Goal: Task Accomplishment & Management: Contribute content

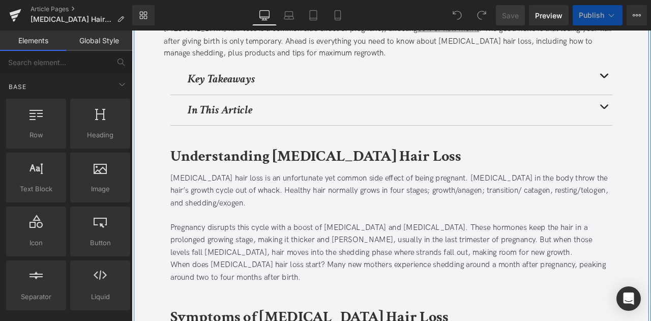
scroll to position [237, 0]
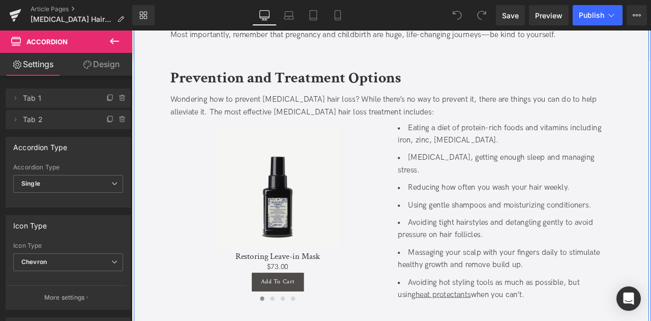
scroll to position [1422, 0]
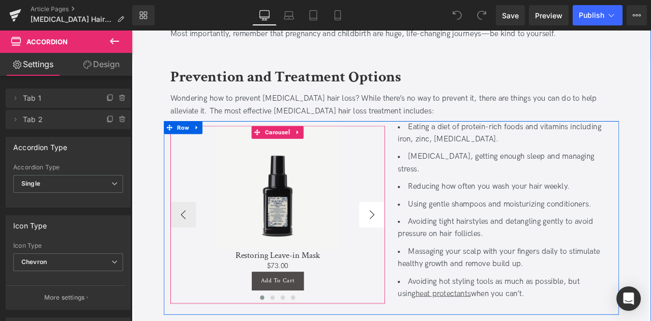
click at [411, 233] on button "›" at bounding box center [416, 248] width 31 height 31
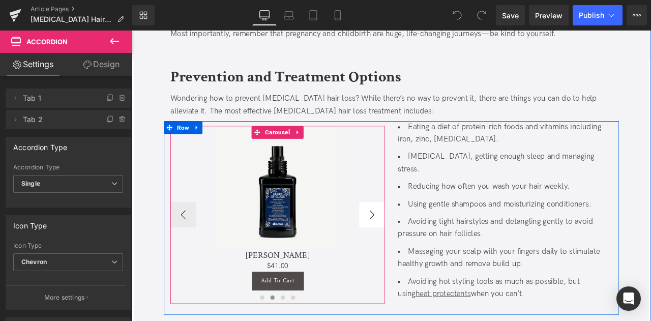
click at [411, 233] on button "›" at bounding box center [416, 248] width 31 height 31
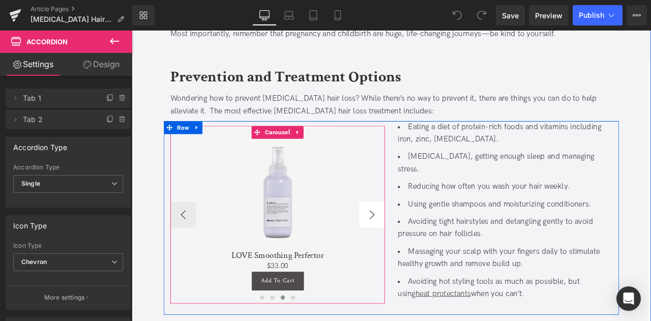
click at [408, 233] on button "›" at bounding box center [416, 248] width 31 height 31
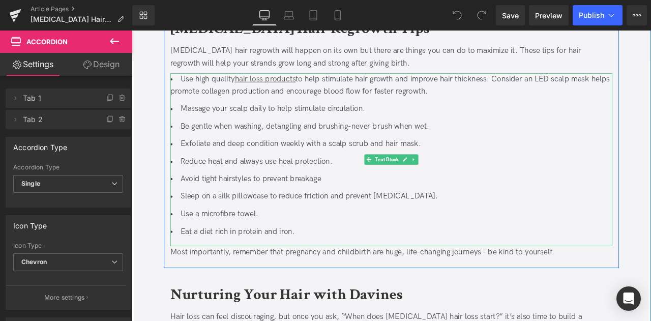
scroll to position [1796, 0]
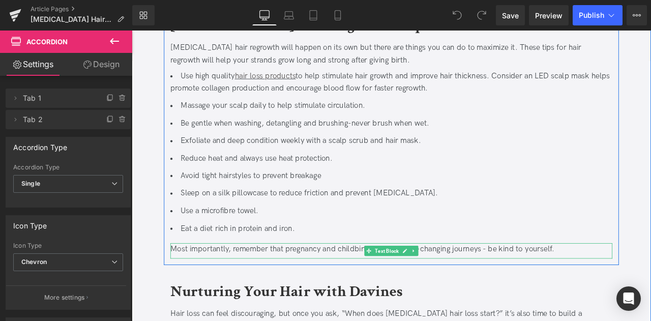
click at [302, 282] on div "Most importantly, remember that pregnancy and childbirth are huge, life-changin…" at bounding box center [439, 289] width 524 height 15
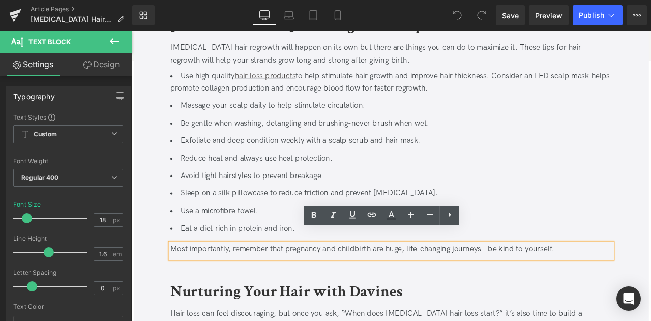
click at [545, 282] on div "Most importantly, remember that pregnancy and childbirth are huge, life-changin…" at bounding box center [439, 289] width 524 height 15
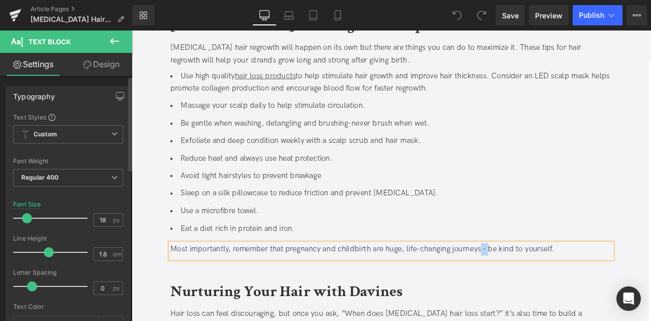
paste div
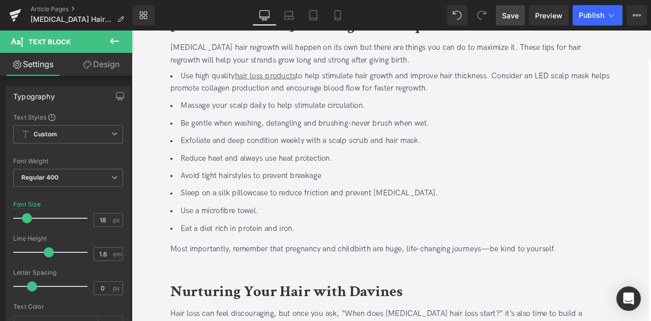
click at [514, 14] on span "Save" at bounding box center [510, 15] width 17 height 11
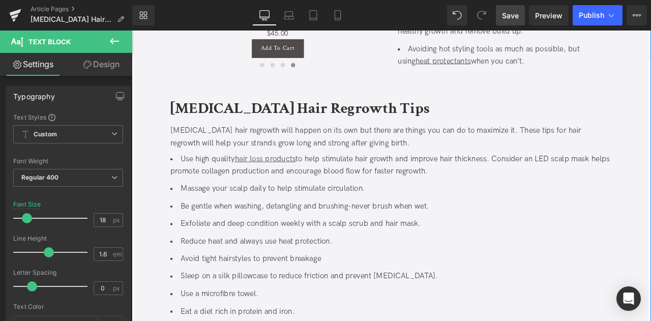
scroll to position [1691, 0]
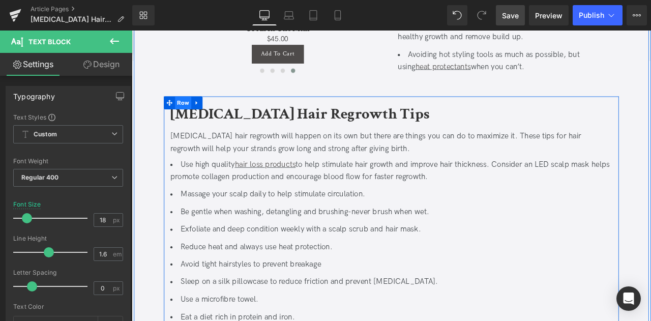
click at [188, 108] on span "Row" at bounding box center [192, 115] width 19 height 15
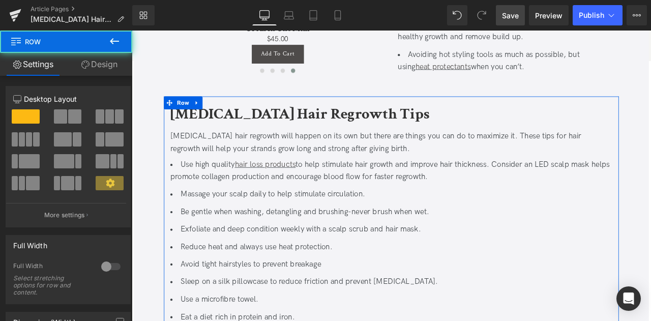
click at [97, 67] on link "Design" at bounding box center [99, 64] width 66 height 23
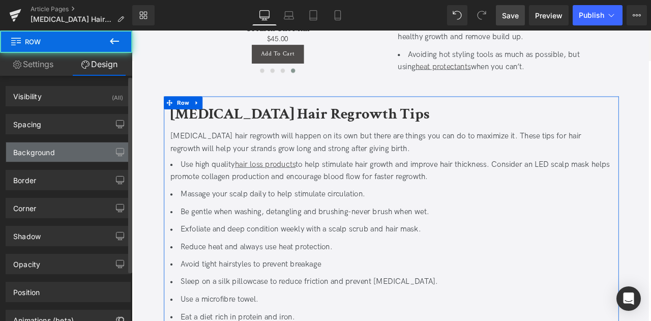
click at [94, 158] on div "Background" at bounding box center [68, 151] width 124 height 19
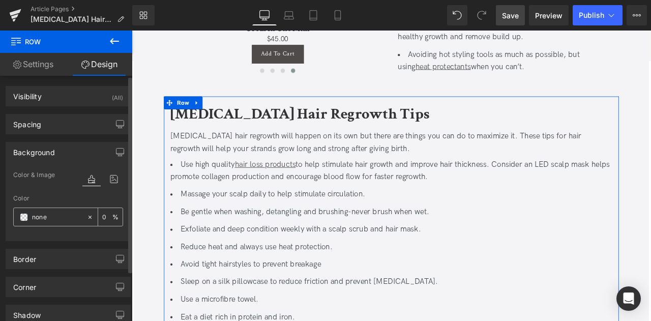
click at [42, 217] on input "none" at bounding box center [57, 216] width 50 height 11
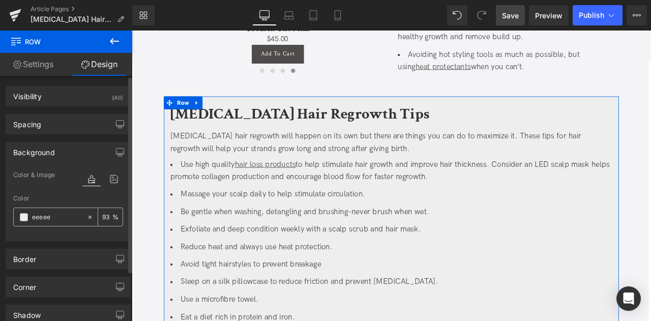
type input "eeeeee"
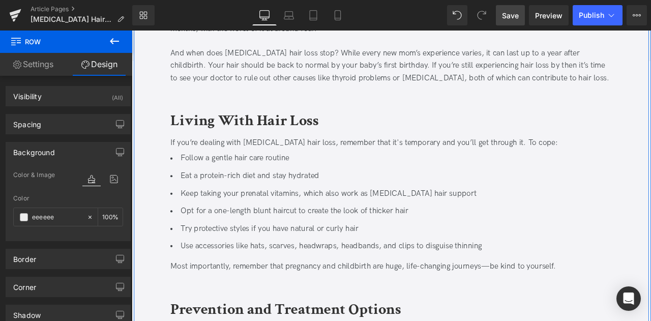
scroll to position [1144, 0]
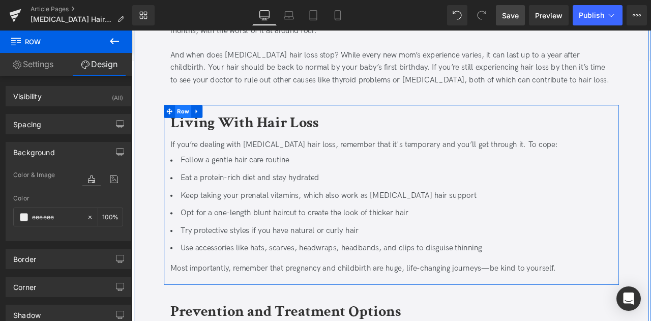
click at [194, 118] on span "Row" at bounding box center [192, 125] width 19 height 15
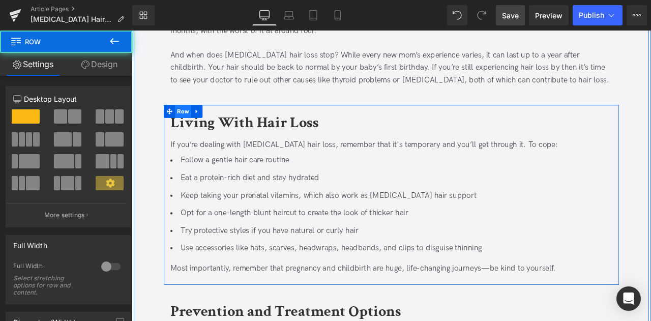
scroll to position [1110, 0]
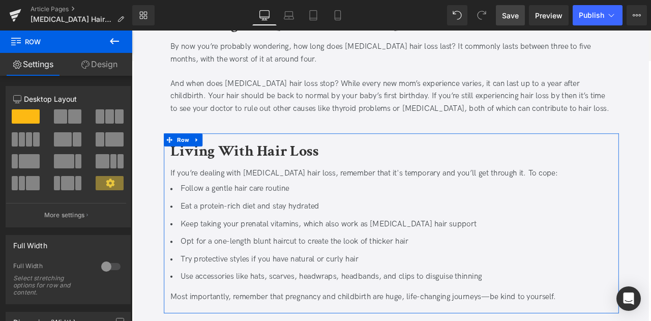
click at [99, 68] on link "Design" at bounding box center [99, 64] width 66 height 23
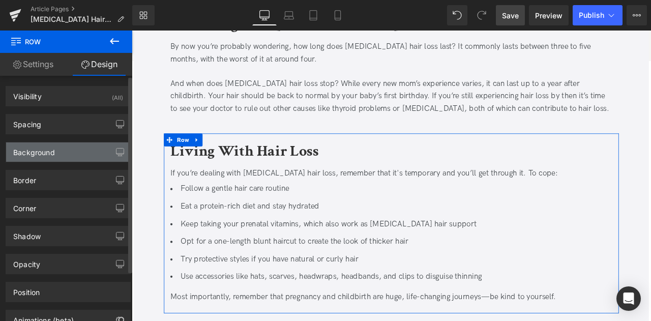
click at [49, 148] on div "Background" at bounding box center [34, 149] width 42 height 14
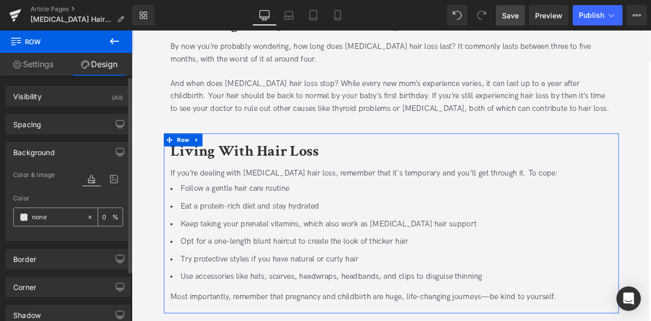
click at [41, 221] on div "none" at bounding box center [50, 217] width 73 height 18
click at [53, 211] on input "none" at bounding box center [57, 216] width 50 height 11
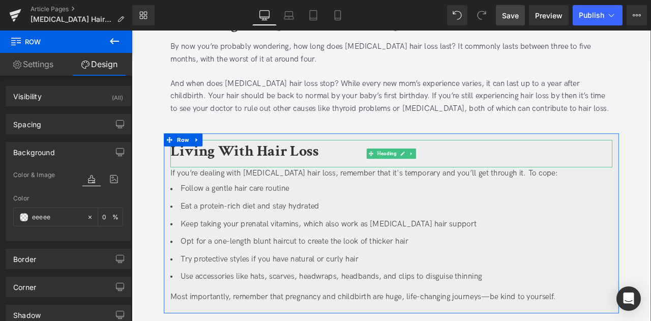
type input "eeeeee"
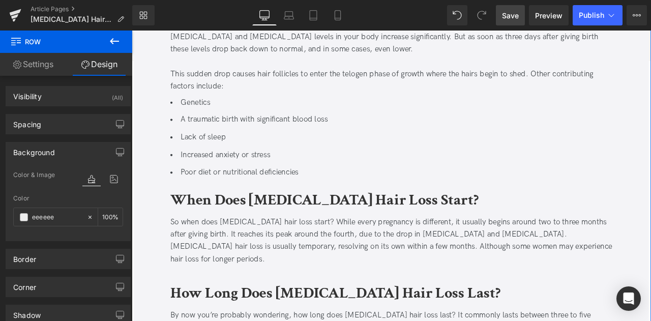
scroll to position [792, 0]
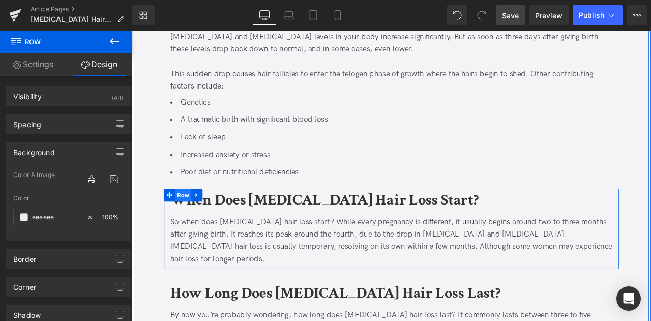
click at [199, 219] on span "Row" at bounding box center [192, 225] width 19 height 15
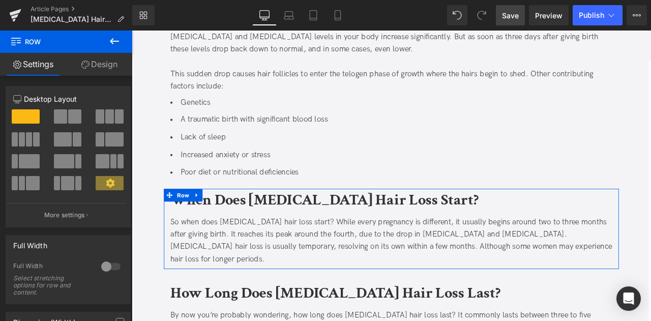
click at [86, 71] on link "Design" at bounding box center [99, 64] width 66 height 23
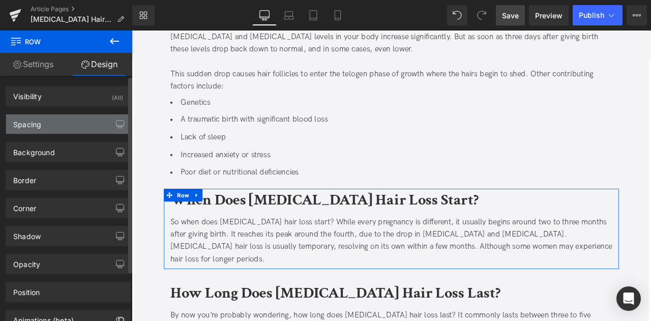
click at [52, 128] on div "Spacing" at bounding box center [68, 123] width 124 height 19
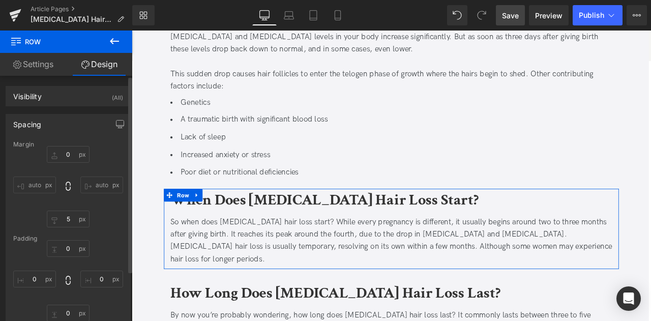
click at [52, 128] on div "Spacing" at bounding box center [68, 123] width 124 height 19
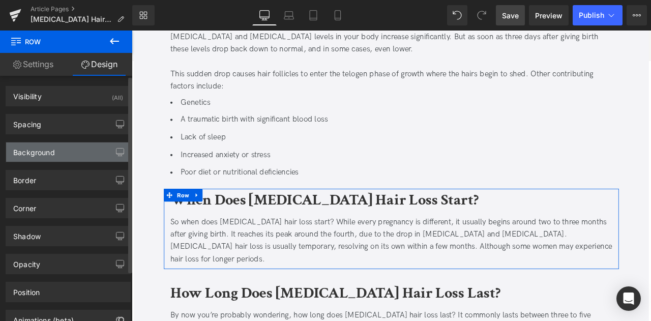
click at [48, 152] on div "Background" at bounding box center [34, 149] width 42 height 14
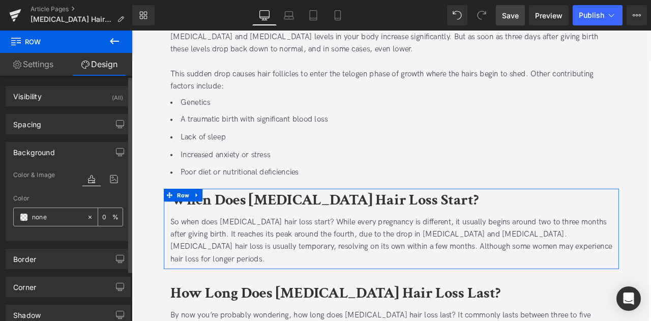
click at [46, 213] on input "none" at bounding box center [57, 216] width 50 height 11
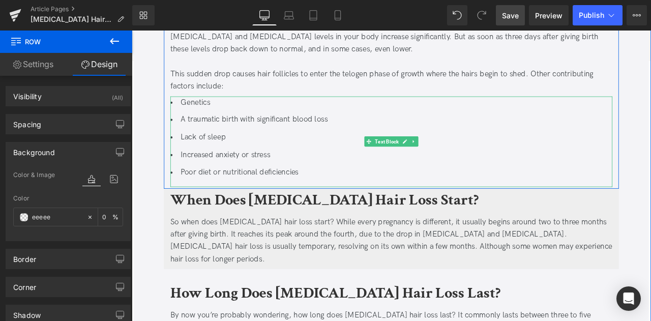
type input "eeeeee"
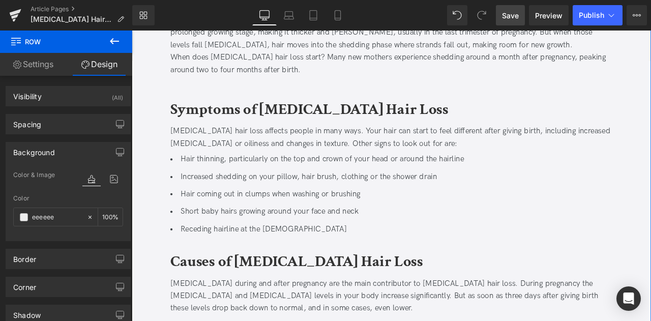
scroll to position [460, 0]
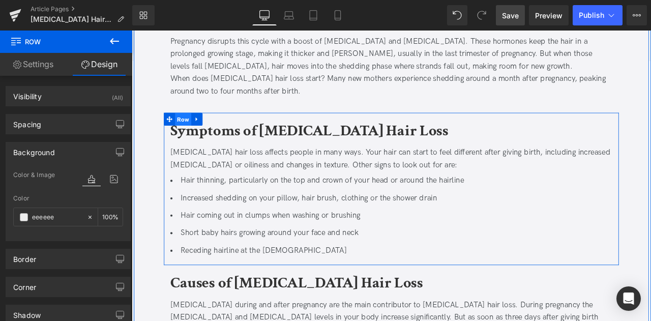
click at [197, 134] on span "Row" at bounding box center [192, 135] width 19 height 15
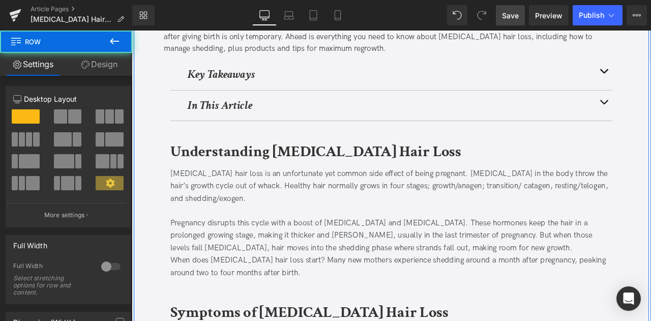
scroll to position [360, 0]
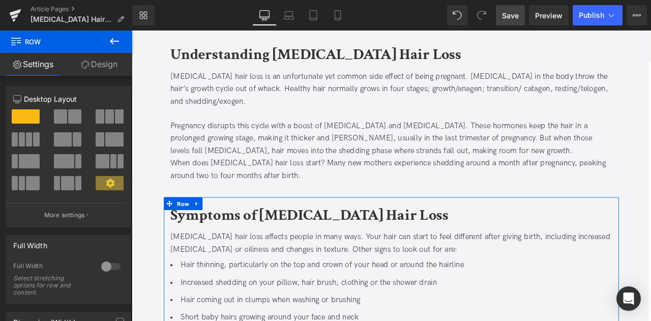
click at [96, 58] on link "Design" at bounding box center [99, 64] width 66 height 23
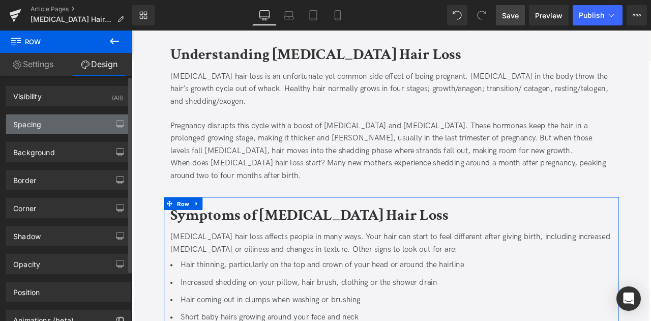
click at [50, 128] on div "Spacing" at bounding box center [68, 123] width 124 height 19
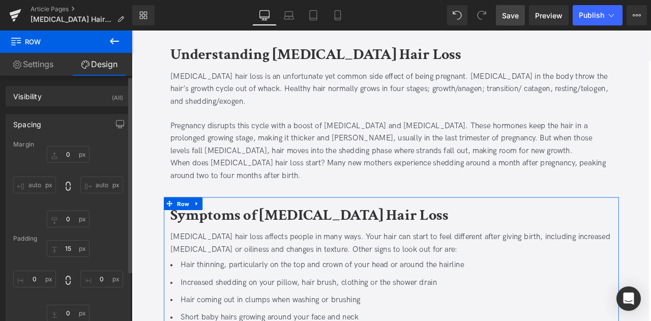
click at [63, 256] on div "15 0 0 0" at bounding box center [68, 280] width 110 height 81
click at [63, 252] on input "15" at bounding box center [68, 248] width 43 height 17
click at [79, 122] on div "Spacing" at bounding box center [68, 123] width 124 height 19
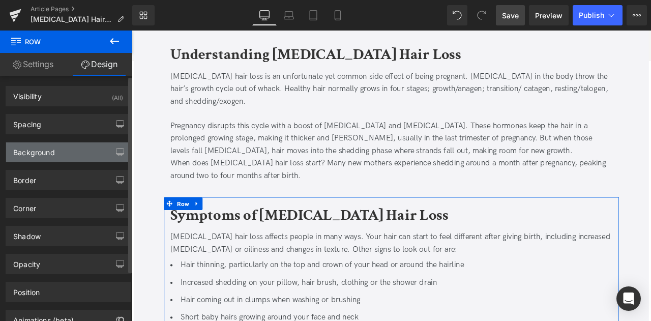
click at [72, 152] on div "Background" at bounding box center [68, 151] width 124 height 19
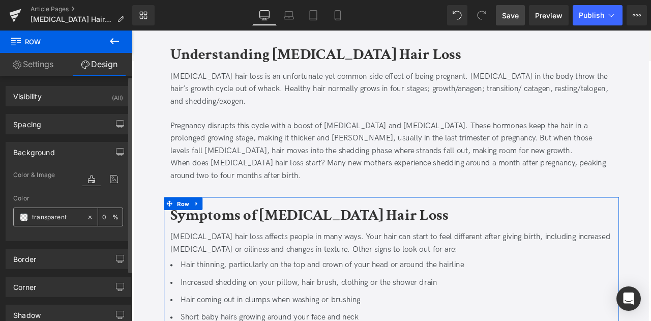
click at [43, 216] on input "transparent" at bounding box center [57, 216] width 50 height 11
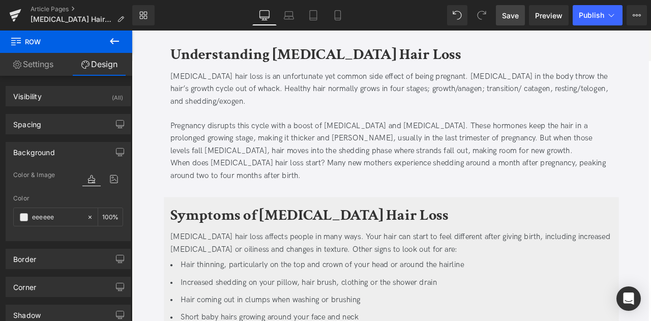
type input "eeeeee"
click at [512, 17] on span "Save" at bounding box center [510, 15] width 17 height 11
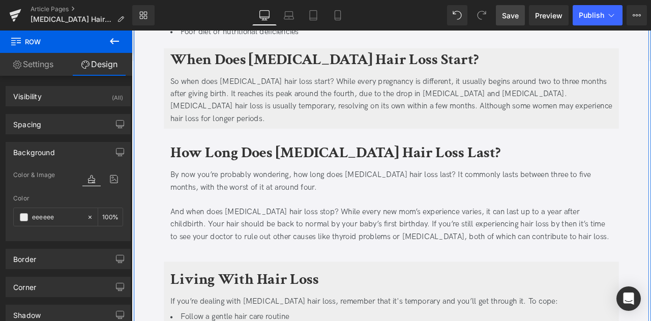
scroll to position [959, 0]
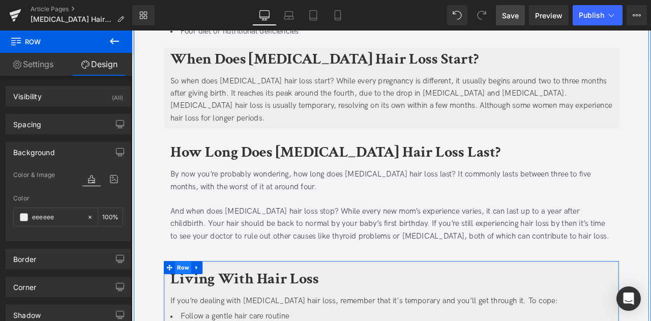
click at [185, 304] on span "Row" at bounding box center [192, 311] width 19 height 15
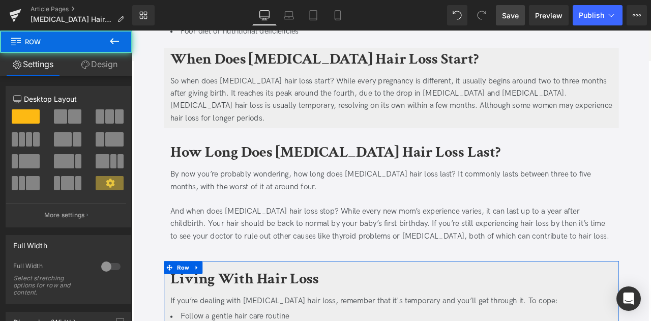
click at [97, 64] on link "Design" at bounding box center [99, 64] width 66 height 23
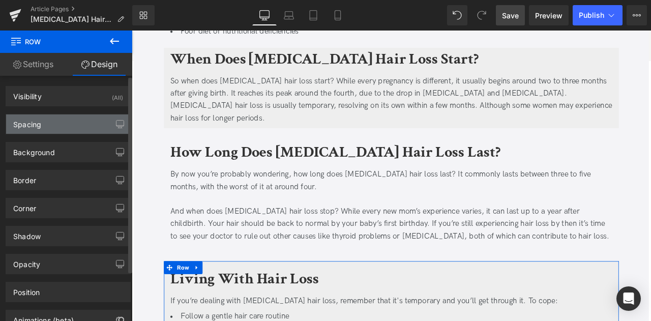
click at [82, 129] on div "Spacing" at bounding box center [68, 123] width 124 height 19
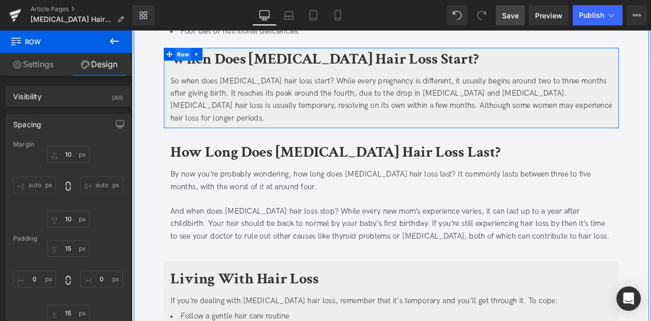
click at [191, 52] on span "Row" at bounding box center [192, 58] width 19 height 15
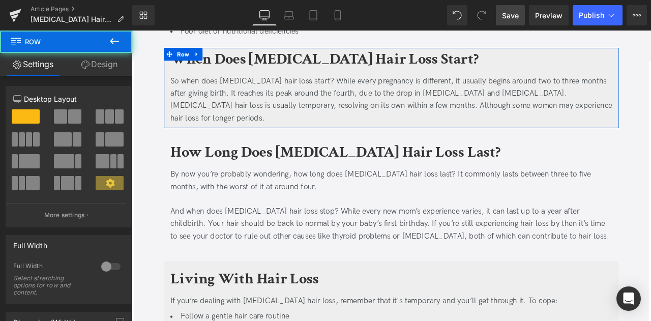
click at [82, 65] on icon at bounding box center [85, 64] width 8 height 8
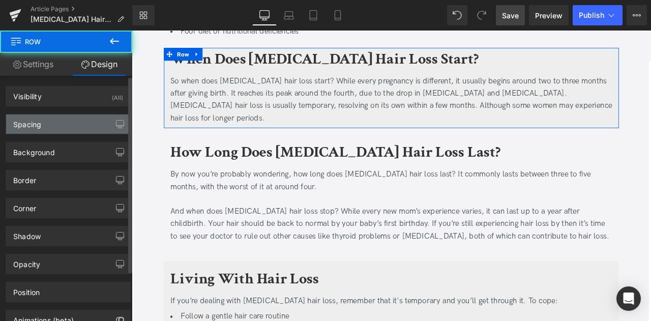
click at [49, 120] on div "Spacing" at bounding box center [68, 123] width 124 height 19
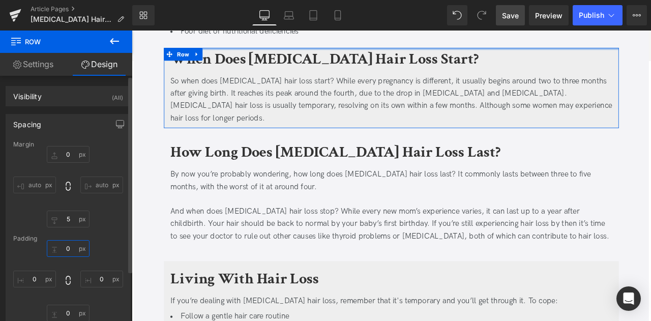
click at [70, 243] on input "0" at bounding box center [68, 248] width 43 height 17
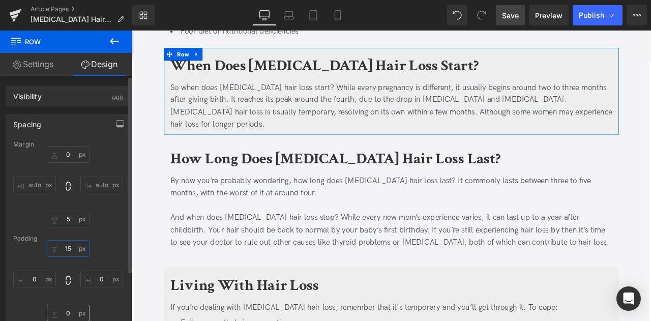
type input "15"
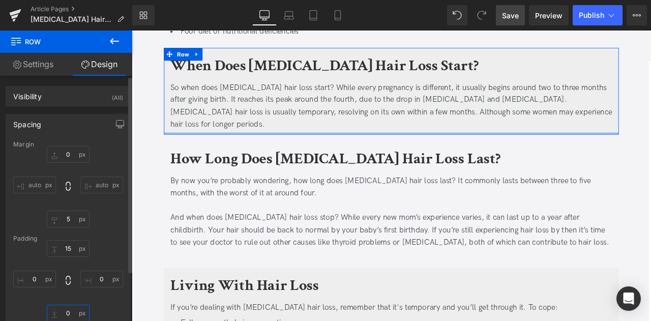
click at [69, 311] on input "0" at bounding box center [68, 313] width 43 height 17
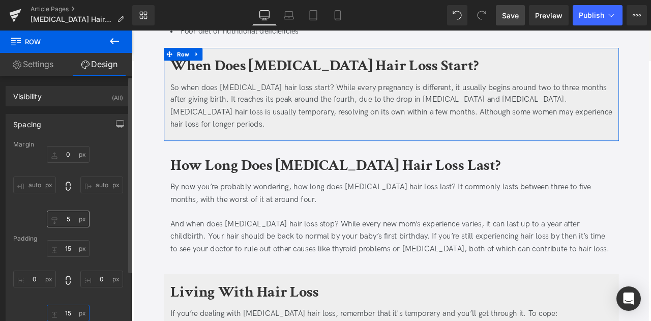
type input "15"
click at [68, 220] on input "5" at bounding box center [68, 218] width 43 height 17
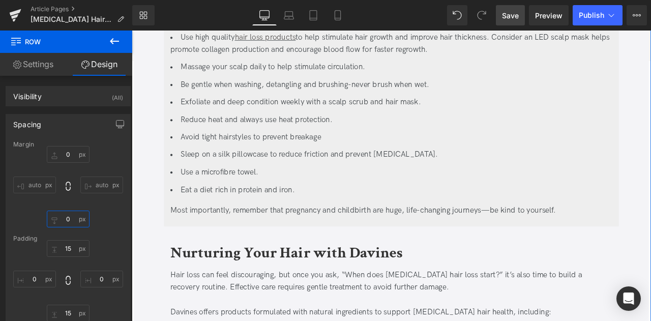
scroll to position [1861, 0]
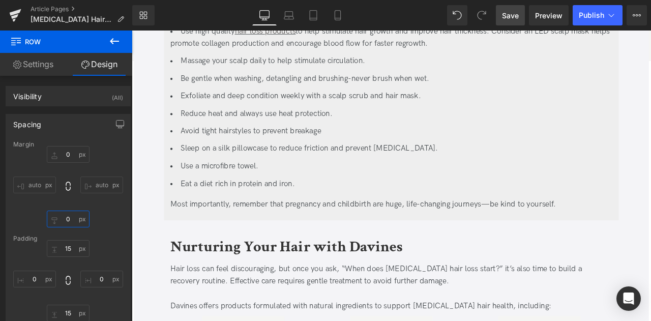
type input "0"
click at [506, 14] on span "Save" at bounding box center [510, 15] width 17 height 11
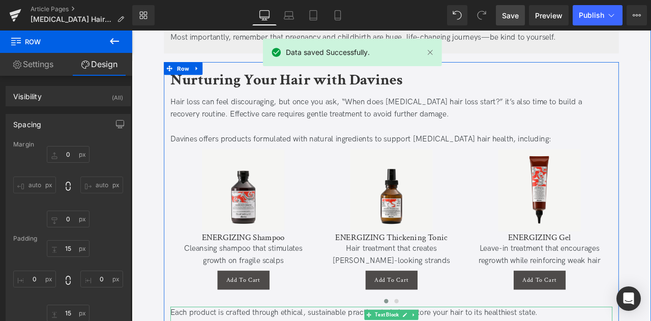
scroll to position [2058, 0]
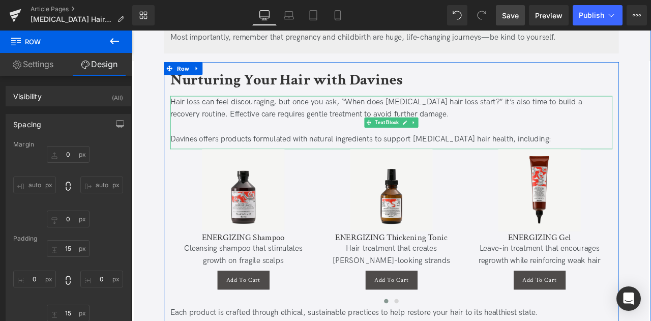
click at [438, 153] on div "Davines offers products formulated with natural ingredients to support postpart…" at bounding box center [439, 160] width 524 height 15
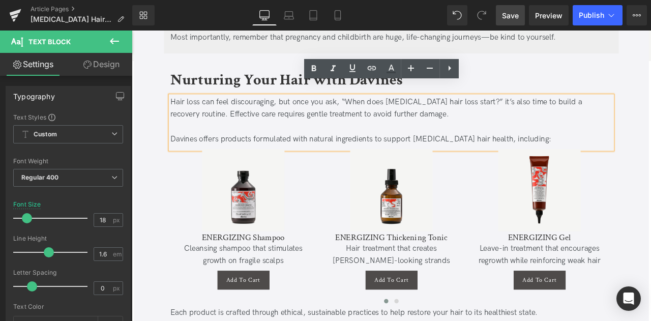
click at [557, 153] on div "Davines offers products formulated with natural ingredients to support postpart…" at bounding box center [439, 160] width 524 height 15
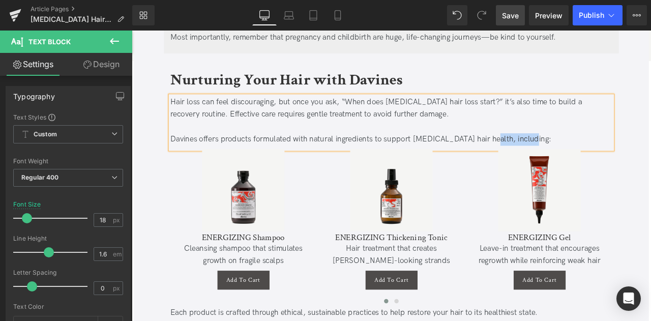
click at [598, 153] on div "Davines offers products formulated with natural ingredients to support postpart…" at bounding box center [439, 160] width 524 height 15
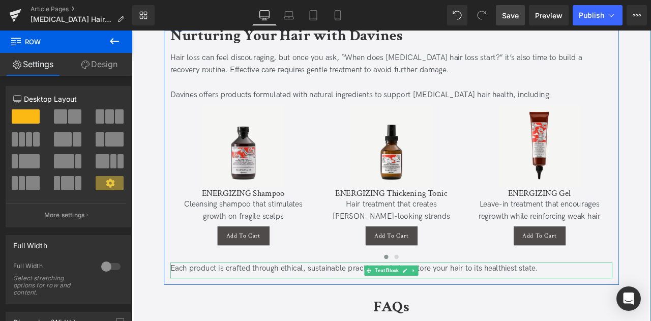
scroll to position [2107, 0]
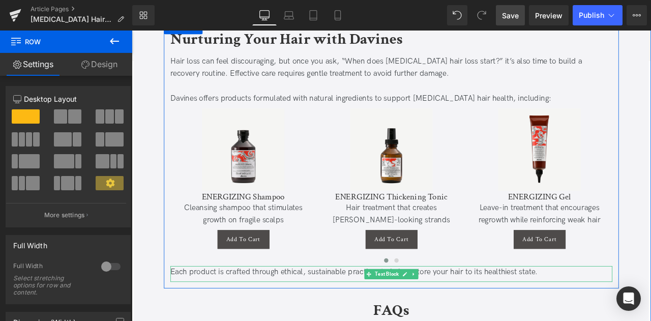
click at [256, 310] on div "Each product is crafted through ethical, sustainable practices to help restore …" at bounding box center [439, 317] width 524 height 15
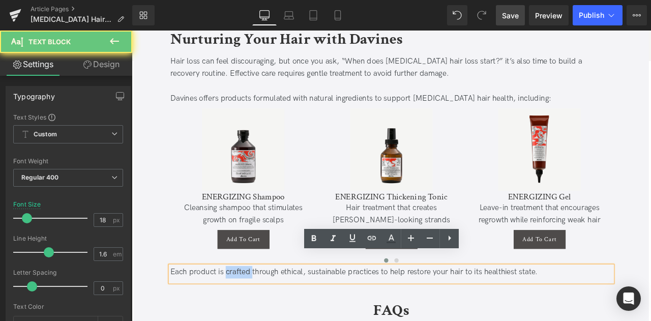
click at [256, 310] on div "Each product is crafted through ethical, sustainable practices to help restore …" at bounding box center [439, 317] width 524 height 15
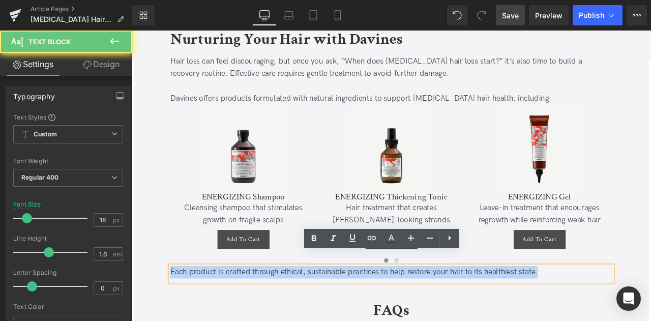
click at [256, 310] on div "Each product is crafted through ethical, sustainable practices to help restore …" at bounding box center [439, 317] width 524 height 15
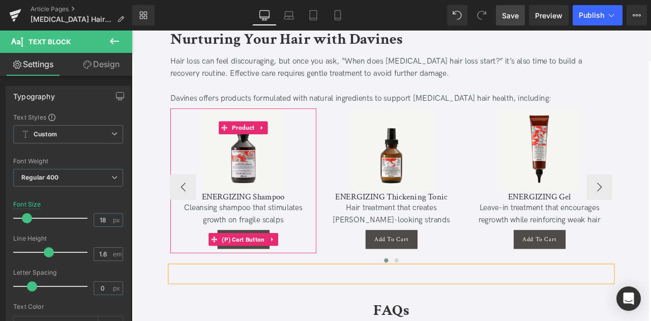
click at [326, 267] on div "Add To Cart" at bounding box center [264, 278] width 163 height 22
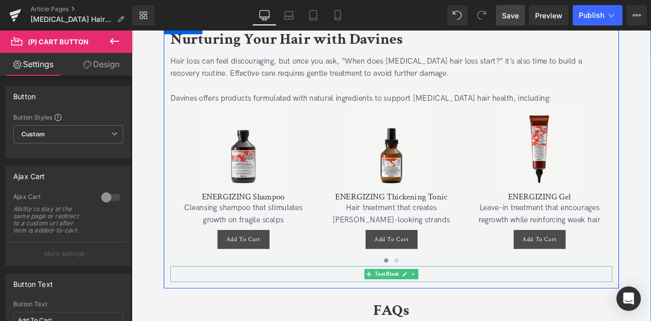
click at [341, 310] on div at bounding box center [439, 317] width 524 height 15
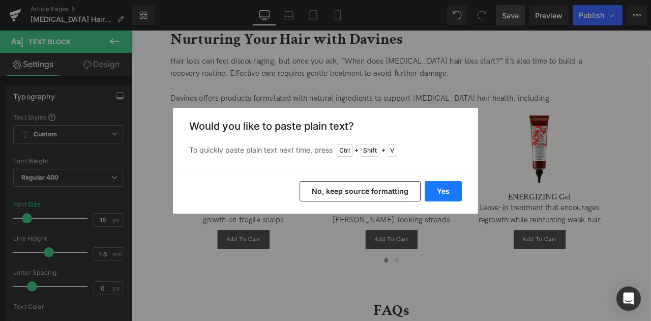
click at [446, 188] on button "Yes" at bounding box center [442, 191] width 37 height 20
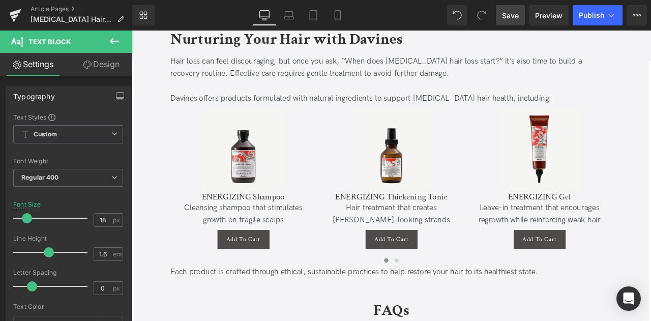
click at [510, 15] on span "Save" at bounding box center [510, 15] width 17 height 11
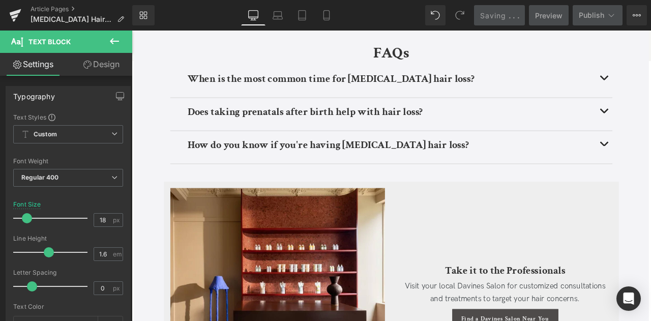
scroll to position [2557, 0]
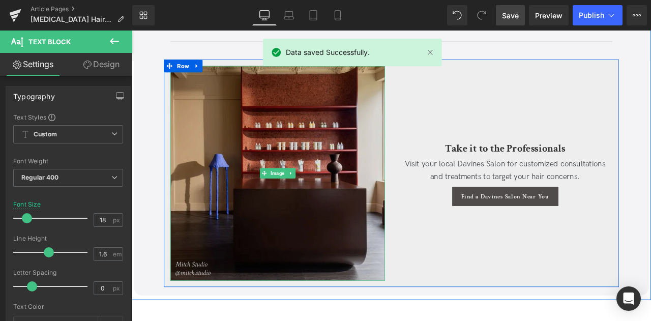
click at [383, 151] on img at bounding box center [304, 199] width 254 height 254
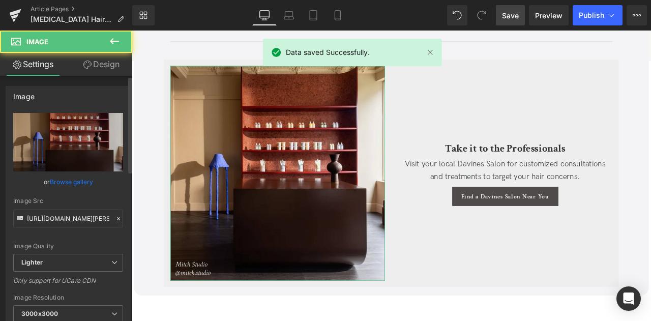
click at [69, 188] on link "Browse gallery" at bounding box center [71, 182] width 43 height 18
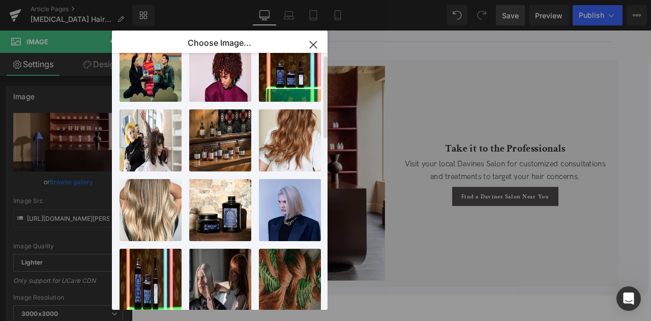
scroll to position [0, 0]
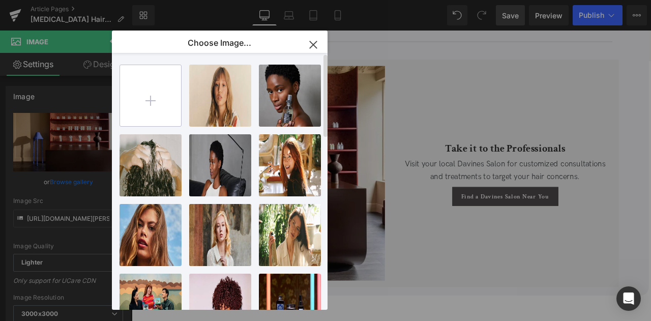
click at [151, 96] on input "file" at bounding box center [150, 95] width 61 height 61
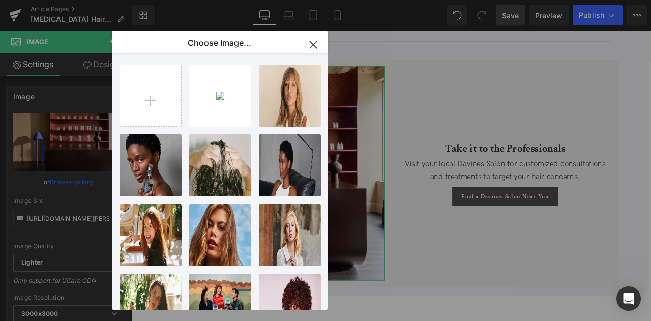
click at [73, 0] on div "Row You are previewing how the will restyle your page. You can not edit Element…" at bounding box center [325, 0] width 651 height 0
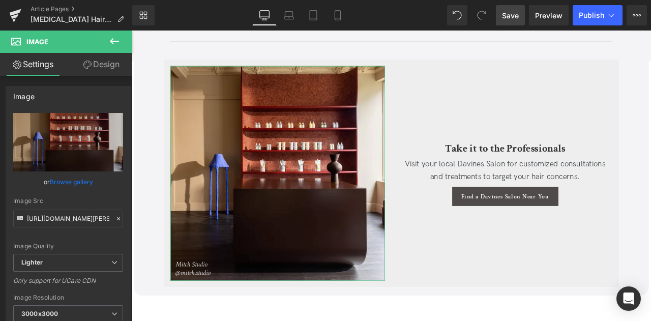
click at [73, 181] on link "Browse gallery" at bounding box center [71, 182] width 43 height 18
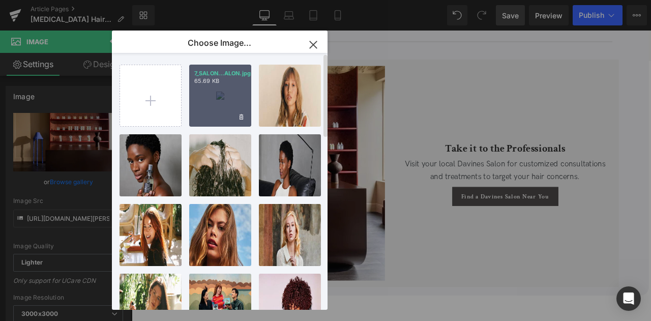
click at [204, 117] on div "7_SALON...ALON.jpg 65.69 KB" at bounding box center [220, 96] width 62 height 62
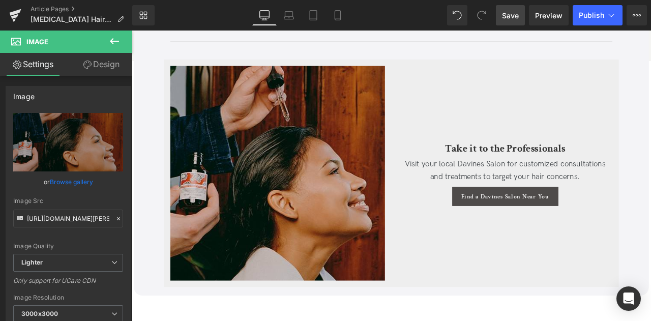
click at [514, 10] on span "Save" at bounding box center [510, 15] width 17 height 11
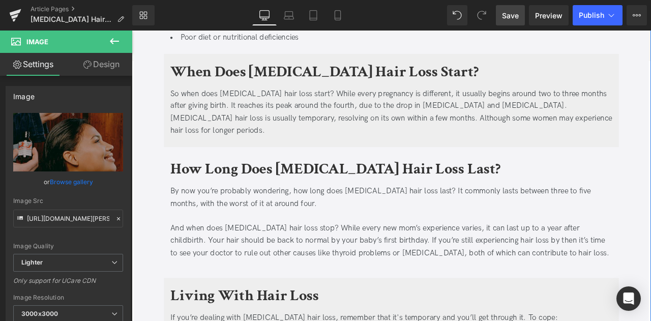
scroll to position [950, 0]
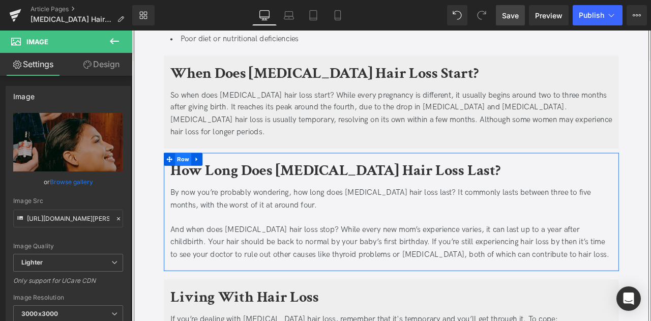
click at [189, 175] on span "Row" at bounding box center [192, 182] width 19 height 15
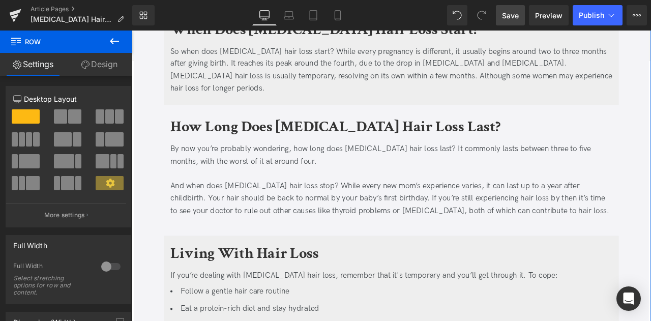
scroll to position [1005, 0]
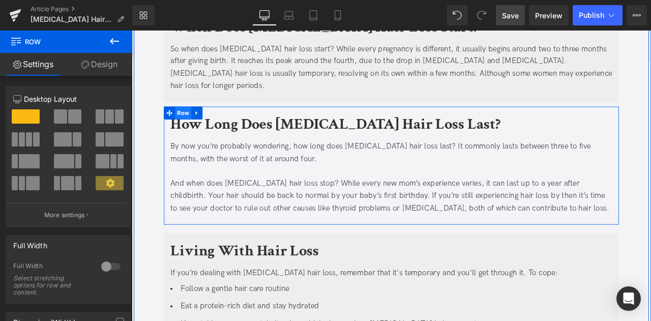
click at [188, 120] on span "Row" at bounding box center [192, 127] width 19 height 15
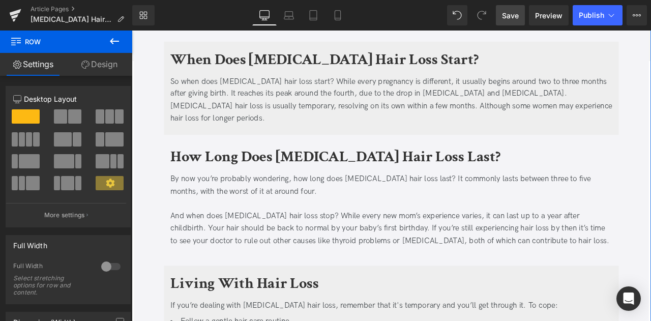
scroll to position [948, 0]
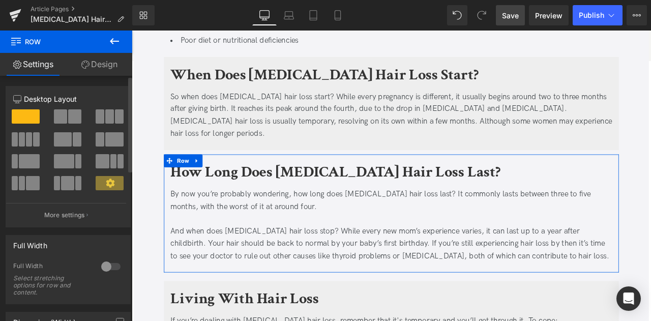
click at [68, 117] on span at bounding box center [74, 116] width 13 height 14
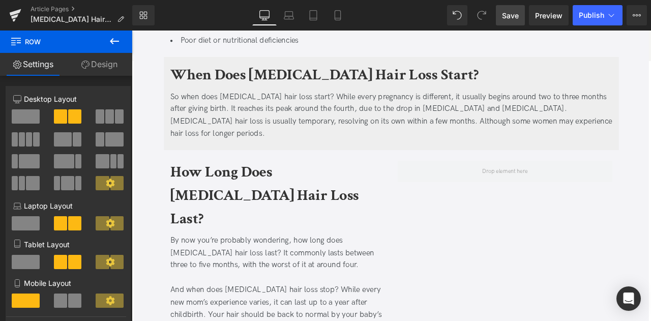
click at [116, 43] on icon at bounding box center [114, 41] width 12 height 12
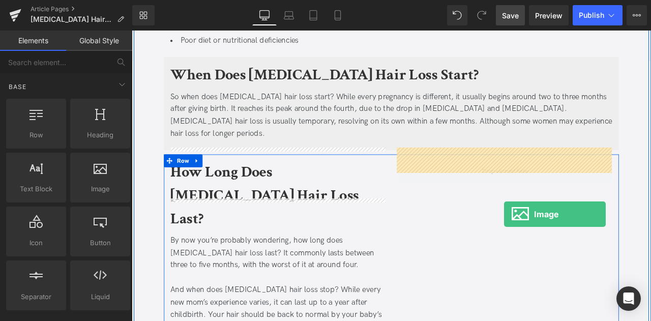
drag, startPoint x: 225, startPoint y: 197, endPoint x: 569, endPoint y: 240, distance: 346.4
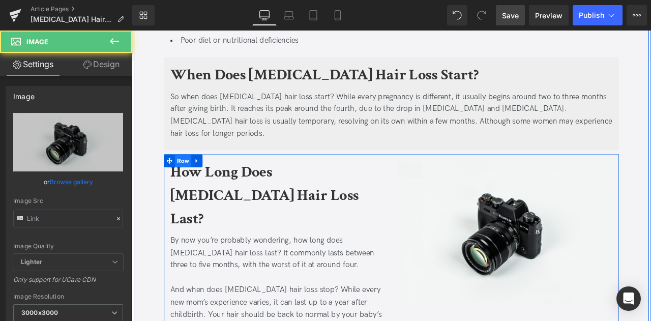
click at [188, 177] on span "Row" at bounding box center [192, 184] width 19 height 15
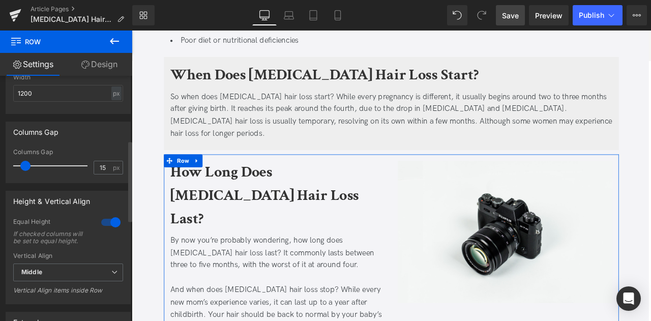
scroll to position [412, 0]
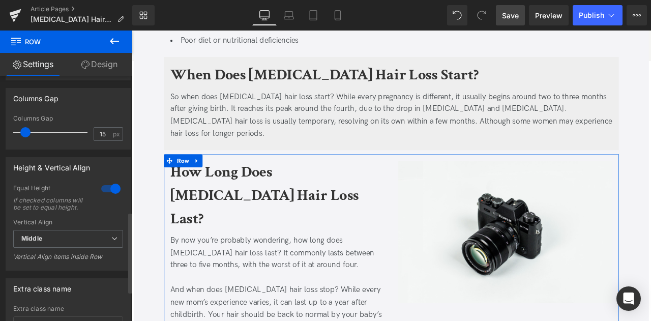
click at [105, 187] on div at bounding box center [111, 188] width 24 height 16
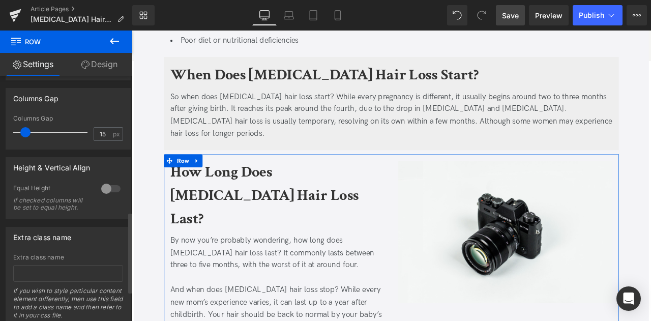
click at [105, 187] on div at bounding box center [111, 188] width 24 height 16
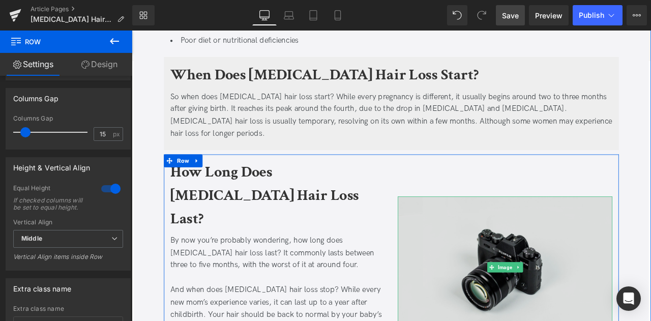
click at [555, 251] on img at bounding box center [574, 311] width 254 height 168
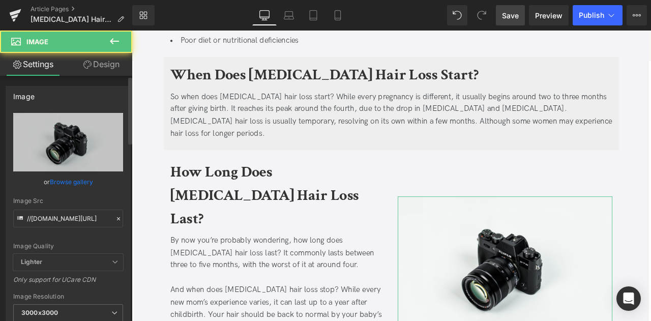
click at [68, 177] on link "Browse gallery" at bounding box center [71, 182] width 43 height 18
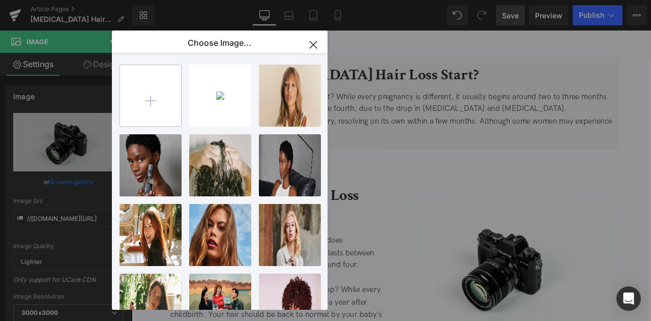
click at [142, 87] on input "file" at bounding box center [150, 95] width 61 height 61
type input "C:\fakepath\videoframe_4416.png"
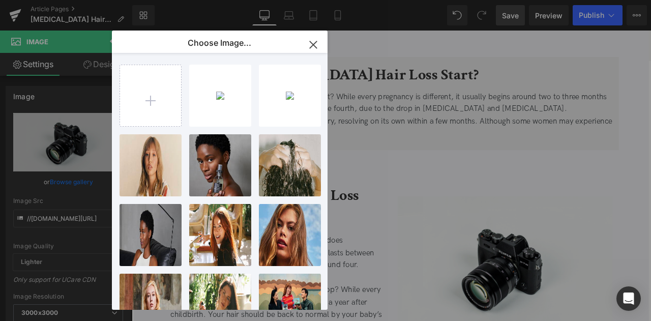
click at [71, 0] on div "Row You are previewing how the will restyle your page. You can not edit Element…" at bounding box center [325, 0] width 651 height 0
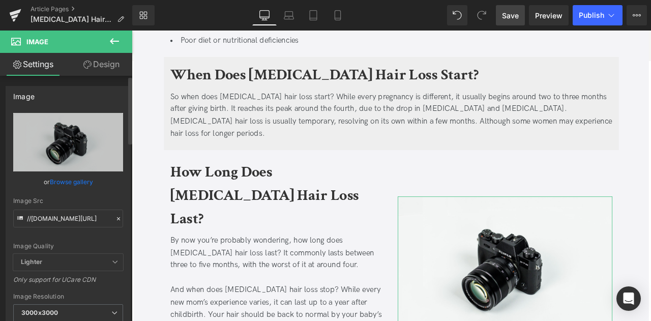
click at [73, 182] on link "Browse gallery" at bounding box center [71, 182] width 43 height 18
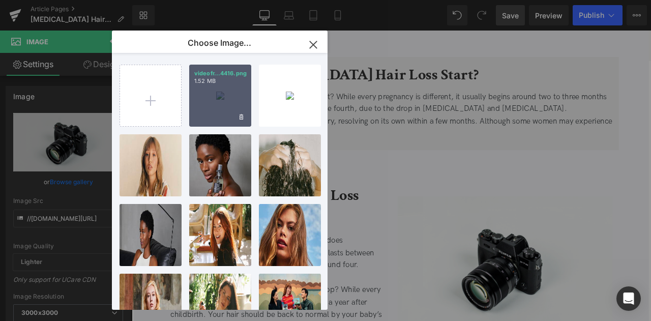
click at [206, 106] on div "videofr...4416.png 1.52 MB" at bounding box center [220, 96] width 62 height 62
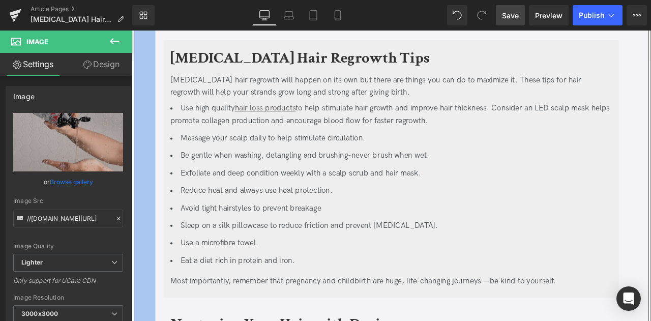
scroll to position [1893, 0]
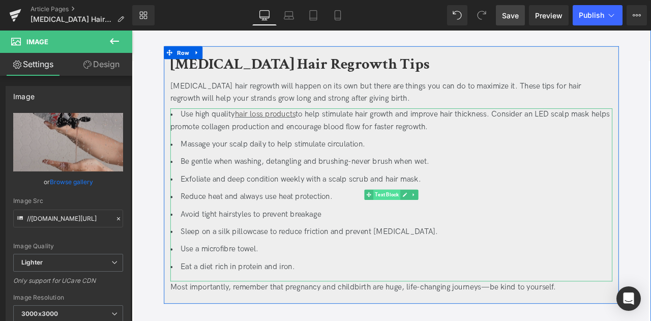
click at [432, 219] on span "Text Block" at bounding box center [434, 225] width 32 height 12
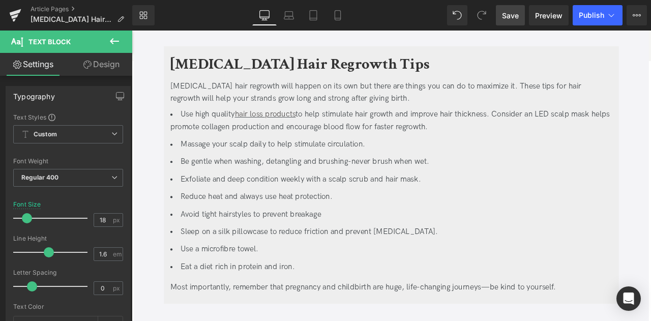
click at [118, 42] on icon at bounding box center [114, 41] width 12 height 12
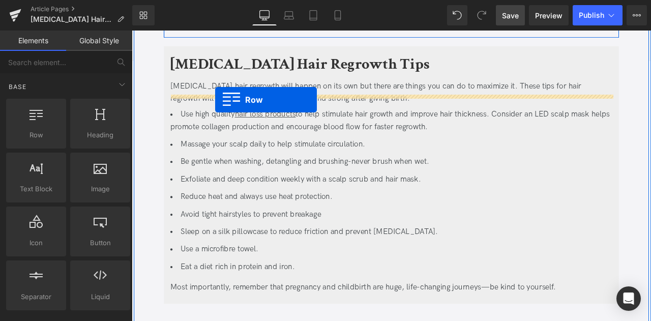
drag, startPoint x: 152, startPoint y: 166, endPoint x: 230, endPoint y: 112, distance: 94.9
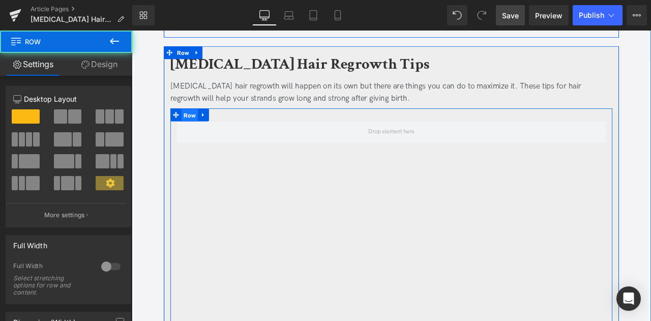
click at [201, 123] on span "Row" at bounding box center [200, 130] width 19 height 15
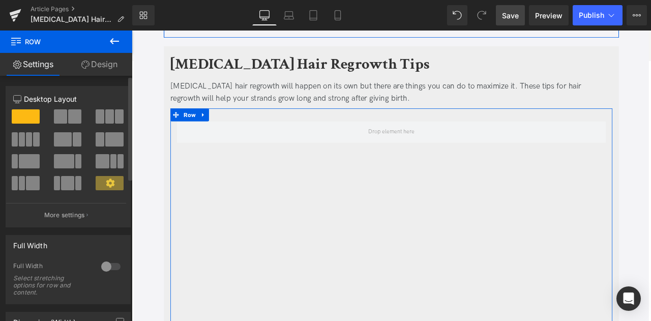
click at [61, 115] on span at bounding box center [60, 116] width 13 height 14
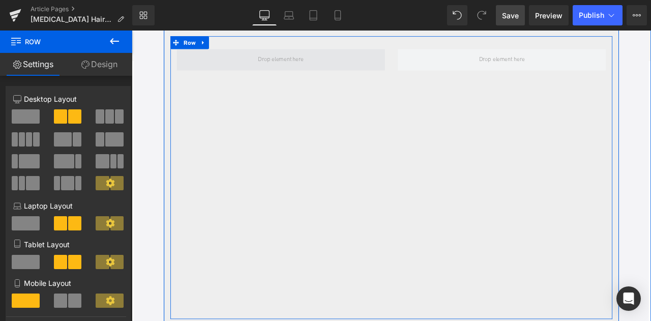
scroll to position [1954, 0]
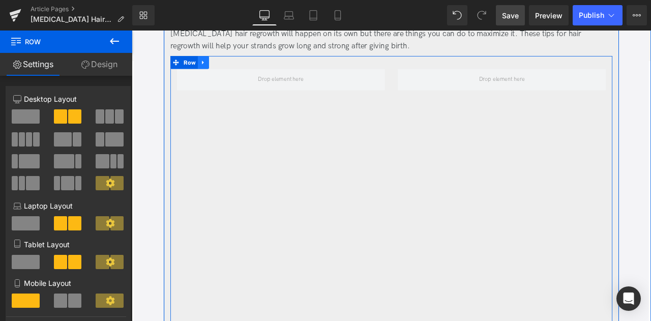
click at [213, 65] on icon at bounding box center [216, 69] width 7 height 8
click at [241, 65] on icon at bounding box center [242, 68] width 7 height 7
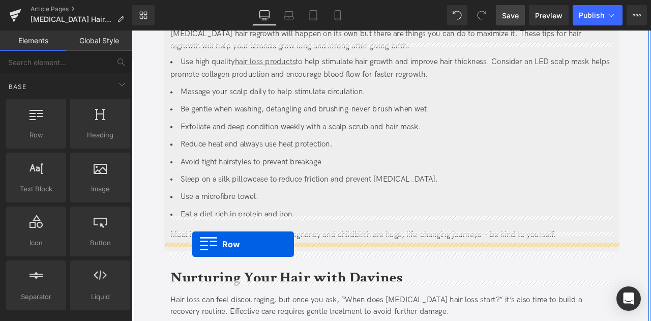
drag, startPoint x: 163, startPoint y: 157, endPoint x: 203, endPoint y: 283, distance: 131.8
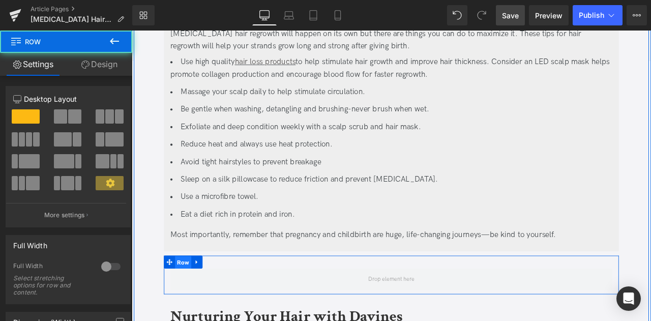
click at [197, 298] on span "Row" at bounding box center [192, 305] width 19 height 15
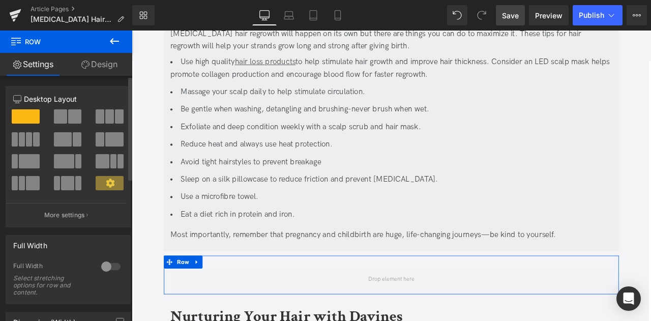
click at [70, 115] on span at bounding box center [74, 116] width 13 height 14
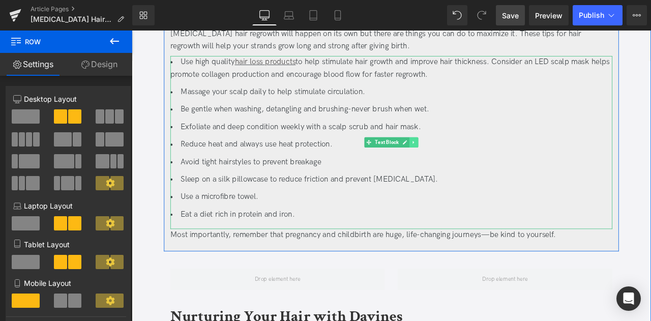
click at [465, 160] on icon at bounding box center [466, 163] width 6 height 6
click at [458, 161] on icon at bounding box center [461, 164] width 6 height 6
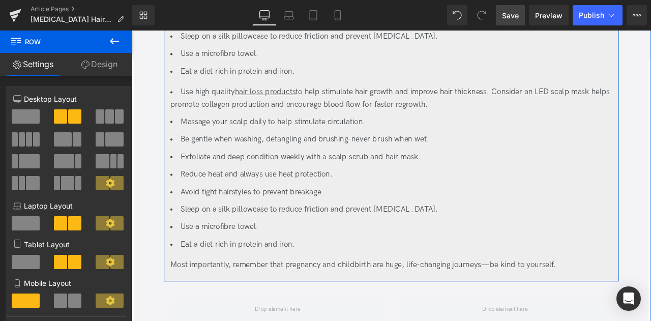
scroll to position [2133, 0]
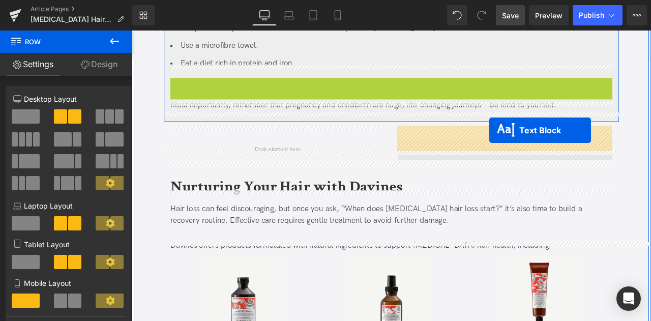
drag, startPoint x: 410, startPoint y: 173, endPoint x: 555, endPoint y: 148, distance: 147.4
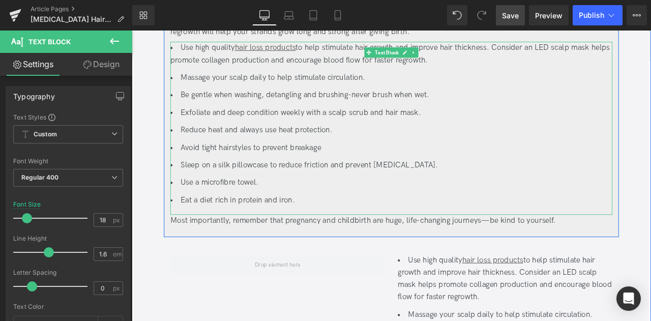
scroll to position [1793, 0]
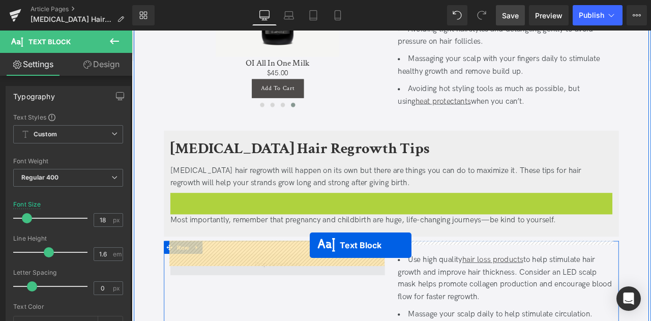
drag, startPoint x: 396, startPoint y: 37, endPoint x: 342, endPoint y: 285, distance: 253.3
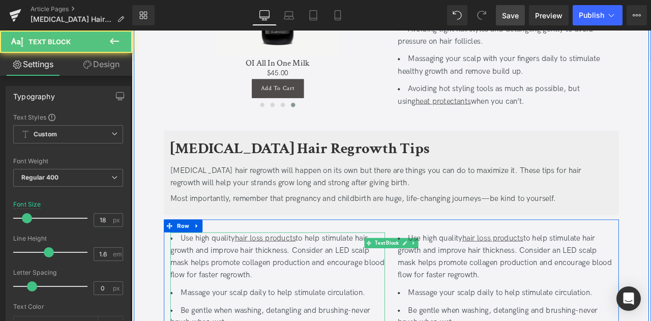
scroll to position [1767, 0]
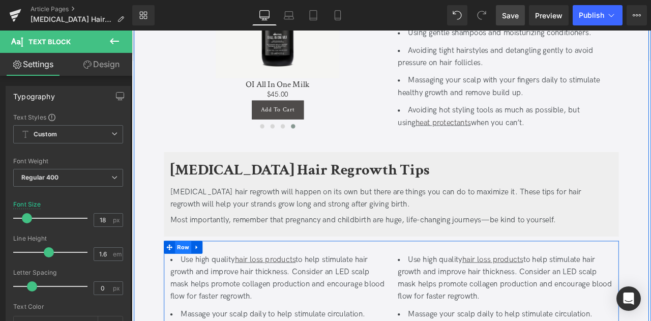
click at [189, 280] on span "Row" at bounding box center [192, 287] width 19 height 15
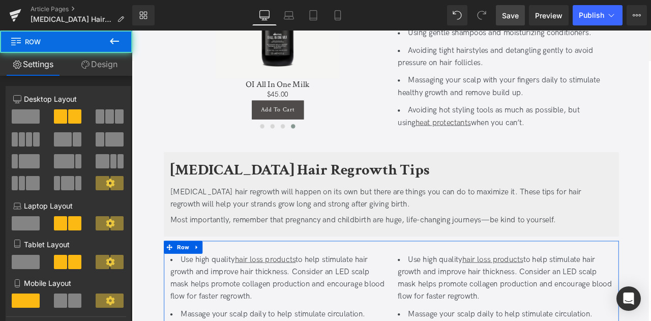
click at [103, 61] on link "Design" at bounding box center [99, 64] width 66 height 23
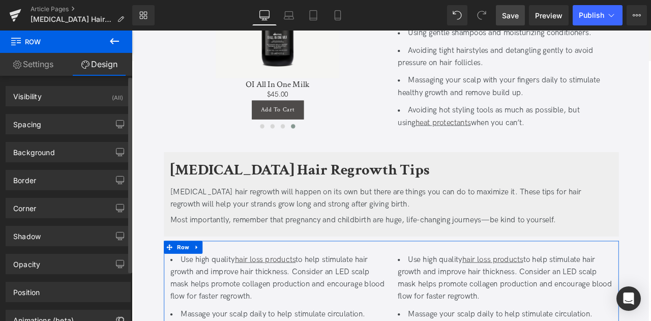
click at [76, 134] on div "Background Color & Image color Color transparent 0 % Image Replace Image Upload…" at bounding box center [68, 148] width 137 height 28
click at [50, 114] on div "Spacing Margin 0 auto 0 auto Padding 30 0 10 0 Setup Global Style" at bounding box center [68, 124] width 125 height 20
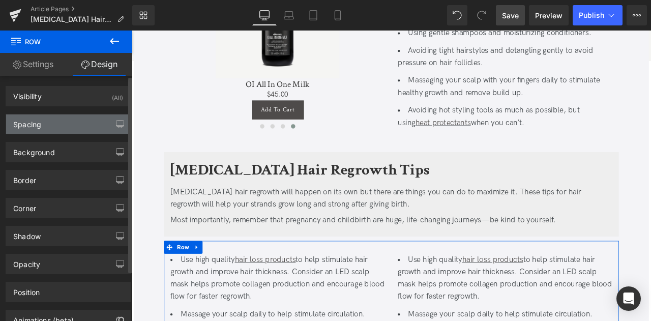
click at [52, 116] on div "Spacing" at bounding box center [68, 123] width 124 height 19
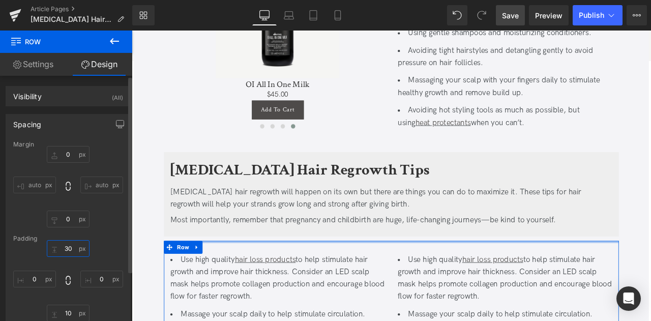
click at [67, 249] on input "30" at bounding box center [68, 248] width 43 height 17
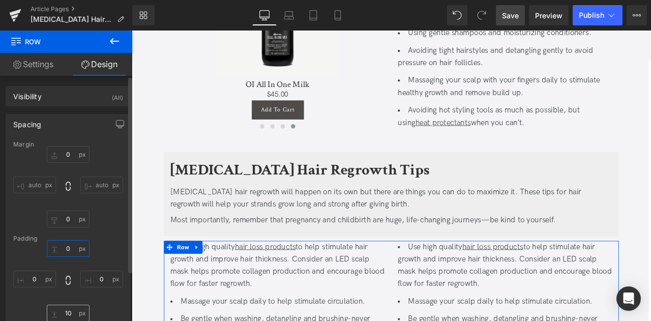
type input "0"
click at [67, 309] on input "10" at bounding box center [68, 313] width 43 height 17
type input "0"
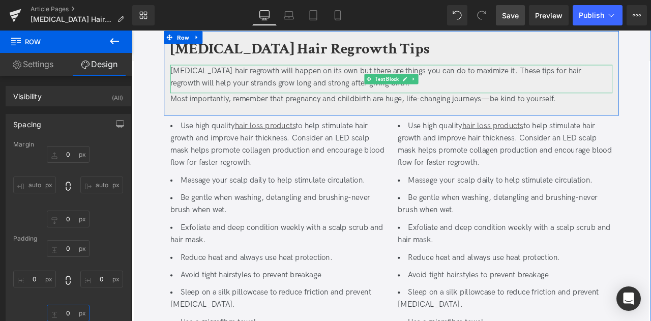
scroll to position [1915, 0]
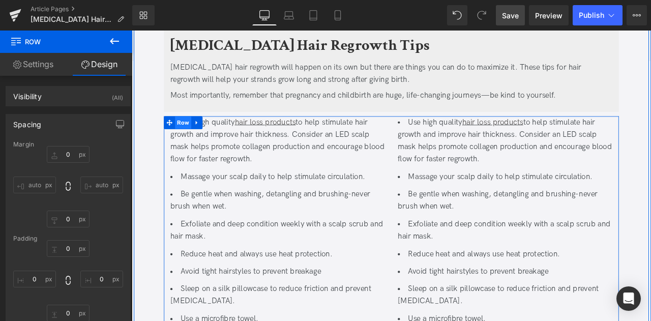
click at [187, 132] on span "Row" at bounding box center [192, 139] width 19 height 15
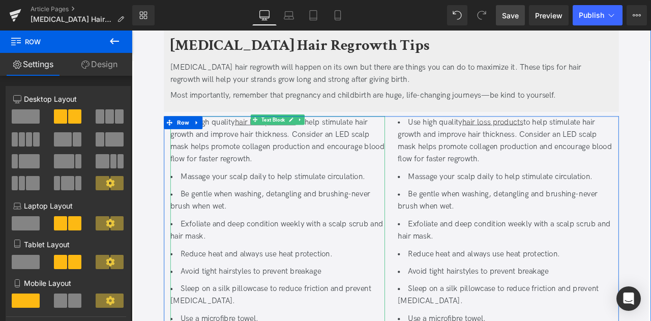
scroll to position [1968, 0]
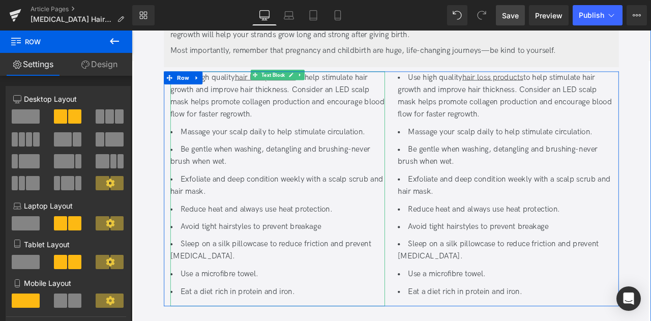
click at [314, 312] on li "Use a microfibre towel." at bounding box center [304, 319] width 254 height 15
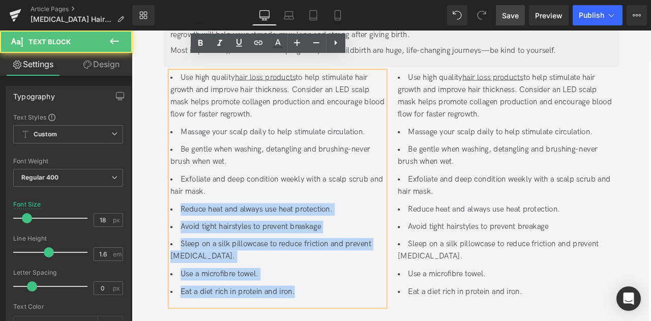
click at [230, 205] on li "Exfoliate and deep condition weekly with a scalp scrub and hair mask." at bounding box center [304, 213] width 254 height 29
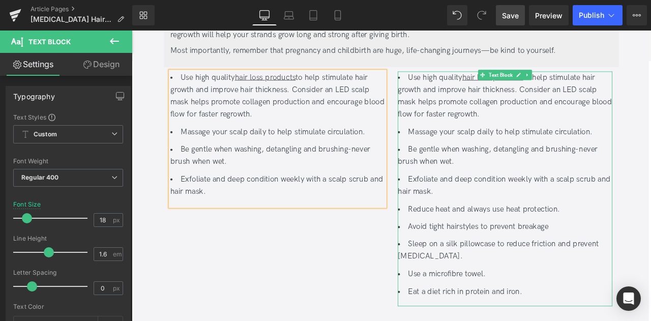
click at [457, 79] on li "Use high quality hair loss products to help stimulate hair growth and improve h…" at bounding box center [574, 108] width 254 height 58
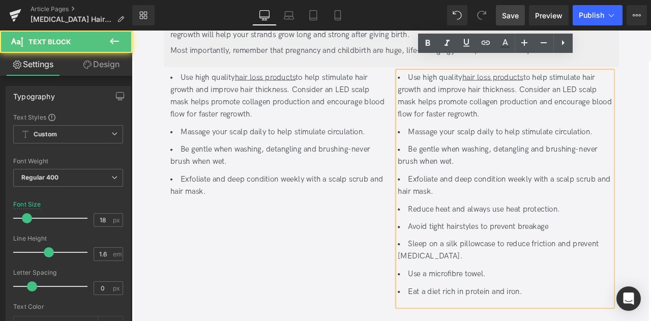
click at [461, 79] on li "Use high quality hair loss products to help stimulate hair growth and improve h…" at bounding box center [574, 108] width 254 height 58
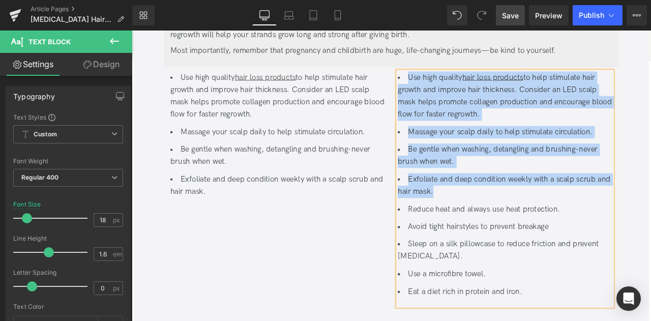
click at [504, 207] on li "Exfoliate and deep condition weekly with a scalp scrub and hair mask." at bounding box center [574, 213] width 254 height 29
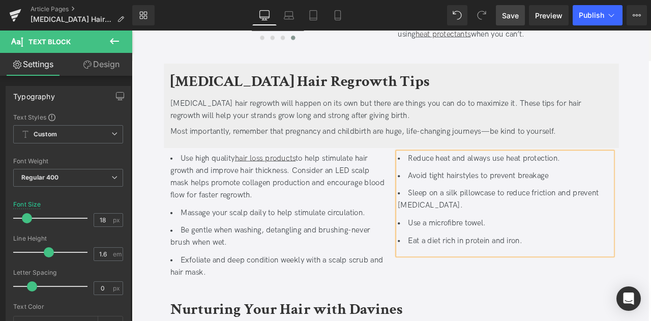
scroll to position [1858, 0]
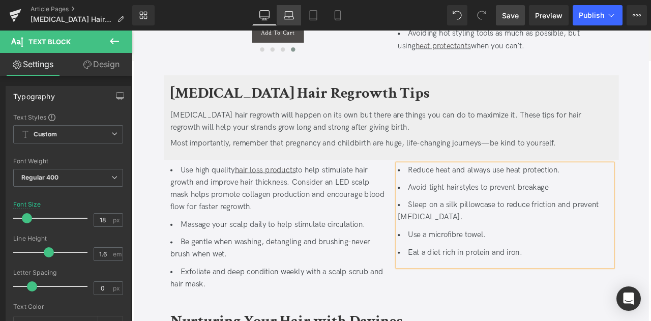
click at [283, 11] on link "Laptop" at bounding box center [289, 15] width 24 height 20
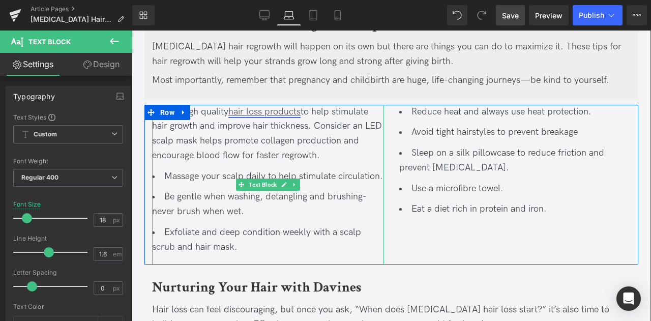
scroll to position [1908, 0]
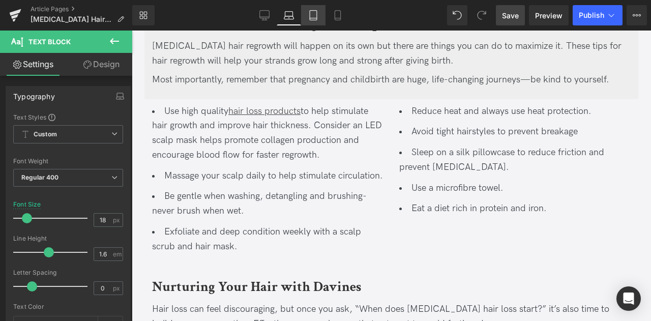
click at [311, 11] on icon at bounding box center [313, 15] width 10 height 10
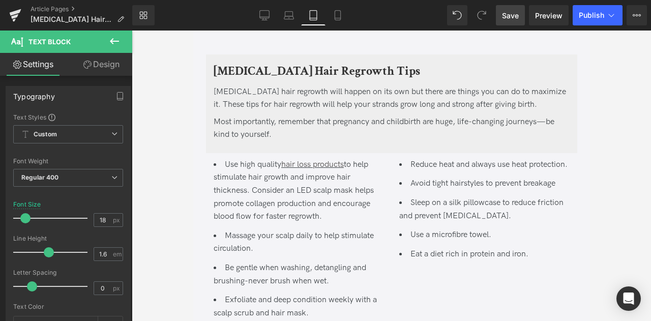
scroll to position [1894, 0]
click at [336, 12] on icon at bounding box center [337, 15] width 10 height 10
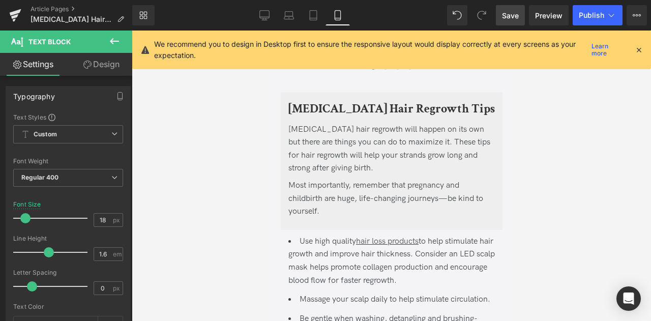
scroll to position [2514, 0]
click at [262, 17] on icon at bounding box center [264, 15] width 10 height 10
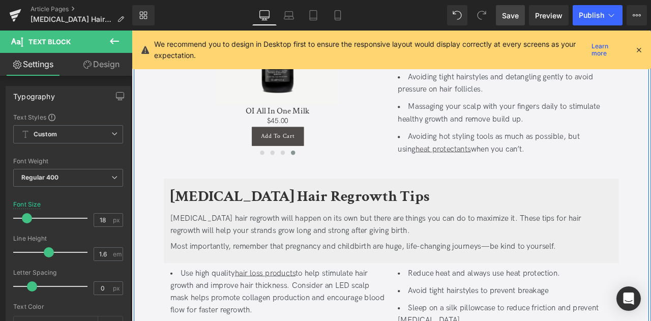
scroll to position [1856, 0]
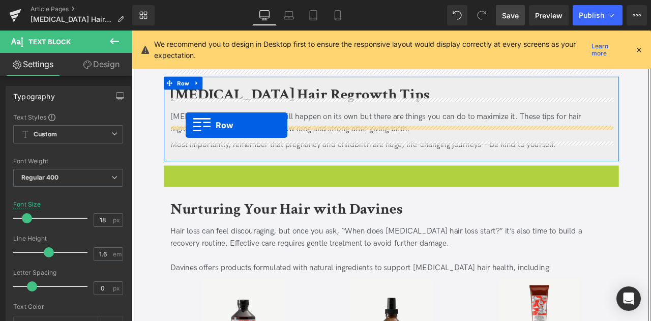
drag, startPoint x: 171, startPoint y: 180, endPoint x: 196, endPoint y: 142, distance: 45.5
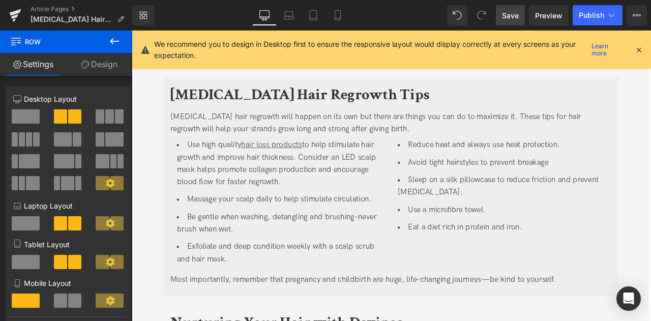
click at [505, 18] on span "Save" at bounding box center [510, 15] width 17 height 11
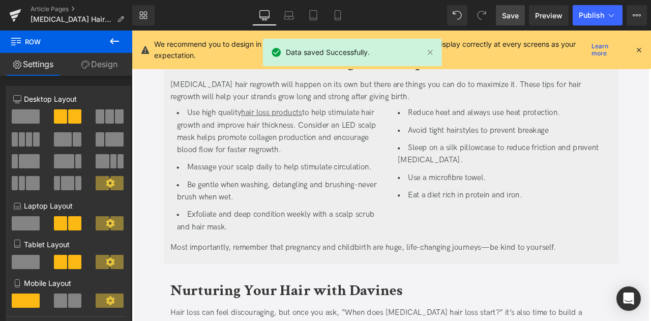
scroll to position [1895, 0]
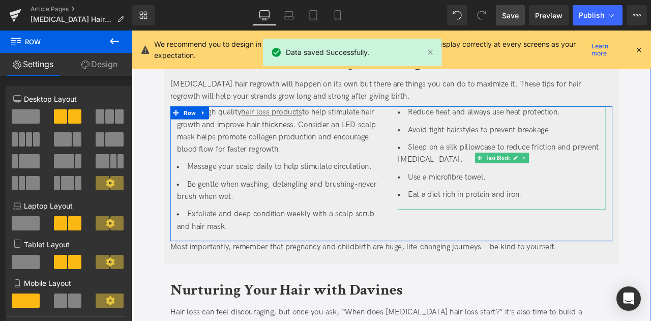
click at [500, 179] on ul "Reduce heat and always use heat protection. Avoid tight hairstyles to prevent b…" at bounding box center [570, 176] width 247 height 112
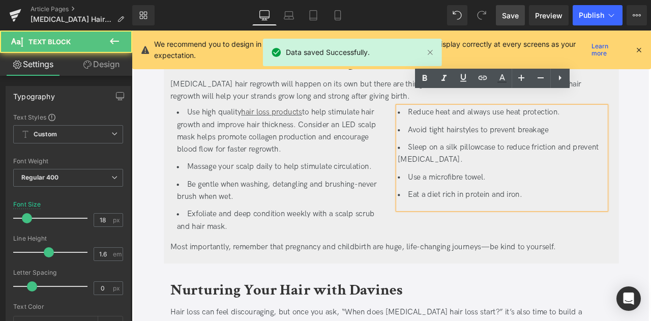
click at [505, 197] on li "Use a microfibre towel." at bounding box center [570, 204] width 247 height 15
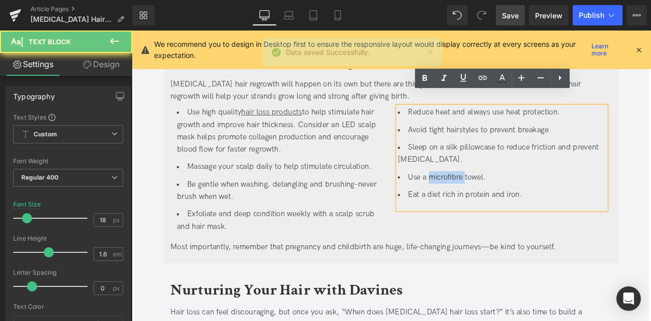
click at [505, 197] on li "Use a microfibre towel." at bounding box center [570, 204] width 247 height 15
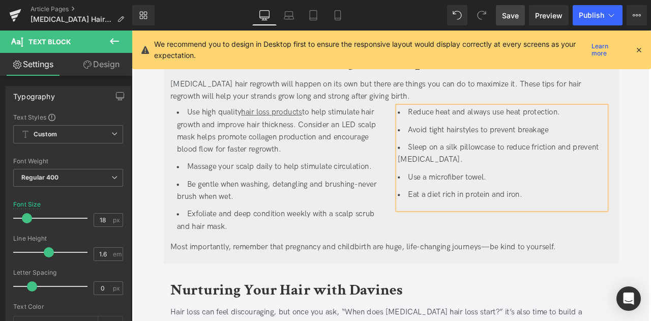
click at [506, 13] on span "Save" at bounding box center [510, 15] width 17 height 11
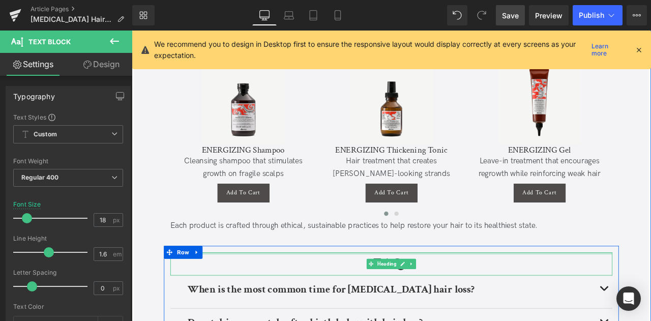
scroll to position [2242, 0]
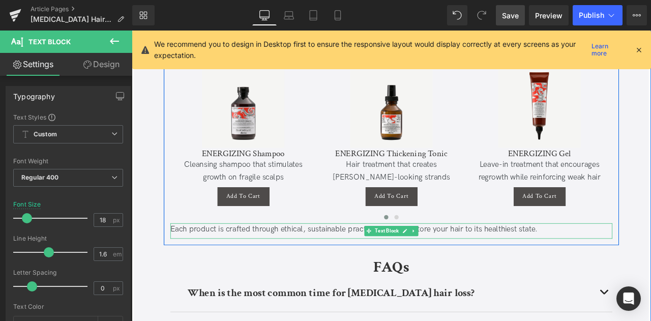
click at [331, 259] on div "Each product is crafted through ethical, sustainable practices to help restore …" at bounding box center [439, 266] width 524 height 15
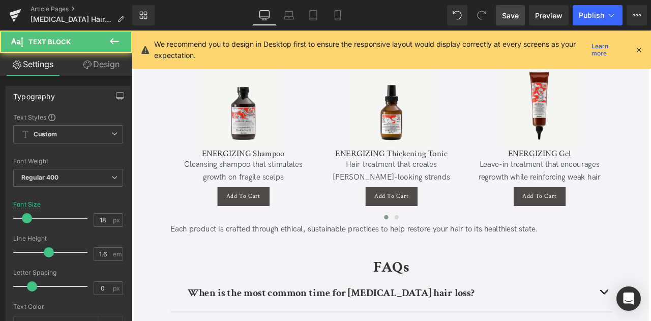
click at [103, 65] on link "Design" at bounding box center [101, 64] width 66 height 23
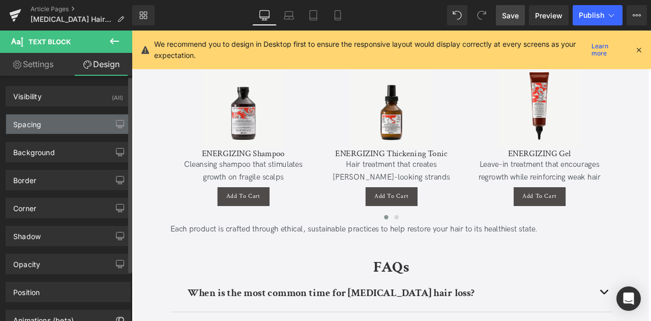
click at [62, 129] on div "Spacing" at bounding box center [68, 123] width 124 height 19
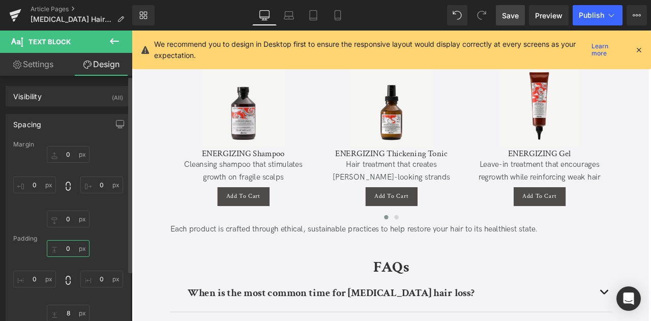
click at [66, 247] on input "0" at bounding box center [68, 248] width 43 height 17
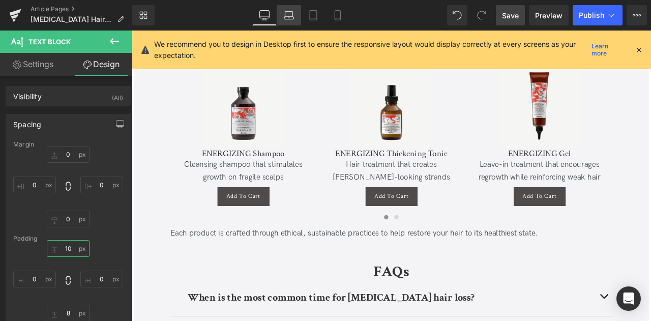
type input "10"
click at [294, 22] on link "Laptop" at bounding box center [289, 15] width 24 height 20
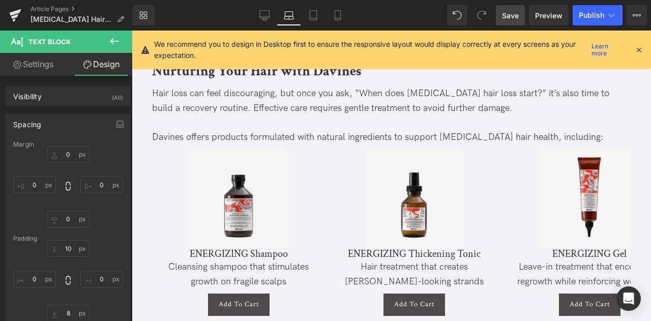
scroll to position [2294, 0]
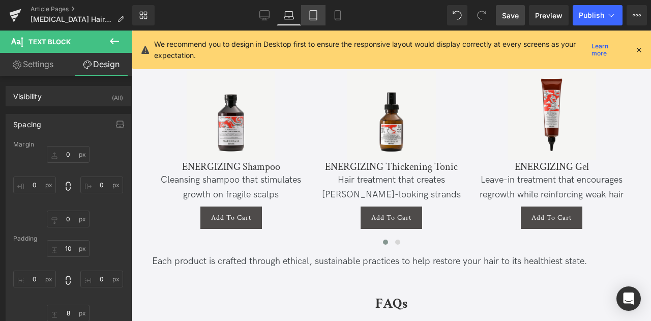
click at [308, 16] on icon at bounding box center [313, 15] width 10 height 10
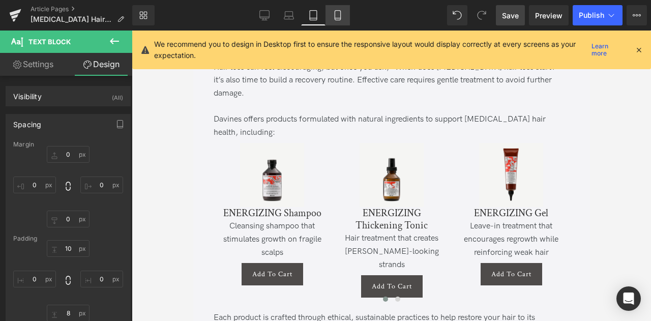
click at [333, 19] on icon at bounding box center [337, 15] width 10 height 10
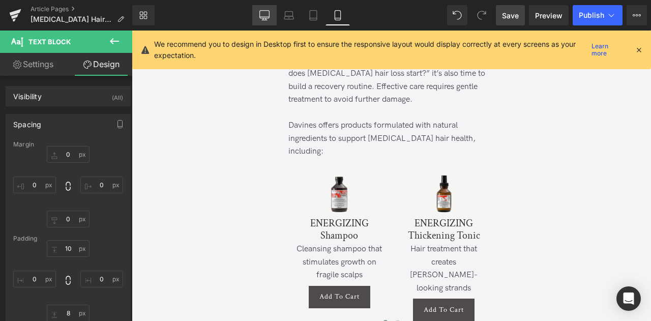
click at [269, 18] on icon at bounding box center [264, 15] width 10 height 8
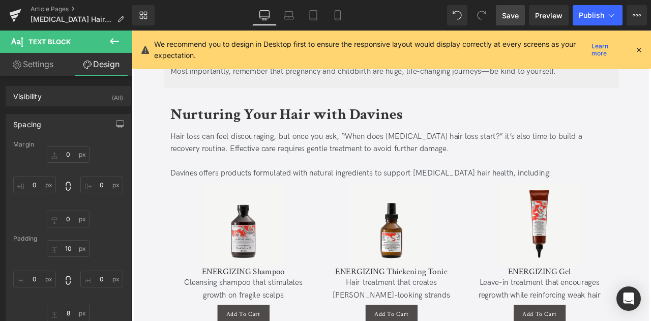
scroll to position [2187, 0]
click at [503, 13] on span "Save" at bounding box center [510, 15] width 17 height 11
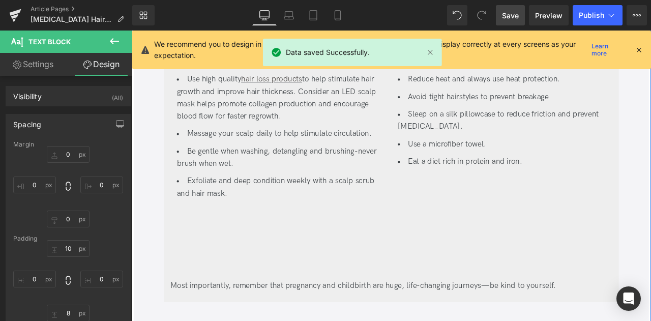
scroll to position [1932, 0]
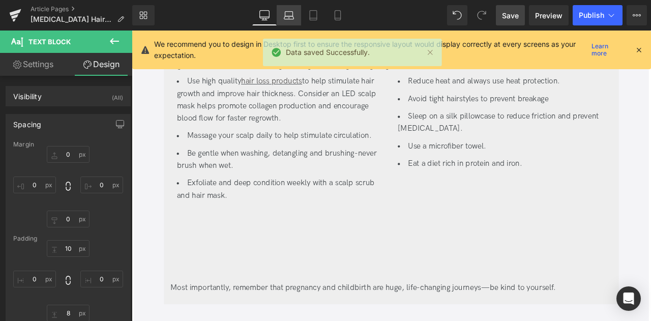
click at [283, 11] on link "Laptop" at bounding box center [289, 15] width 24 height 20
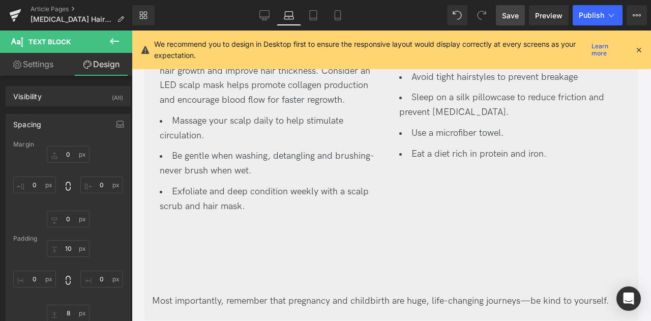
scroll to position [1891, 0]
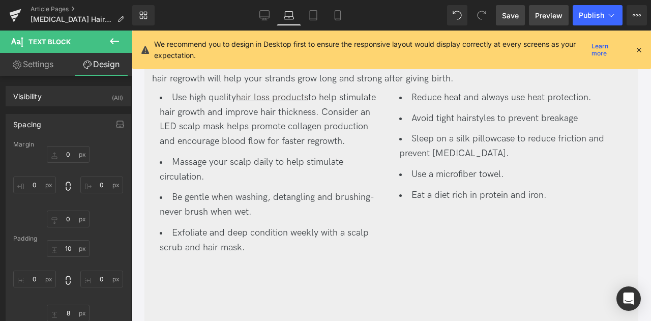
click at [548, 20] on span "Preview" at bounding box center [548, 15] width 27 height 11
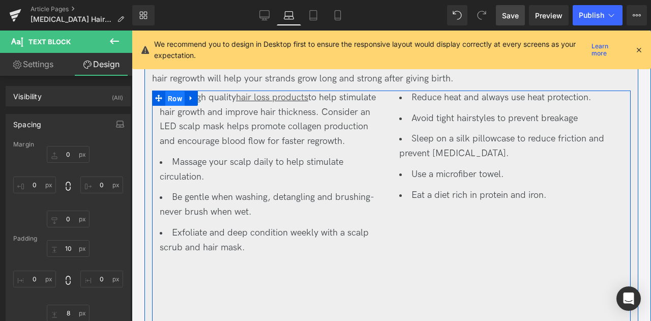
click at [170, 91] on span "Row" at bounding box center [174, 98] width 19 height 15
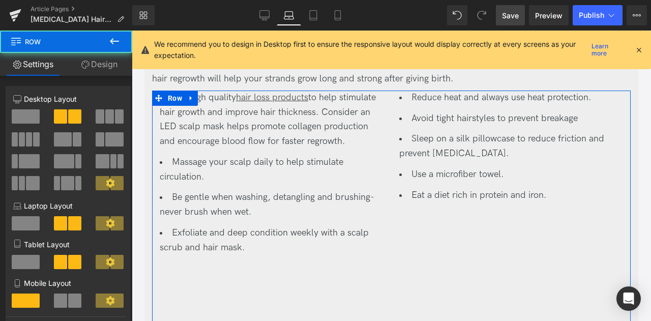
click at [103, 65] on link "Design" at bounding box center [99, 64] width 66 height 23
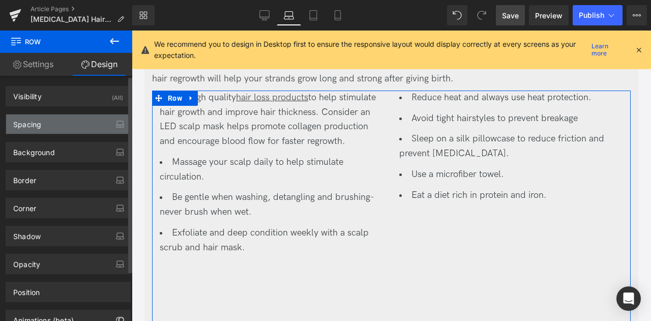
click at [42, 122] on div "Spacing" at bounding box center [68, 123] width 124 height 19
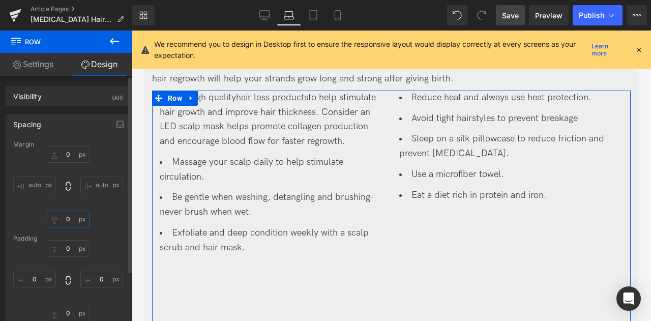
click at [67, 217] on input "text" at bounding box center [68, 218] width 43 height 17
type input "3"
type input "0"
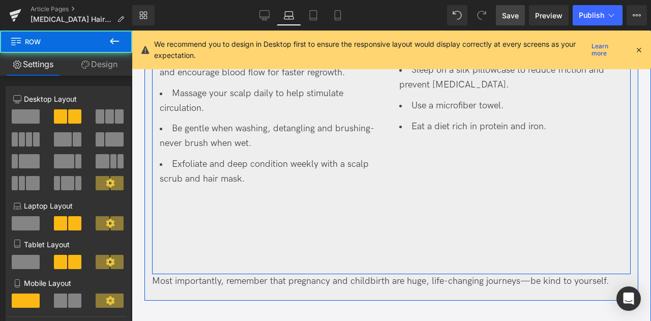
click at [208, 204] on div "Use high quality hair loss products to help stimulate hair growth and improve h…" at bounding box center [391, 148] width 478 height 252
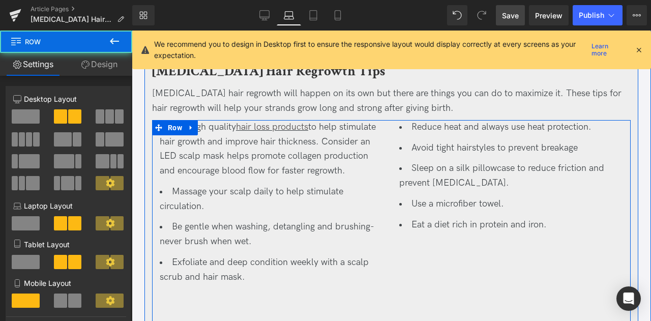
scroll to position [1858, 0]
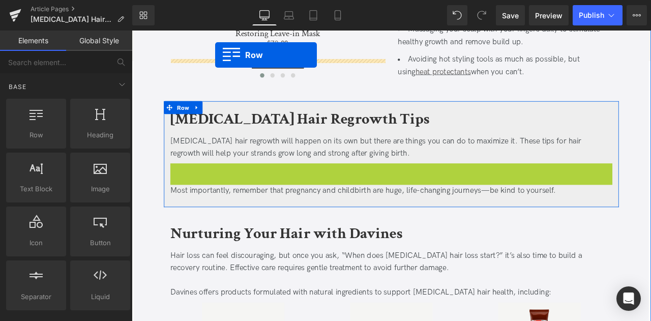
scroll to position [1706, 0]
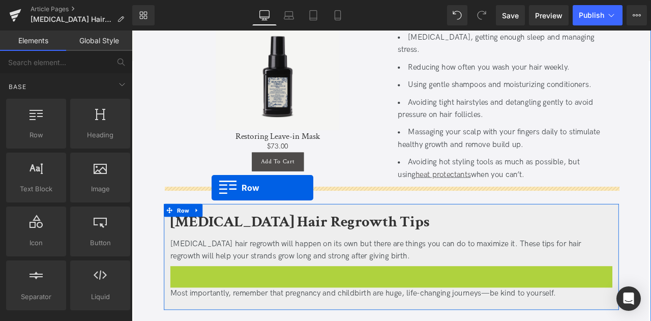
drag, startPoint x: 182, startPoint y: 105, endPoint x: 226, endPoint y: 217, distance: 119.8
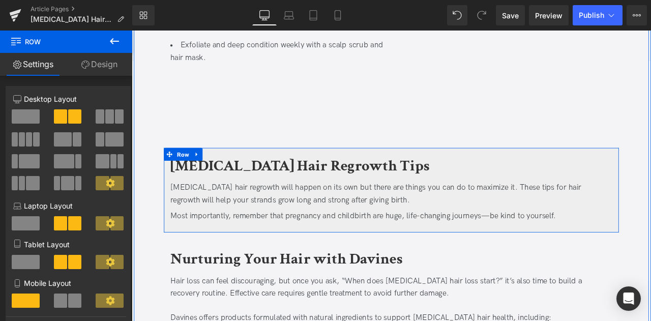
scroll to position [2017, 0]
click at [209, 173] on icon at bounding box center [208, 177] width 7 height 8
click at [221, 173] on icon at bounding box center [222, 176] width 7 height 7
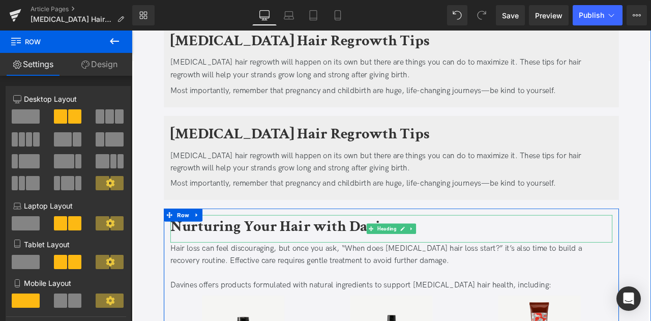
scroll to position [2165, 0]
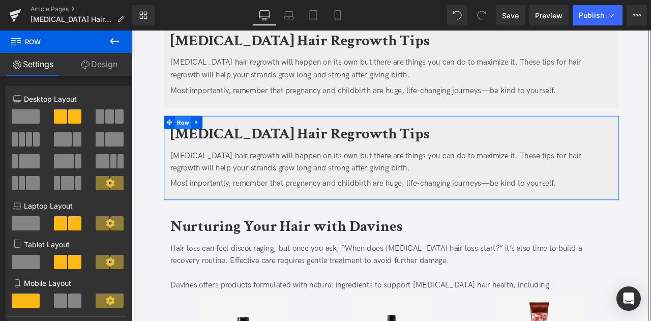
click at [189, 132] on span "Row" at bounding box center [192, 139] width 19 height 15
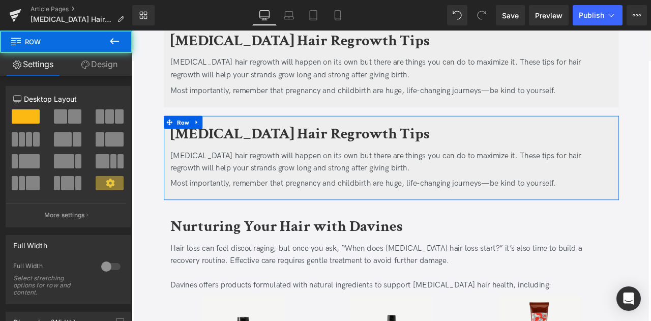
click at [103, 64] on link "Design" at bounding box center [99, 64] width 66 height 23
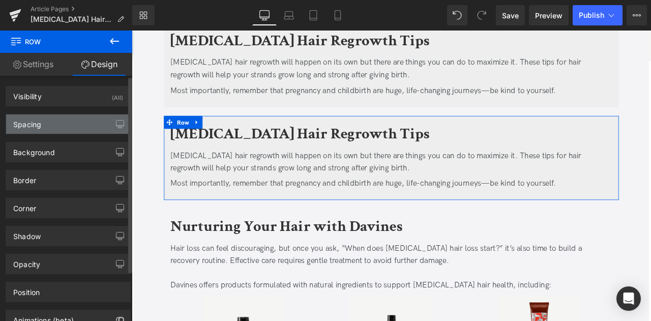
click at [67, 127] on div "Spacing" at bounding box center [68, 123] width 124 height 19
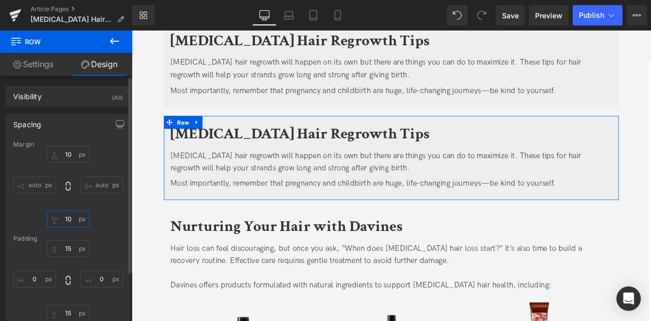
click at [66, 214] on input "10" at bounding box center [68, 218] width 43 height 17
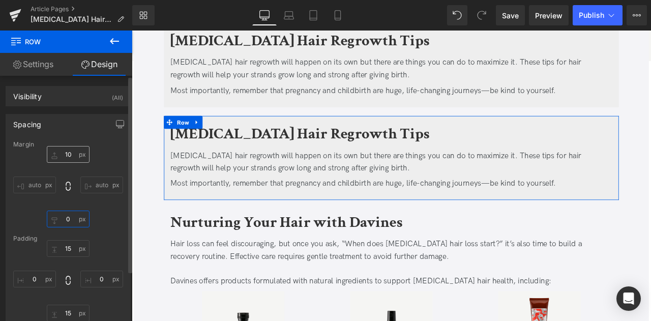
type input "0"
click at [63, 150] on input "10" at bounding box center [68, 154] width 43 height 17
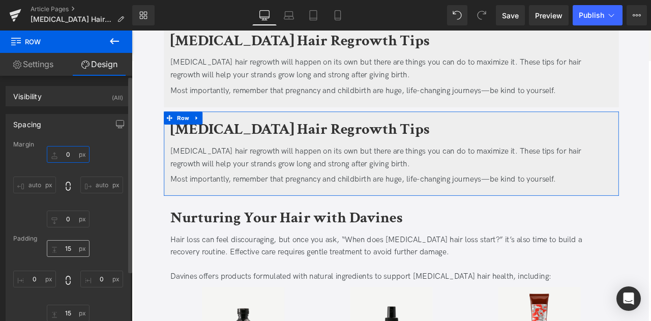
type input "0"
click at [63, 248] on input "15" at bounding box center [68, 248] width 43 height 17
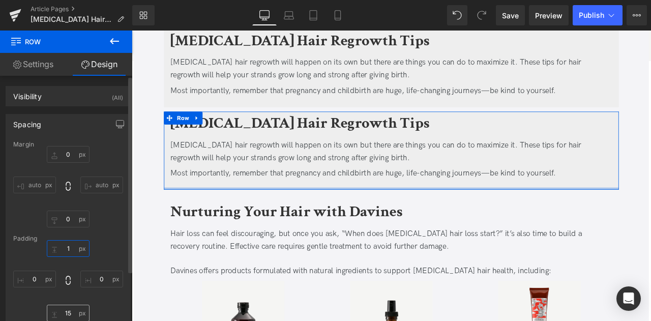
type input "1"
click at [70, 314] on input "15" at bounding box center [68, 313] width 43 height 17
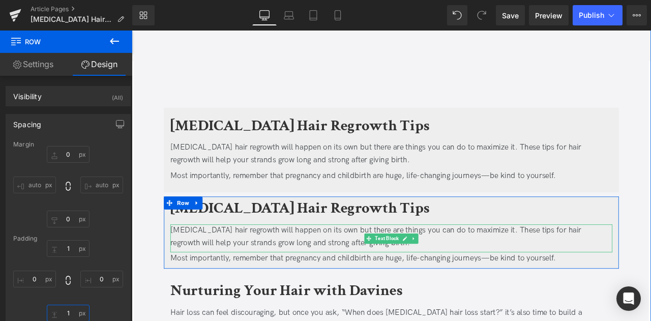
scroll to position [2063, 0]
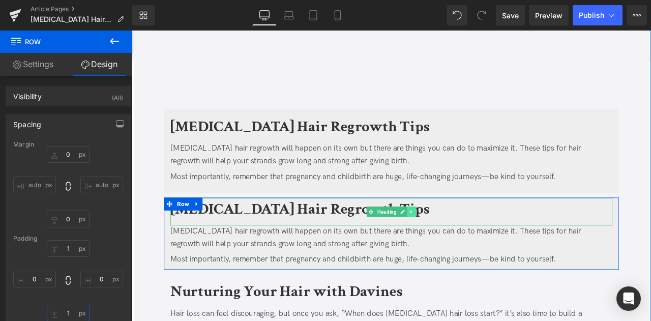
type input "1"
click at [461, 242] on icon at bounding box center [464, 245] width 6 height 6
click at [467, 242] on icon at bounding box center [469, 245] width 6 height 6
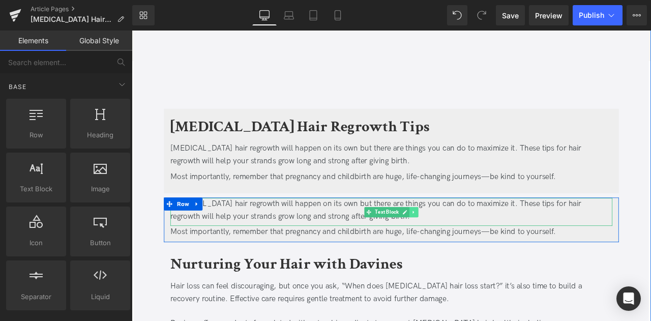
click at [464, 239] on link at bounding box center [466, 245] width 11 height 12
click at [468, 242] on icon at bounding box center [471, 245] width 6 height 6
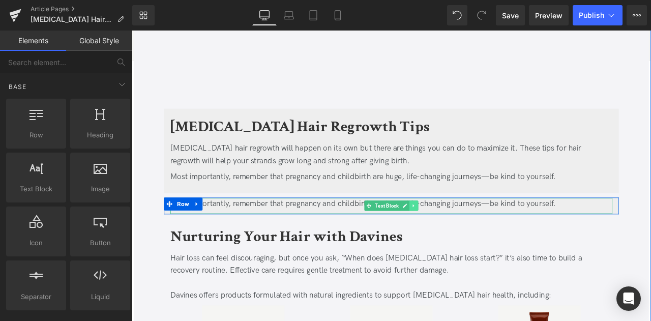
click at [465, 235] on icon at bounding box center [466, 238] width 6 height 6
click at [469, 235] on icon at bounding box center [471, 238] width 6 height 6
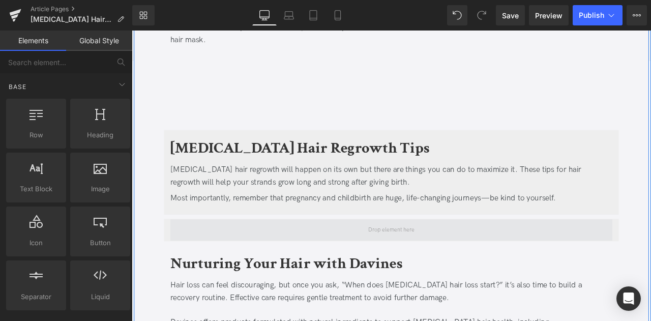
scroll to position [1976, 0]
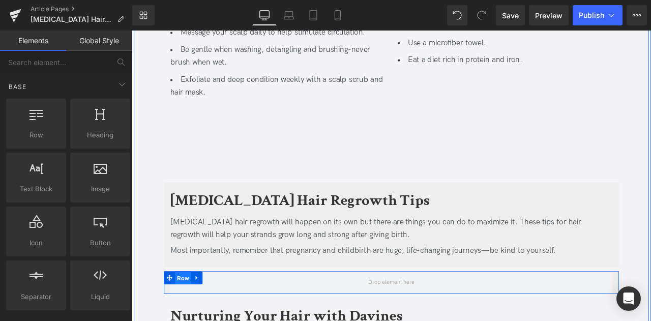
click at [185, 316] on span "Row" at bounding box center [192, 323] width 19 height 15
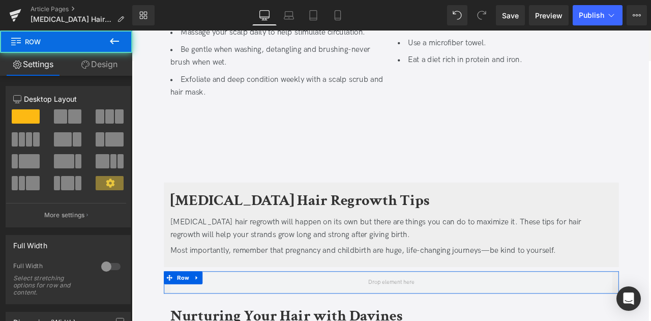
click at [60, 116] on span at bounding box center [60, 116] width 13 height 14
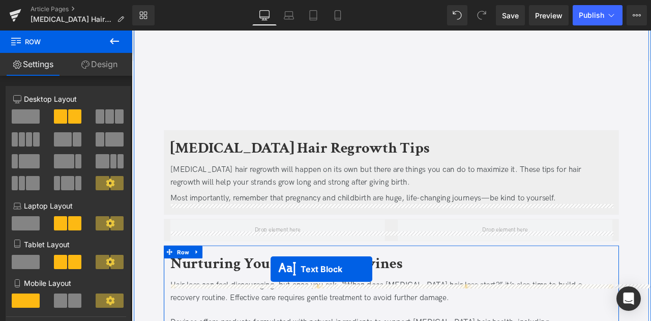
scroll to position [2078, 0]
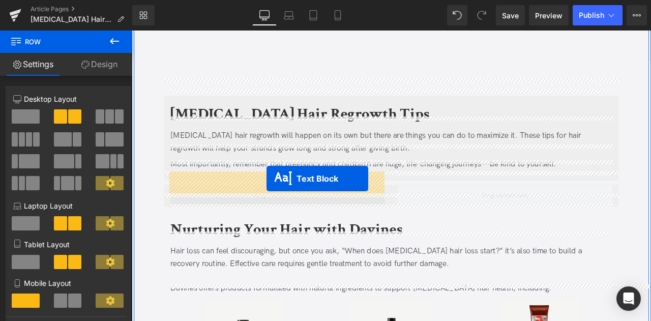
drag, startPoint x: 273, startPoint y: 41, endPoint x: 291, endPoint y: 205, distance: 165.2
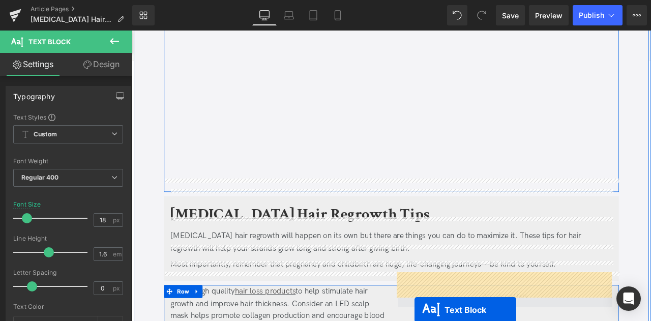
scroll to position [1990, 0]
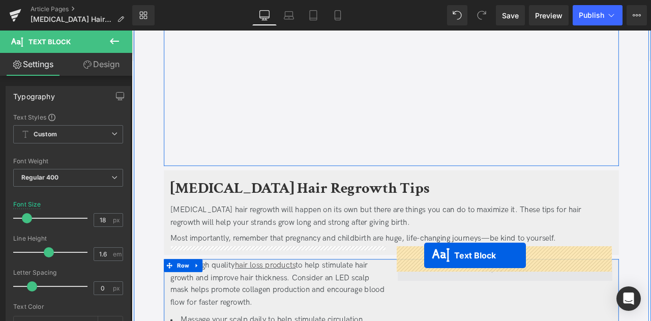
drag, startPoint x: 542, startPoint y: 41, endPoint x: 478, endPoint y: 297, distance: 264.1
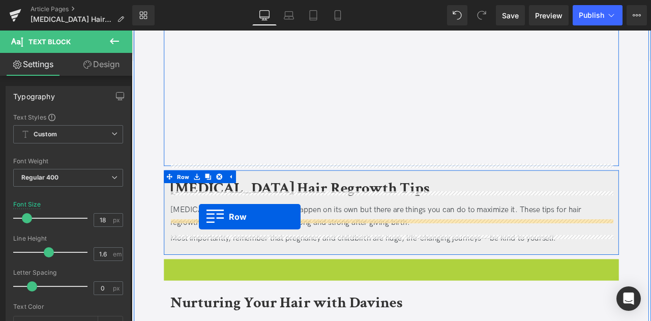
drag, startPoint x: 176, startPoint y: 295, endPoint x: 211, endPoint y: 251, distance: 56.5
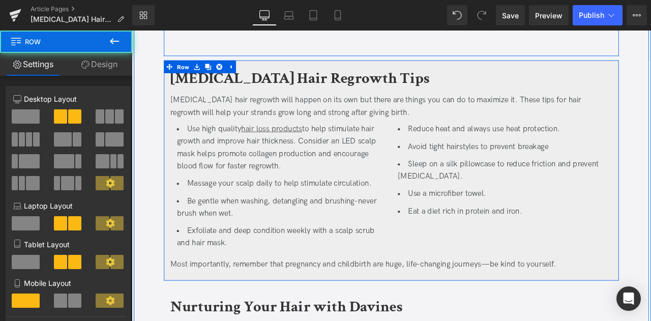
scroll to position [2121, 0]
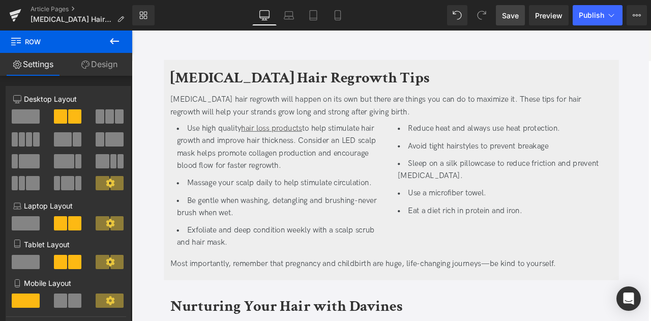
drag, startPoint x: 500, startPoint y: 25, endPoint x: 212, endPoint y: 87, distance: 294.8
click at [500, 25] on link "Save" at bounding box center [510, 15] width 29 height 20
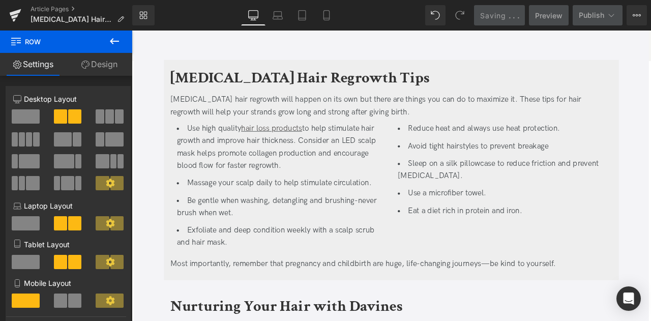
scroll to position [1850, 0]
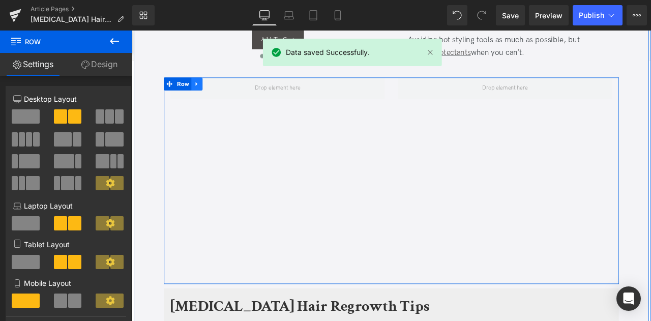
click at [211, 90] on icon at bounding box center [208, 94] width 7 height 8
click at [233, 90] on icon at bounding box center [235, 93] width 7 height 7
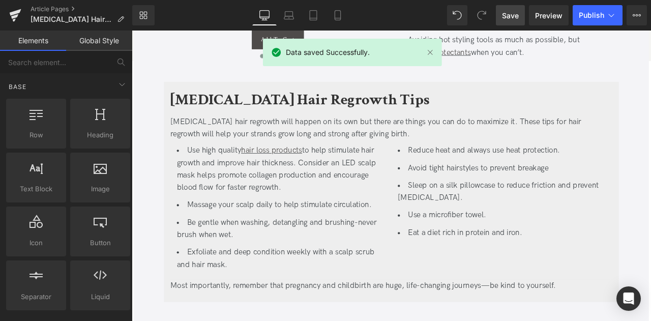
click at [511, 16] on span "Save" at bounding box center [510, 15] width 17 height 11
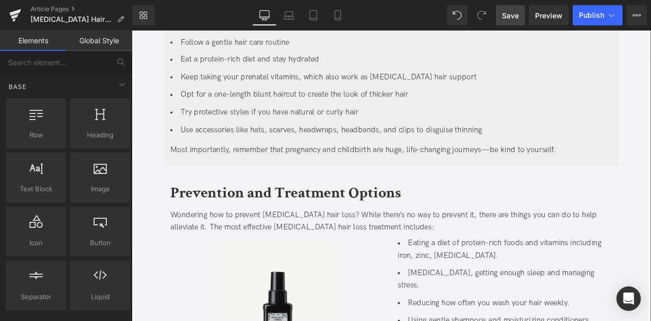
scroll to position [1589, 0]
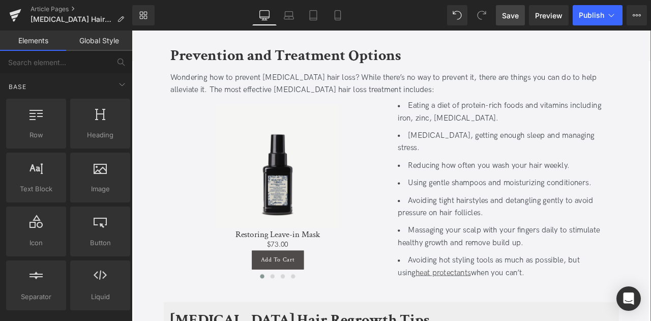
click at [487, 187] on ul "Eating a diet of protein-rich foods and vitamins including iron, zinc, vitamin …" at bounding box center [574, 219] width 254 height 213
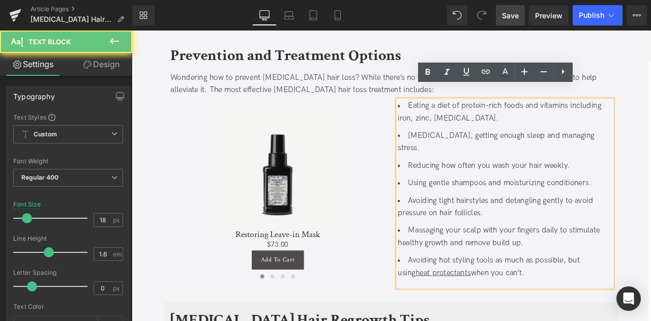
click at [490, 204] on li "Using gentle shampoos and moisturizing conditioners." at bounding box center [574, 211] width 254 height 15
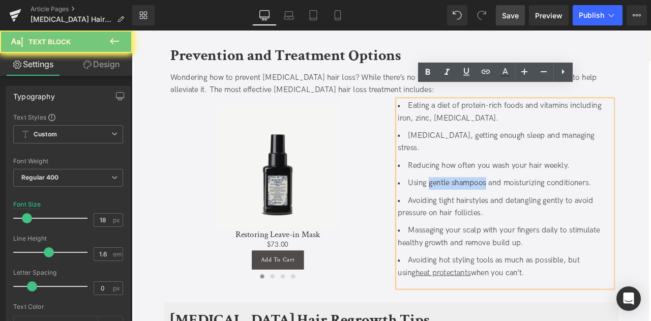
click at [525, 204] on li "Using gentle shampoos and moisturizing conditioners." at bounding box center [574, 211] width 254 height 15
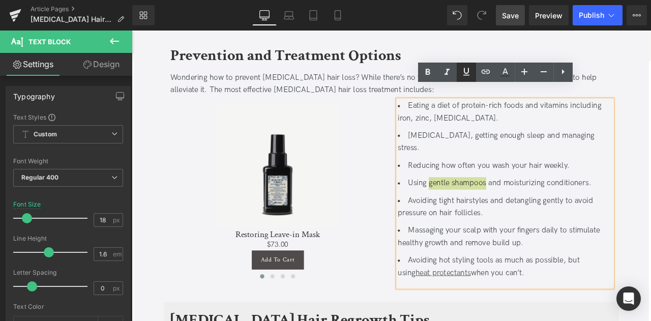
click at [466, 74] on icon at bounding box center [466, 72] width 12 height 12
click at [483, 69] on icon at bounding box center [485, 72] width 12 height 12
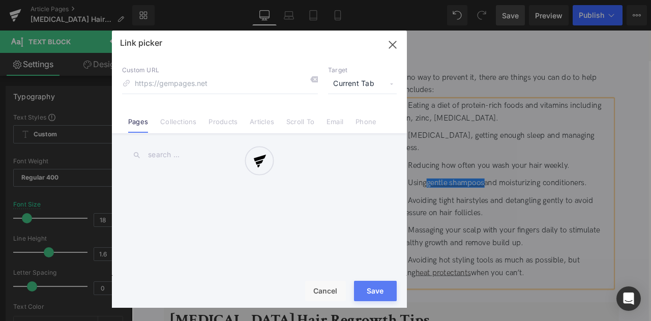
click at [631, 0] on div "Text Color Highlight Color #333333 Edit or remove link: Edit - Unlink - Cancel …" at bounding box center [325, 0] width 651 height 0
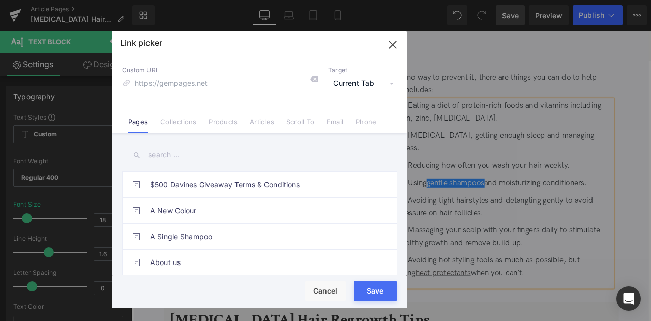
click at [345, 81] on span "Current Tab" at bounding box center [362, 83] width 69 height 19
click at [340, 122] on li "New Tab" at bounding box center [362, 120] width 79 height 18
click at [178, 116] on li "Collections" at bounding box center [178, 118] width 48 height 18
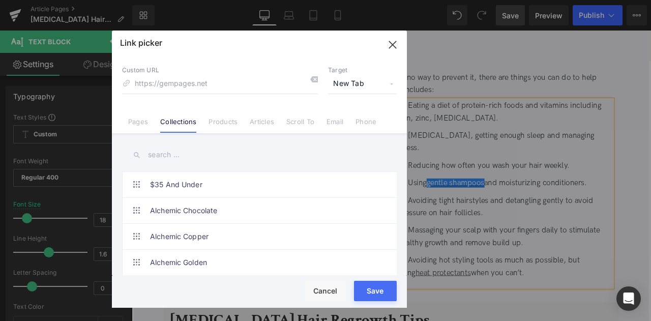
click at [164, 158] on input "text" at bounding box center [259, 154] width 275 height 23
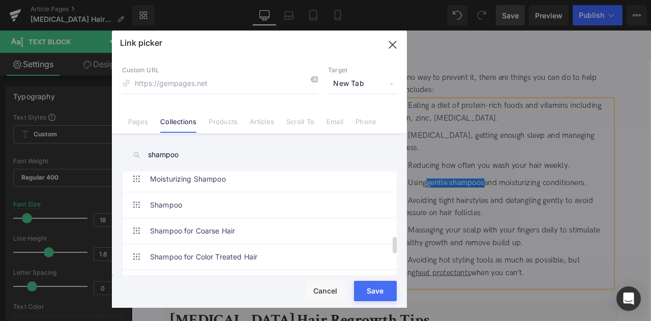
scroll to position [395, 0]
type input "shampoo"
click at [201, 210] on link "Shampoo" at bounding box center [262, 204] width 224 height 25
click at [375, 298] on button "Save" at bounding box center [375, 291] width 43 height 20
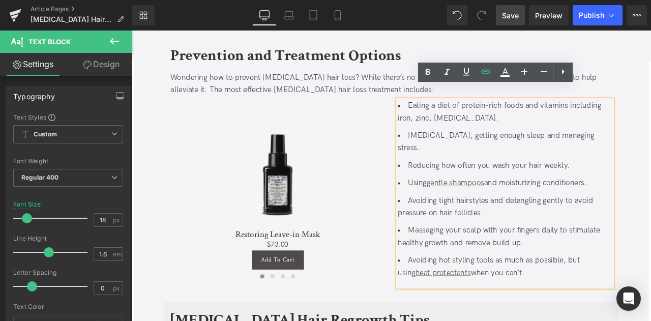
click at [588, 204] on li "Using gentle shampoos and moisturizing conditioners." at bounding box center [574, 211] width 254 height 15
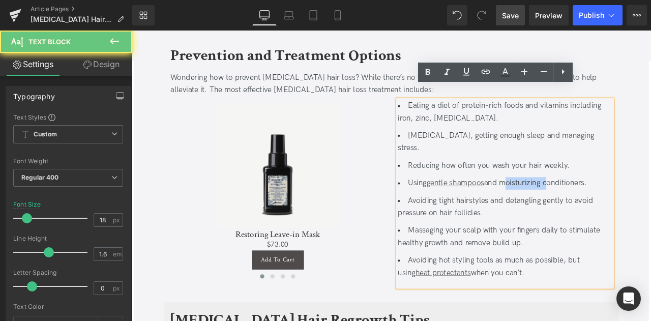
click at [588, 204] on li "Using gentle shampoos and moisturizing conditioners." at bounding box center [574, 211] width 254 height 15
click at [642, 204] on li "Using gentle shampoos and moisturizing conditioners." at bounding box center [574, 211] width 254 height 15
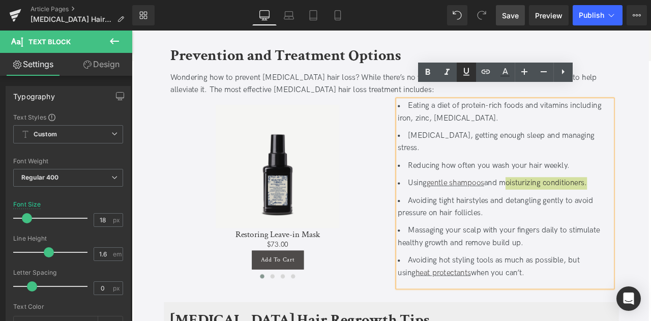
click at [465, 77] on icon at bounding box center [466, 72] width 12 height 12
click at [486, 72] on icon at bounding box center [485, 72] width 12 height 12
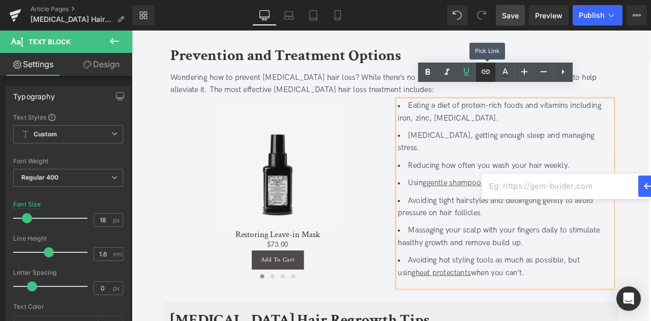
click at [491, 74] on icon at bounding box center [485, 72] width 12 height 12
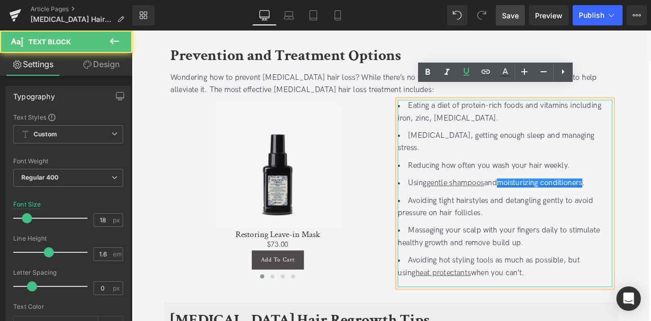
click at [570, 204] on li "Using gentle shampoos and moisturizing conditioners ." at bounding box center [574, 211] width 254 height 15
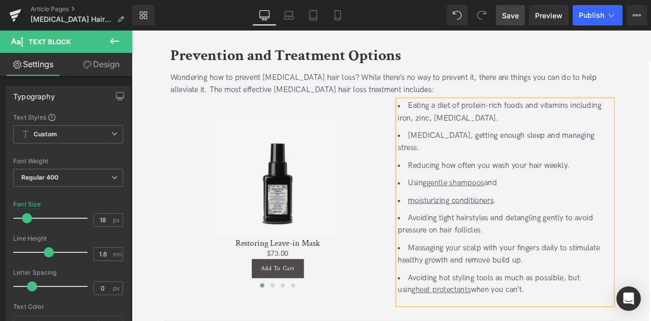
click at [479, 227] on u "moisturizing conditioners" at bounding box center [509, 232] width 101 height 11
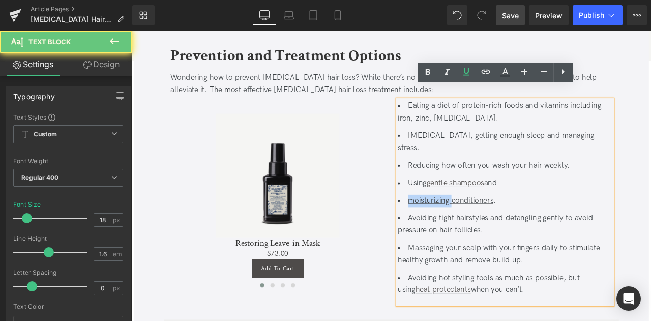
click at [479, 227] on u "moisturizing conditioners" at bounding box center [509, 232] width 101 height 11
click at [534, 227] on u "moisturizing conditioners" at bounding box center [509, 232] width 101 height 11
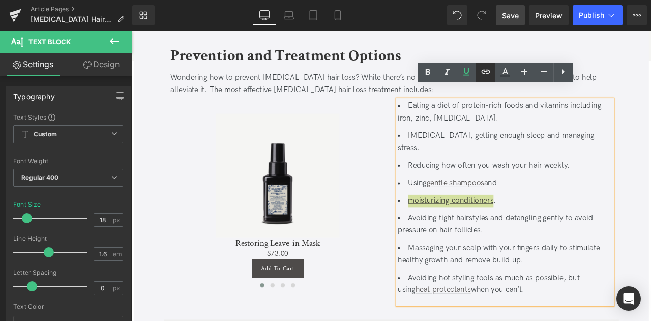
click at [487, 73] on icon at bounding box center [485, 72] width 9 height 4
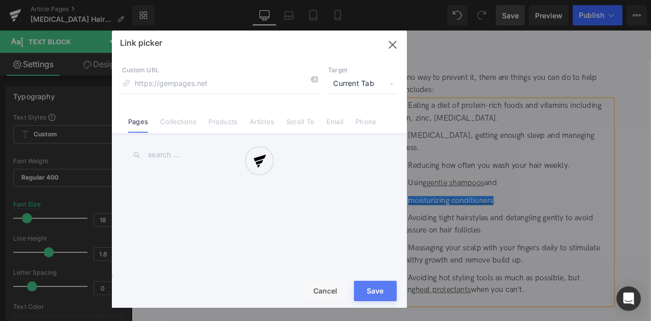
click at [624, 0] on div "Text Color Highlight Color #333333 Edit or remove link: Edit - Unlink - Cancel …" at bounding box center [325, 0] width 651 height 0
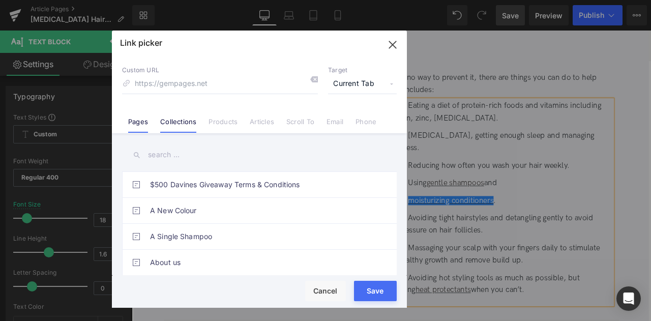
click at [189, 120] on link "Collections" at bounding box center [178, 124] width 36 height 15
click at [366, 83] on span "Current Tab" at bounding box center [362, 83] width 69 height 19
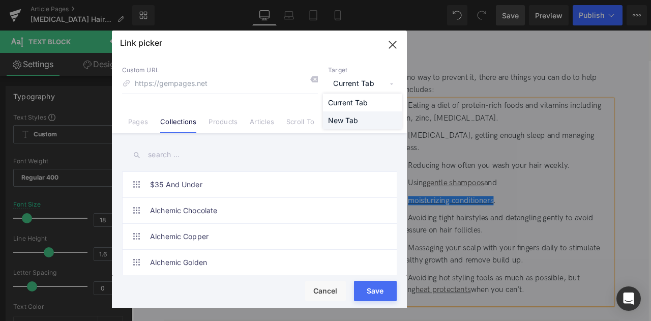
click at [350, 124] on li "New Tab" at bounding box center [362, 120] width 79 height 18
click at [186, 144] on input "text" at bounding box center [259, 154] width 275 height 23
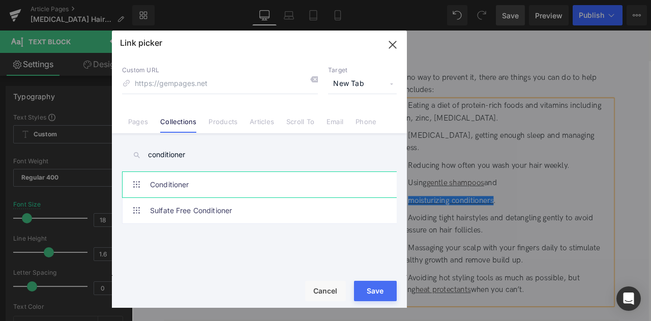
type input "conditioner"
click at [219, 187] on link "Conditioner" at bounding box center [262, 184] width 224 height 25
click at [385, 284] on button "Save" at bounding box center [375, 291] width 43 height 20
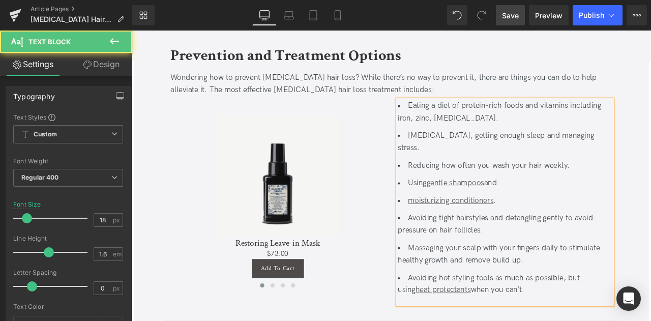
click at [458, 246] on li "Avoiding tight hairstyles and detangling gently to avoid pressure on hair folli…" at bounding box center [574, 260] width 254 height 29
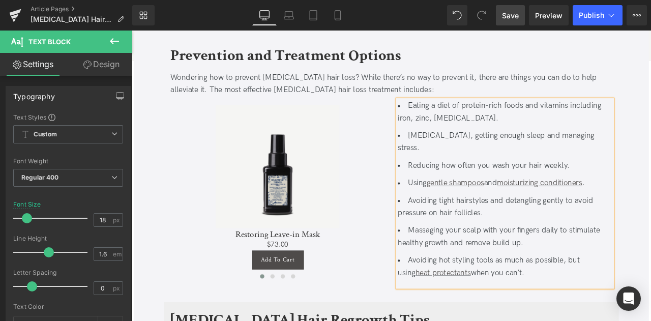
click at [518, 15] on span "Save" at bounding box center [510, 15] width 17 height 11
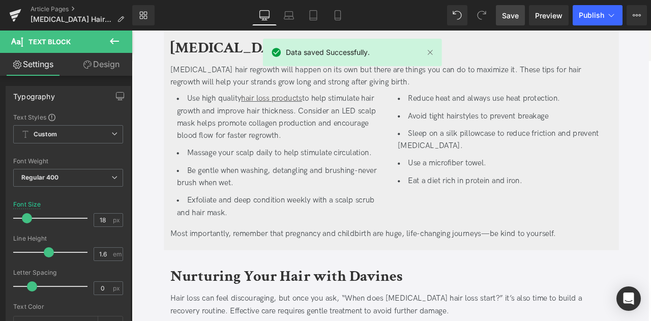
scroll to position [1911, 0]
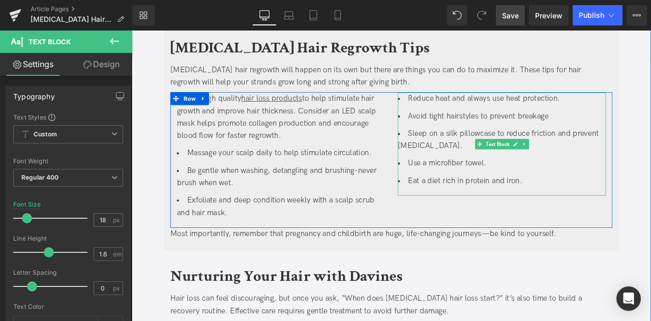
click at [577, 106] on span "Reduce heat and always use heat protection." at bounding box center [549, 111] width 180 height 11
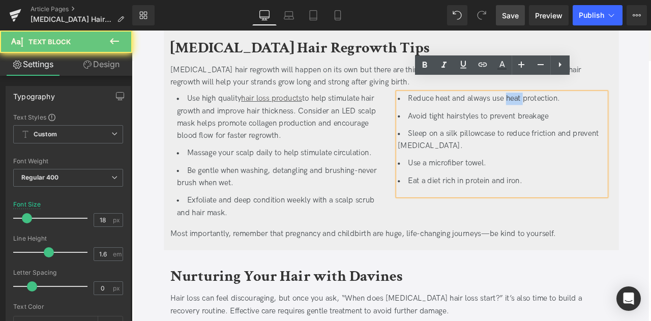
click at [577, 106] on span "Reduce heat and always use heat protection." at bounding box center [549, 111] width 180 height 11
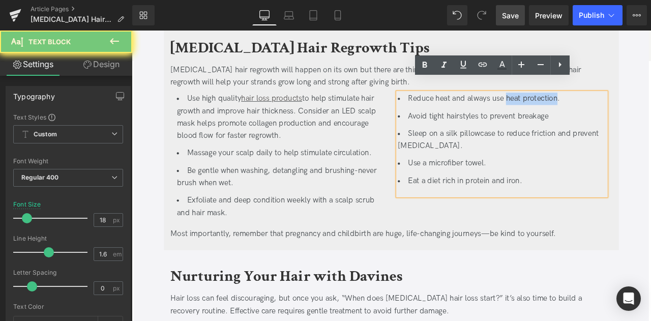
click at [607, 106] on span "Reduce heat and always use heat protection." at bounding box center [549, 111] width 180 height 11
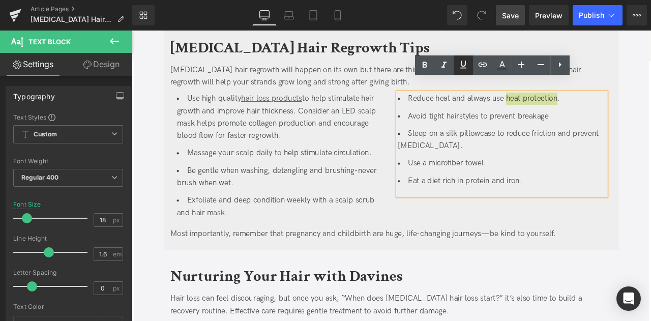
click at [463, 64] on icon at bounding box center [463, 64] width 12 height 12
click at [477, 65] on icon at bounding box center [482, 64] width 12 height 12
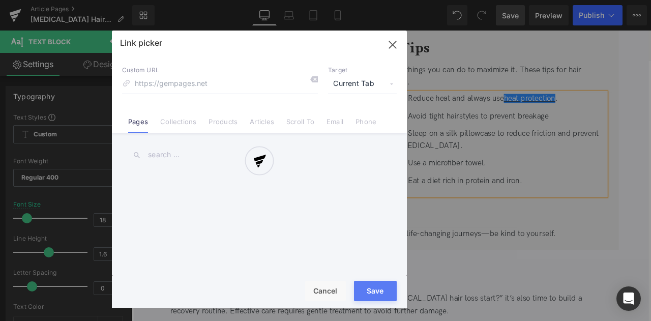
click at [650, 0] on div "Text Color Highlight Color #333333 Edit or remove link: Edit - Unlink - Cancel …" at bounding box center [325, 0] width 651 height 0
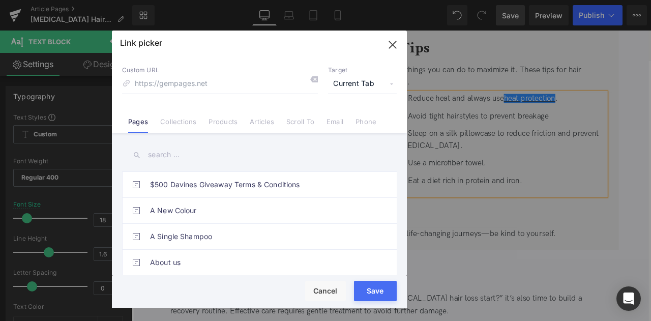
click at [366, 86] on span "Current Tab" at bounding box center [362, 83] width 69 height 19
click at [339, 123] on li "New Tab" at bounding box center [362, 120] width 79 height 18
click at [183, 119] on link "Collections" at bounding box center [178, 124] width 36 height 15
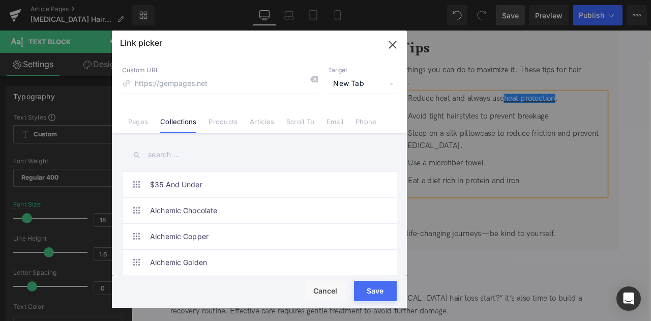
click at [173, 153] on input "text" at bounding box center [259, 154] width 275 height 23
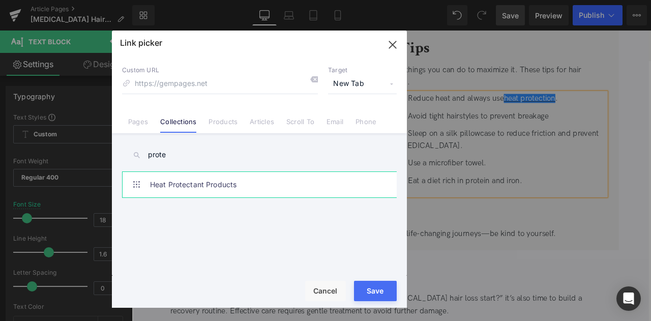
type input "prote"
click at [240, 189] on link "Heat Protectant Products" at bounding box center [262, 184] width 224 height 25
click at [373, 289] on button "Save" at bounding box center [375, 291] width 43 height 20
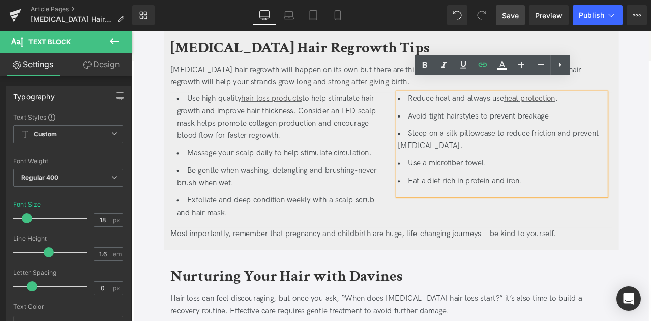
click at [505, 13] on span "Save" at bounding box center [510, 15] width 17 height 11
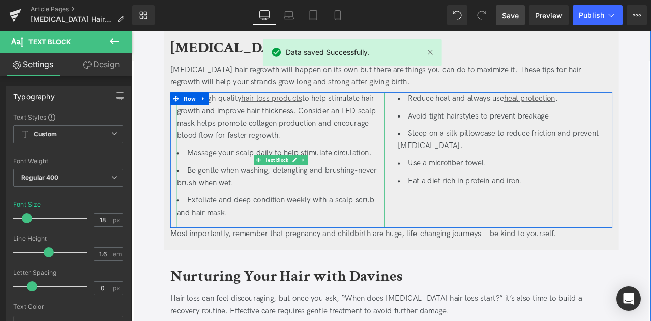
click at [248, 225] on li "Exfoliate and deep condition weekly with a scalp scrub and hair mask." at bounding box center [308, 239] width 247 height 29
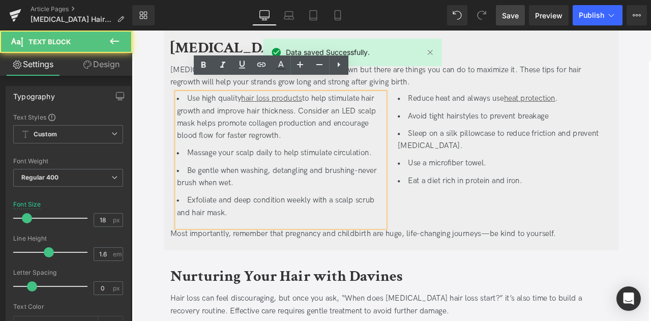
click at [379, 225] on li "Exfoliate and deep condition weekly with a scalp scrub and hair mask." at bounding box center [308, 239] width 247 height 29
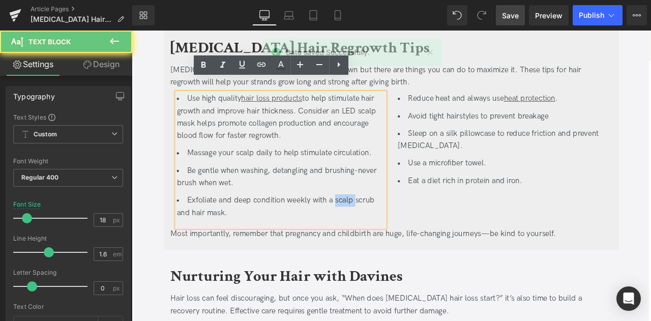
click at [379, 225] on li "Exfoliate and deep condition weekly with a scalp scrub and hair mask." at bounding box center [308, 239] width 247 height 29
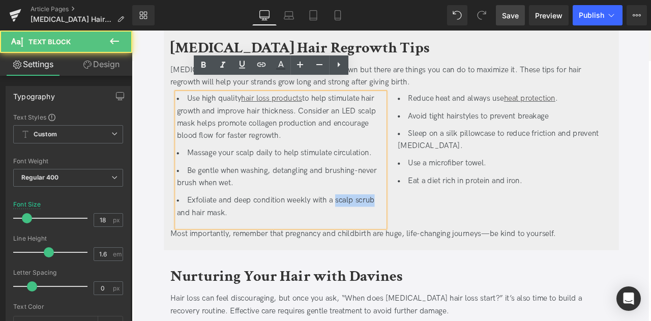
click at [393, 225] on li "Exfoliate and deep condition weekly with a scalp scrub and hair mask." at bounding box center [308, 239] width 247 height 29
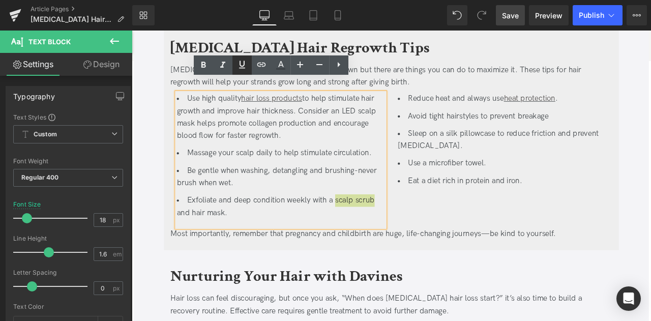
click at [243, 64] on icon at bounding box center [242, 64] width 12 height 12
click at [257, 63] on icon at bounding box center [261, 64] width 12 height 12
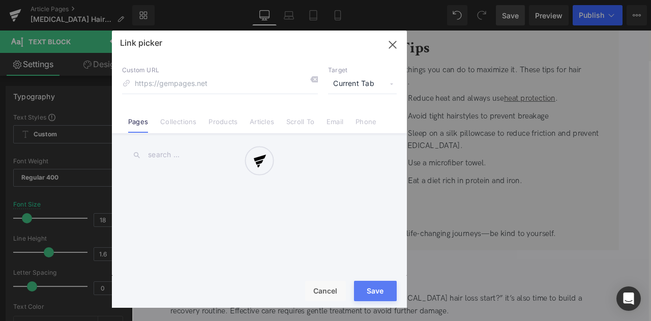
click at [418, 0] on div "Text Color Highlight Color #333333 Edit or remove link: Edit - Unlink - Cancel …" at bounding box center [325, 0] width 651 height 0
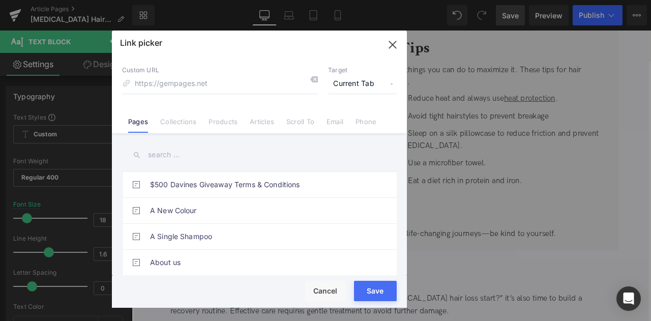
click at [357, 76] on span "Current Tab" at bounding box center [362, 83] width 69 height 19
click at [342, 120] on li "New Tab" at bounding box center [362, 120] width 79 height 18
click at [242, 132] on div "Custom URL Target New Tab Current Tab New Tab Pages Collections Products Articl…" at bounding box center [259, 94] width 295 height 77
click at [233, 129] on link "Products" at bounding box center [222, 124] width 29 height 15
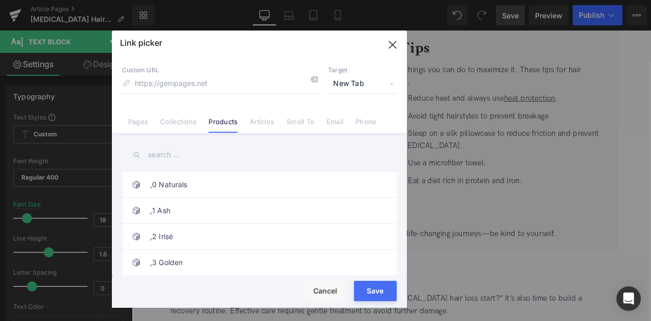
click at [162, 155] on input "text" at bounding box center [259, 154] width 275 height 23
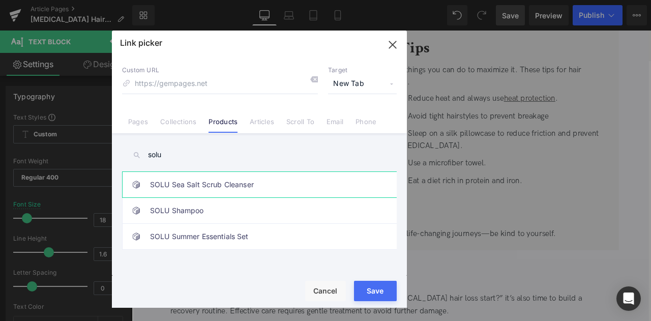
type input "solu"
click at [193, 183] on link "SOLU Sea Salt Scrub Cleanser" at bounding box center [262, 184] width 224 height 25
click at [374, 296] on button "Save" at bounding box center [375, 291] width 43 height 20
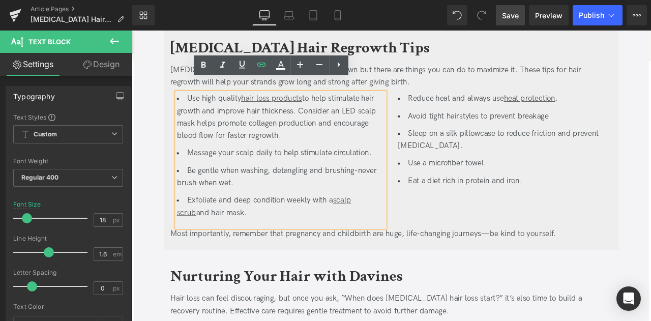
click at [208, 229] on li "Exfoliate and deep condition weekly with a scalp scrub and hair mask." at bounding box center [308, 239] width 247 height 29
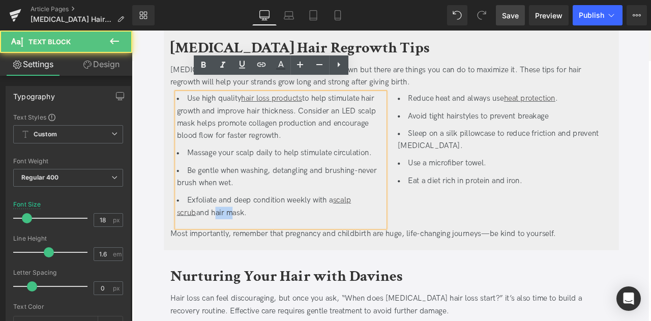
click at [208, 229] on li "Exfoliate and deep condition weekly with a scalp scrub and hair mask." at bounding box center [308, 239] width 247 height 29
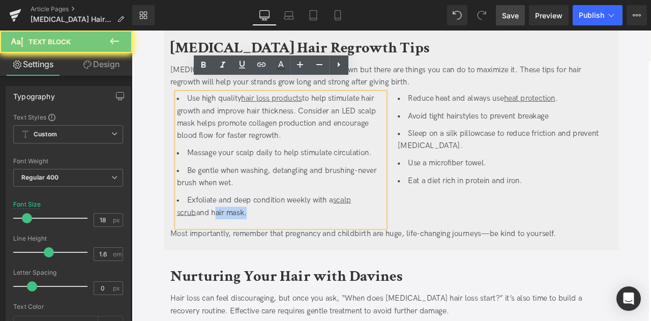
click at [227, 229] on li "Exfoliate and deep condition weekly with a scalp scrub and hair mask." at bounding box center [308, 239] width 247 height 29
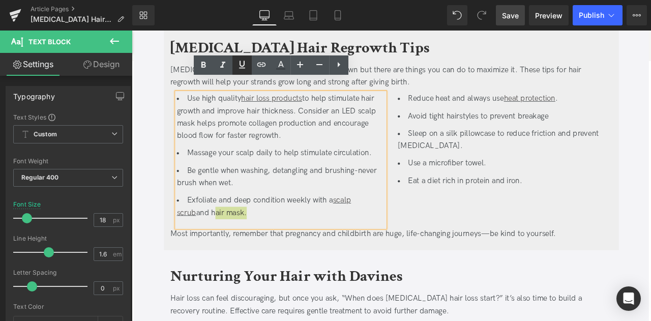
click at [247, 65] on icon at bounding box center [242, 64] width 12 height 12
click at [263, 65] on icon at bounding box center [261, 64] width 12 height 12
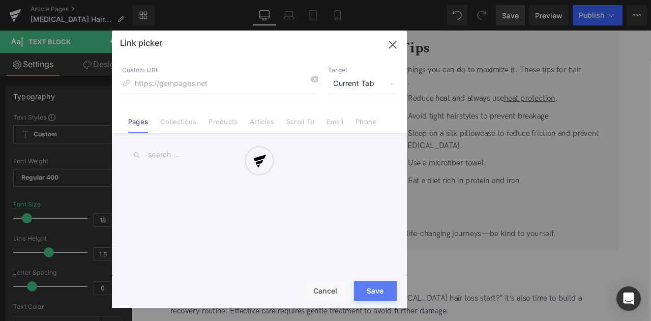
click at [378, 0] on div "Text Color Highlight Color #333333 Edit or remove link: Edit - Unlink - Cancel …" at bounding box center [325, 0] width 651 height 0
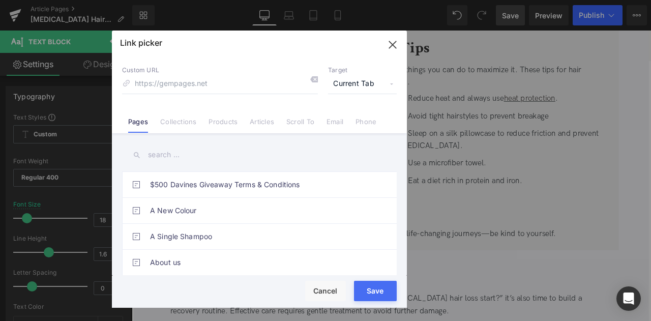
click at [355, 84] on span "Current Tab" at bounding box center [362, 83] width 69 height 19
click at [345, 119] on li "New Tab" at bounding box center [362, 120] width 79 height 18
click at [178, 120] on link "Collections" at bounding box center [178, 124] width 36 height 15
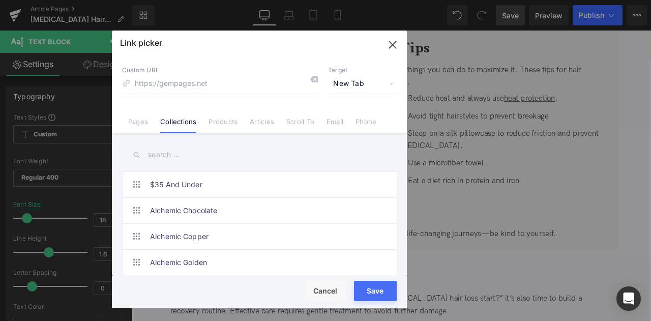
click at [163, 156] on input "text" at bounding box center [259, 154] width 275 height 23
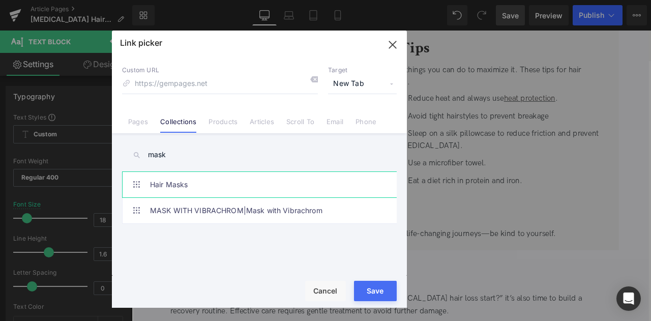
type input "mask"
click at [203, 185] on link "Hair Masks" at bounding box center [262, 184] width 224 height 25
click at [378, 290] on button "Save" at bounding box center [375, 291] width 43 height 20
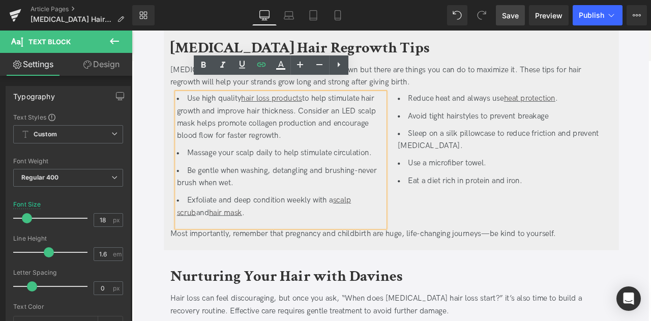
click at [503, 13] on span "Save" at bounding box center [510, 15] width 17 height 11
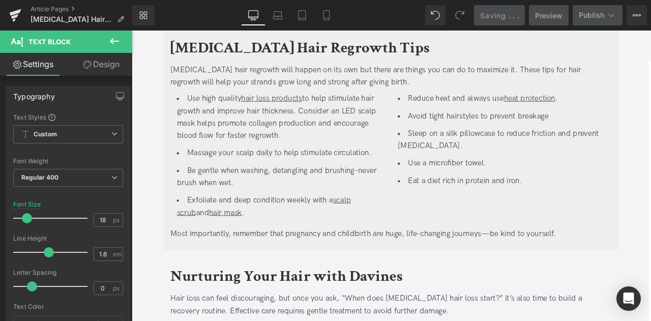
scroll to position [1855, 0]
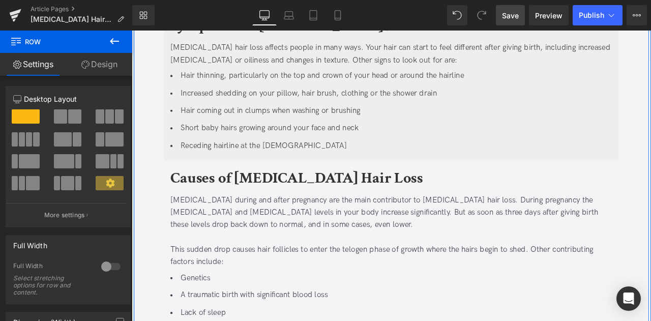
scroll to position [584, 0]
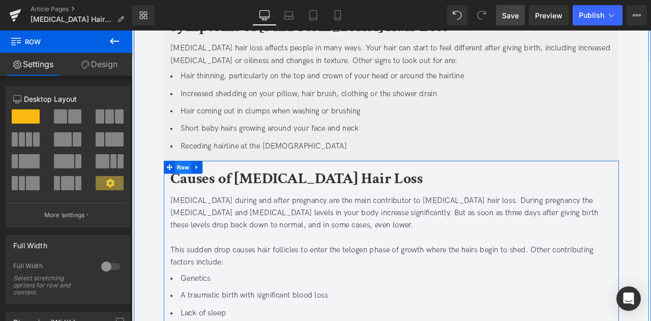
click at [192, 194] on span "Row" at bounding box center [192, 192] width 19 height 15
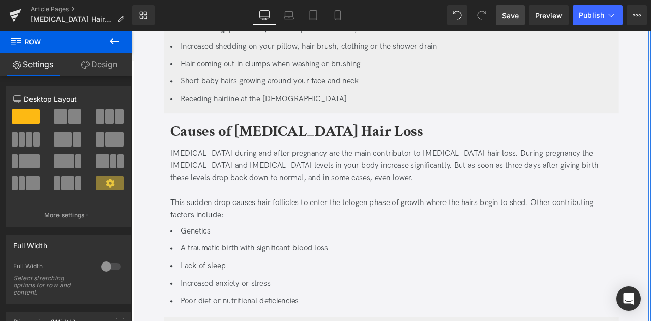
scroll to position [639, 0]
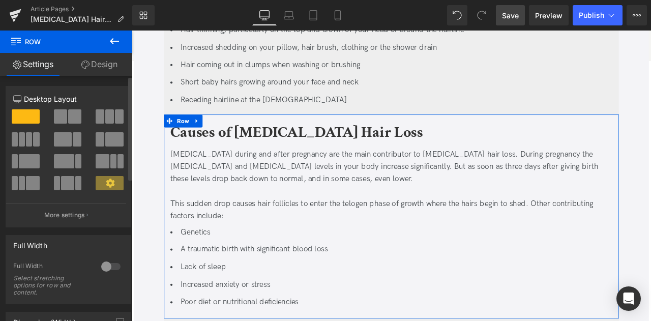
click at [69, 117] on span at bounding box center [74, 116] width 13 height 14
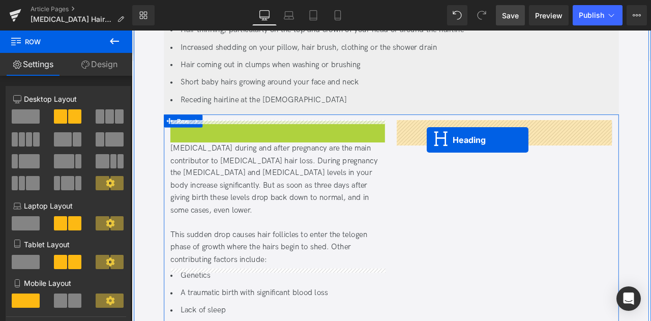
drag, startPoint x: 280, startPoint y: 154, endPoint x: 481, endPoint y: 160, distance: 201.4
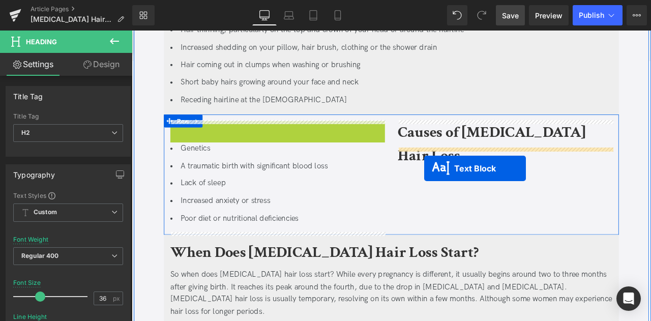
drag, startPoint x: 278, startPoint y: 210, endPoint x: 481, endPoint y: 191, distance: 203.8
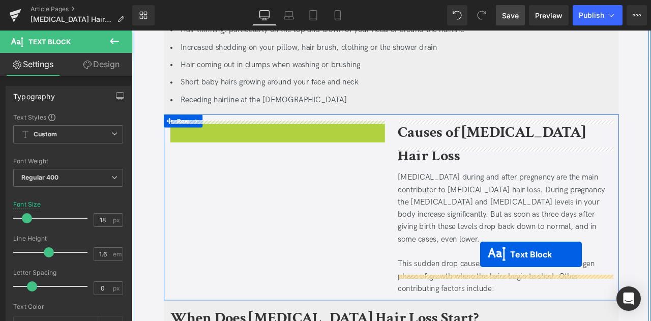
drag, startPoint x: 276, startPoint y: 193, endPoint x: 544, endPoint y: 295, distance: 287.4
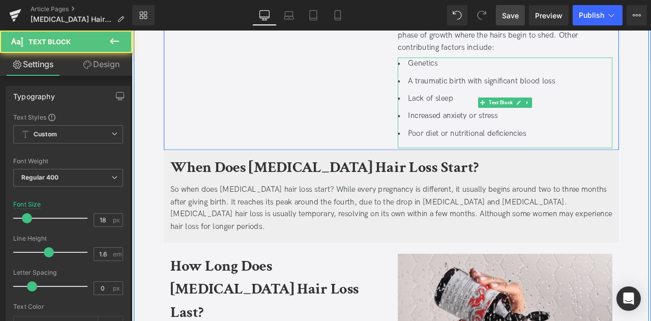
scroll to position [932, 0]
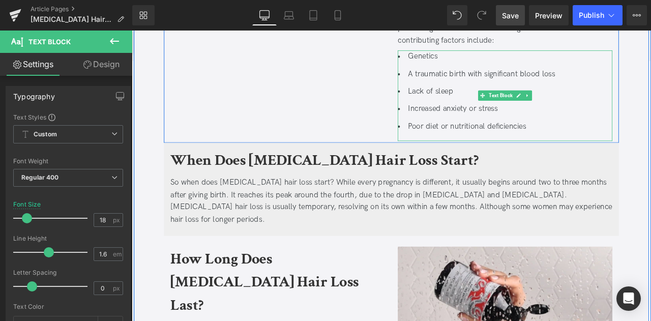
click at [249, 89] on div "Causes of Postpartum Hair Loss Heading Hormonal changes during and after pregna…" at bounding box center [439, -1] width 539 height 327
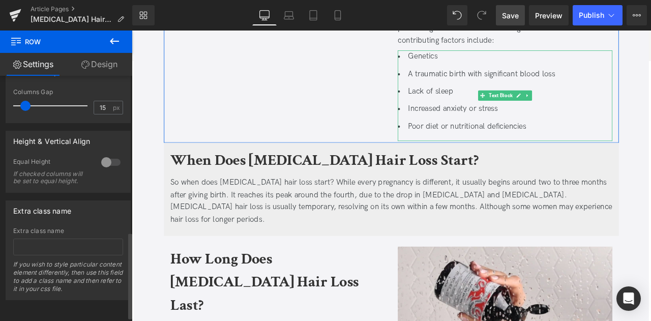
scroll to position [451, 0]
click at [104, 154] on div at bounding box center [111, 162] width 24 height 16
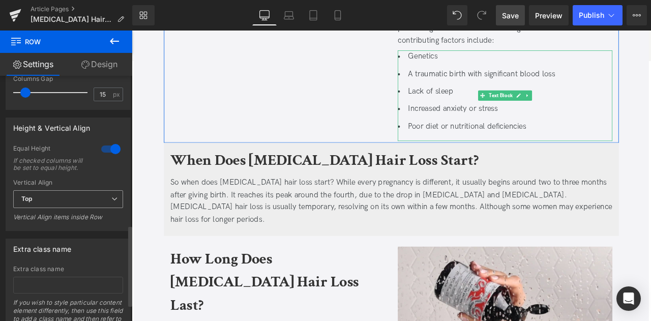
click at [92, 208] on span "Top" at bounding box center [68, 199] width 110 height 18
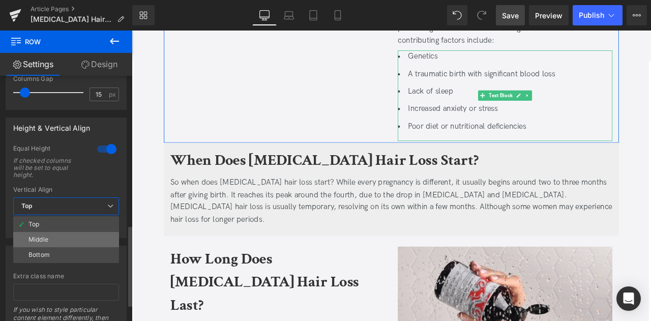
click at [69, 243] on li "Middle" at bounding box center [66, 239] width 106 height 15
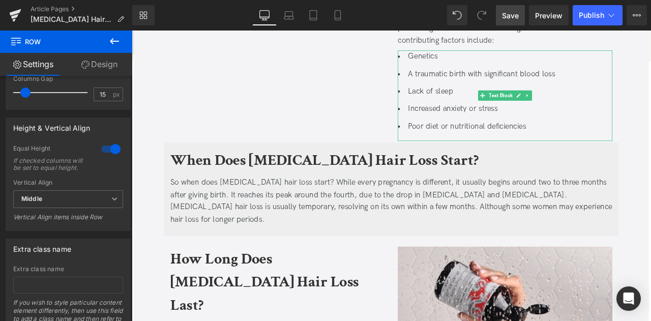
click at [113, 40] on icon at bounding box center [114, 41] width 12 height 12
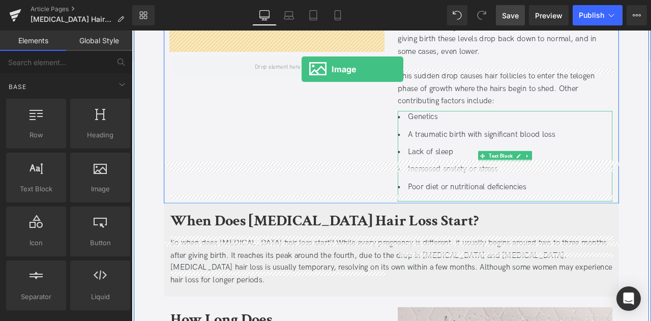
scroll to position [729, 0]
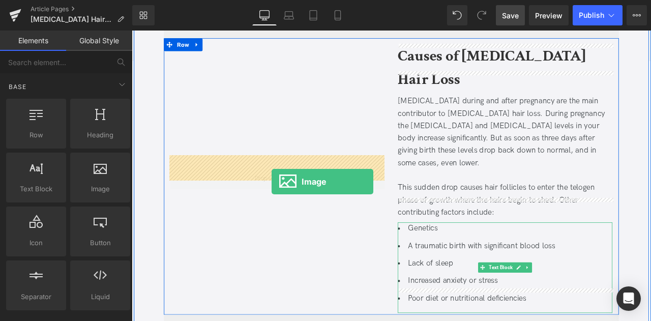
drag, startPoint x: 226, startPoint y: 217, endPoint x: 297, endPoint y: 209, distance: 71.6
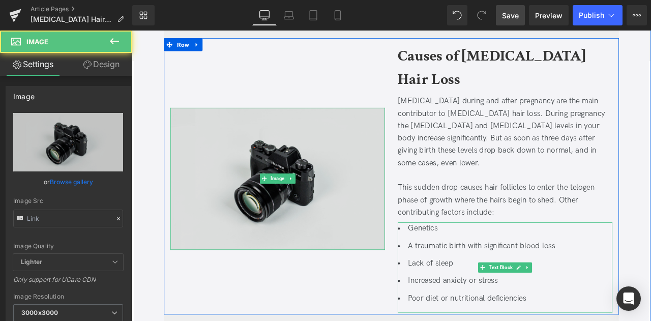
click at [316, 138] on img at bounding box center [304, 206] width 254 height 168
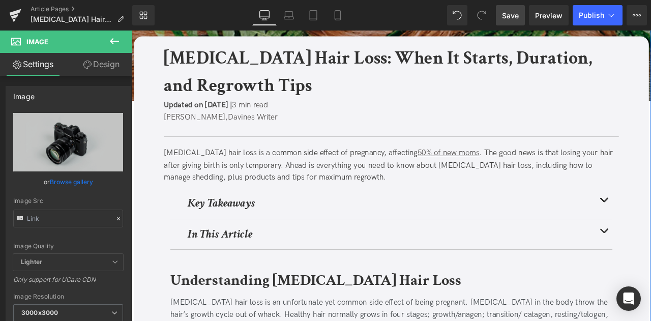
scroll to position [0, 0]
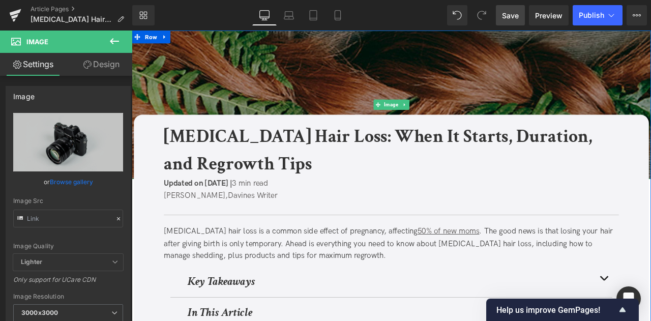
click at [203, 93] on img at bounding box center [439, 119] width 615 height 176
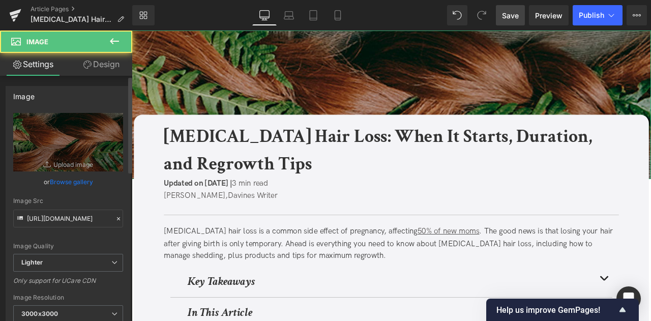
click at [68, 177] on link "Browse gallery" at bounding box center [71, 182] width 43 height 18
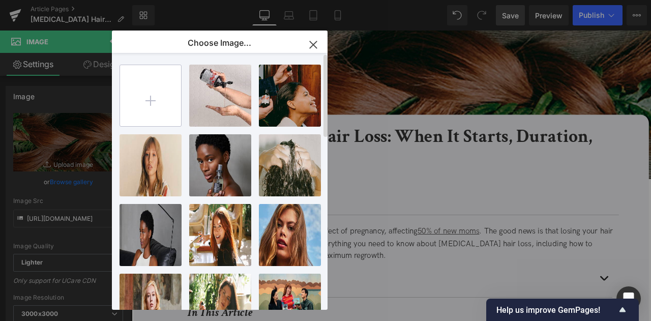
click at [162, 94] on input "file" at bounding box center [150, 95] width 61 height 61
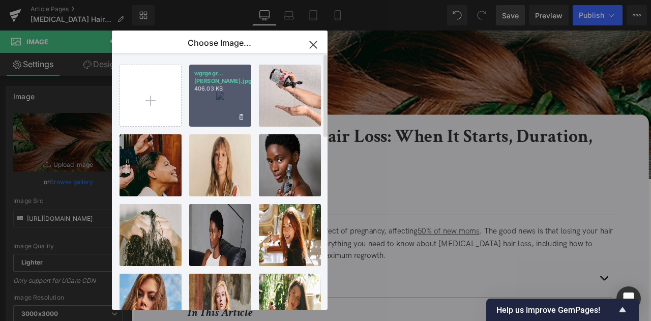
click at [207, 105] on div "wgrgegr...ader.jpg 406.03 KB" at bounding box center [220, 96] width 62 height 62
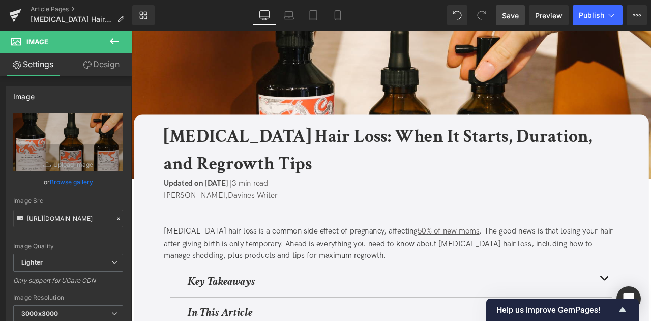
click at [515, 16] on span "Save" at bounding box center [510, 15] width 17 height 11
click at [510, 11] on span "Save" at bounding box center [510, 15] width 17 height 11
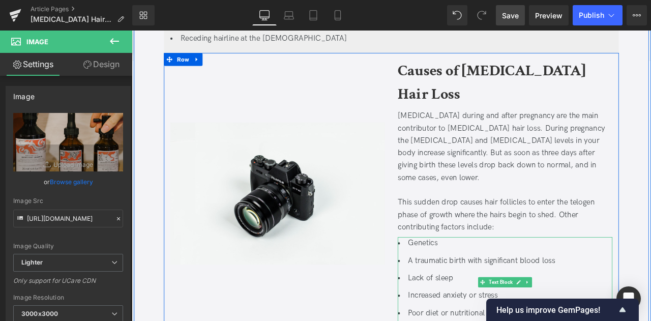
scroll to position [711, 0]
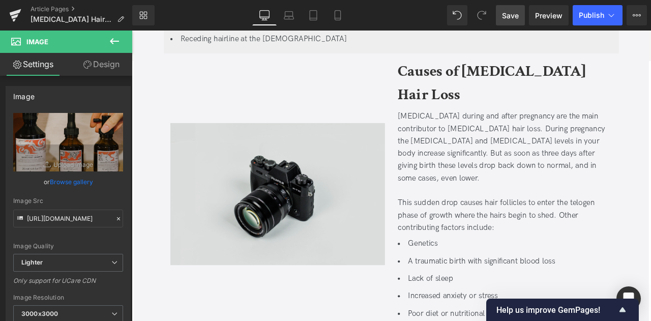
click at [294, 218] on span "Image" at bounding box center [304, 224] width 21 height 12
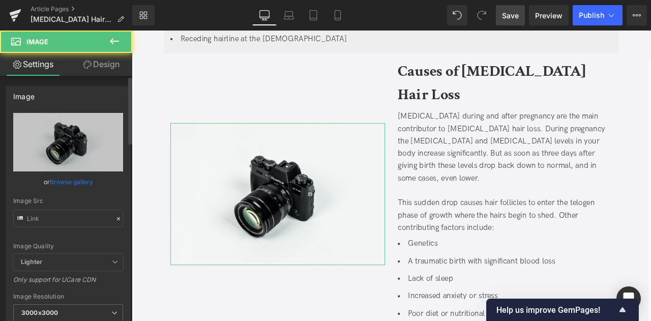
click at [84, 185] on link "Browse gallery" at bounding box center [71, 182] width 43 height 18
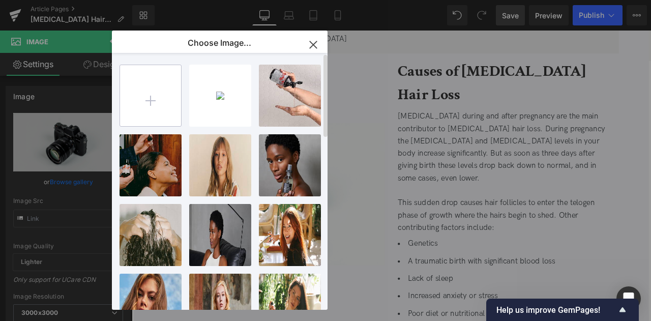
click at [155, 97] on input "file" at bounding box center [150, 95] width 61 height 61
type input "C:\fakepath\fewewfwfe_square.jpg"
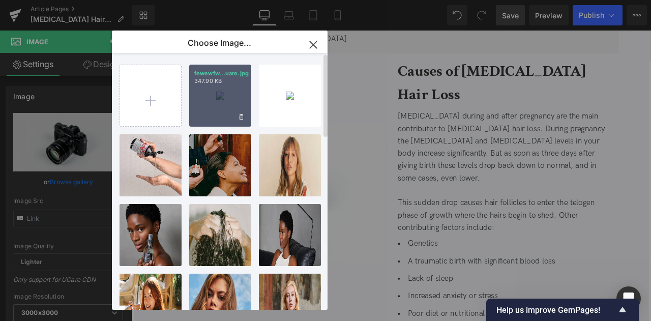
click at [219, 96] on div "fewewfw...uare.jpg 347.90 KB" at bounding box center [220, 96] width 62 height 62
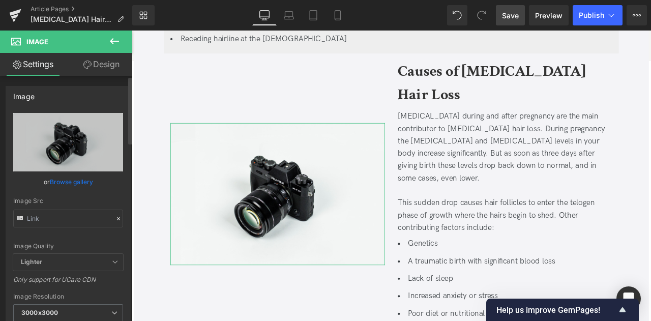
click at [67, 188] on link "Browse gallery" at bounding box center [71, 182] width 43 height 18
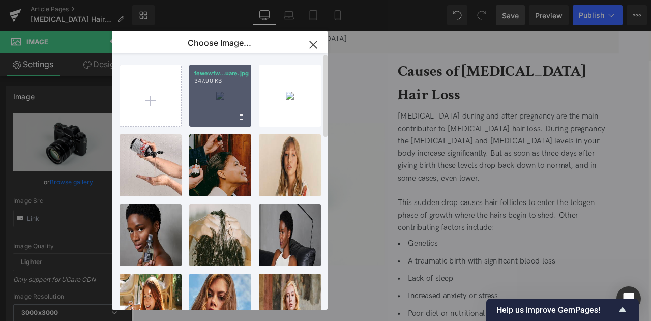
click at [208, 99] on div "fewewfw...uare.jpg 347.90 KB" at bounding box center [220, 96] width 62 height 62
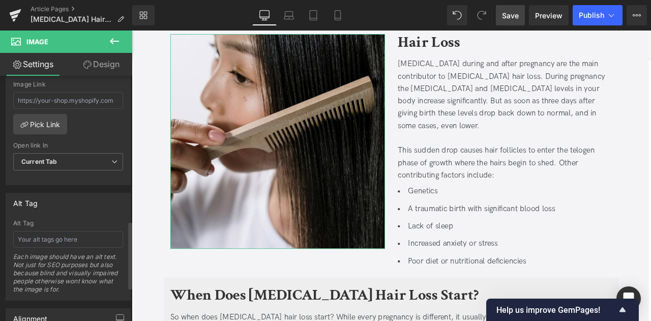
scroll to position [536, 0]
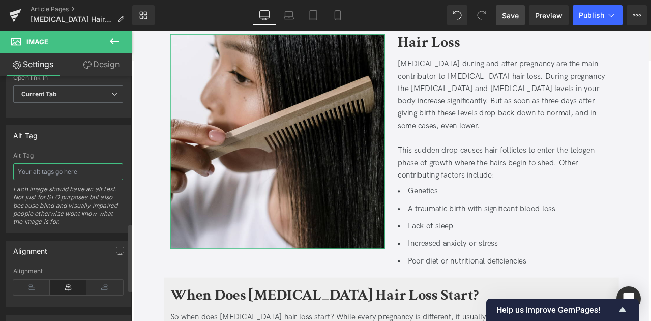
click at [42, 170] on input "text" at bounding box center [68, 171] width 110 height 17
type input "woman combing thin black hair"
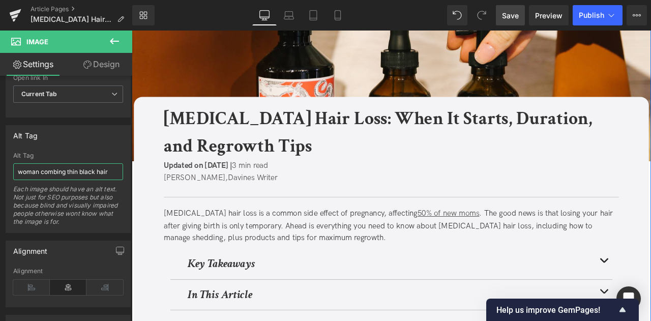
scroll to position [0, 0]
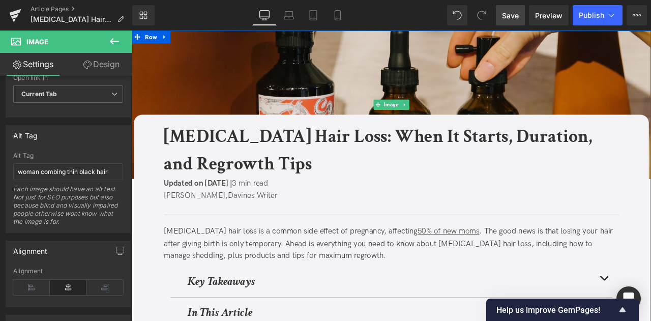
click at [200, 82] on img at bounding box center [439, 119] width 615 height 176
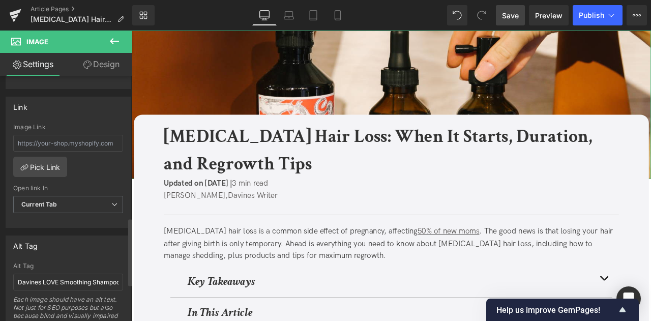
scroll to position [543, 0]
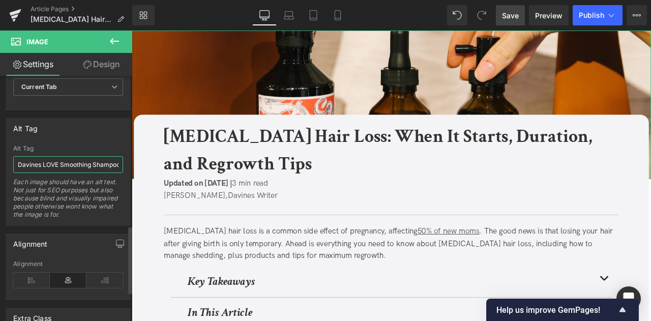
click at [63, 161] on input "Davines LOVE Smoothing Shampoo, Instant Mask, and Perfector on a wooden bench" at bounding box center [68, 164] width 110 height 17
click at [99, 161] on input "Davines ENERGIZING products displayed in a line with a hand reaching for" at bounding box center [68, 164] width 110 height 17
type input "Davines ENERGIZING products displayed in a line with a hand reaching for the Th…"
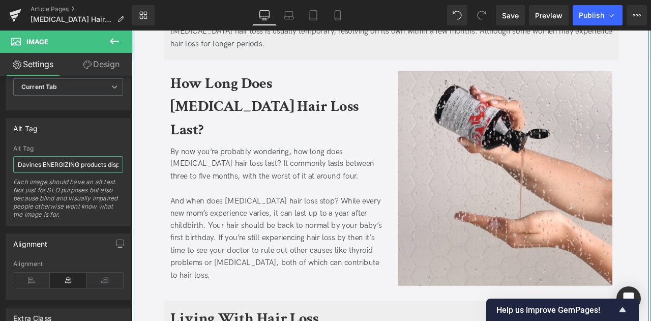
scroll to position [1125, 0]
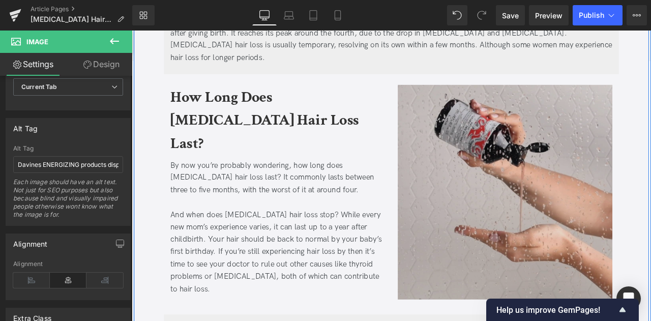
click at [498, 177] on img at bounding box center [574, 222] width 254 height 254
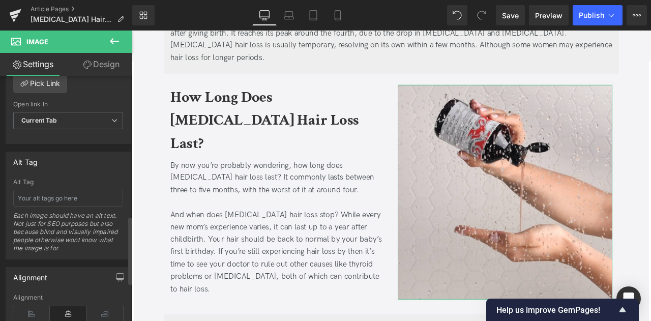
scroll to position [513, 0]
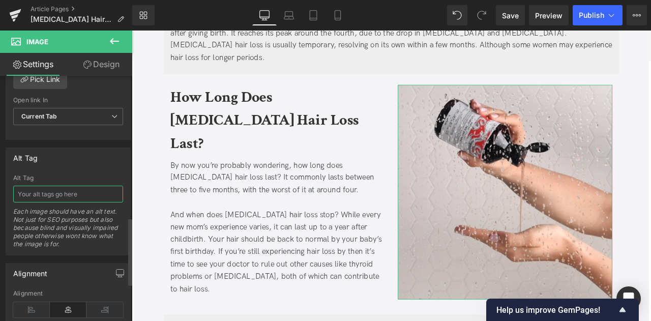
click at [32, 189] on input "text" at bounding box center [68, 194] width 110 height 17
type input "hands pouring Davines' ENERGIZING shampoo inside a shower"
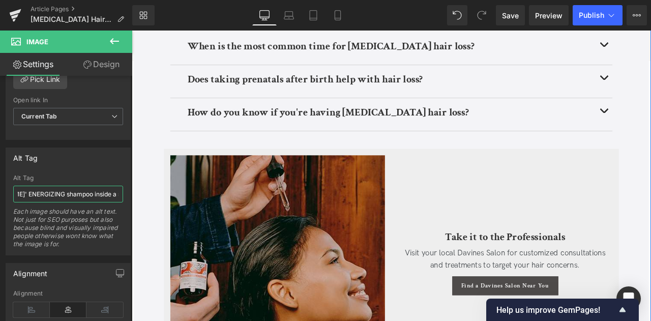
scroll to position [2628, 0]
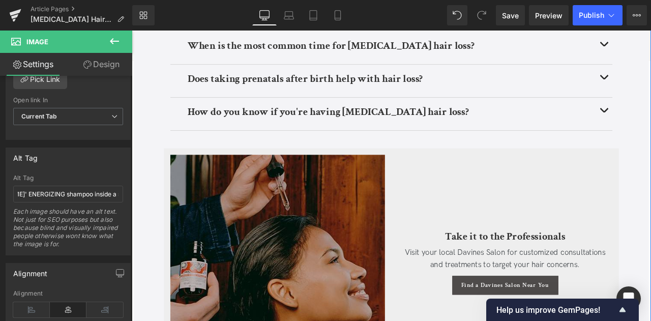
click at [237, 278] on img at bounding box center [304, 305] width 254 height 254
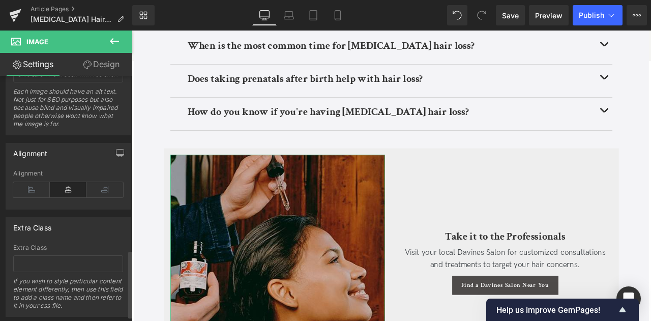
scroll to position [553, 0]
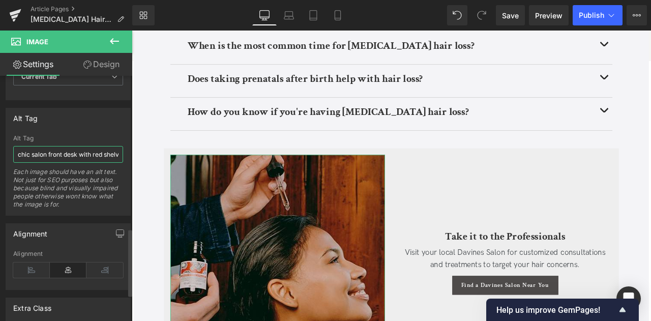
click at [39, 150] on input "chic salon front desk with red shelves that have Davines Essential Haircare pro…" at bounding box center [68, 154] width 110 height 17
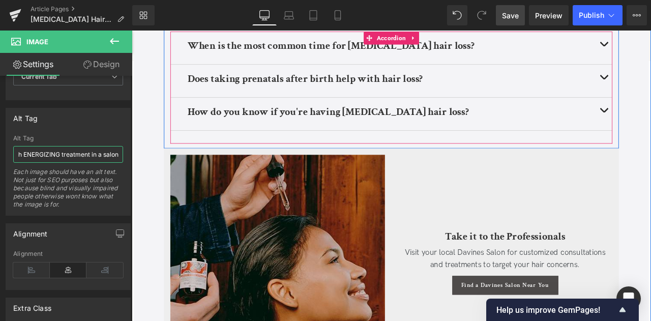
type input "woman getting Davines Naturaltech ENERGIZING treatment in a salon"
drag, startPoint x: 512, startPoint y: 21, endPoint x: 386, endPoint y: 207, distance: 225.0
click at [512, 21] on link "Save" at bounding box center [510, 15] width 29 height 20
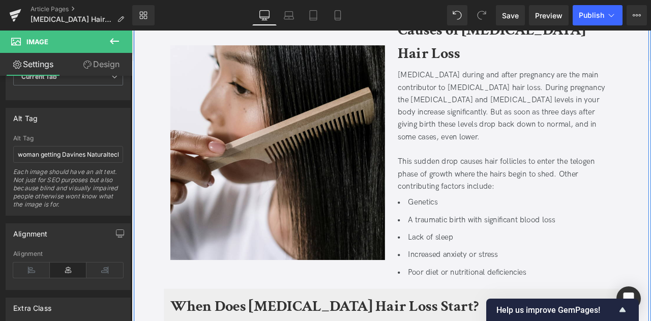
scroll to position [738, 0]
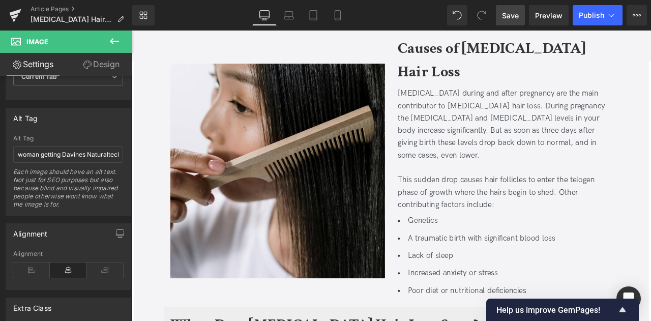
click at [510, 8] on link "Save" at bounding box center [510, 15] width 29 height 20
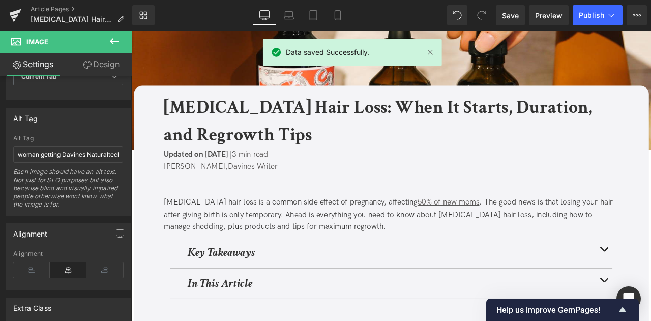
scroll to position [0, 0]
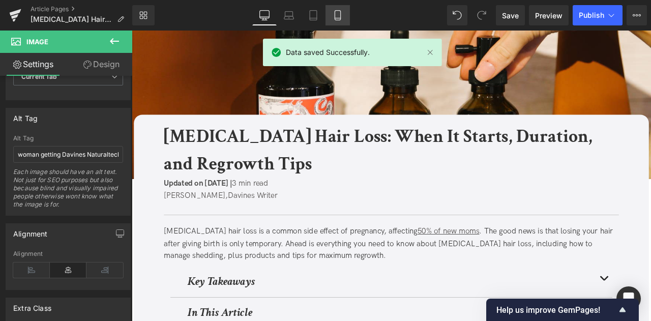
click at [332, 11] on icon at bounding box center [337, 15] width 10 height 10
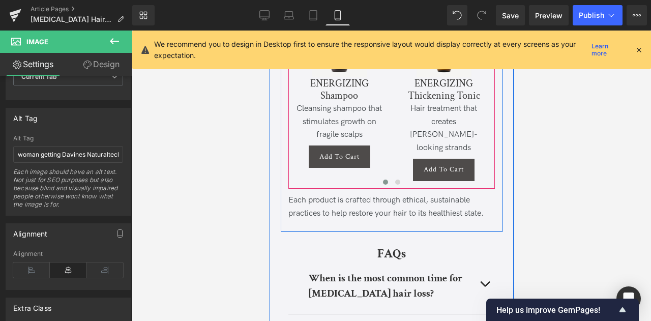
scroll to position [3356, 0]
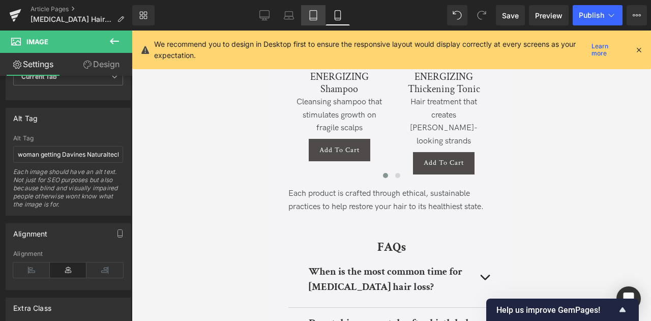
click at [321, 10] on link "Tablet" at bounding box center [313, 15] width 24 height 20
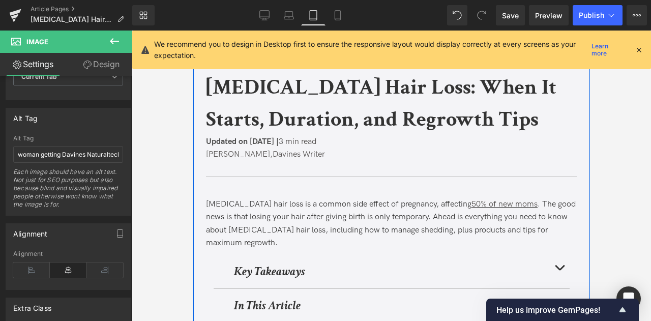
scroll to position [0, 0]
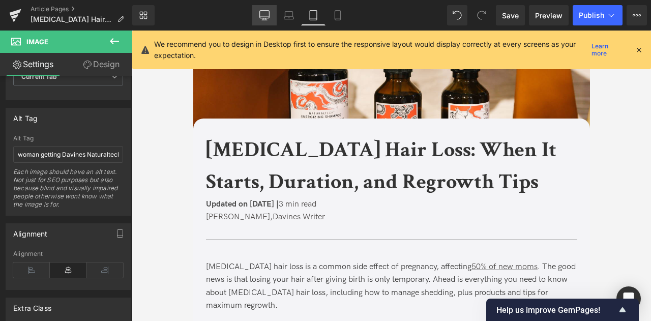
click at [268, 15] on icon at bounding box center [264, 15] width 10 height 10
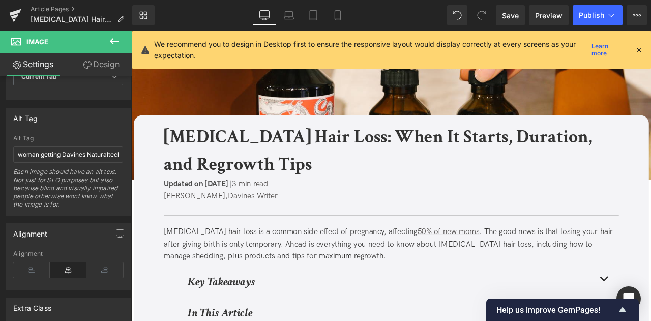
scroll to position [60, 0]
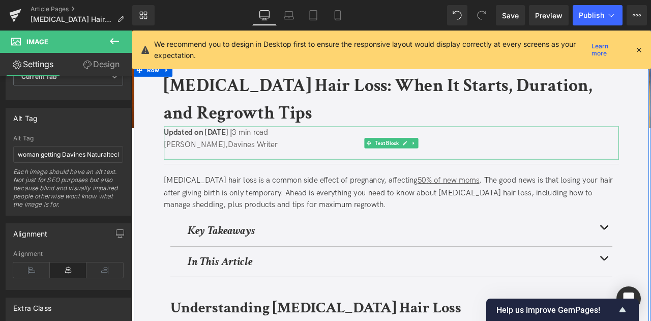
click at [247, 152] on span "Updated on October 21, 2025 |" at bounding box center [210, 151] width 81 height 11
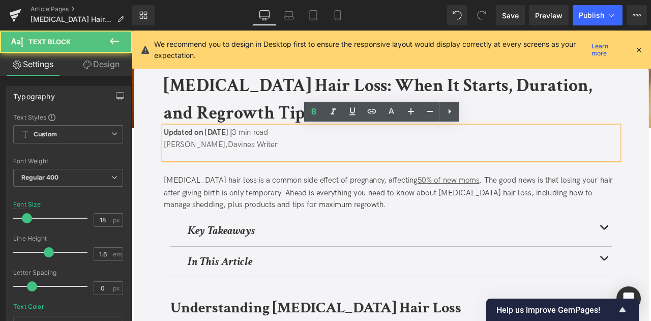
click at [251, 153] on span "Updated on October 21, 2025 |" at bounding box center [210, 151] width 81 height 11
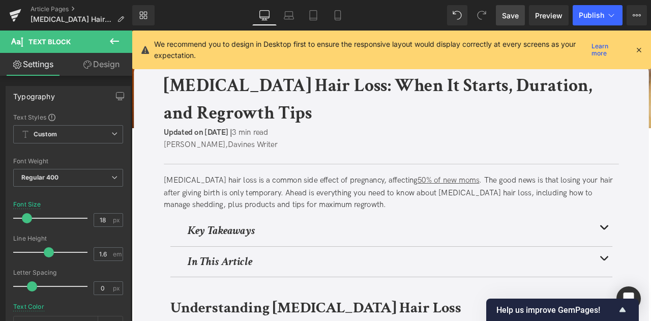
click at [512, 13] on span "Save" at bounding box center [510, 15] width 17 height 11
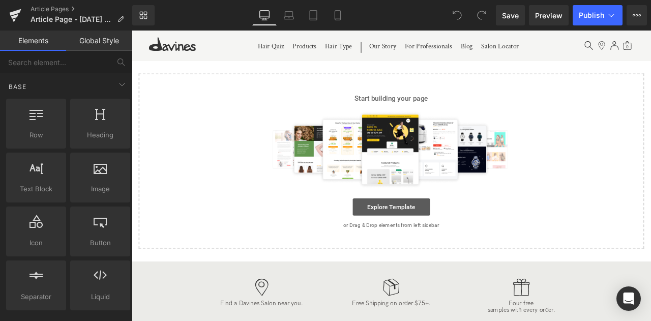
click at [412, 240] on link "Explore Template" at bounding box center [439, 239] width 92 height 20
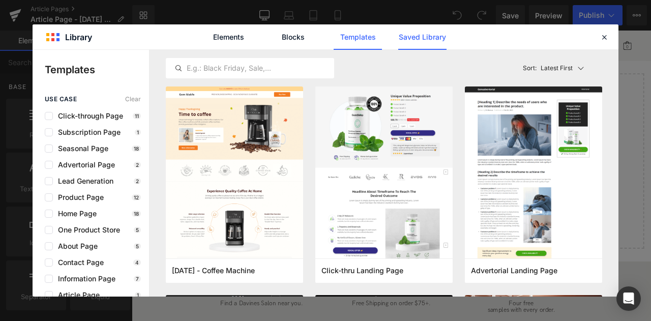
click at [410, 48] on link "Saved Library" at bounding box center [422, 36] width 48 height 25
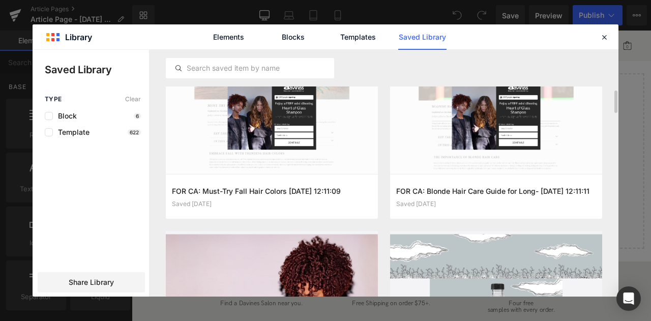
scroll to position [390, 0]
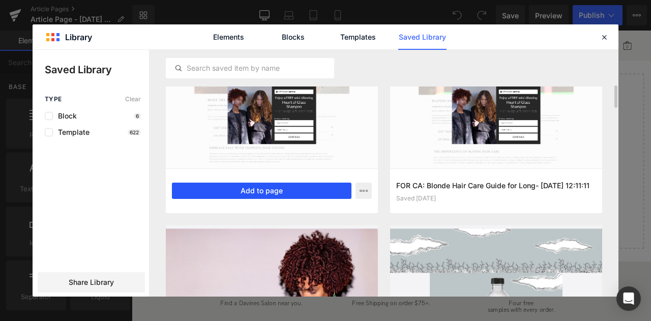
click at [279, 193] on button "Add to page" at bounding box center [261, 191] width 179 height 16
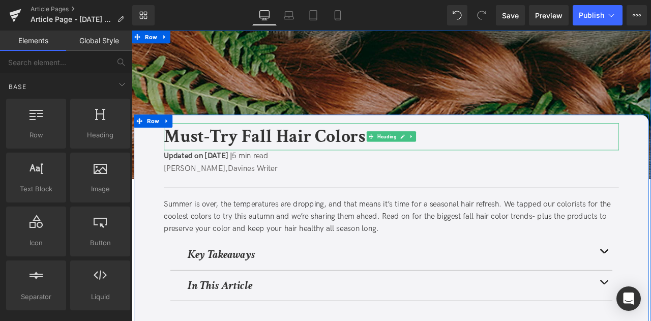
click at [183, 144] on b "Must-Try Fall Hair Colors" at bounding box center [289, 156] width 238 height 28
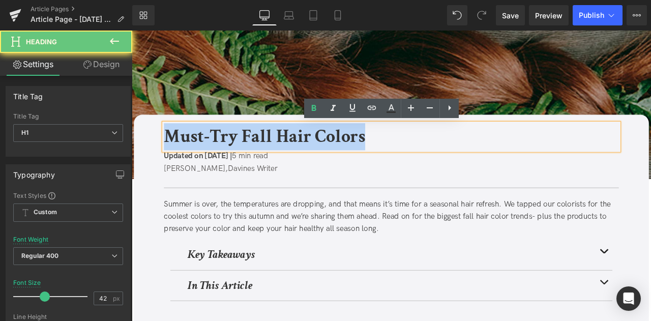
click at [183, 144] on b "Must-Try Fall Hair Colors" at bounding box center [289, 156] width 238 height 28
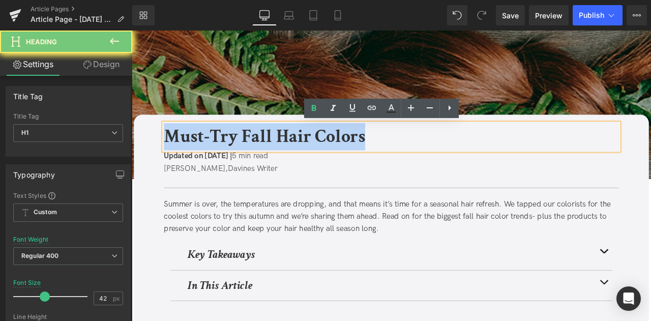
paste div
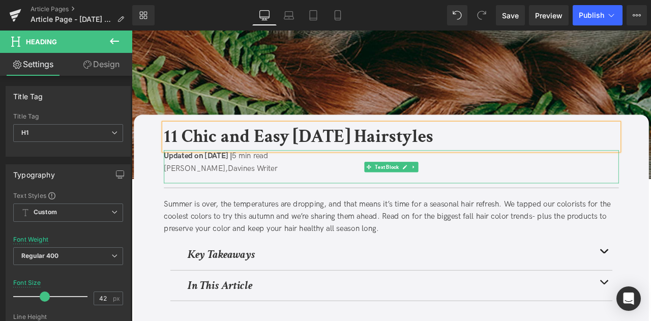
click at [251, 180] on span "Updated on [DATE] |" at bounding box center [210, 179] width 81 height 11
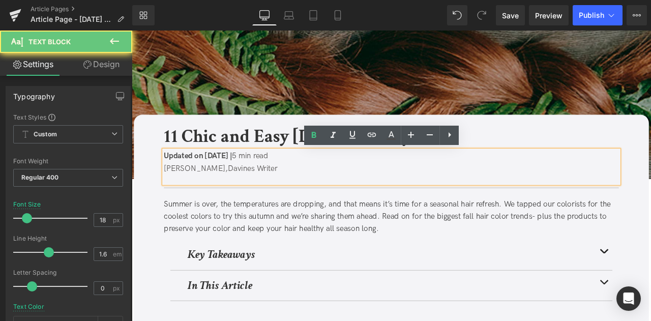
click at [251, 180] on span "Updated on [DATE] |" at bounding box center [210, 179] width 81 height 11
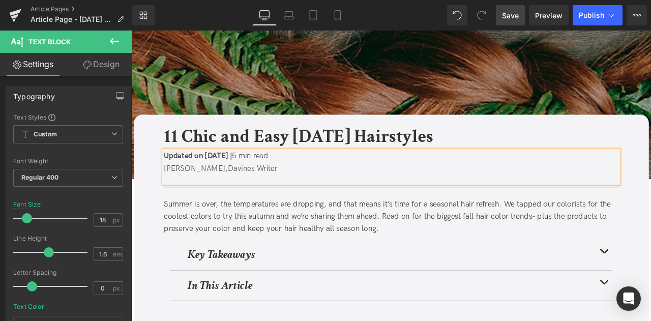
click at [502, 17] on link "Save" at bounding box center [510, 15] width 29 height 20
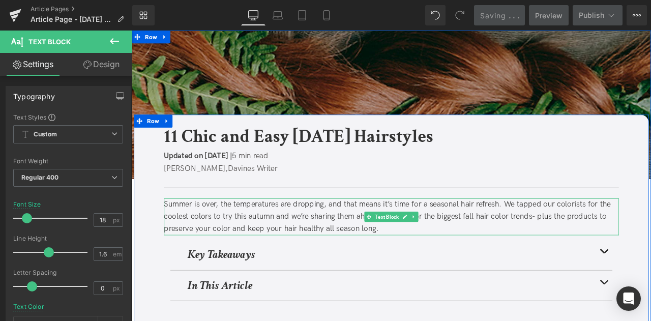
click at [300, 261] on div "Summer is over, the temperatures are dropping, and that means it’s time for a s…" at bounding box center [439, 251] width 539 height 44
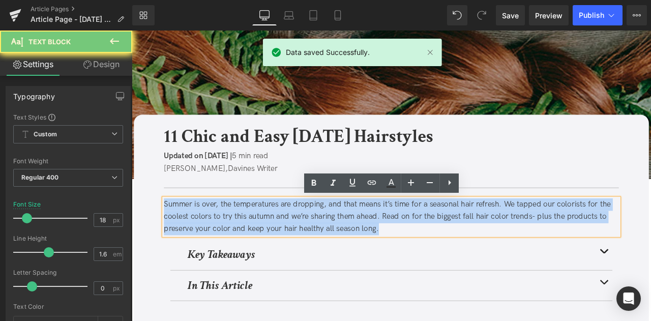
click at [300, 261] on div "Summer is over, the temperatures are dropping, and that means it’s time for a s…" at bounding box center [439, 251] width 539 height 44
paste div
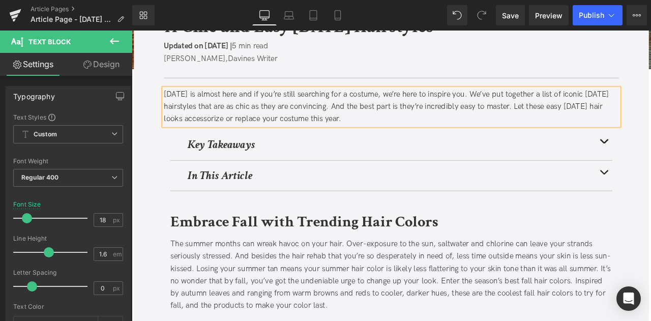
scroll to position [133, 0]
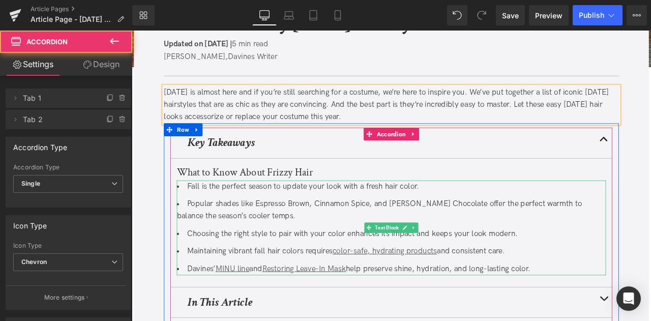
click at [224, 232] on li "Popular shades like Espresso Brown, Cinnamon Spice, and [PERSON_NAME] Chocolate…" at bounding box center [439, 243] width 508 height 29
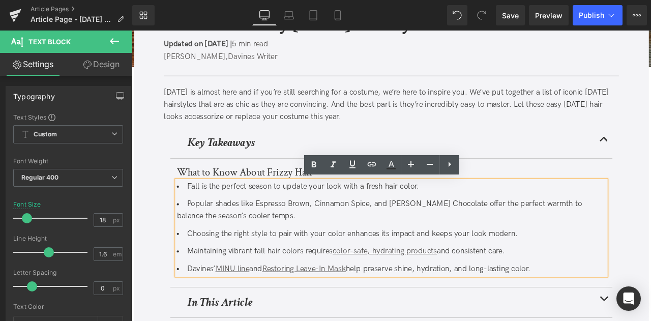
click at [224, 232] on li "Popular shades like Espresso Brown, Cinnamon Spice, and [PERSON_NAME] Chocolate…" at bounding box center [439, 243] width 508 height 29
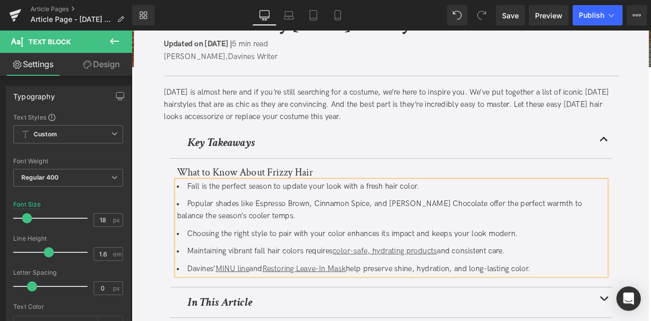
paste div
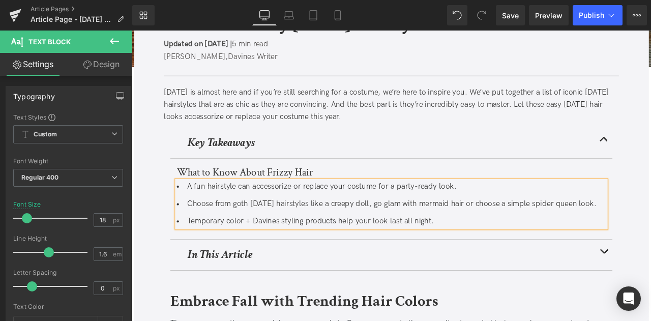
click at [268, 264] on li "Temporary color + Davines styling products help your look last all night." at bounding box center [439, 256] width 508 height 15
click at [333, 264] on li "Temporary color and Davines styling products help your look last all night." at bounding box center [439, 256] width 508 height 15
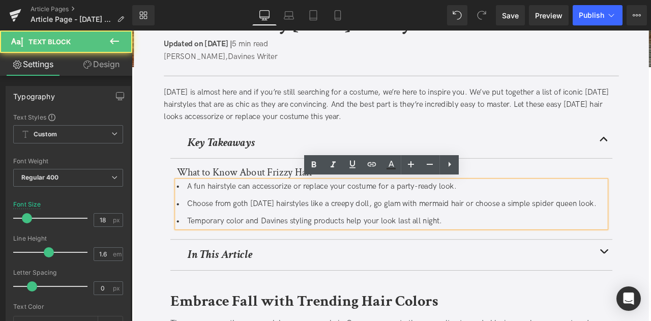
click at [327, 264] on li "Temporary color and Davines styling products help your look last all night." at bounding box center [439, 256] width 508 height 15
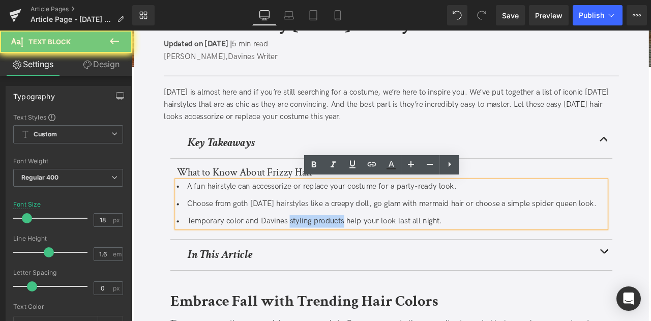
click at [355, 264] on li "Temporary color and Davines styling products help your look last all night." at bounding box center [439, 256] width 508 height 15
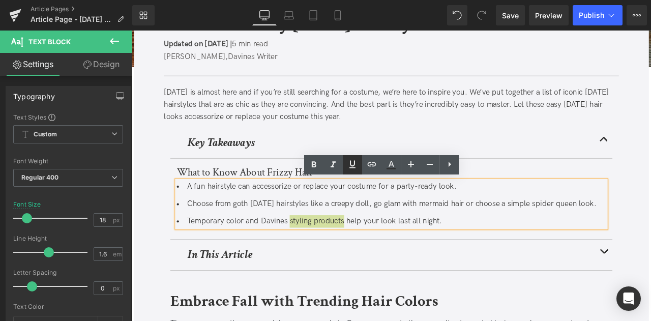
click at [353, 170] on icon at bounding box center [352, 164] width 12 height 12
click at [372, 166] on icon at bounding box center [372, 164] width 12 height 12
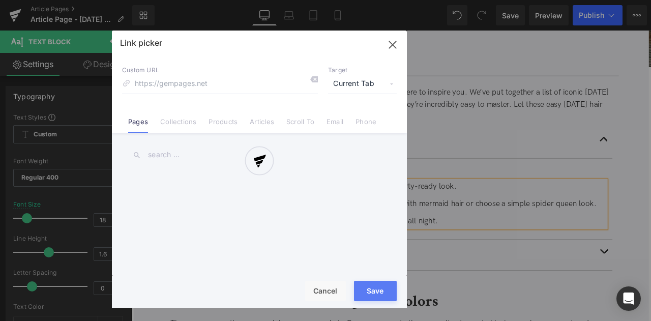
click at [446, 0] on div "Text Color Highlight Color #333333 Edit or remove link: Edit - Unlink - Cancel …" at bounding box center [325, 0] width 651 height 0
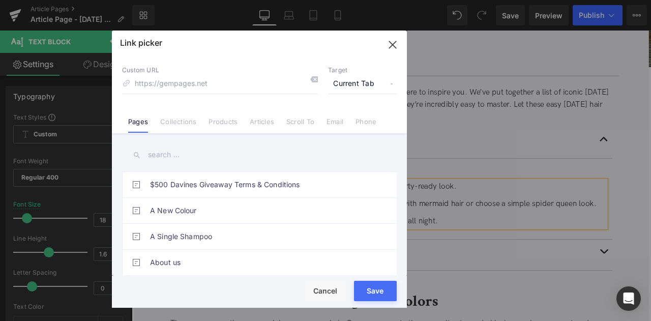
click at [360, 83] on span "Current Tab" at bounding box center [362, 83] width 69 height 19
click at [344, 120] on li "New Tab" at bounding box center [362, 120] width 79 height 18
click at [183, 114] on li "Collections" at bounding box center [178, 118] width 48 height 18
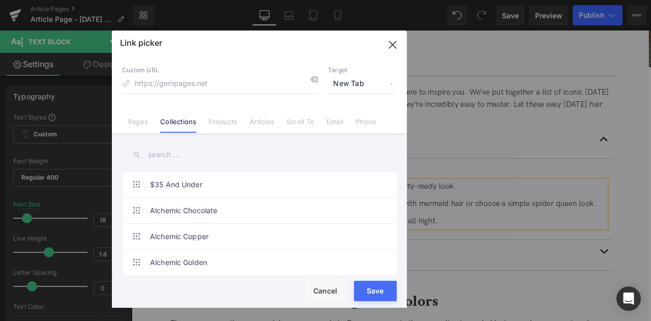
click at [165, 154] on input "text" at bounding box center [259, 154] width 275 height 23
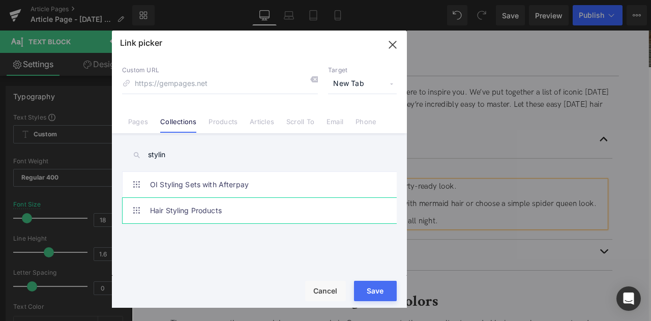
type input "stylin"
click at [237, 210] on link "Hair Styling Products" at bounding box center [262, 210] width 224 height 25
type input "/collections/styling-products"
click at [374, 288] on button "Save" at bounding box center [375, 291] width 43 height 20
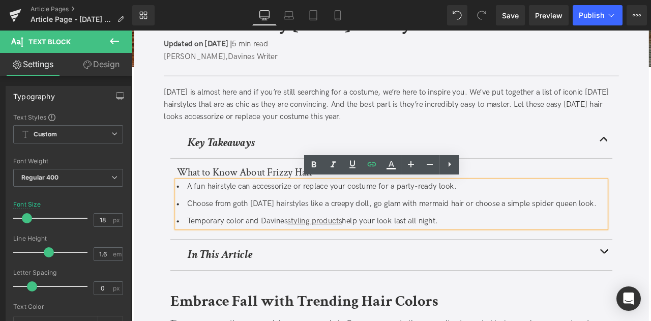
click at [503, 264] on div "A fun hairstyle can accessorize or replace your costume for a party-ready look.…" at bounding box center [439, 236] width 508 height 56
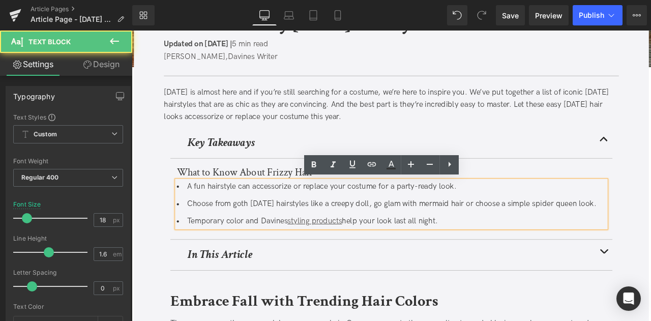
click at [529, 244] on li "Choose from goth [DATE] hairstyles like a creepy doll, go glam with mermaid hai…" at bounding box center [439, 236] width 508 height 15
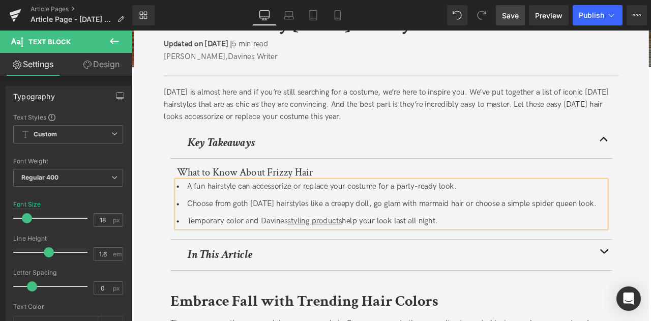
click at [511, 19] on span "Save" at bounding box center [510, 15] width 17 height 11
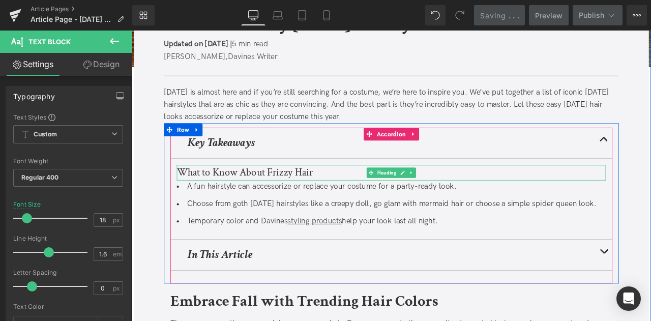
click at [214, 195] on h3 "What to Know About Frizzy Hair" at bounding box center [439, 199] width 508 height 18
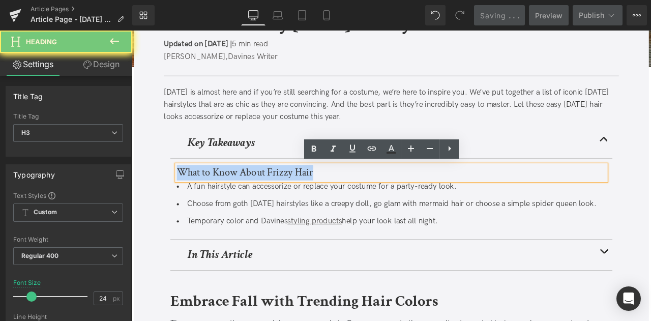
click at [214, 195] on h3 "What to Know About Frizzy Hair" at bounding box center [439, 199] width 508 height 18
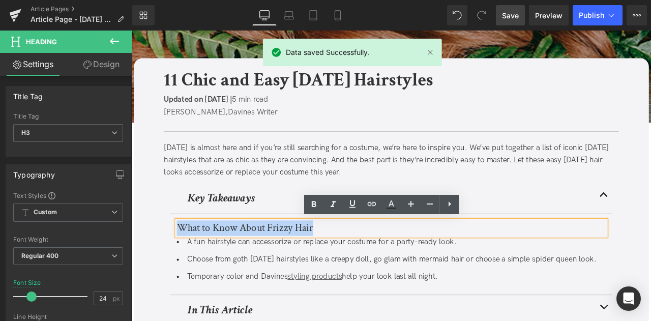
scroll to position [67, 0]
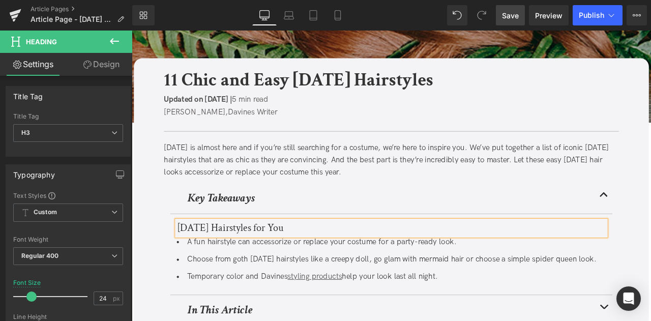
click at [514, 16] on span "Save" at bounding box center [510, 15] width 17 height 11
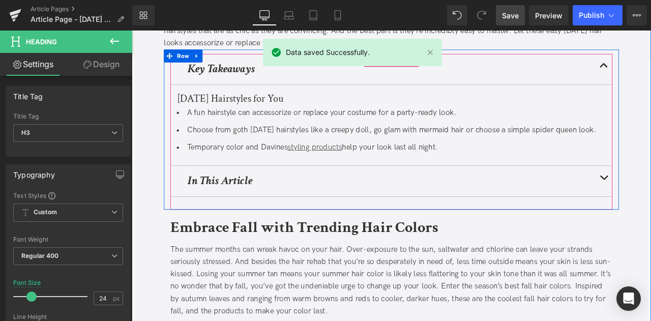
scroll to position [224, 0]
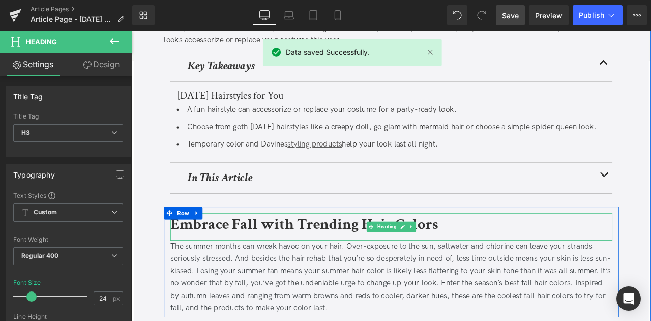
click at [217, 267] on b "Embrace Fall with Trending Hair Colors" at bounding box center [335, 260] width 317 height 24
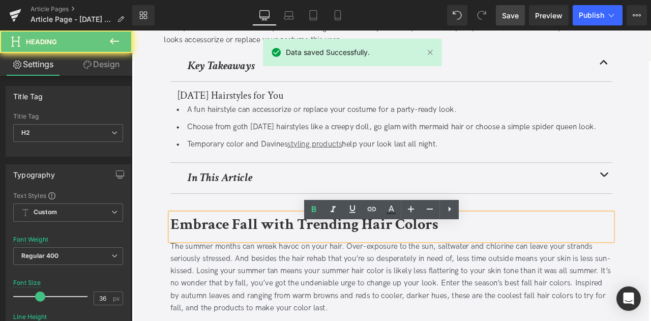
click at [217, 267] on b "Embrace Fall with Trending Hair Colors" at bounding box center [335, 260] width 317 height 24
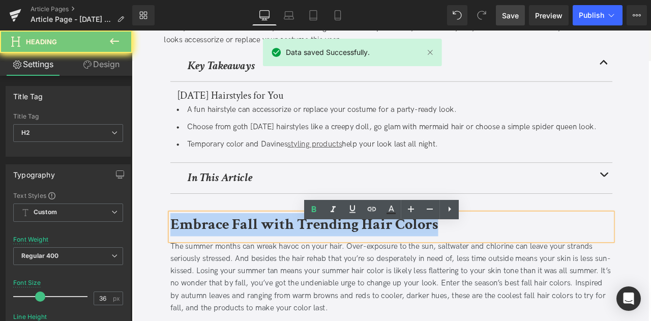
click at [217, 267] on b "Embrace Fall with Trending Hair Colors" at bounding box center [335, 260] width 317 height 24
paste div
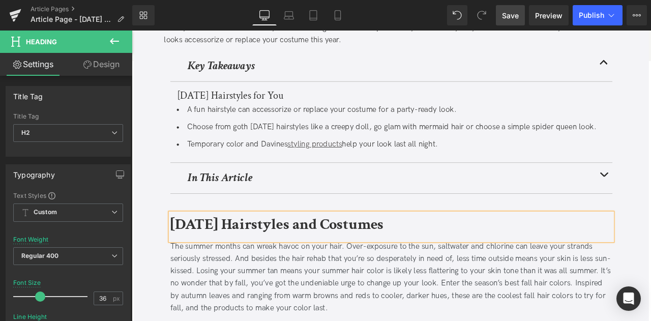
scroll to position [338, 0]
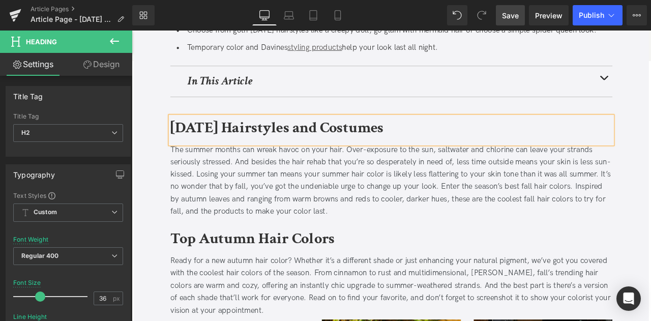
click at [267, 228] on div "The summer months can wreak havoc on your hair. Over-exposure to the sun, saltw…" at bounding box center [439, 209] width 524 height 88
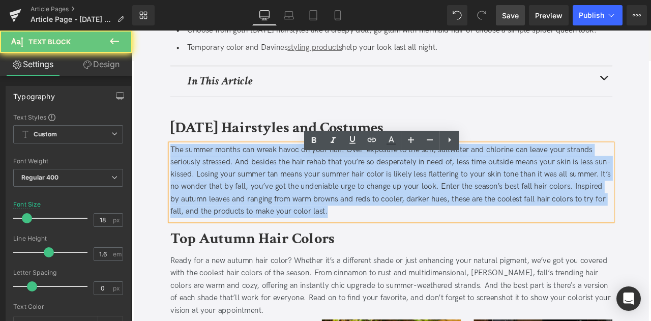
click at [267, 228] on div "The summer months can wreak havoc on your hair. Over-exposure to the sun, saltw…" at bounding box center [439, 209] width 524 height 88
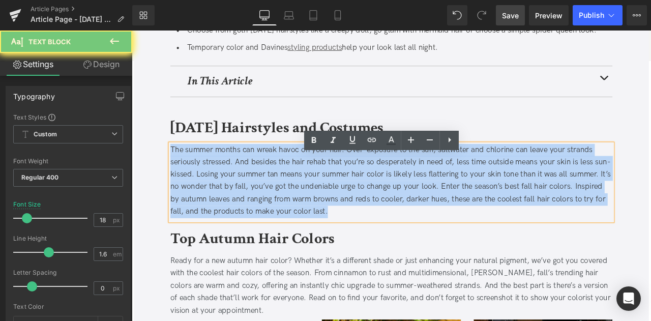
paste div
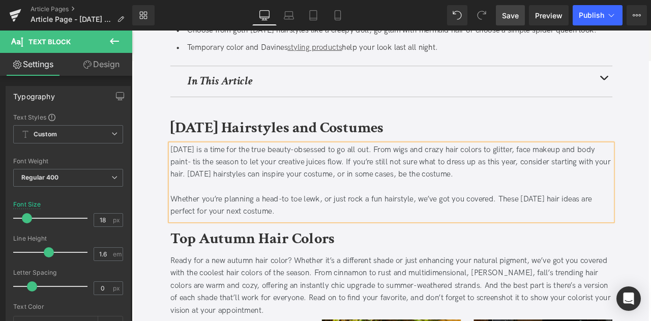
click at [347, 242] on div "Whether you’re planning a head-to toe lewk, or just rock a fun hairstyle, we’ve…" at bounding box center [439, 237] width 524 height 29
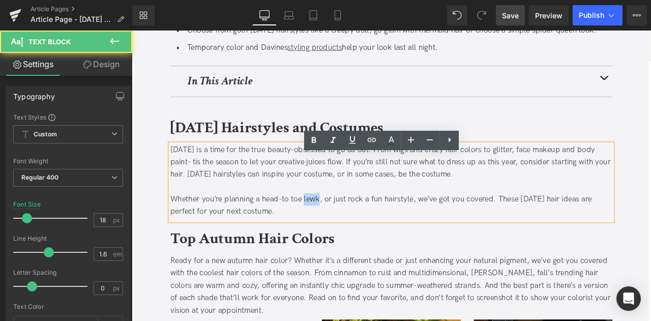
click at [347, 242] on div "Whether you’re planning a head-to toe lewk, or just rock a fun hairstyle, we’ve…" at bounding box center [439, 237] width 524 height 29
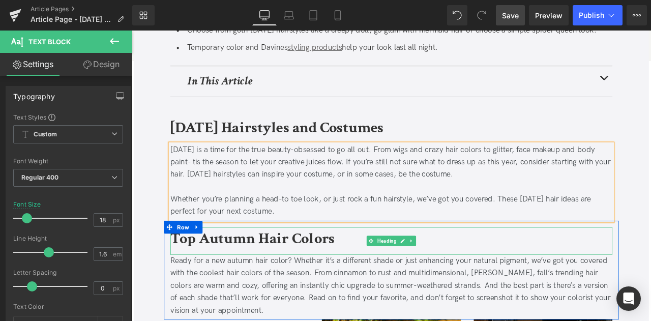
click at [251, 289] on b "Top Autumn Hair Colors" at bounding box center [274, 277] width 195 height 24
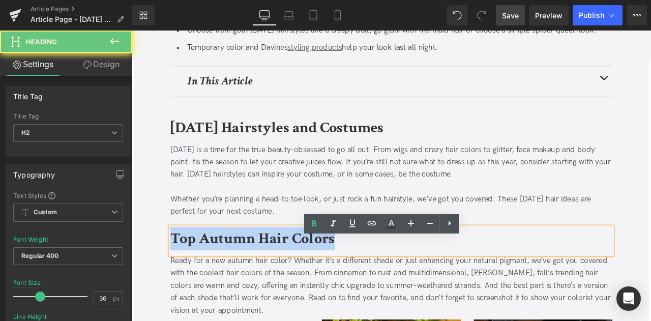
click at [251, 289] on b "Top Autumn Hair Colors" at bounding box center [274, 277] width 195 height 24
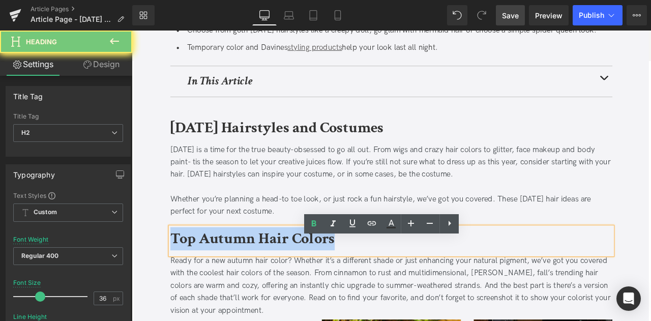
paste div
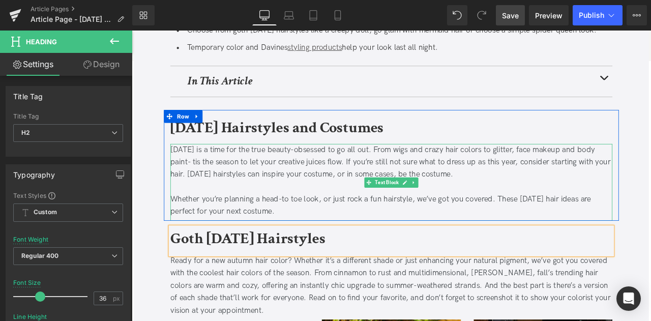
scroll to position [514, 0]
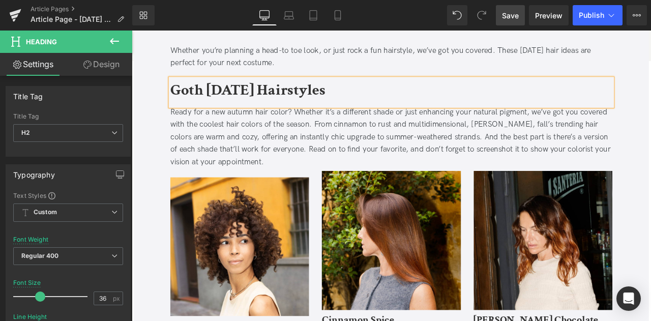
click at [271, 162] on div "Ready for a new autumn hair color? Whether it’s a different shade or just enhan…" at bounding box center [439, 156] width 524 height 73
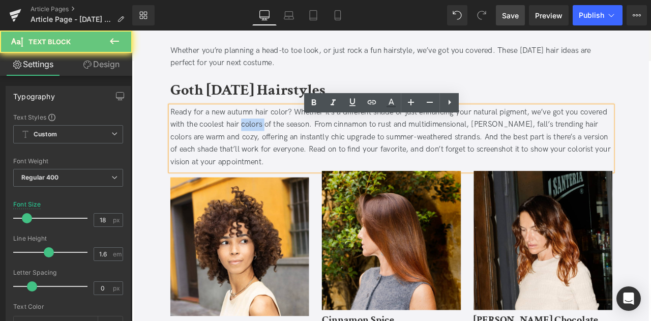
click at [271, 162] on div "Ready for a new autumn hair color? Whether it’s a different shade or just enhan…" at bounding box center [439, 156] width 524 height 73
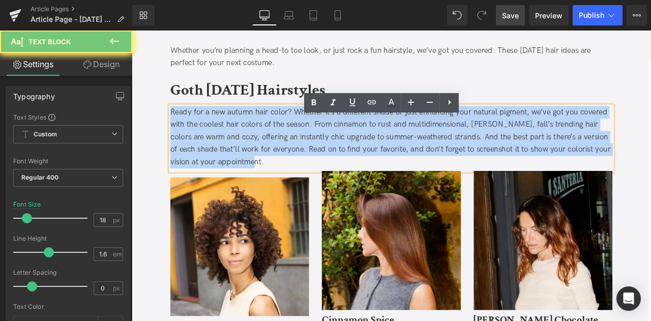
click at [271, 162] on div "Ready for a new autumn hair color? Whether it’s a different shade or just enhan…" at bounding box center [439, 156] width 524 height 73
paste div
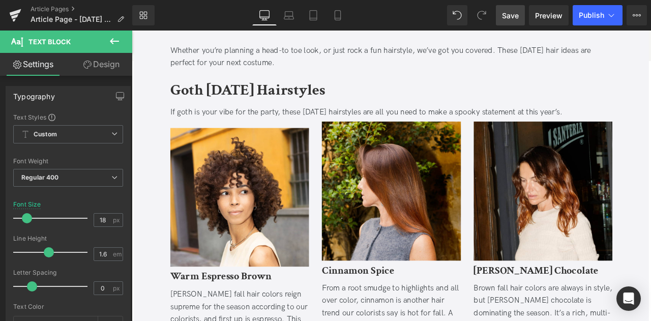
click at [510, 18] on span "Save" at bounding box center [510, 15] width 17 height 11
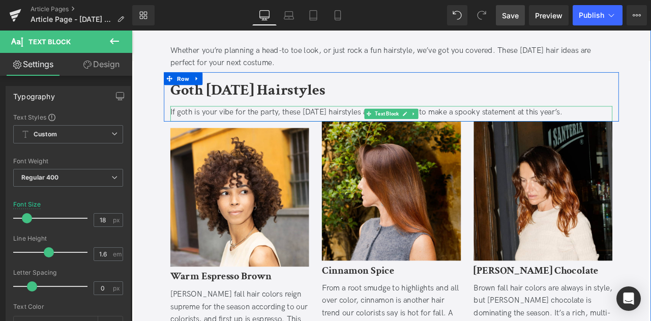
scroll to position [552, 0]
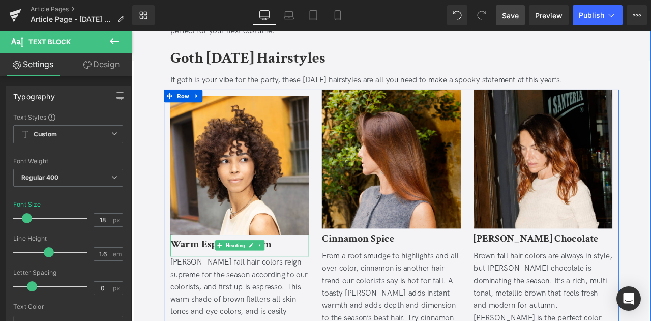
click at [239, 289] on span at bounding box center [235, 285] width 11 height 12
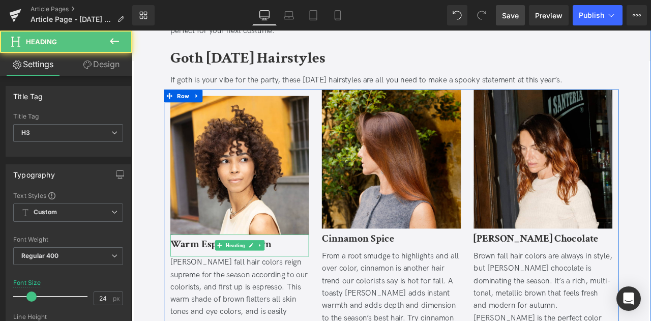
click at [206, 291] on b "Warm Espresso Brown" at bounding box center [237, 284] width 120 height 16
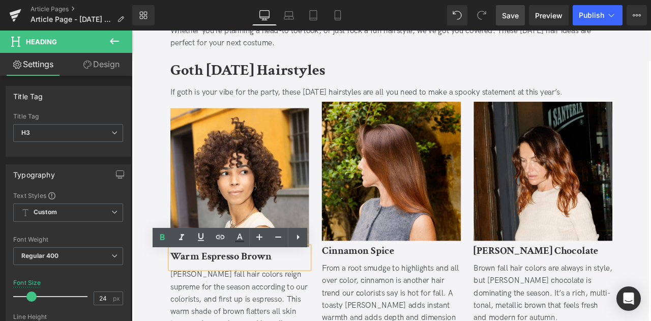
scroll to position [537, 0]
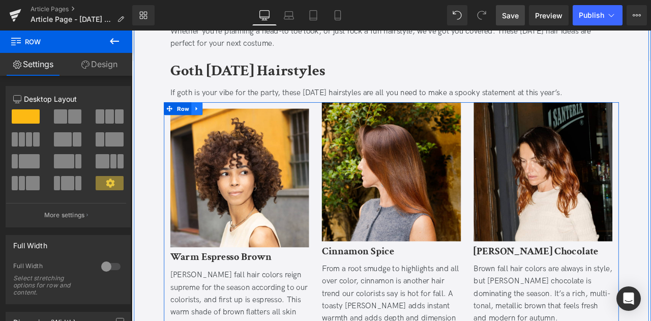
click at [205, 127] on icon at bounding box center [208, 123] width 7 height 8
click at [232, 127] on icon at bounding box center [235, 122] width 7 height 7
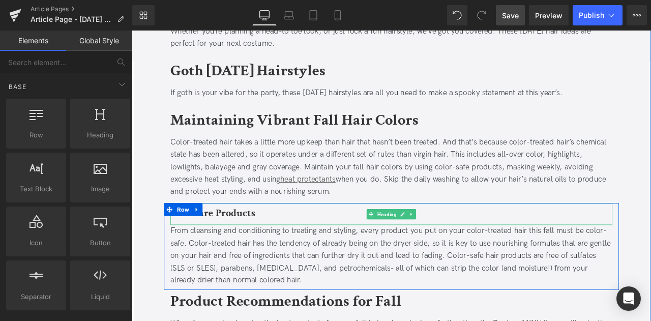
click at [236, 254] on b "Hair Care Products" at bounding box center [227, 246] width 100 height 16
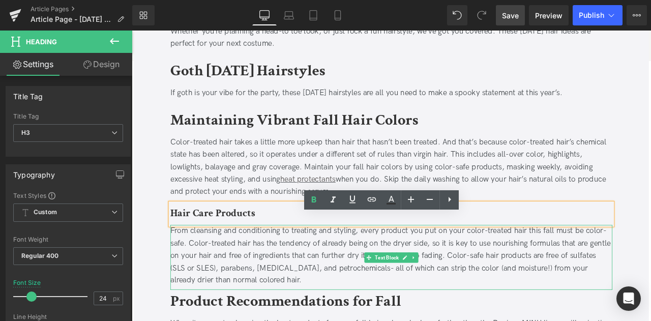
click at [215, 302] on div "From cleansing and conditioning to treating and styling, every product you put …" at bounding box center [439, 297] width 524 height 73
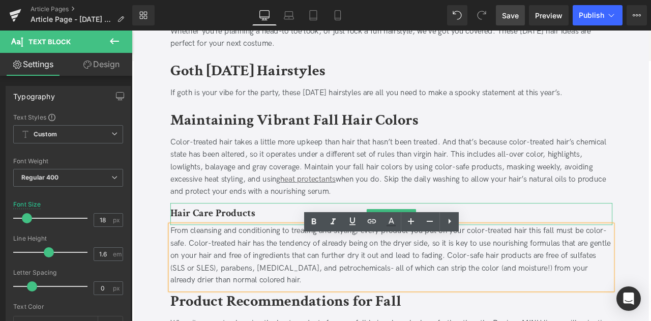
click at [244, 254] on b "Hair Care Products" at bounding box center [227, 246] width 100 height 16
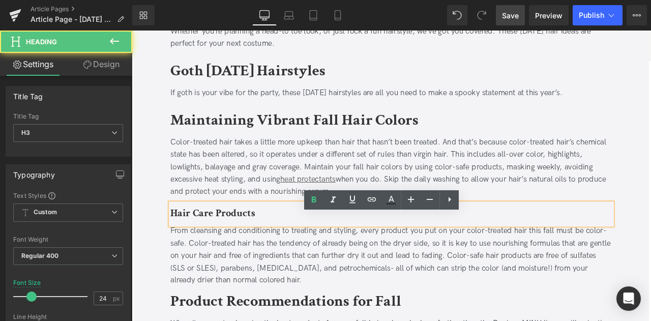
click at [244, 254] on b "Hair Care Products" at bounding box center [227, 246] width 100 height 16
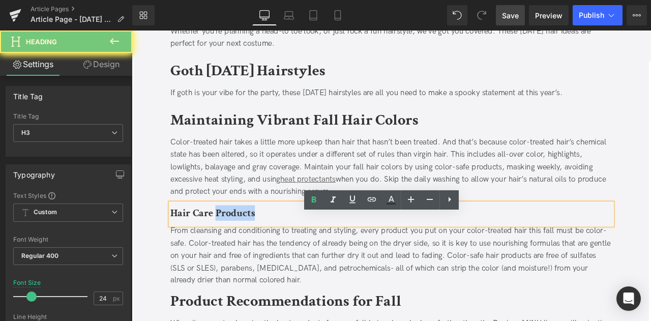
click at [244, 254] on b "Hair Care Products" at bounding box center [227, 246] width 100 height 16
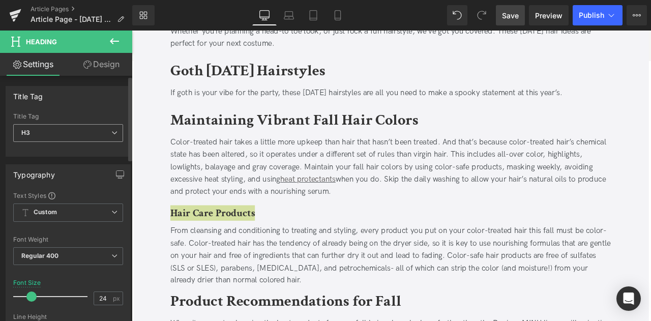
click at [102, 134] on span "H3" at bounding box center [68, 133] width 110 height 18
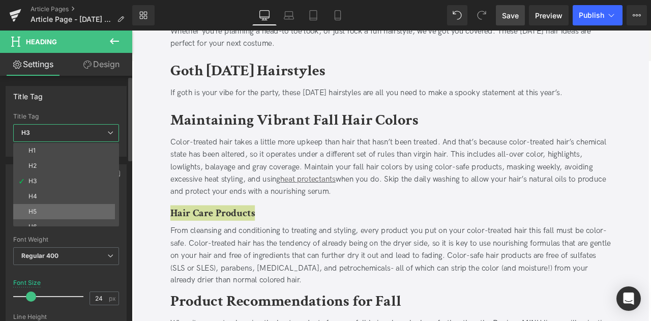
scroll to position [8, 0]
click at [98, 111] on div "Title Tag H1 H2 H3 H4 H5 H6 Title Tag H3 H1 H2 H3 H4 H5 H6" at bounding box center [66, 121] width 121 height 71
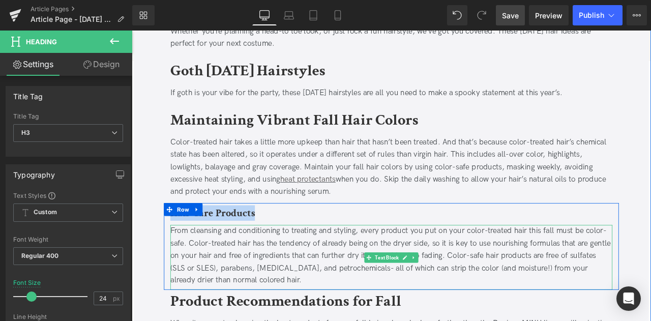
click at [211, 297] on div "From cleansing and conditioning to treating and styling, every product you put …" at bounding box center [439, 297] width 524 height 73
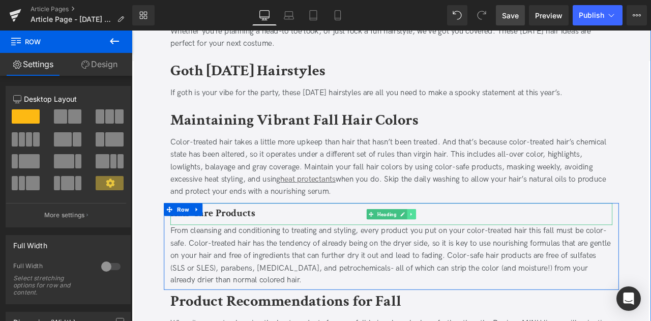
click at [461, 251] on icon at bounding box center [464, 248] width 6 height 6
click at [467, 251] on icon at bounding box center [469, 248] width 6 height 6
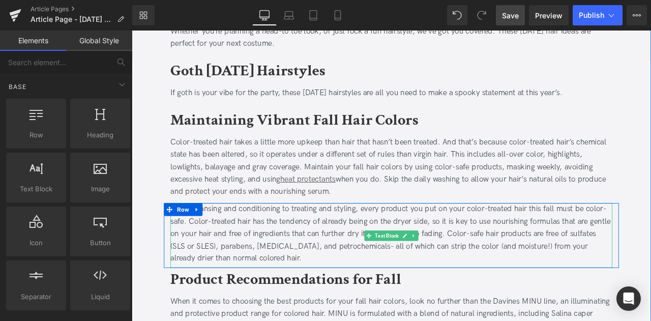
scroll to position [646, 0]
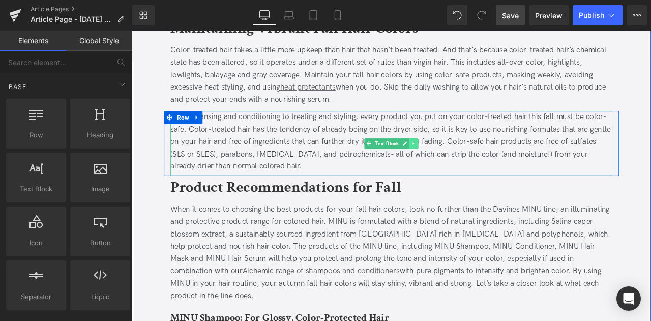
click at [465, 166] on icon at bounding box center [466, 165] width 2 height 4
click at [463, 171] on link at bounding box center [461, 165] width 11 height 12
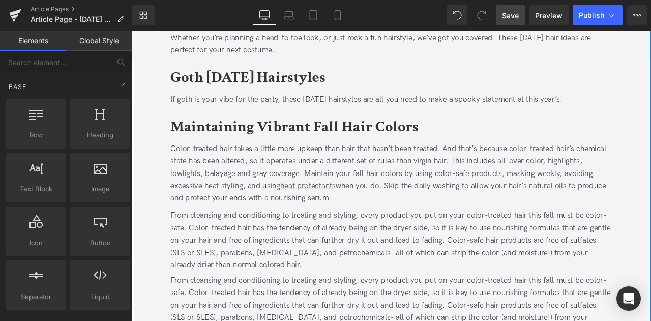
scroll to position [549, 0]
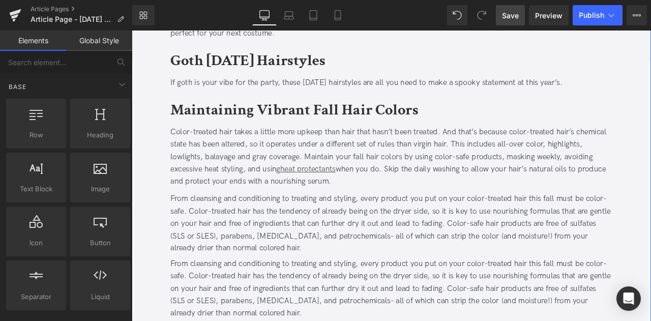
click at [280, 255] on div "From cleansing and conditioning to treating and styling, every product you put …" at bounding box center [439, 259] width 524 height 73
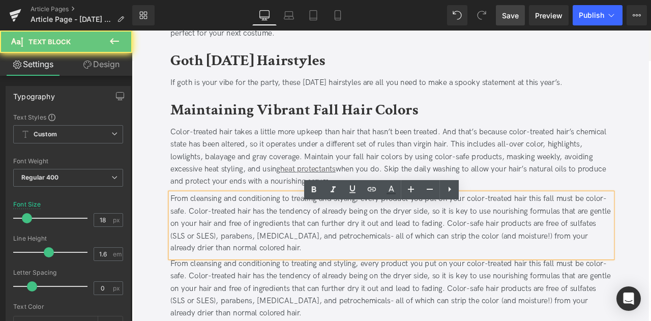
click at [280, 255] on div "From cleansing and conditioning to treating and styling, every product you put …" at bounding box center [439, 259] width 524 height 73
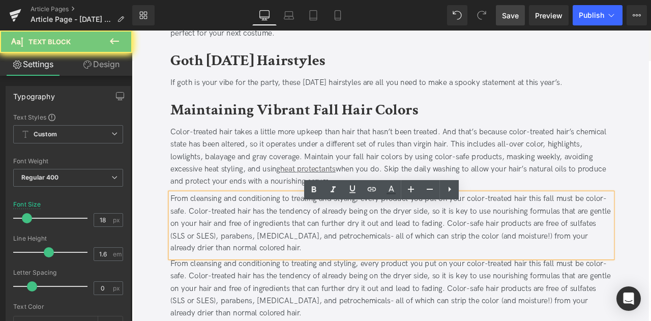
paste div
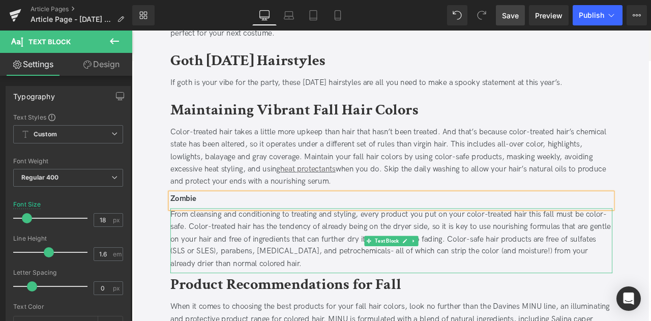
click at [266, 269] on div "From cleansing and conditioning to treating and styling, every product you put …" at bounding box center [439, 277] width 524 height 73
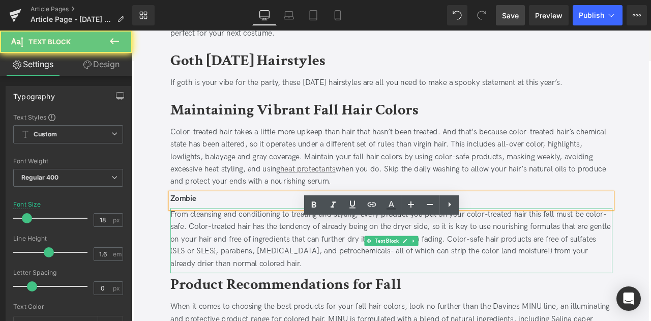
click at [266, 269] on div "From cleansing and conditioning to treating and styling, every product you put …" at bounding box center [439, 277] width 524 height 73
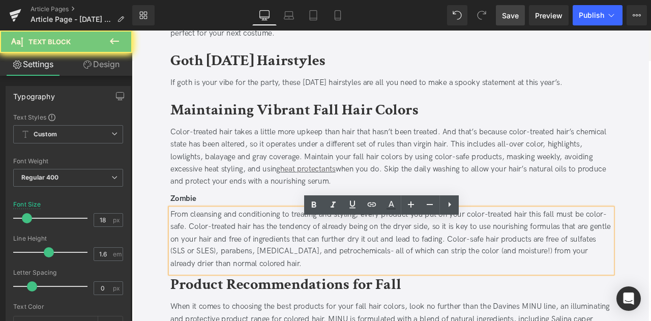
click at [266, 269] on div "From cleansing and conditioning to treating and styling, every product you put …" at bounding box center [439, 277] width 524 height 73
paste div
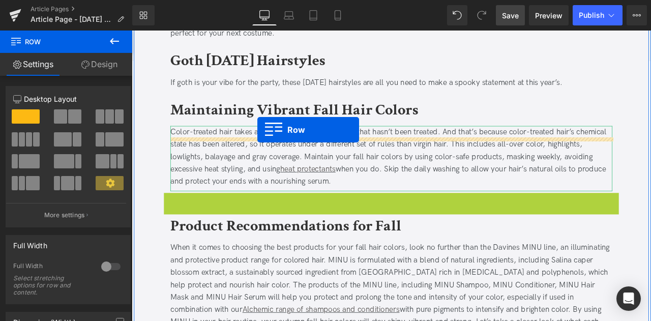
scroll to position [498, 0]
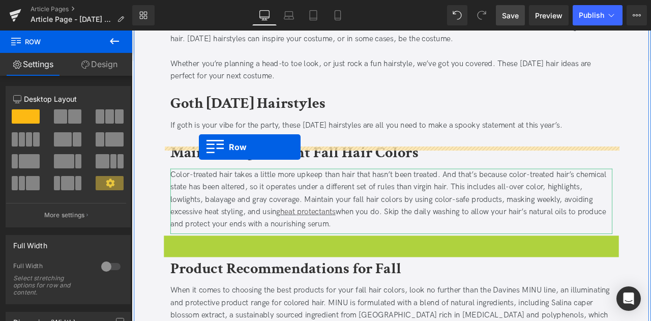
drag, startPoint x: 173, startPoint y: 240, endPoint x: 211, endPoint y: 168, distance: 81.6
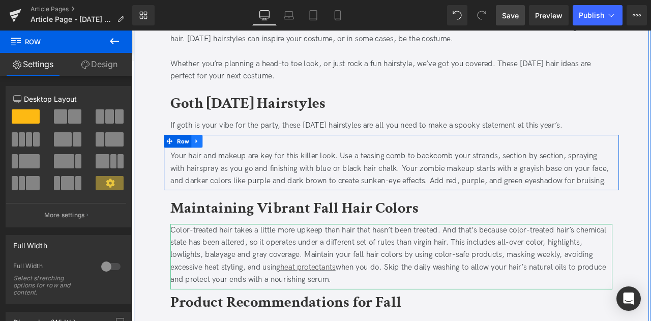
click at [211, 166] on icon at bounding box center [208, 162] width 7 height 8
click at [220, 165] on icon at bounding box center [222, 161] width 7 height 7
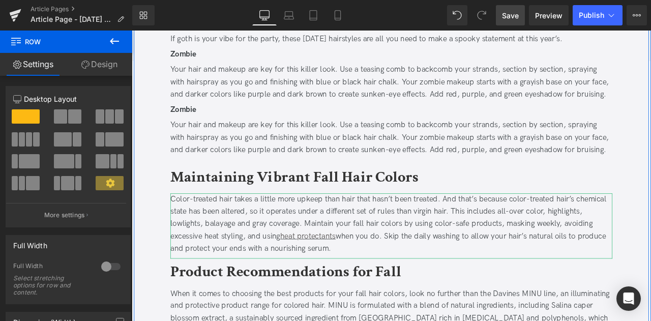
scroll to position [582, 0]
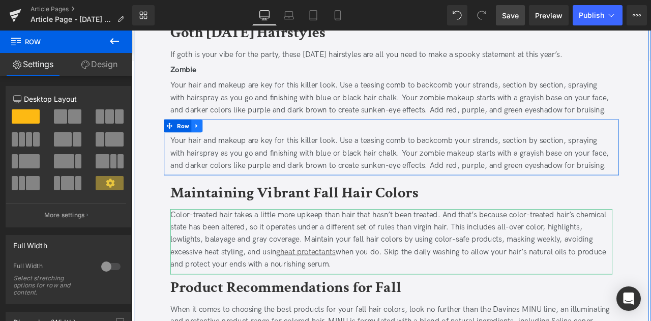
click at [211, 147] on icon at bounding box center [208, 144] width 7 height 8
click at [222, 147] on icon at bounding box center [222, 144] width 7 height 8
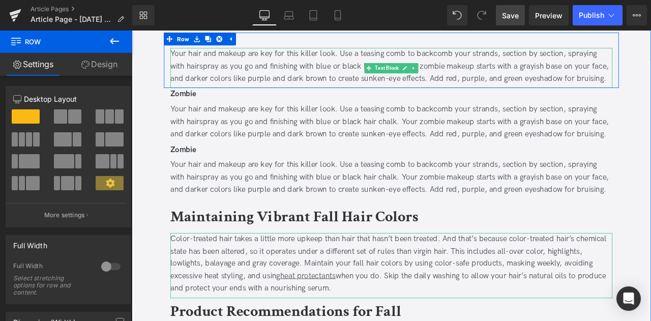
scroll to position [560, 0]
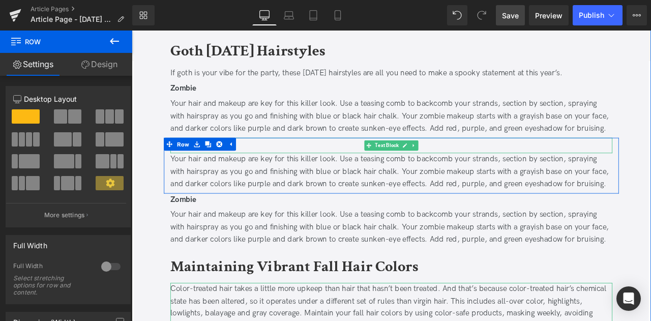
click at [295, 172] on div "Zombie" at bounding box center [439, 165] width 524 height 15
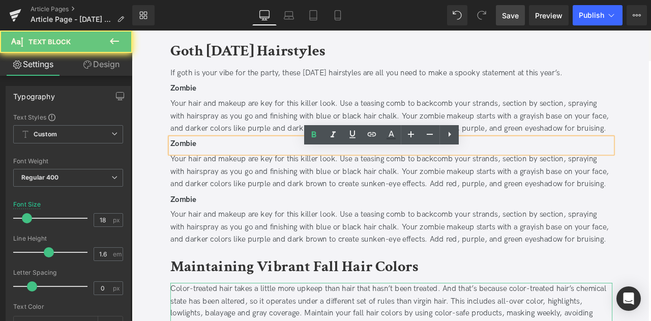
click at [295, 172] on div "Zombie" at bounding box center [439, 165] width 524 height 15
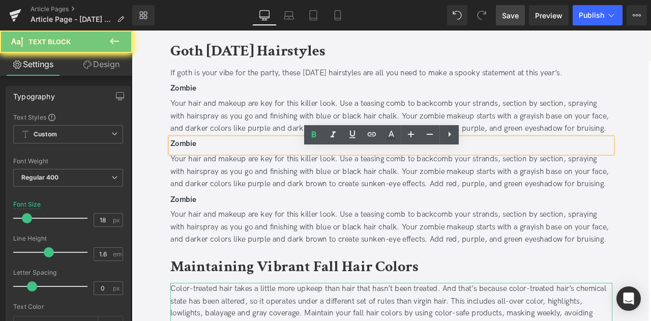
click at [295, 172] on div "Zombie" at bounding box center [439, 165] width 524 height 15
paste div
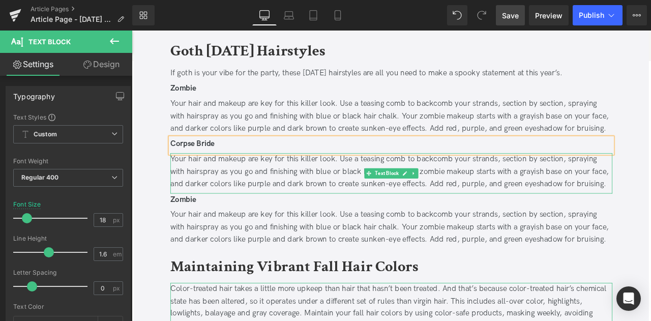
click at [267, 217] on div "Your hair and makeup are key for this killer look. Use a teasing comb to backco…" at bounding box center [439, 198] width 524 height 44
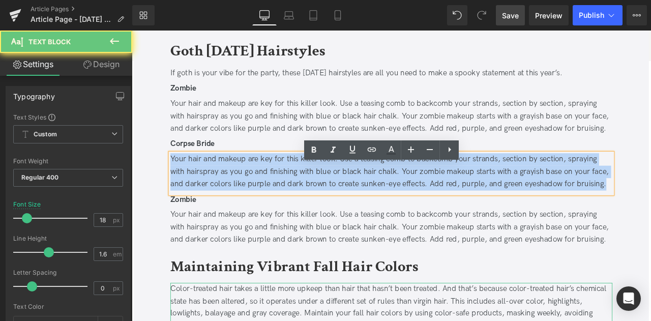
click at [267, 217] on div "Your hair and makeup are key for this killer look. Use a teasing comb to backco…" at bounding box center [439, 198] width 524 height 44
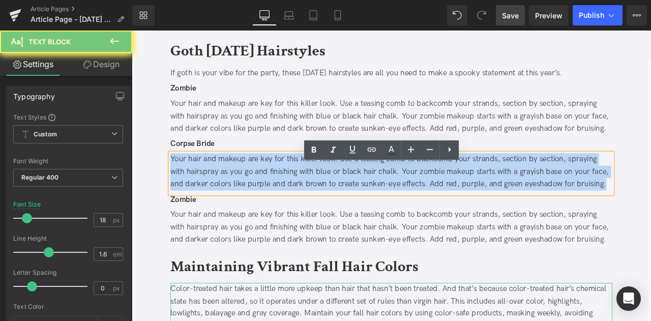
paste div
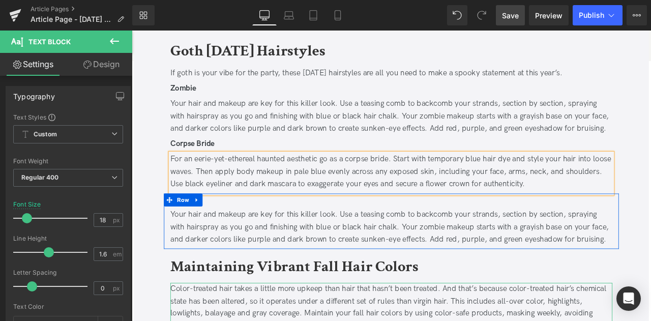
click at [251, 238] on div "Zombie" at bounding box center [439, 231] width 524 height 15
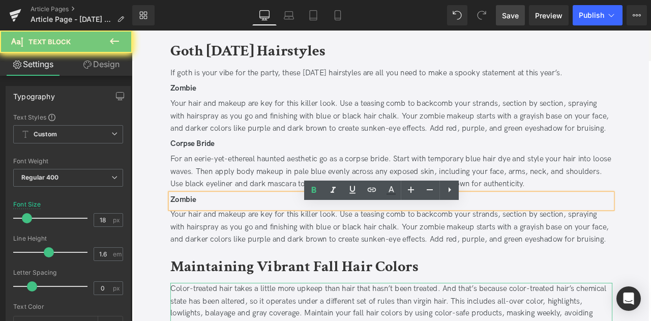
click at [251, 238] on div "Zombie" at bounding box center [439, 231] width 524 height 15
paste div
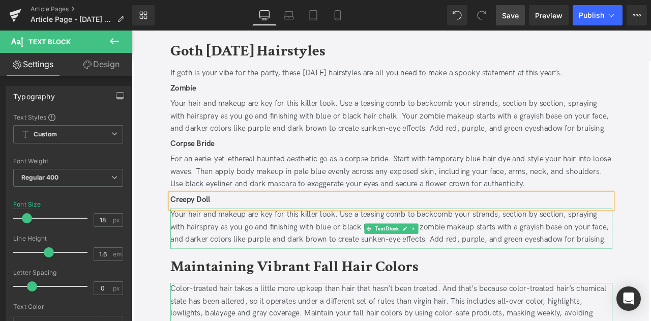
click at [290, 285] on div "Your hair and makeup are key for this killer look. Use a teasing comb to backco…" at bounding box center [439, 263] width 524 height 44
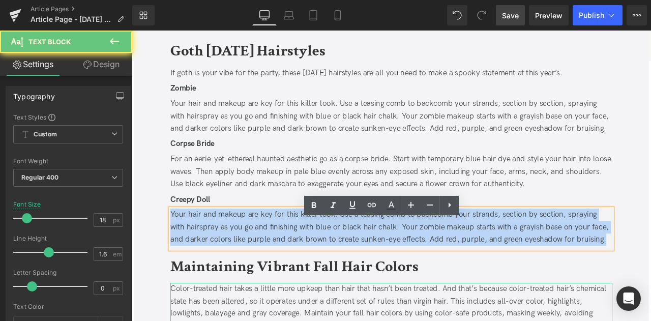
click at [290, 285] on div "Your hair and makeup are key for this killer look. Use a teasing comb to backco…" at bounding box center [439, 263] width 524 height 44
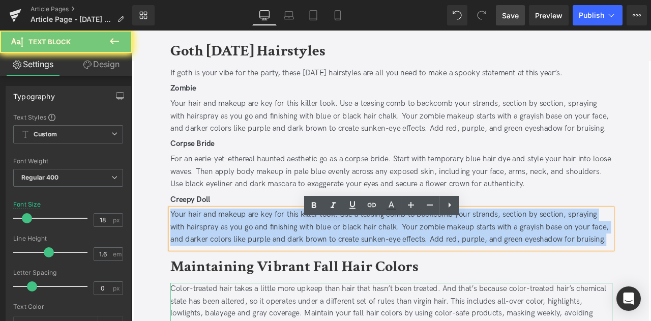
paste div
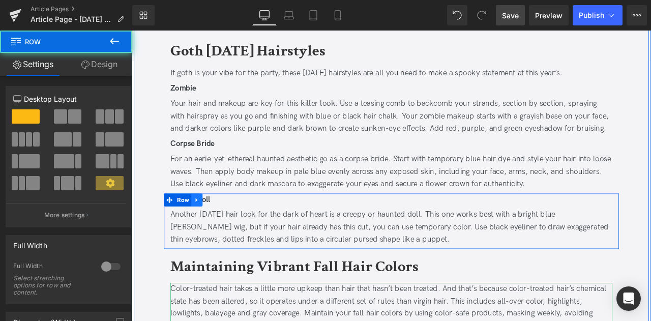
click at [207, 233] on icon at bounding box center [208, 231] width 2 height 5
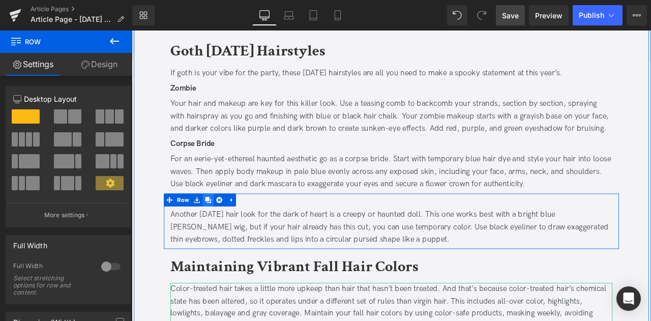
click at [221, 235] on icon at bounding box center [222, 231] width 7 height 7
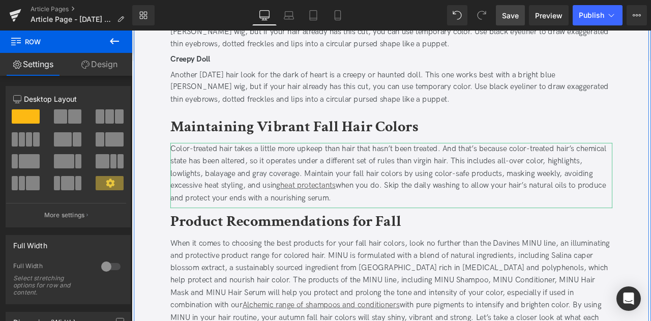
scroll to position [792, 0]
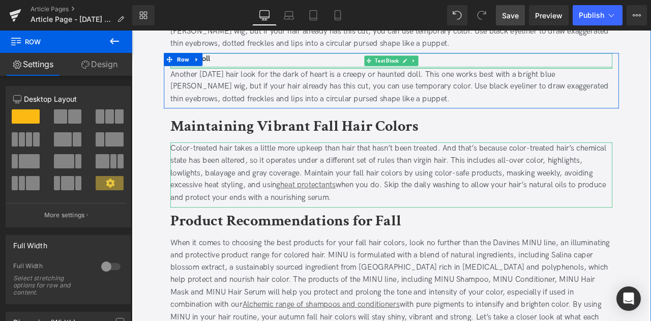
click at [197, 76] on div at bounding box center [439, 74] width 524 height 3
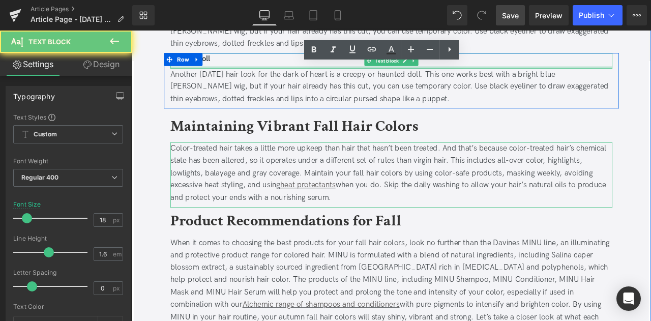
click at [197, 76] on div "Creepy Doll" at bounding box center [439, 66] width 524 height 18
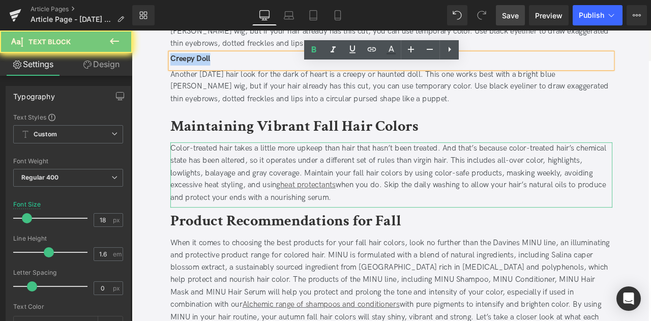
click at [197, 76] on div "Creepy Doll" at bounding box center [439, 66] width 524 height 18
paste div
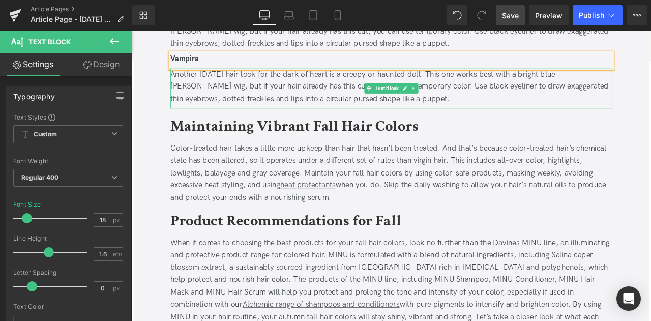
click at [284, 117] on div "Another [DATE] hair look for the dark of heart is a creepy or haunted doll. Thi…" at bounding box center [439, 98] width 524 height 44
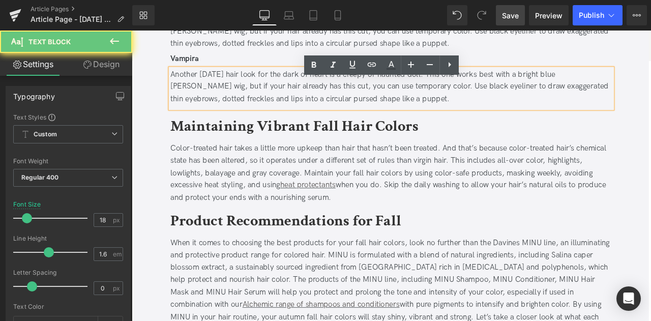
click at [284, 117] on div "Another [DATE] hair look for the dark of heart is a creepy or haunted doll. Thi…" at bounding box center [439, 98] width 524 height 44
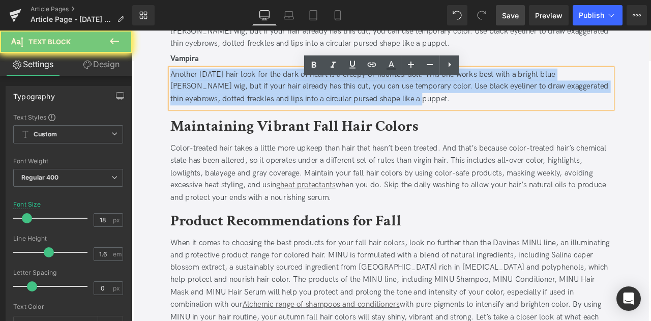
click at [284, 117] on div "Another [DATE] hair look for the dark of heart is a creepy or haunted doll. Thi…" at bounding box center [439, 98] width 524 height 44
paste div
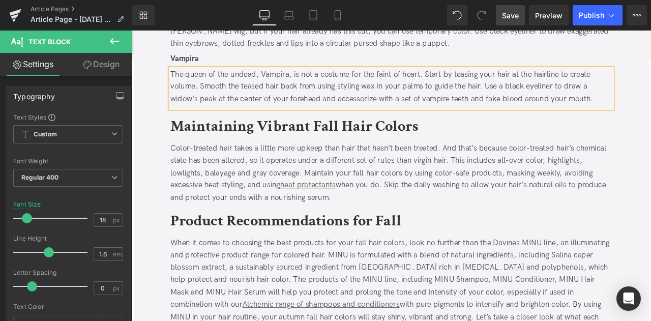
click at [385, 110] on div "The queen of the undead, Vampira, is not a costume for the faint of heart. Star…" at bounding box center [439, 98] width 524 height 44
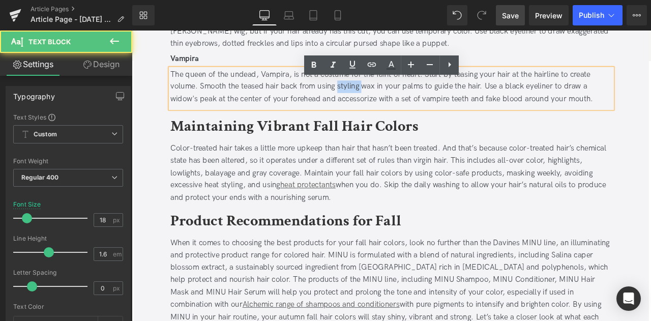
click at [385, 110] on div "The queen of the undead, Vampira, is not a costume for the faint of heart. Star…" at bounding box center [439, 98] width 524 height 44
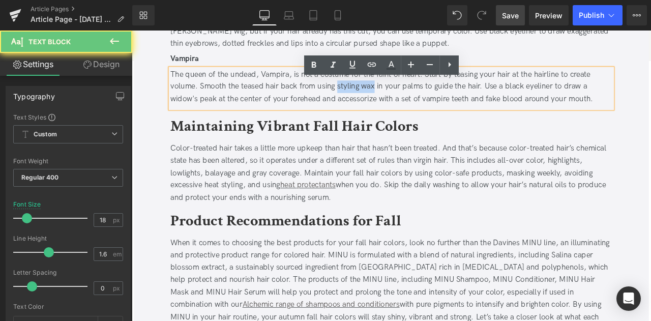
click at [411, 113] on div "The queen of the undead, Vampira, is not a costume for the faint of heart. Star…" at bounding box center [439, 98] width 524 height 44
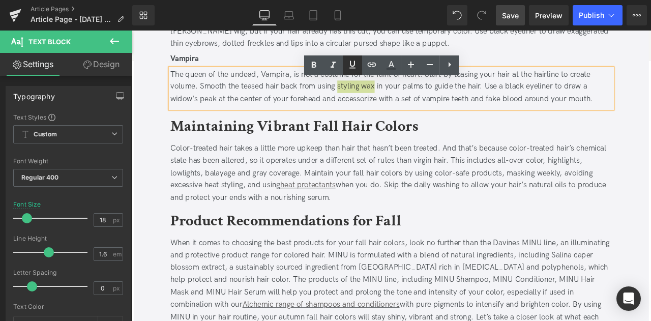
click at [350, 68] on icon at bounding box center [352, 65] width 6 height 8
click at [366, 68] on icon at bounding box center [372, 64] width 12 height 12
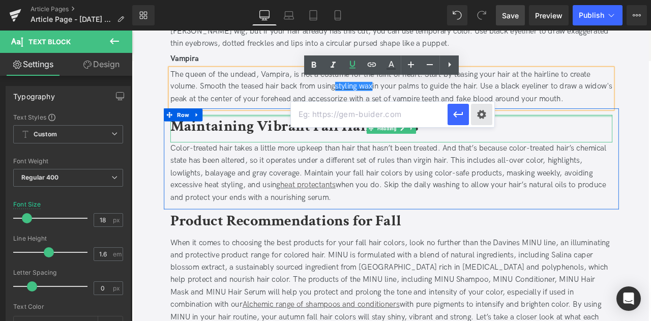
click at [482, 0] on div "Text Color Highlight Color #333333 Edit or remove link: Edit - Unlink - Cancel" at bounding box center [325, 0] width 651 height 0
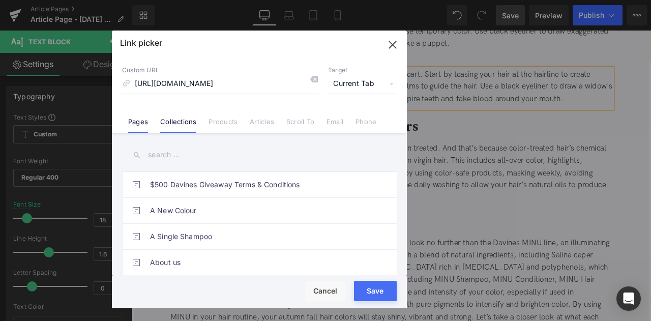
scroll to position [0, 288]
click at [171, 83] on input "https://us.davines.com/products/this-is-a-strong-dry-wax?srsltid=AfmBOoqldUZLPd…" at bounding box center [220, 83] width 196 height 19
click at [184, 82] on input "https://us.davines.com/products/this-is-a-strong-dry-wax?srsltid=AfmBOoqldUZLPd…" at bounding box center [220, 83] width 196 height 19
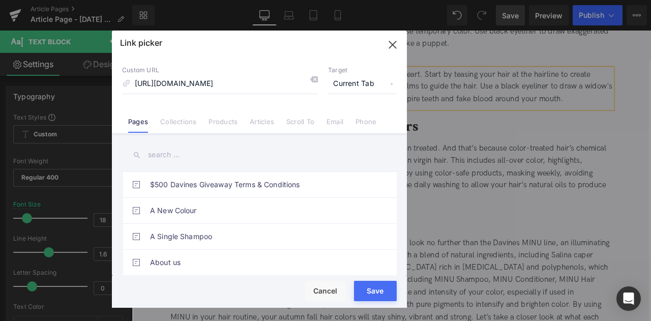
scroll to position [0, 18]
click at [194, 80] on input "https://us.davines.com/products/this-is-a-strong-dry-wax" at bounding box center [220, 83] width 196 height 19
type input "/products/this-is-a-strong-dry-wax"
click at [358, 87] on span "Current Tab" at bounding box center [362, 83] width 69 height 19
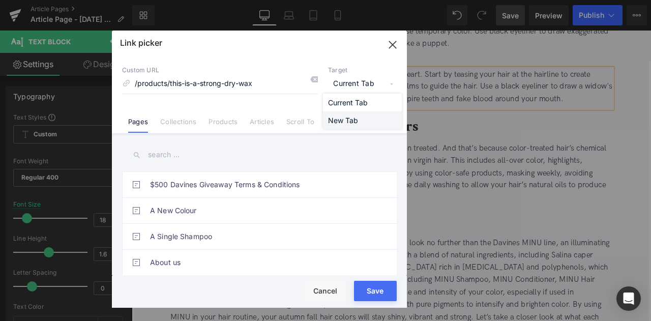
click at [360, 115] on li "New Tab" at bounding box center [362, 120] width 79 height 18
click at [371, 293] on button "Save" at bounding box center [375, 291] width 43 height 20
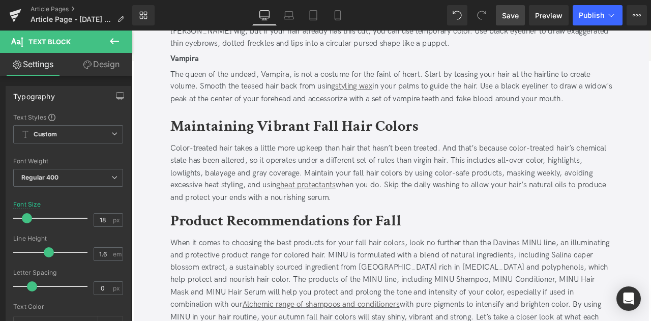
click at [517, 16] on span "Save" at bounding box center [510, 15] width 17 height 11
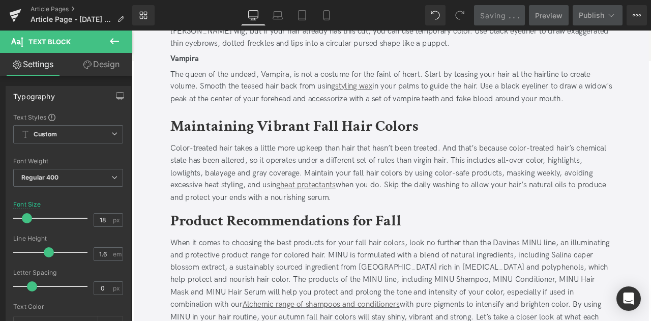
click at [228, 153] on b "Maintaining Vibrant Fall Hair Colors" at bounding box center [324, 144] width 294 height 24
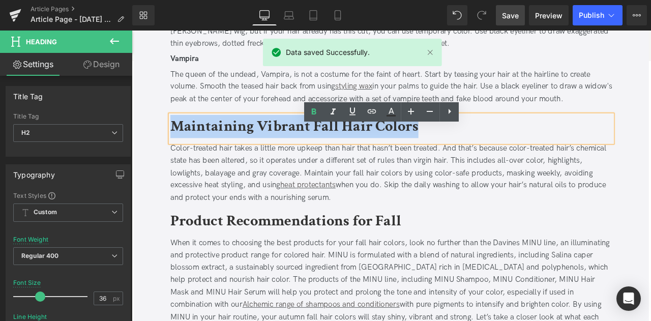
paste div
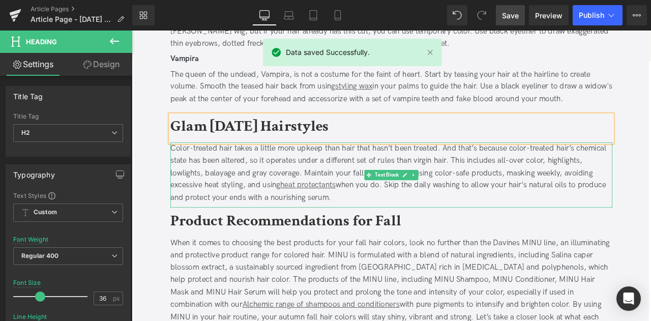
click at [227, 203] on div "Color-treated hair takes a little more upkeep than hair that hasn’t been treate…" at bounding box center [439, 199] width 524 height 73
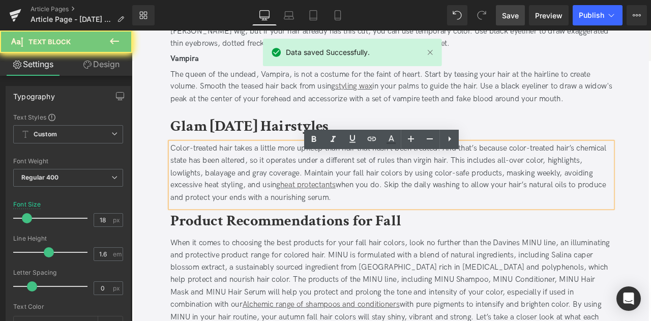
click at [227, 203] on div "Color-treated hair takes a little more upkeep than hair that hasn’t been treate…" at bounding box center [439, 199] width 524 height 73
paste div
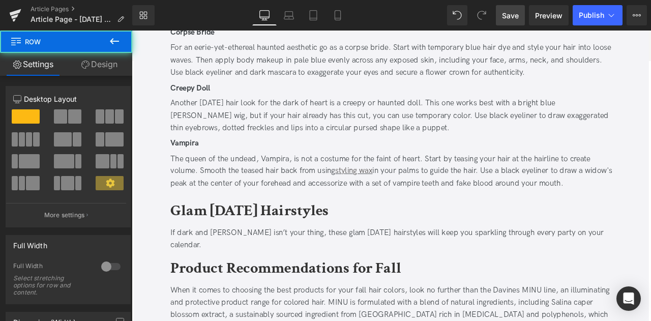
scroll to position [688, 0]
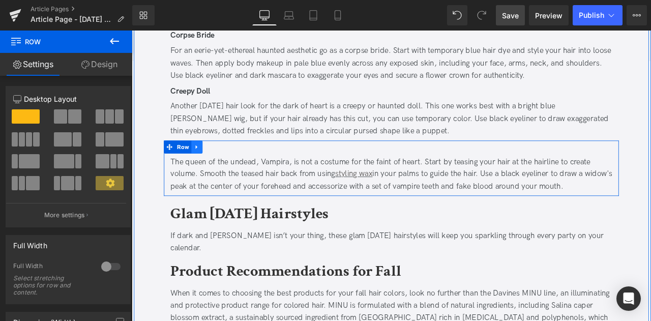
click at [209, 172] on icon at bounding box center [208, 169] width 7 height 8
click at [219, 172] on icon at bounding box center [222, 168] width 7 height 7
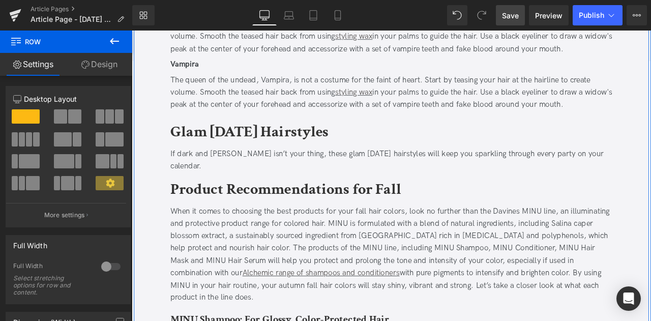
scroll to position [857, 0]
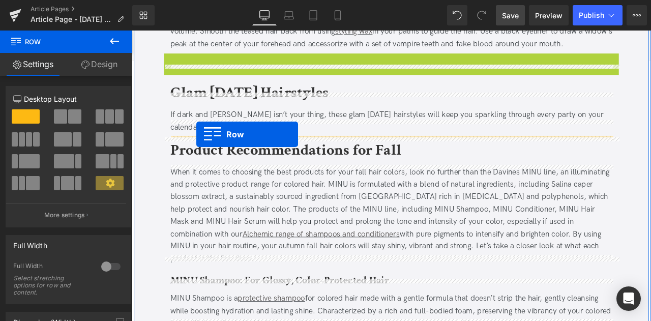
drag, startPoint x: 190, startPoint y: 76, endPoint x: 208, endPoint y: 153, distance: 79.0
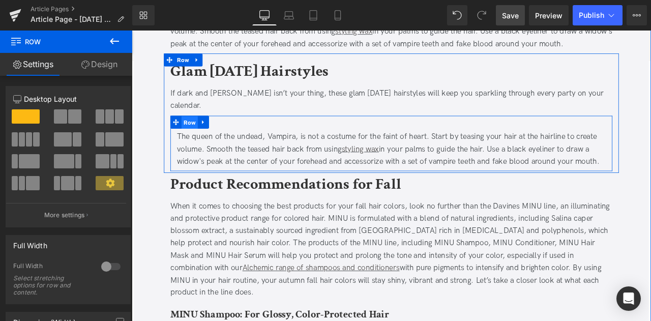
click at [197, 142] on span "Row" at bounding box center [200, 139] width 19 height 15
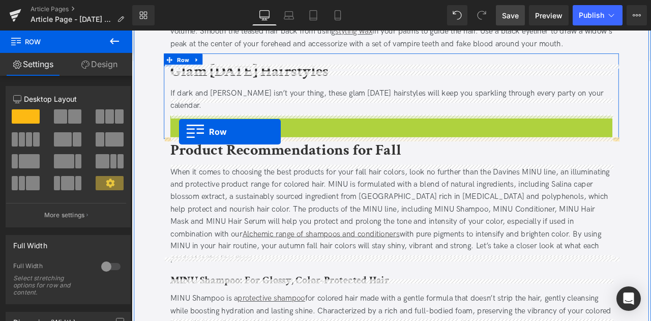
drag, startPoint x: 194, startPoint y: 136, endPoint x: 188, endPoint y: 150, distance: 15.5
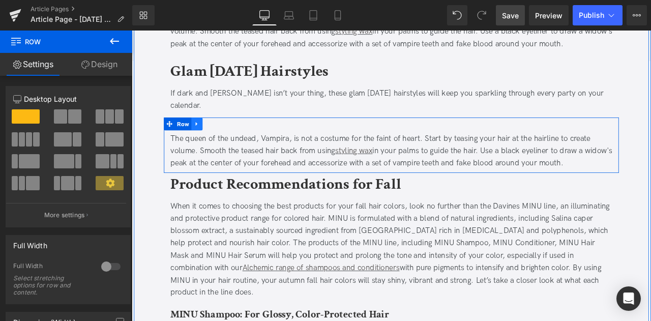
click at [202, 142] on link at bounding box center [208, 141] width 13 height 15
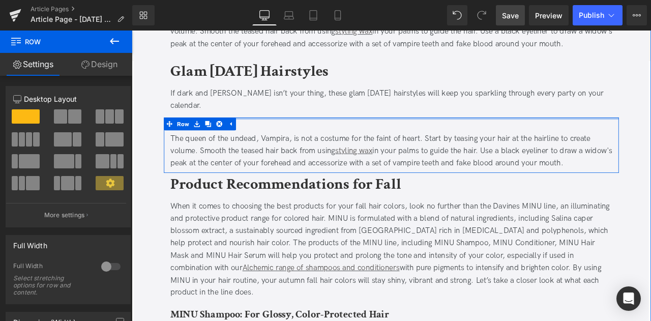
click at [370, 134] on div "Vampira Text Block The queen of the undead, Vampira, is not a costume for the f…" at bounding box center [439, 167] width 539 height 66
click at [370, 134] on div at bounding box center [439, 135] width 539 height 3
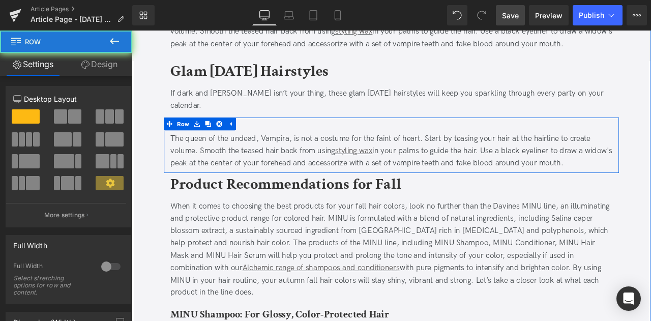
click at [384, 141] on div "Vampira" at bounding box center [439, 141] width 524 height 15
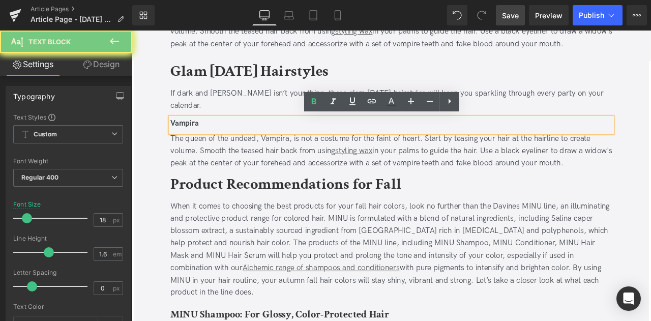
click at [384, 141] on div "Vampira" at bounding box center [439, 141] width 524 height 15
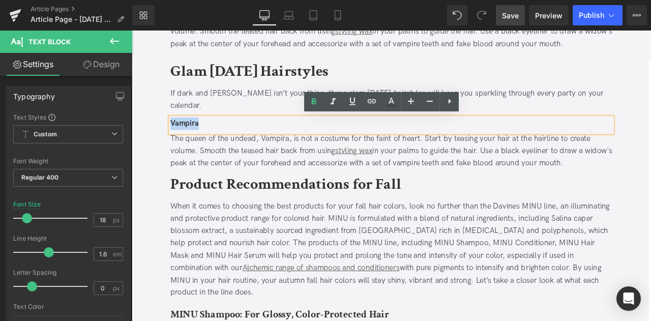
paste div
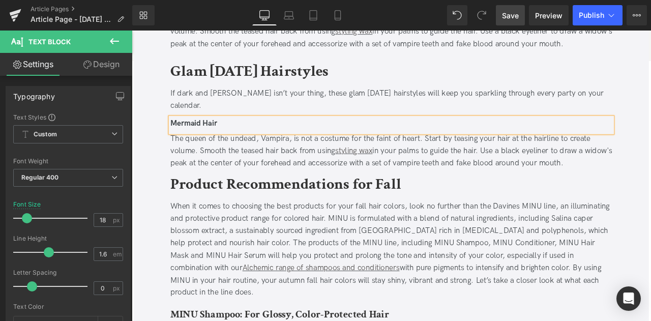
click at [315, 178] on div "The queen of the undead, Vampira, is not a costume for the faint of heart. Star…" at bounding box center [439, 173] width 524 height 44
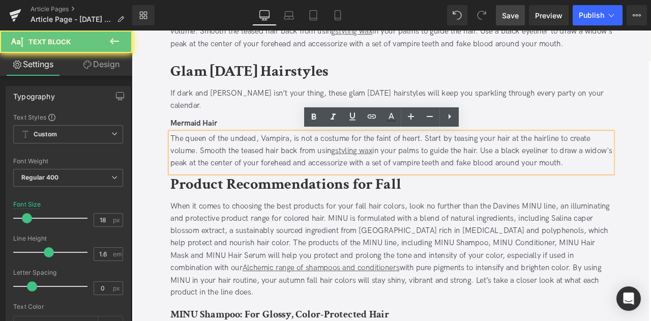
click at [315, 178] on div "The queen of the undead, Vampira, is not a costume for the faint of heart. Star…" at bounding box center [439, 173] width 524 height 44
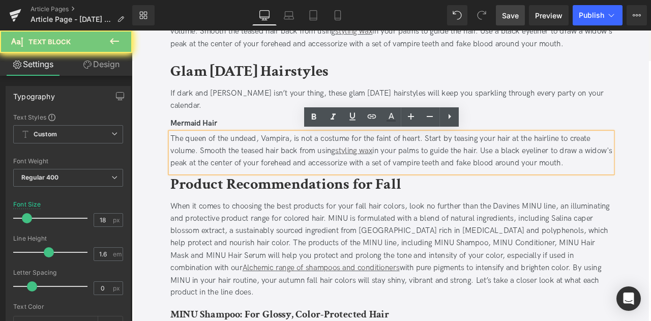
paste div
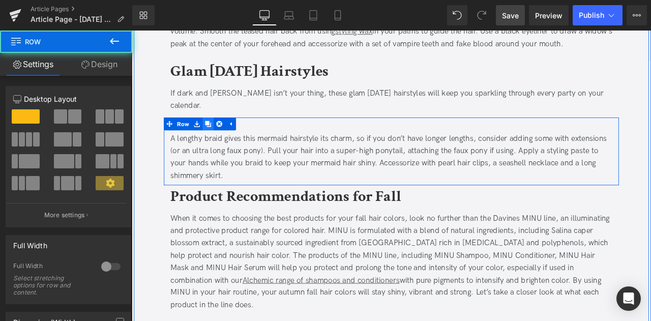
click at [217, 140] on link at bounding box center [222, 141] width 13 height 15
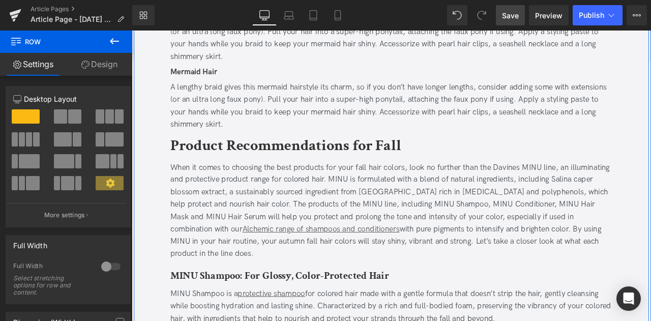
scroll to position [930, 0]
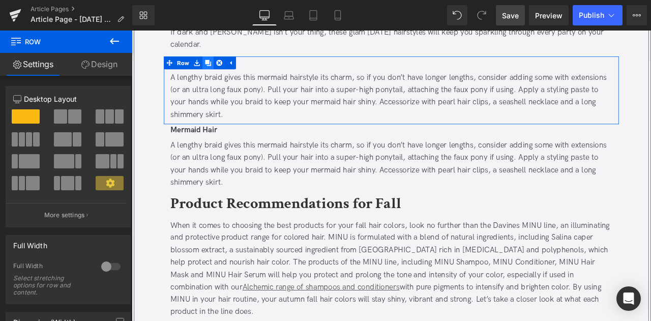
click at [222, 68] on icon at bounding box center [222, 68] width 7 height 7
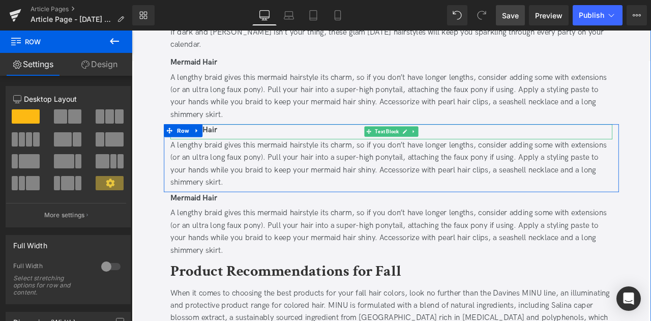
click at [228, 146] on b "Mermaid Hair" at bounding box center [204, 148] width 55 height 11
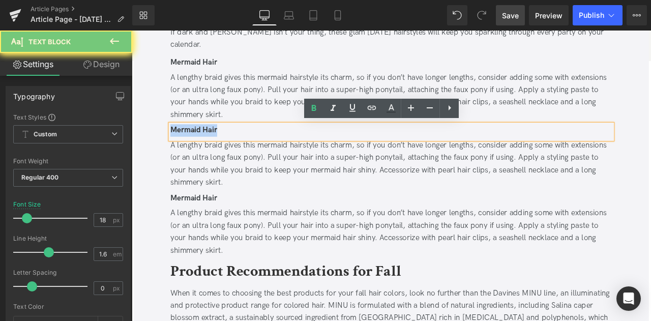
click at [228, 146] on b "Mermaid Hair" at bounding box center [204, 148] width 55 height 11
paste div
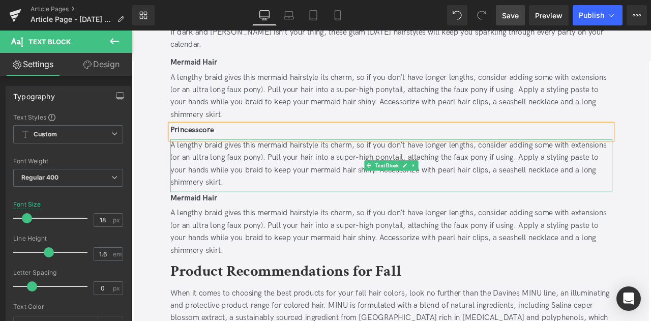
click at [354, 199] on div "A lengthy braid gives this mermaid hairstyle its charm, so if you don’t have lo…" at bounding box center [439, 188] width 524 height 58
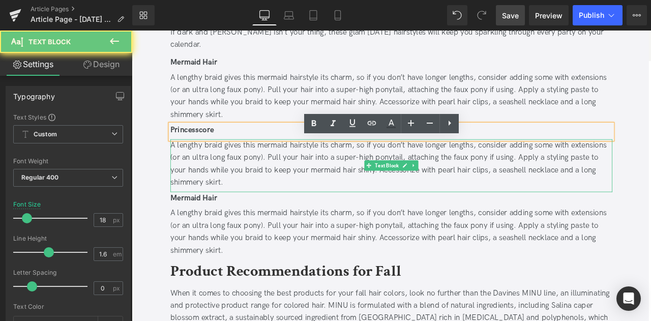
click at [354, 199] on div "A lengthy braid gives this mermaid hairstyle its charm, so if you don’t have lo…" at bounding box center [439, 188] width 524 height 58
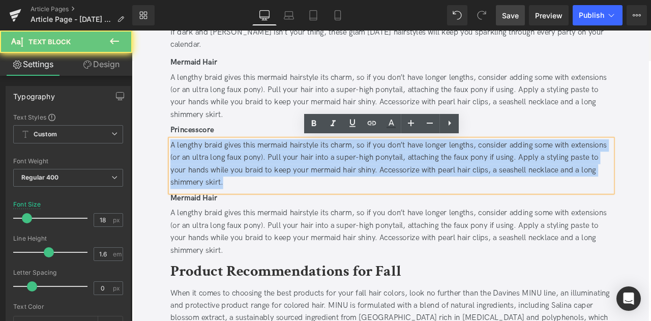
click at [354, 199] on div "A lengthy braid gives this mermaid hairstyle its charm, so if you don’t have lo…" at bounding box center [439, 188] width 524 height 58
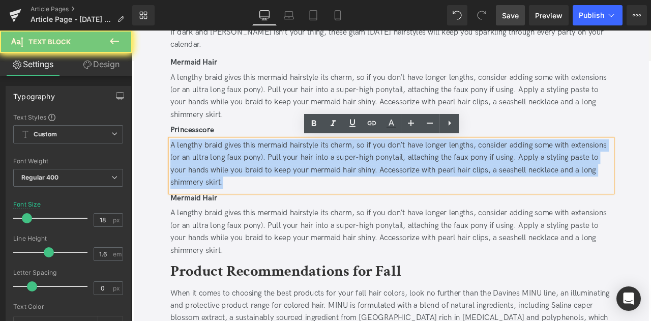
paste div
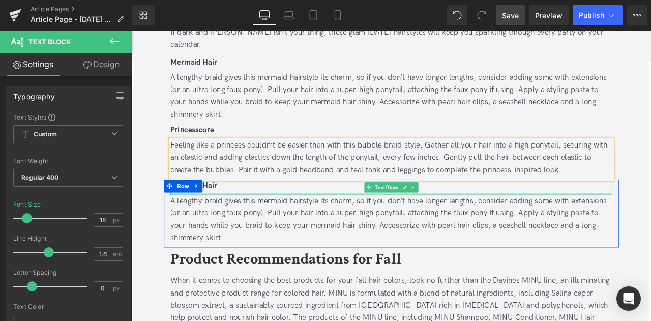
click at [268, 223] on div at bounding box center [439, 224] width 524 height 3
click at [268, 222] on div "Mermaid Hair" at bounding box center [439, 216] width 524 height 18
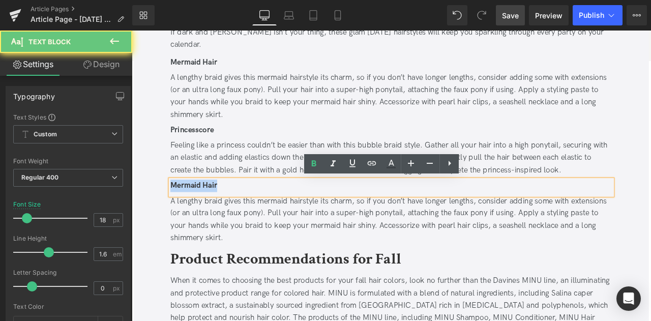
click at [268, 222] on div "Mermaid Hair" at bounding box center [439, 216] width 524 height 18
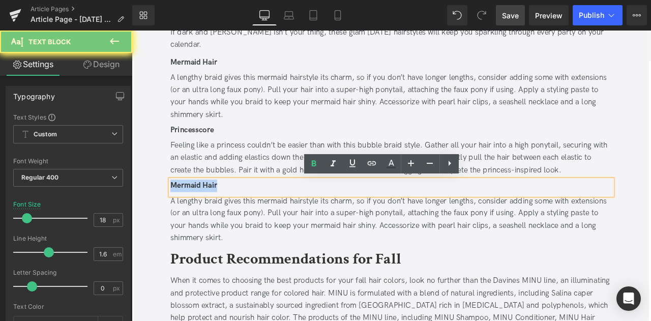
paste div
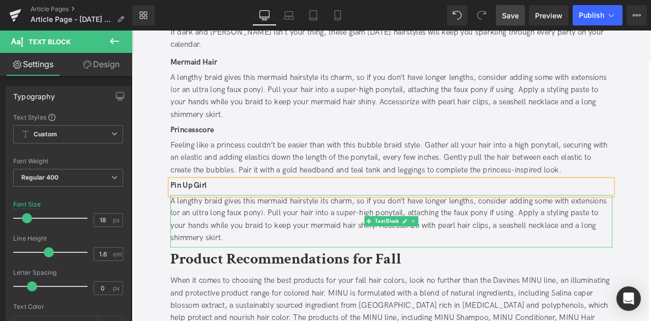
click at [329, 250] on div "A lengthy braid gives this mermaid hairstyle its charm, so if you don’t have lo…" at bounding box center [439, 254] width 524 height 58
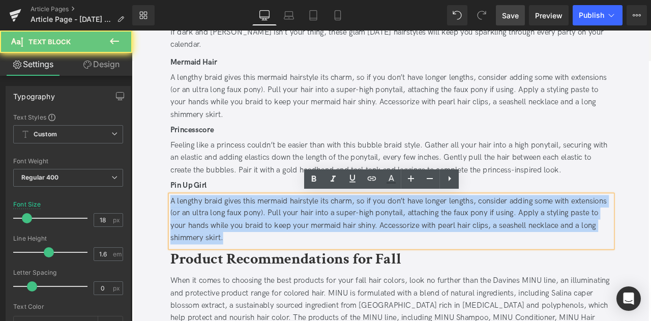
click at [329, 250] on div "A lengthy braid gives this mermaid hairstyle its charm, so if you don’t have lo…" at bounding box center [439, 254] width 524 height 58
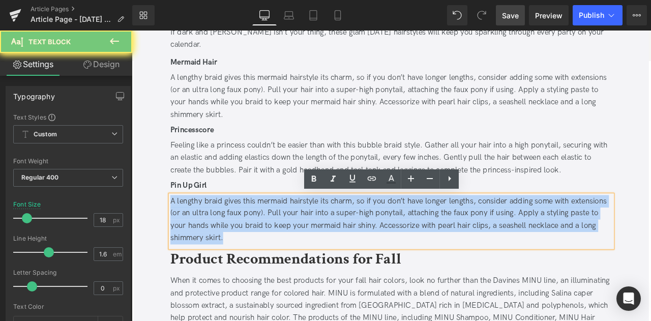
paste div
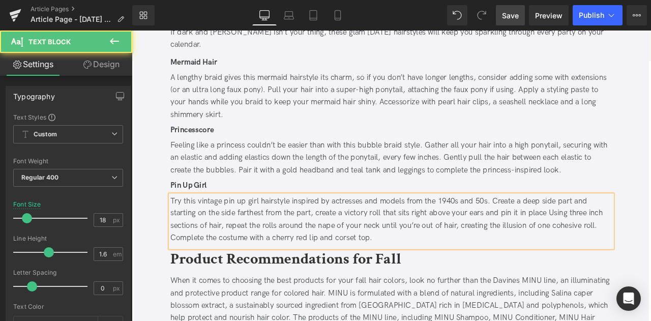
click at [389, 248] on div "Try this vintage pin up girl hairstyle inspired by actresses and models from th…" at bounding box center [439, 254] width 524 height 58
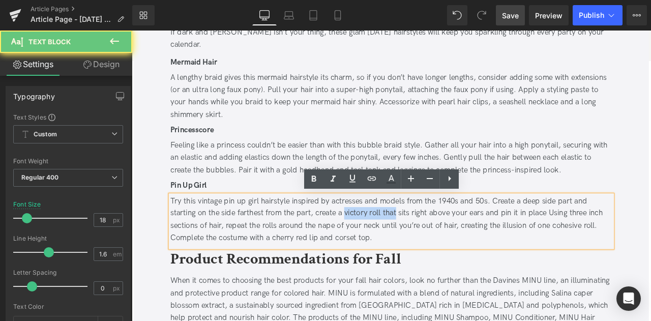
click at [431, 244] on div "Try this vintage pin up girl hairstyle inspired by actresses and models from th…" at bounding box center [439, 254] width 524 height 58
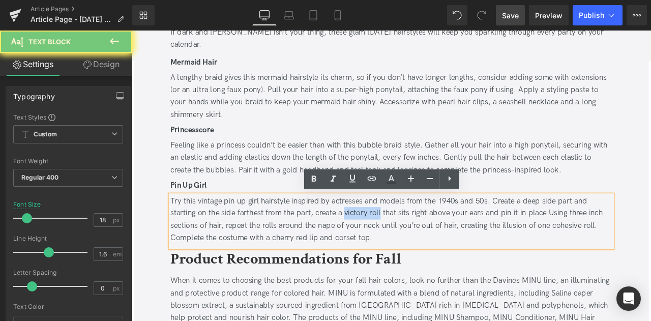
click at [422, 245] on div "Try this vintage pin up girl hairstyle inspired by actresses and models from th…" at bounding box center [439, 254] width 524 height 58
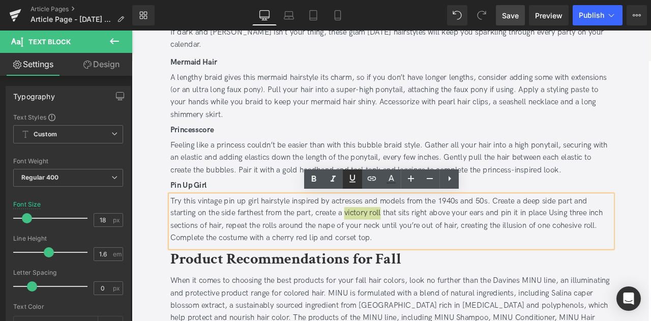
click at [356, 181] on icon at bounding box center [352, 178] width 12 height 12
click at [367, 180] on icon at bounding box center [372, 178] width 12 height 12
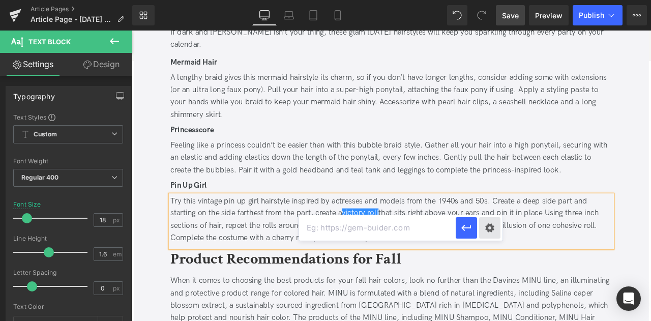
click at [489, 0] on div "Text Color Highlight Color #333333 Edit or remove link: Edit - Unlink - Cancel" at bounding box center [325, 0] width 651 height 0
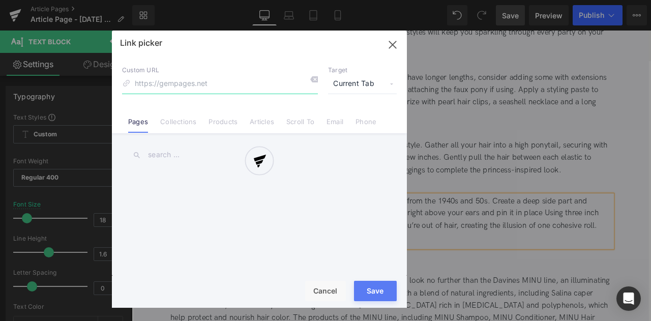
paste input "https://en.wikipedia.org/wiki/Victory_rolls"
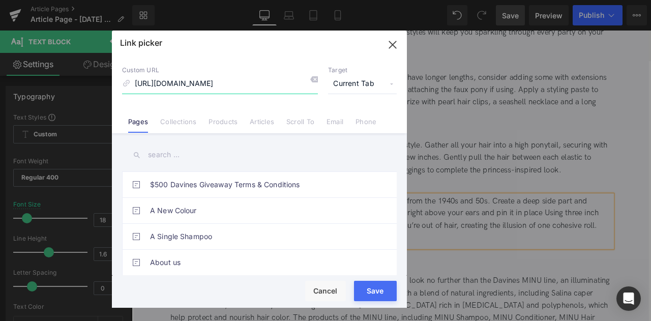
type input "https://en.wikipedia.org/wiki/Victory_rolls"
click at [354, 87] on span "Current Tab" at bounding box center [362, 83] width 69 height 19
click at [359, 123] on li "New Tab" at bounding box center [362, 120] width 79 height 18
click at [386, 291] on button "Save" at bounding box center [375, 291] width 43 height 20
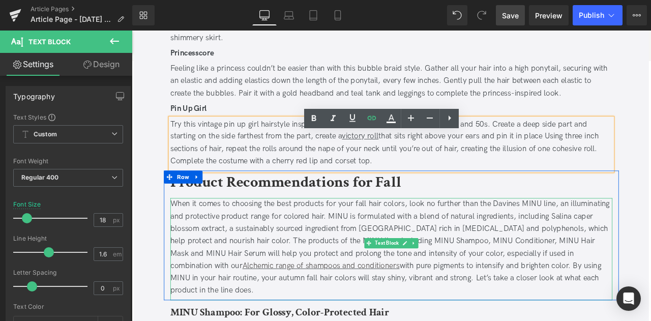
scroll to position [1022, 0]
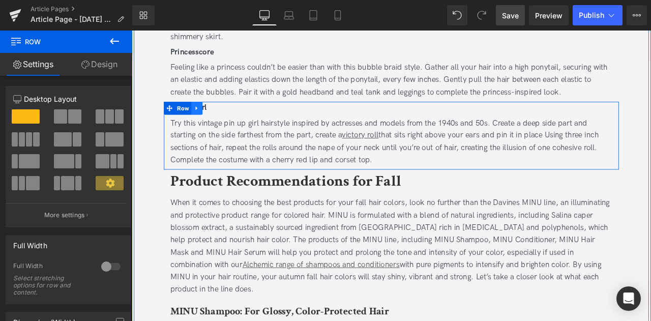
click at [203, 125] on link at bounding box center [208, 122] width 13 height 15
click at [220, 123] on icon at bounding box center [222, 122] width 7 height 7
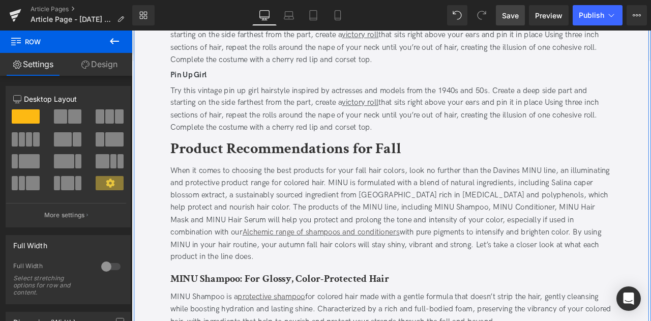
scroll to position [1145, 0]
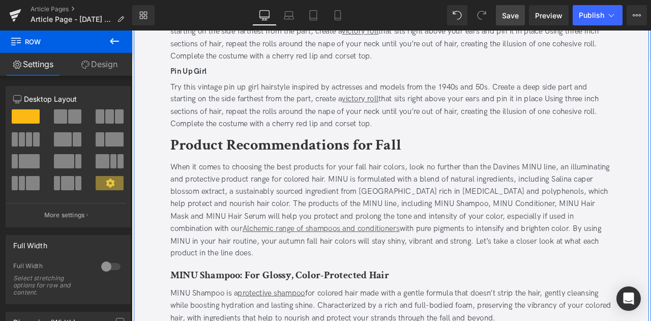
click at [196, 80] on span "Row" at bounding box center [192, 80] width 15 height 12
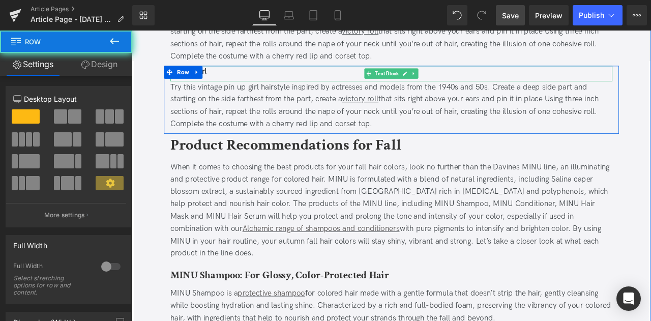
click at [269, 85] on div "Pin Up Girl" at bounding box center [439, 79] width 524 height 15
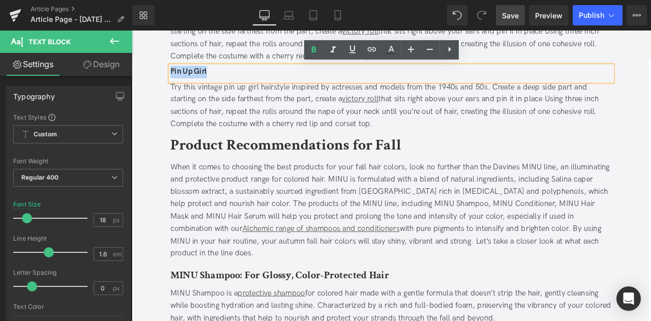
click at [269, 85] on div "Pin Up Girl" at bounding box center [439, 79] width 524 height 15
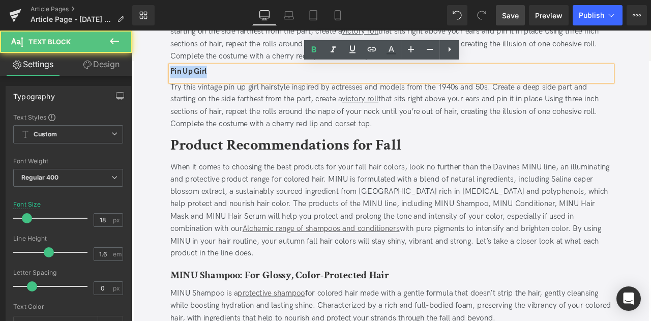
paste div
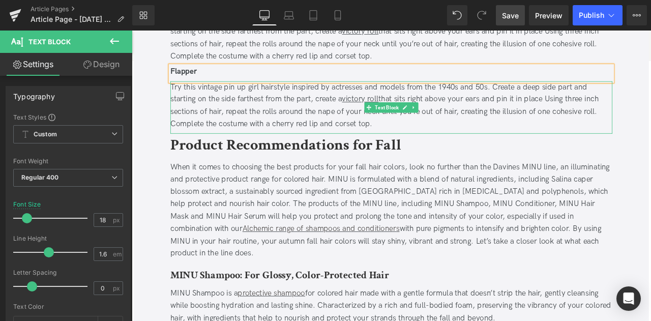
click at [324, 124] on div "Try this vintage pin up girl hairstyle inspired by actresses and models from th…" at bounding box center [439, 119] width 524 height 58
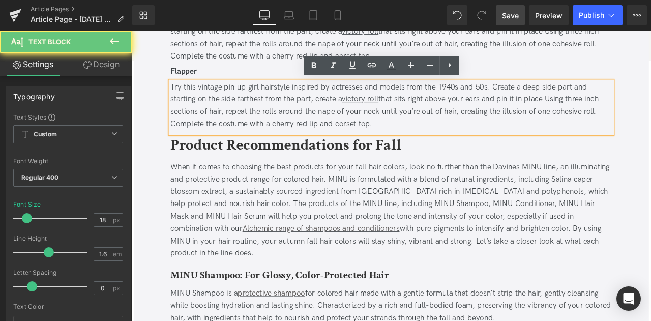
click at [324, 124] on div "Try this vintage pin up girl hairstyle inspired by actresses and models from th…" at bounding box center [439, 119] width 524 height 58
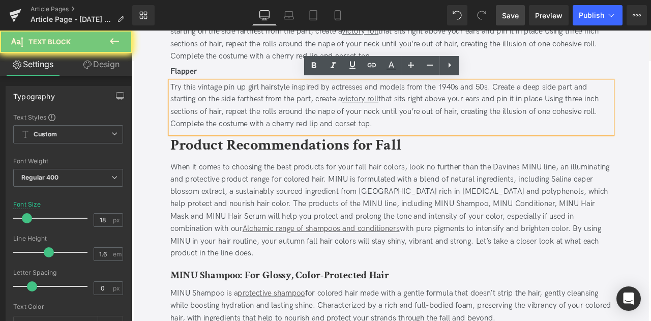
paste div
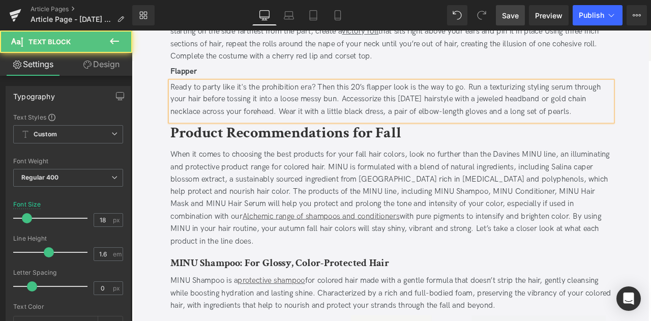
click at [581, 97] on div "Ready to party like it's the prohibition era? Then this 20’s flapper look is th…" at bounding box center [439, 112] width 524 height 44
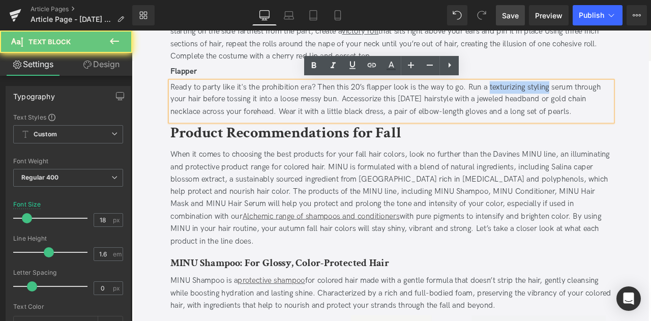
click at [613, 96] on div "Ready to party like it's the prohibition era? Then this 20’s flapper look is th…" at bounding box center [439, 112] width 524 height 44
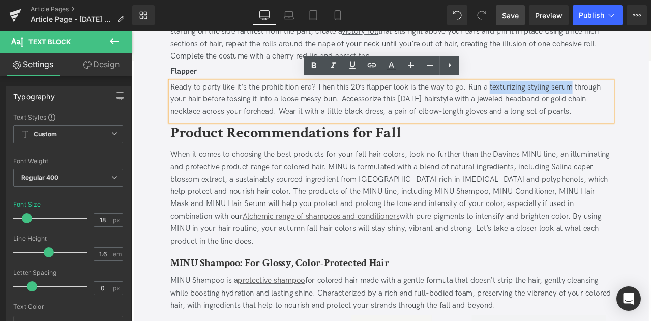
click at [628, 96] on div "Ready to party like it's the prohibition era? Then this 20’s flapper look is th…" at bounding box center [439, 112] width 524 height 44
click at [351, 68] on icon at bounding box center [352, 65] width 12 height 12
click at [375, 66] on icon at bounding box center [372, 65] width 9 height 4
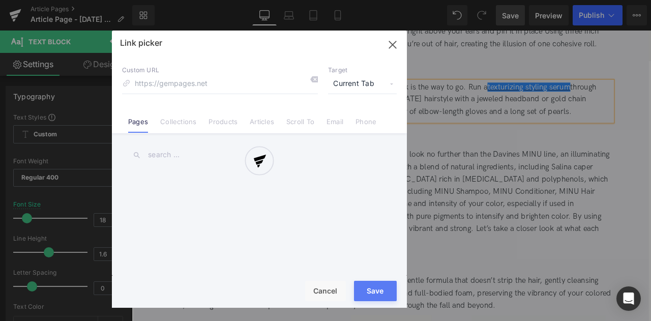
click at [650, 0] on div "Text Color Highlight Color #333333 Edit or remove link: Edit - Unlink - Cancel …" at bounding box center [325, 0] width 651 height 0
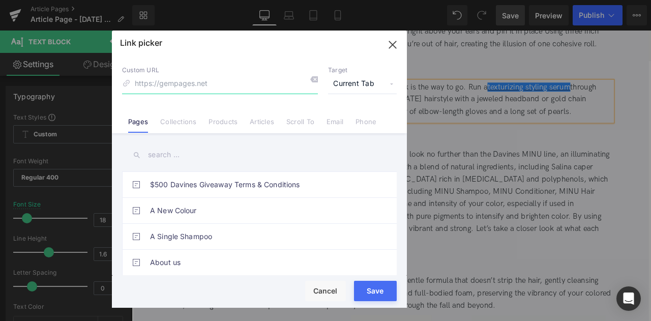
paste input "https://us.davines.com/products/this-is-a-texturizing-serum"
click at [186, 80] on input "https://us.davines.com/products/this-is-a-texturizing-serum" at bounding box center [220, 83] width 196 height 19
type input "/products/this-is-a-texturizing-serum"
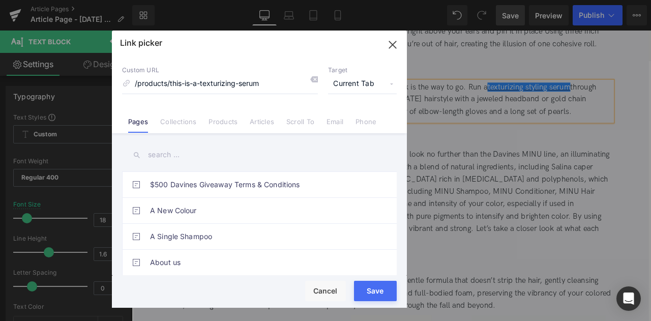
click at [345, 79] on span "Current Tab" at bounding box center [362, 83] width 69 height 19
click at [366, 118] on li "New Tab" at bounding box center [362, 120] width 79 height 18
click at [385, 278] on div "Save Cancel" at bounding box center [259, 292] width 295 height 32
click at [366, 292] on button "Save" at bounding box center [375, 291] width 43 height 20
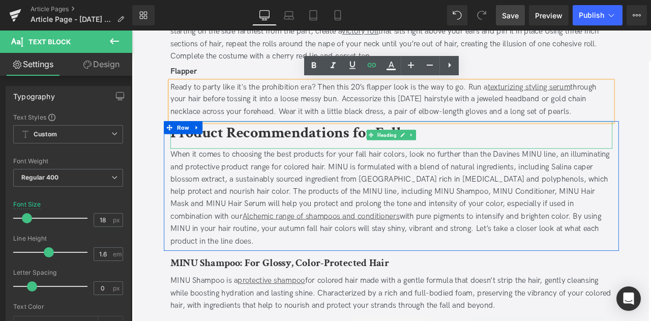
click at [195, 157] on b "Product Recommendations for Fall" at bounding box center [314, 151] width 274 height 24
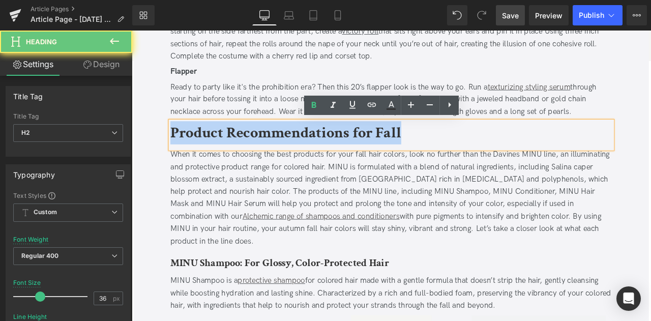
click at [195, 157] on b "Product Recommendations for Fall" at bounding box center [314, 151] width 274 height 24
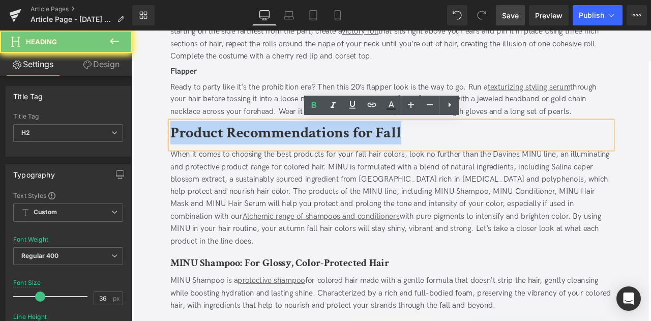
paste div
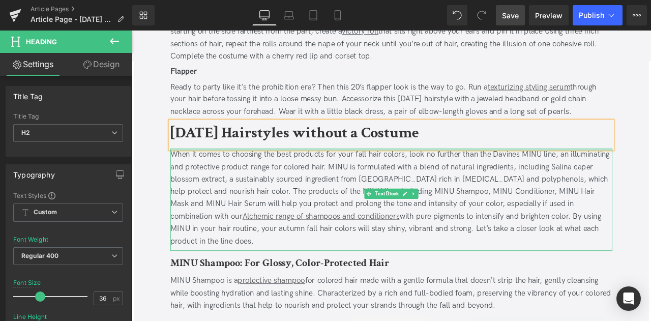
click at [330, 170] on div at bounding box center [439, 171] width 524 height 3
click at [330, 170] on div "When it comes to choosing the best products for your fall hair colors, look no …" at bounding box center [439, 228] width 524 height 117
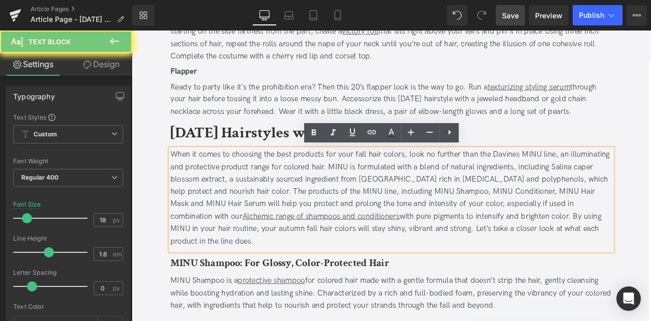
click at [330, 170] on div "When it comes to choosing the best products for your fall hair colors, look no …" at bounding box center [439, 228] width 524 height 117
paste div
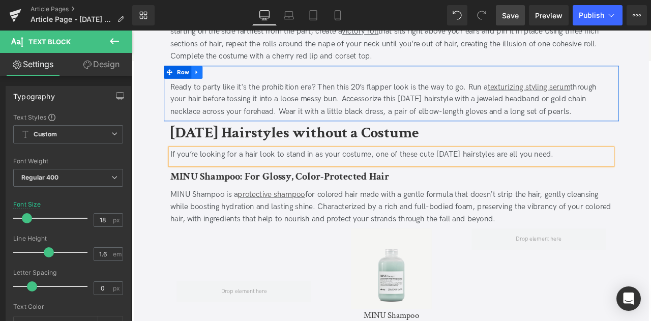
click at [207, 78] on icon at bounding box center [208, 79] width 2 height 5
click at [220, 73] on link at bounding box center [222, 79] width 13 height 15
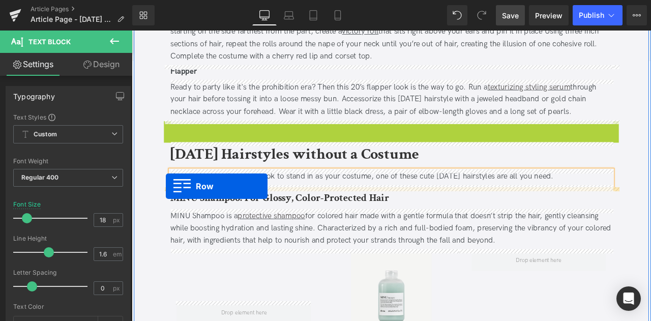
drag, startPoint x: 173, startPoint y: 144, endPoint x: 172, endPoint y: 215, distance: 71.2
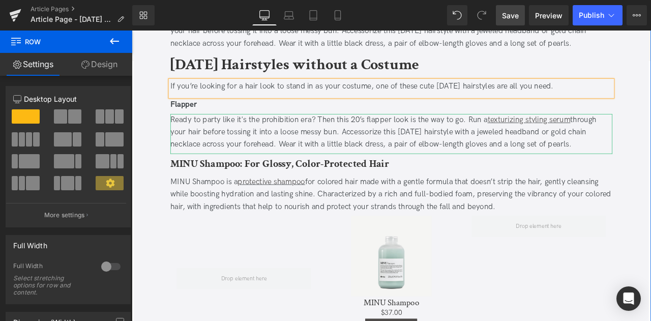
scroll to position [1226, 0]
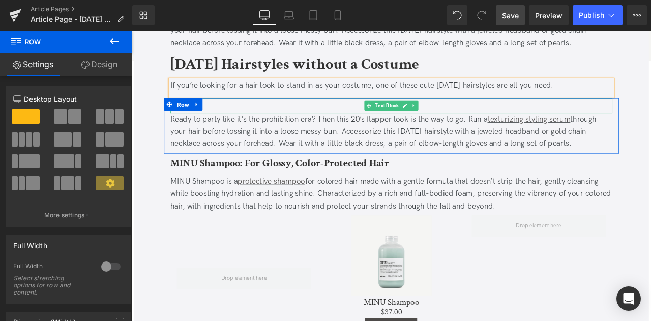
click at [220, 116] on div "Flapper" at bounding box center [439, 117] width 524 height 15
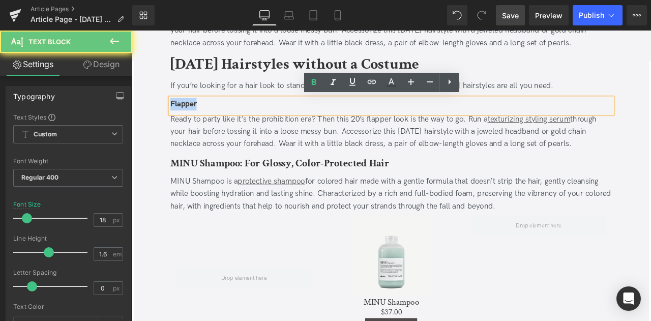
click at [220, 116] on div "Flapper" at bounding box center [439, 117] width 524 height 15
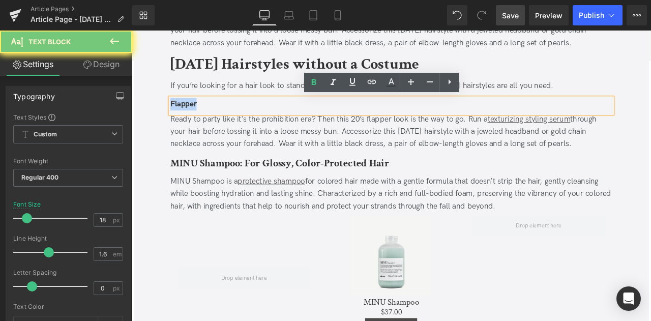
paste div
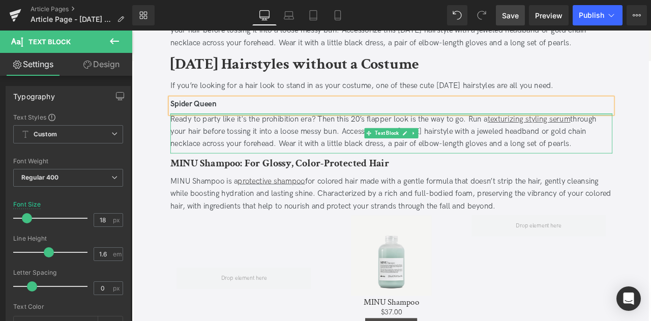
click at [307, 129] on div at bounding box center [439, 130] width 524 height 3
click at [307, 129] on div "Ready to party like it's the prohibition era? Then this 20’s flapper look is th…" at bounding box center [439, 151] width 524 height 44
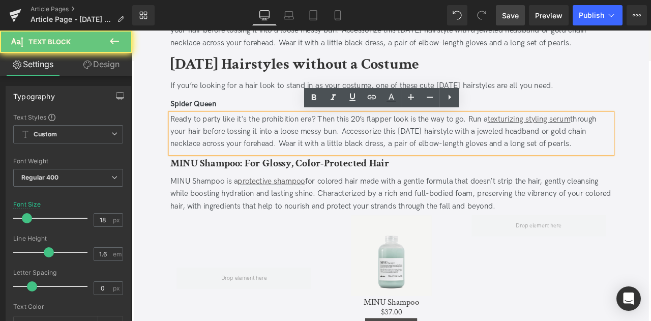
click at [307, 129] on div "Ready to party like it's the prohibition era? Then this 20’s flapper look is th…" at bounding box center [439, 151] width 524 height 44
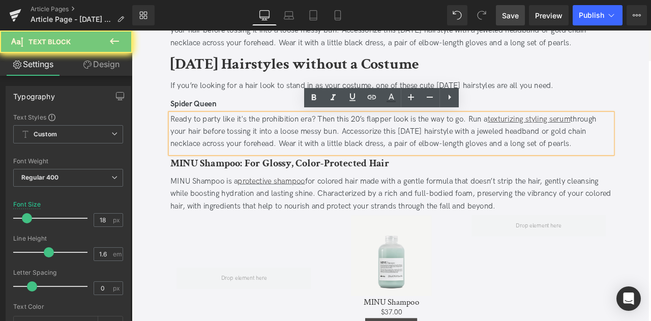
paste div
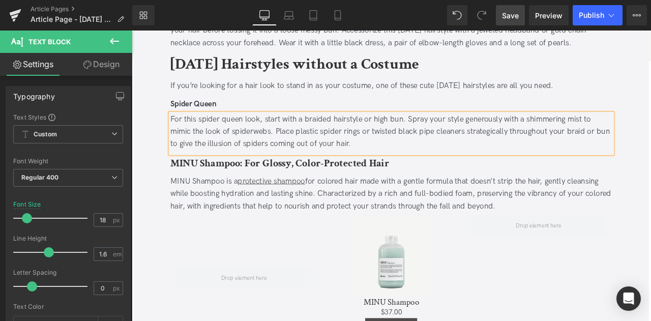
click at [607, 133] on div "For this spider queen look, start with a braided hairstyle or high bun. Spray y…" at bounding box center [439, 151] width 524 height 44
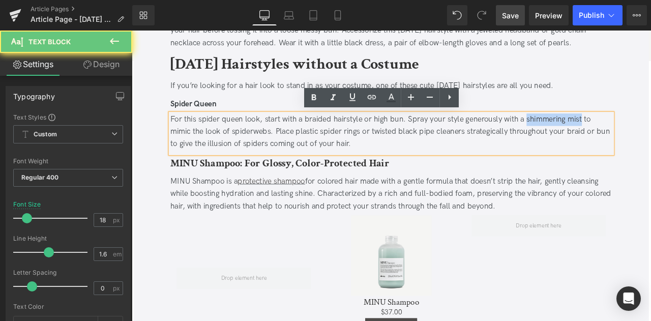
click at [650, 135] on div "For this spider queen look, start with a braided hairstyle or high bun. Spray y…" at bounding box center [439, 151] width 524 height 44
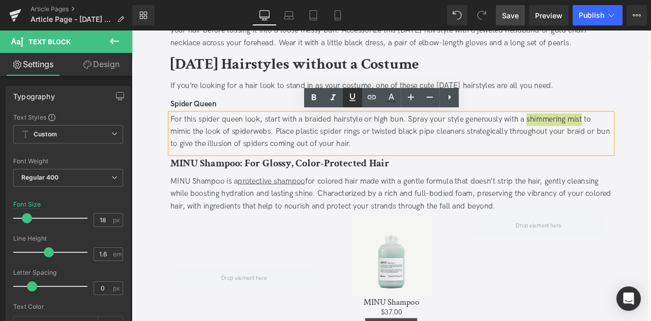
click at [352, 103] on link at bounding box center [352, 97] width 19 height 19
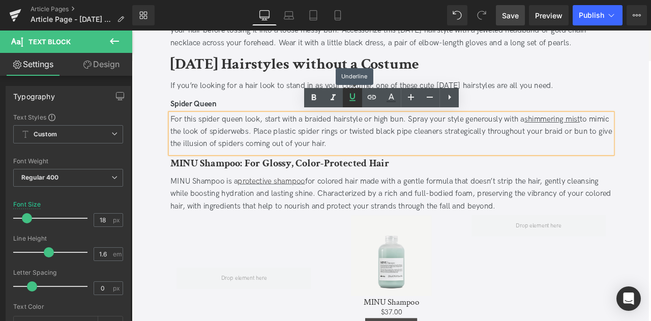
click at [360, 103] on link at bounding box center [352, 97] width 19 height 19
click at [351, 99] on icon at bounding box center [352, 97] width 12 height 12
click at [368, 98] on icon at bounding box center [372, 97] width 9 height 4
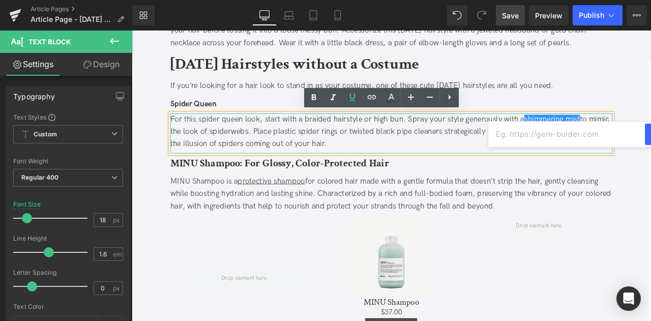
click at [593, 131] on div "For this spider queen look, start with a braided hairstyle or high bun. Spray y…" at bounding box center [439, 151] width 524 height 44
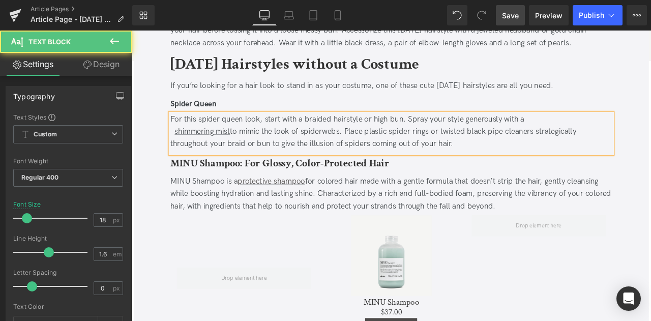
click at [193, 151] on u "shimmering mist" at bounding box center [216, 149] width 66 height 11
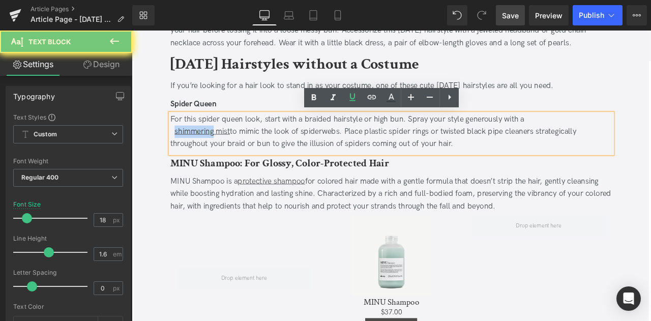
click at [225, 150] on u "shimmering mist" at bounding box center [216, 149] width 66 height 11
click at [232, 150] on u "shimmering mist" at bounding box center [216, 149] width 66 height 11
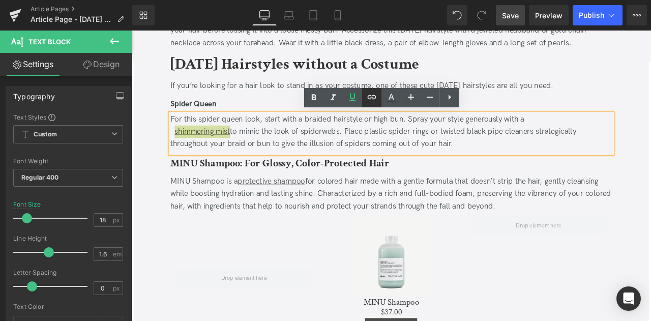
click at [372, 98] on icon at bounding box center [372, 97] width 12 height 12
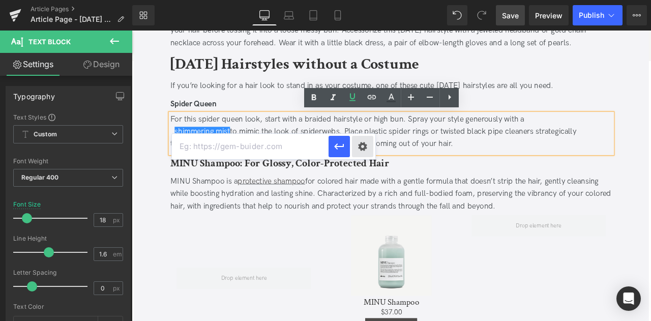
click at [361, 0] on div "Text Color Highlight Color #333333 Edit or remove link: Edit - Unlink - Cancel" at bounding box center [325, 0] width 651 height 0
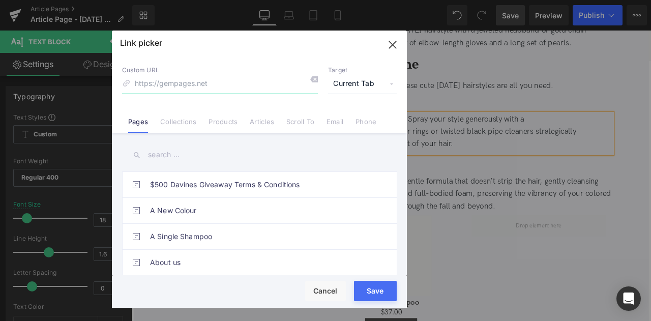
paste input "https://us.davines.com/products/this-is-a-shimmering-mist"
click at [208, 79] on input "https://us.davines.com/products/this-is-a-shimmering-mist" at bounding box center [220, 83] width 196 height 19
type input "/products/this-is-a-shimmering-mist"
click at [350, 88] on span "Current Tab" at bounding box center [362, 83] width 69 height 19
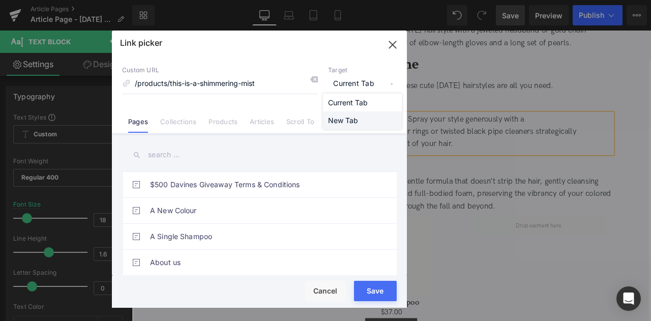
click at [346, 125] on li "New Tab" at bounding box center [362, 120] width 79 height 18
click at [378, 298] on button "Save" at bounding box center [375, 291] width 43 height 20
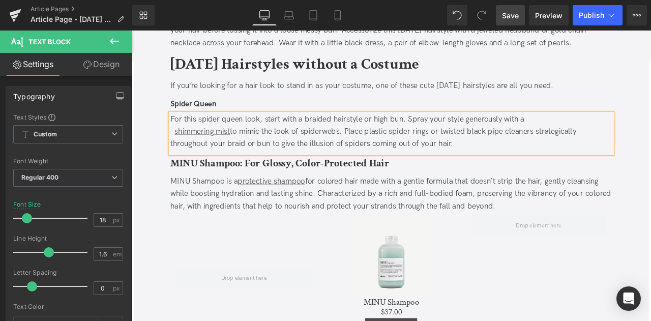
click at [323, 160] on div "shimmering mist to mimic the look of spiderwebs. Place plastic spider rings or …" at bounding box center [439, 157] width 524 height 29
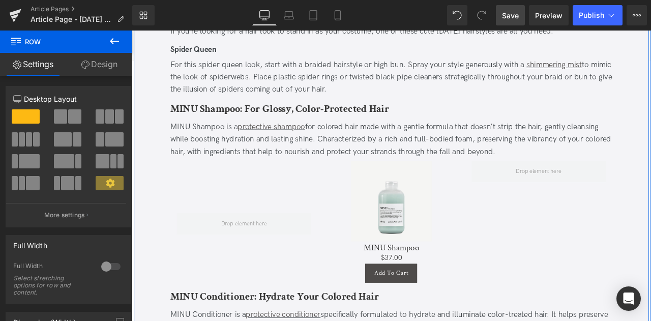
scroll to position [1261, 0]
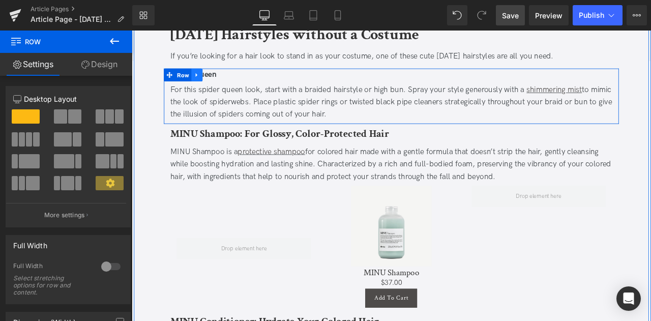
click at [209, 81] on icon at bounding box center [208, 83] width 7 height 8
click at [219, 81] on icon at bounding box center [222, 83] width 7 height 7
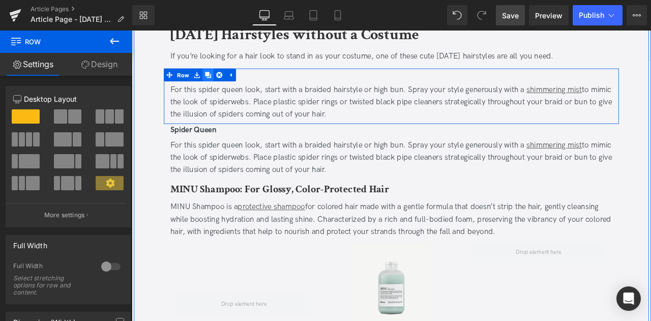
click at [220, 77] on link at bounding box center [222, 83] width 13 height 15
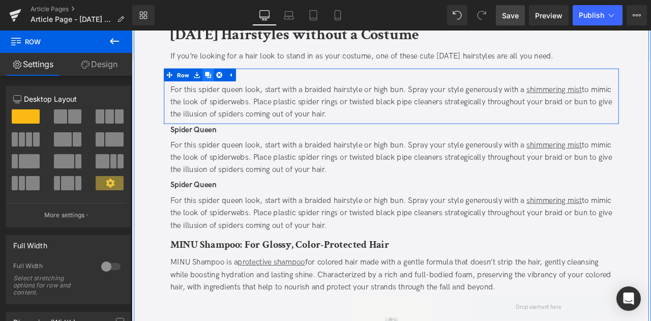
click at [220, 77] on link at bounding box center [222, 83] width 13 height 15
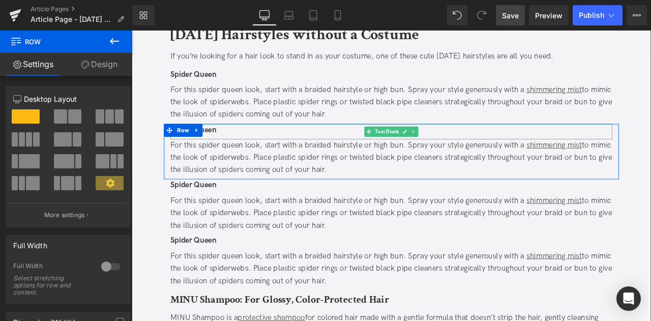
click at [238, 147] on div "Spider Queen" at bounding box center [439, 148] width 524 height 15
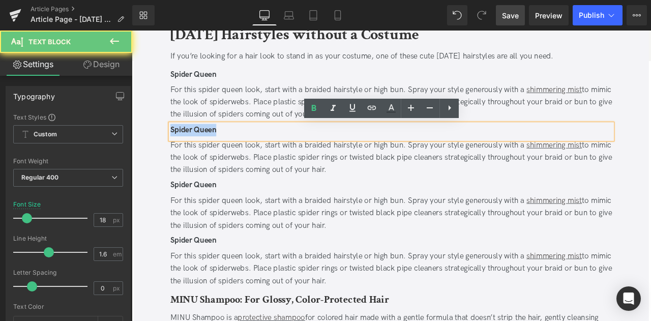
click at [238, 147] on div "Spider Queen" at bounding box center [439, 148] width 524 height 15
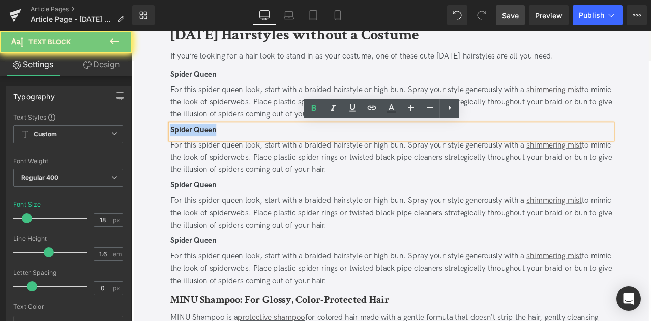
paste div
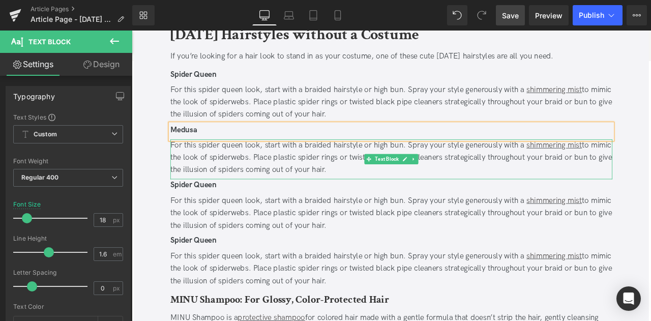
click at [270, 171] on div "For this spider queen look, start with a braided hairstyle or high bun. Spray y…" at bounding box center [439, 182] width 524 height 44
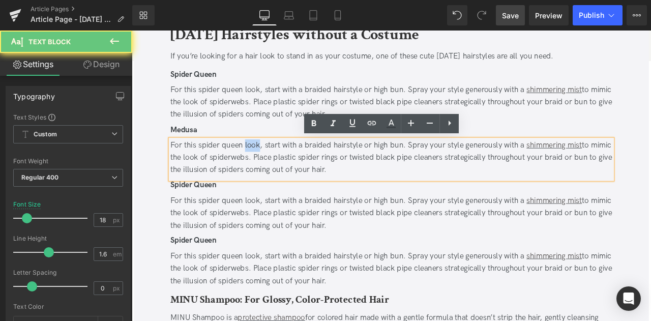
click at [270, 171] on div "For this spider queen look, start with a braided hairstyle or high bun. Spray y…" at bounding box center [439, 182] width 524 height 44
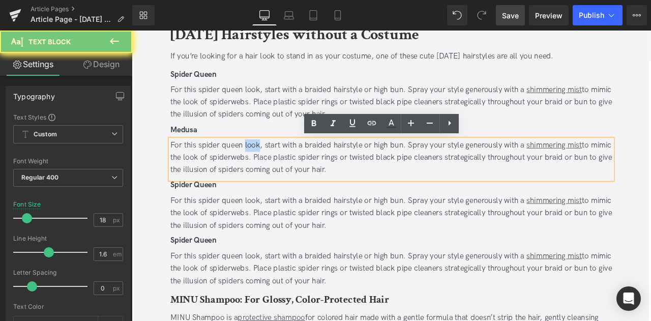
paste div
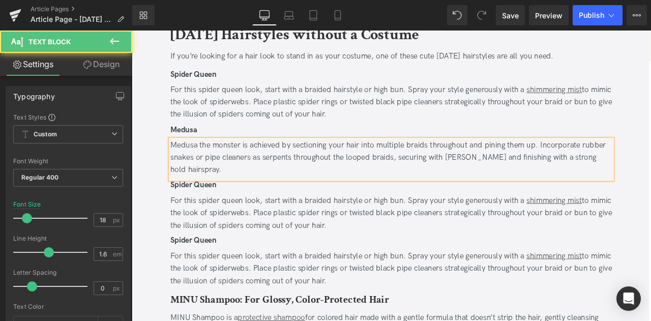
click at [637, 181] on div "Medusa the monster is achieved by sectioning your hair into multiple braids thr…" at bounding box center [439, 182] width 524 height 44
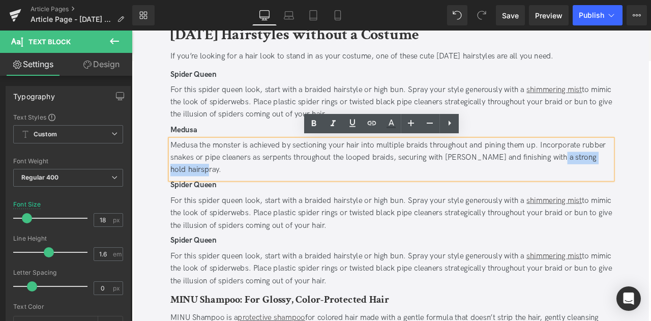
click at [206, 190] on div "Medusa the monster is achieved by sectioning your hair into multiple braids thr…" at bounding box center [439, 182] width 524 height 44
click at [354, 123] on icon at bounding box center [352, 123] width 12 height 12
click at [366, 126] on icon at bounding box center [372, 123] width 12 height 12
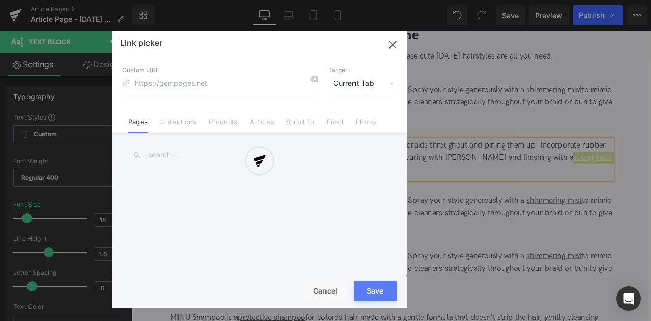
click at [506, 0] on div "Text Color Highlight Color #333333 Edit or remove link: Edit - Unlink - Cancel …" at bounding box center [325, 0] width 651 height 0
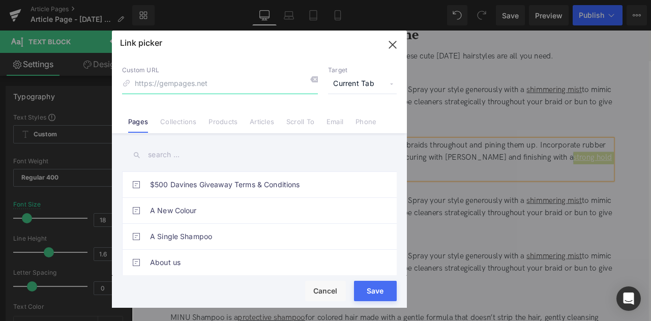
paste input "https://us.davines.com/products/this-is-a-strong-hair-spray"
click at [191, 85] on input "https://us.davines.com/products/this-is-a-strong-hair-spray" at bounding box center [220, 83] width 196 height 19
type input "/products/this-is-a-strong-hair-spray"
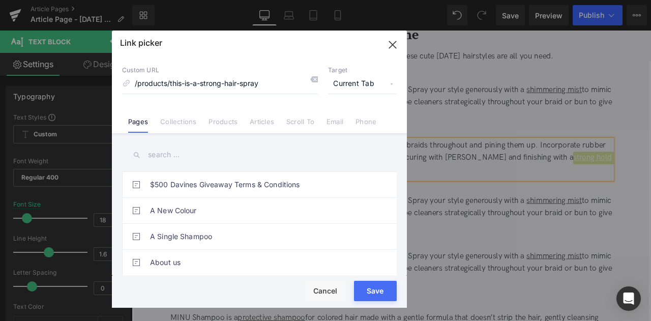
click at [375, 79] on span "Current Tab" at bounding box center [362, 83] width 69 height 19
click at [354, 119] on li "New Tab" at bounding box center [362, 120] width 79 height 18
click at [368, 289] on button "Save" at bounding box center [375, 291] width 43 height 20
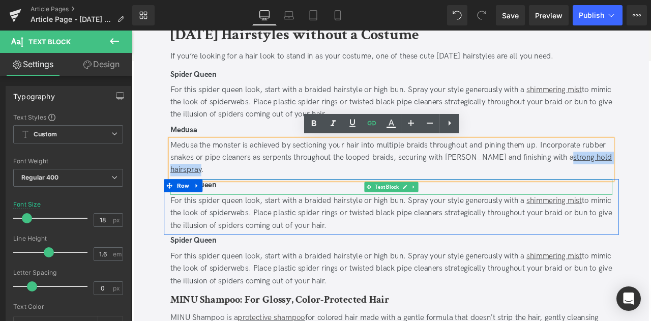
click at [257, 213] on div "Spider Queen" at bounding box center [439, 214] width 524 height 15
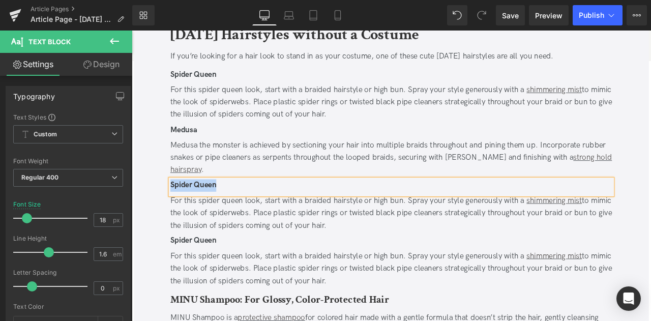
paste div
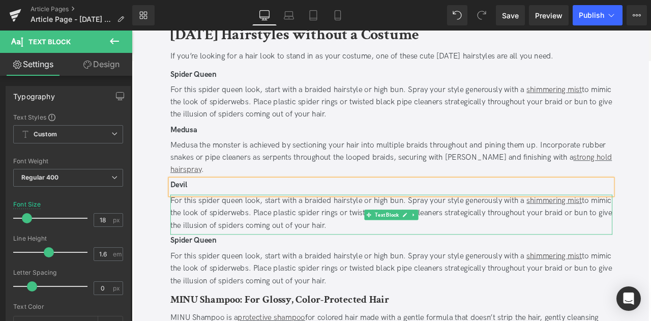
click at [269, 239] on div "For this spider queen look, start with a braided hairstyle or high bun. Spray y…" at bounding box center [439, 247] width 524 height 44
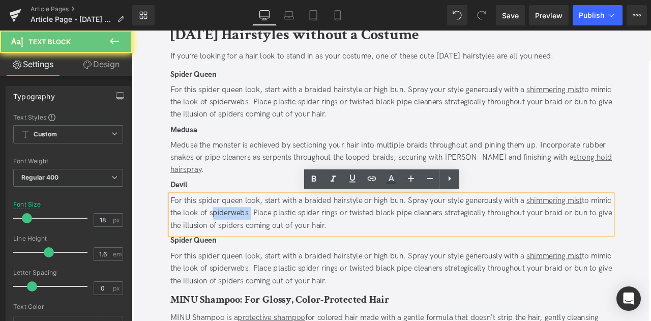
click at [269, 239] on div "For this spider queen look, start with a braided hairstyle or high bun. Spray y…" at bounding box center [439, 247] width 524 height 44
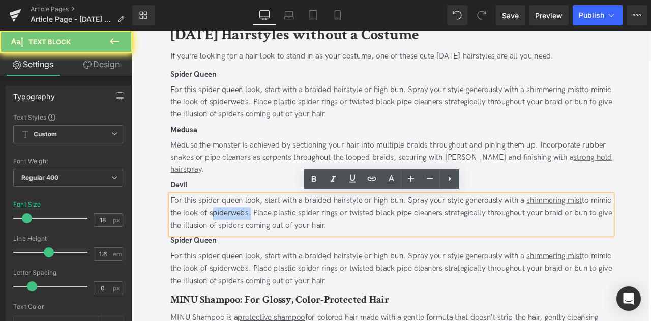
paste div
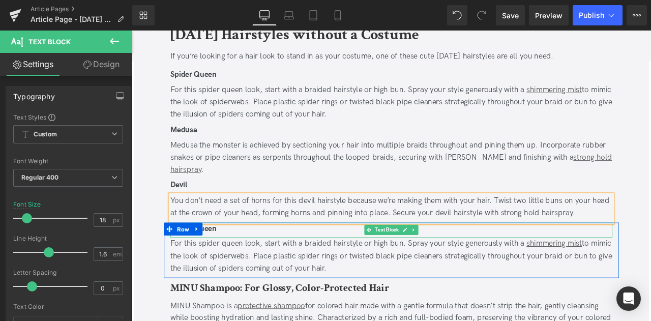
click at [240, 265] on div "Spider Queen" at bounding box center [439, 265] width 524 height 15
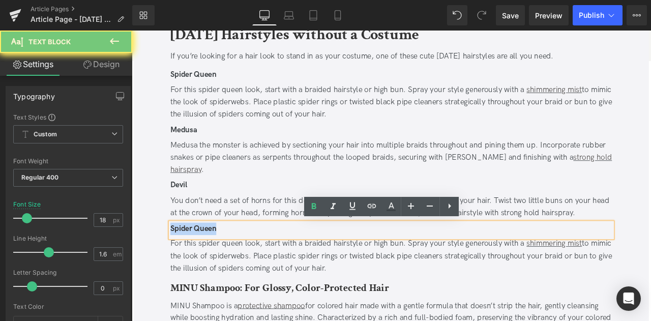
click at [240, 265] on div "Spider Queen" at bounding box center [439, 265] width 524 height 15
paste div
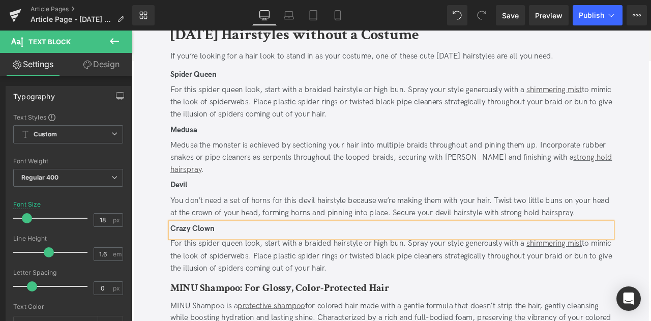
click at [299, 297] on span "to mimic the look of spiderwebs. Place plastic spider rings or twisted black pi…" at bounding box center [438, 298] width 523 height 40
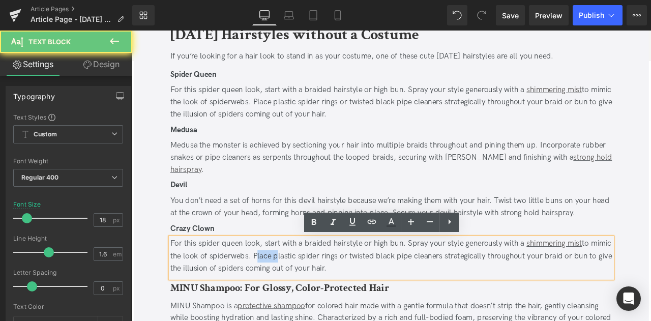
click at [299, 297] on span "to mimic the look of spiderwebs. Place plastic spider rings or twisted black pi…" at bounding box center [438, 298] width 523 height 40
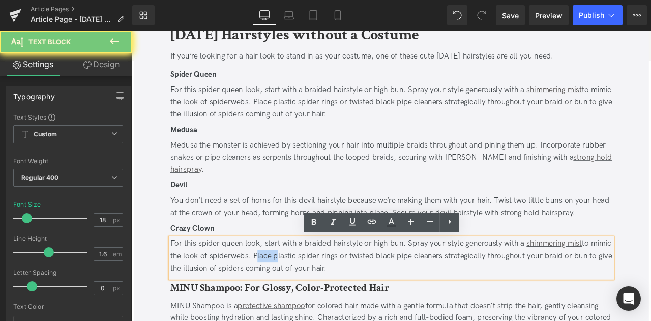
paste div
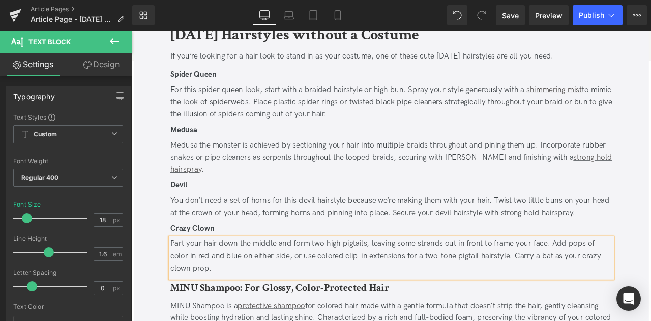
scroll to position [1428, 0]
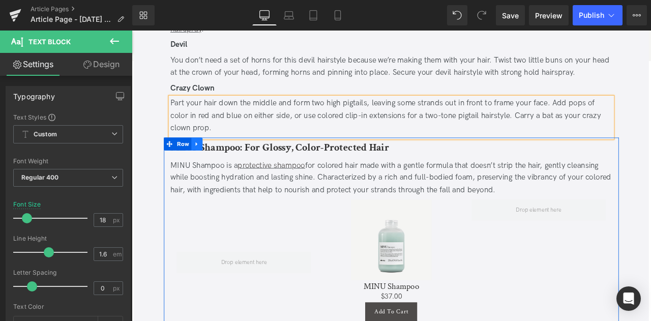
click at [205, 163] on icon at bounding box center [208, 165] width 7 height 8
click at [232, 161] on icon at bounding box center [235, 164] width 7 height 7
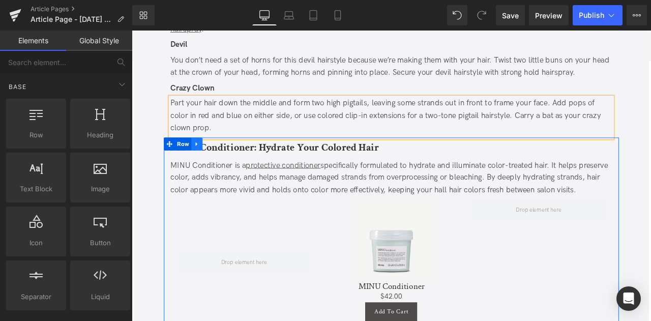
click at [207, 162] on icon at bounding box center [208, 165] width 7 height 8
click at [232, 165] on icon at bounding box center [235, 164] width 7 height 7
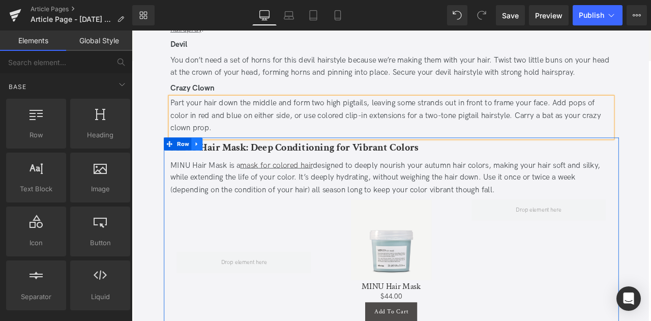
click at [206, 165] on icon at bounding box center [208, 165] width 7 height 8
click at [235, 163] on icon at bounding box center [235, 164] width 7 height 7
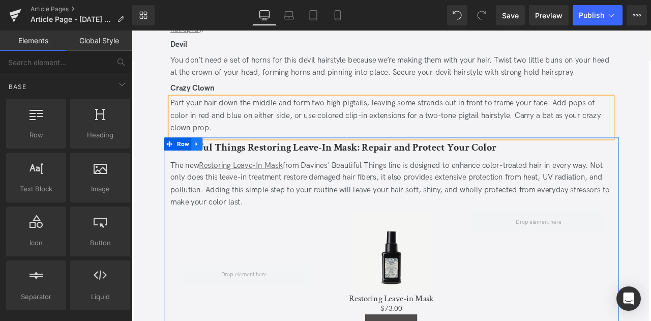
click at [207, 165] on icon at bounding box center [208, 165] width 7 height 8
click at [229, 163] on link at bounding box center [235, 164] width 13 height 15
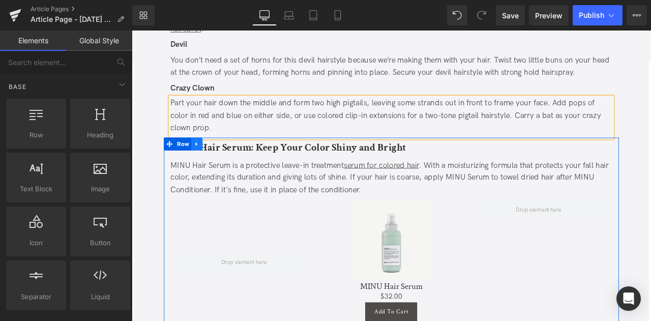
click at [208, 163] on icon at bounding box center [208, 165] width 7 height 8
click at [236, 163] on icon at bounding box center [235, 164] width 7 height 7
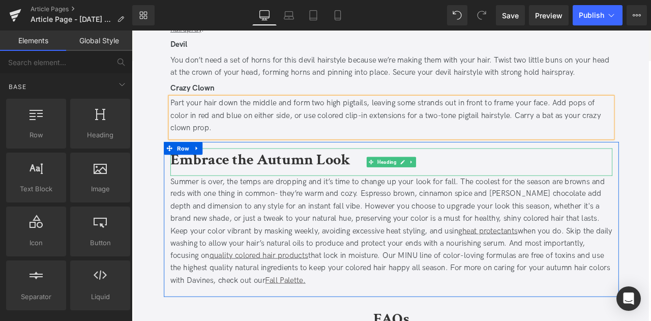
click at [244, 181] on b "Embrace the Autumn Look" at bounding box center [283, 183] width 213 height 24
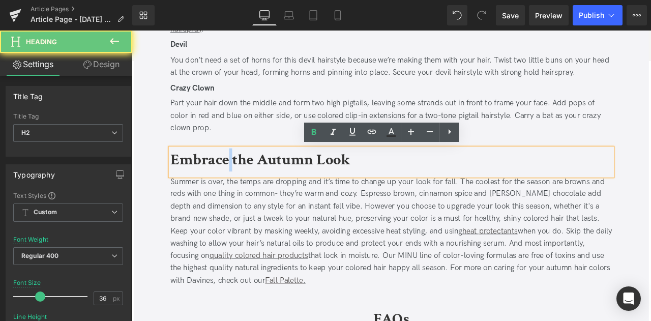
click at [244, 181] on b "Embrace the Autumn Look" at bounding box center [283, 183] width 213 height 24
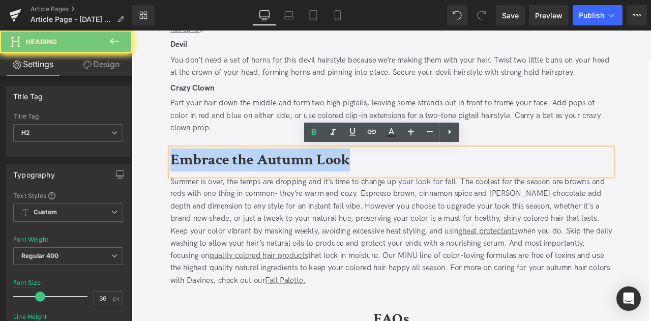
click at [244, 181] on b "Embrace the Autumn Look" at bounding box center [283, 183] width 213 height 24
paste div
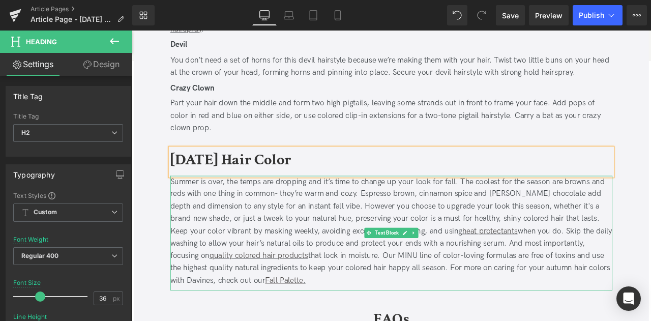
click at [286, 218] on div "Summer is over, the temps are dropping and it’s time to change up your look for…" at bounding box center [439, 268] width 524 height 132
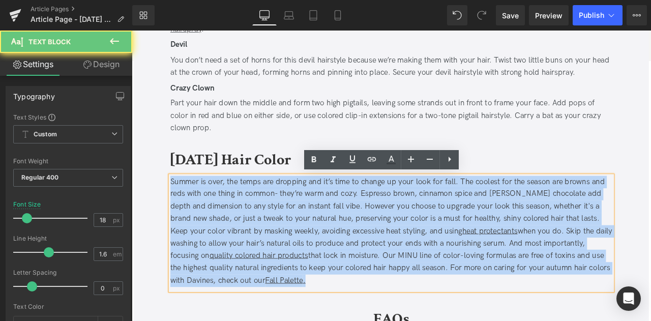
click at [286, 218] on div "Summer is over, the temps are dropping and it’s time to change up your look for…" at bounding box center [439, 268] width 524 height 132
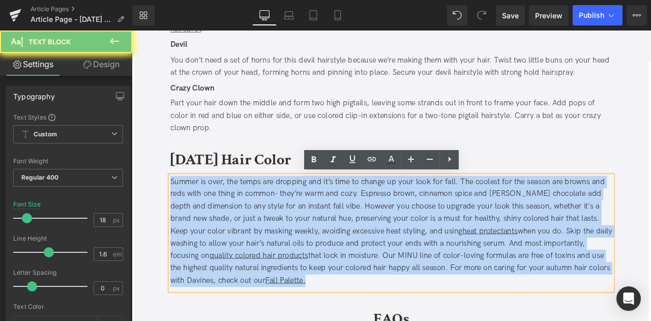
paste div
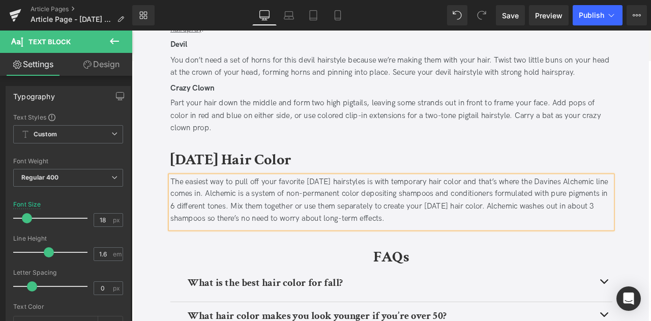
click at [459, 209] on div "The easiest way to pull off your favorite Halloween hairstyles is with temporar…" at bounding box center [439, 231] width 524 height 58
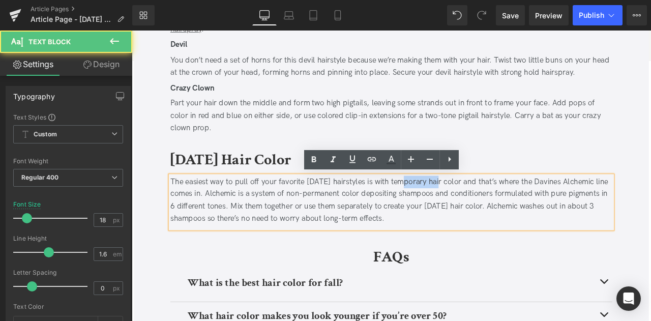
click at [459, 209] on div "The easiest way to pull off your favorite Halloween hairstyles is with temporar…" at bounding box center [439, 231] width 524 height 58
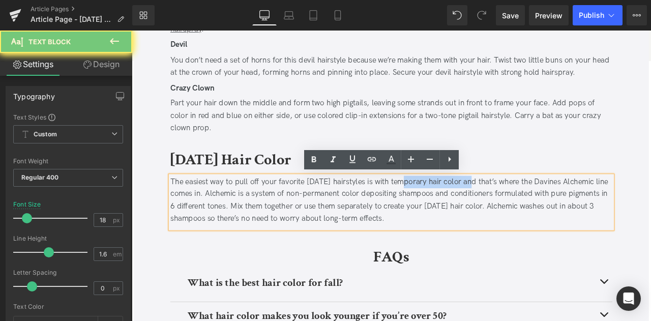
click at [524, 211] on div "The easiest way to pull off your favorite Halloween hairstyles is with temporar…" at bounding box center [439, 231] width 524 height 58
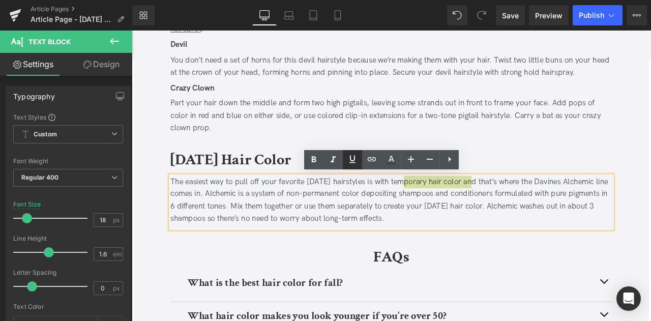
click at [355, 161] on icon at bounding box center [352, 159] width 12 height 12
click at [370, 160] on icon at bounding box center [372, 159] width 9 height 4
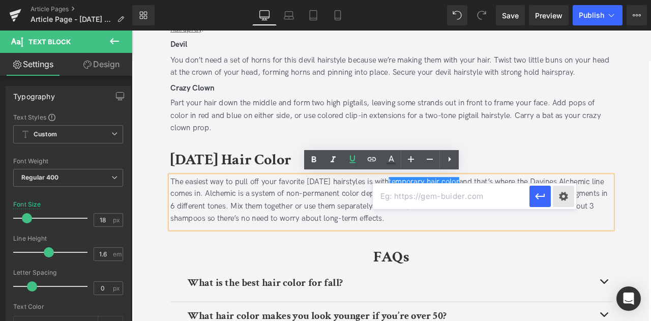
click at [561, 0] on div "Text Color Highlight Color #333333 Edit or remove link: Edit - Unlink - Cancel" at bounding box center [325, 0] width 651 height 0
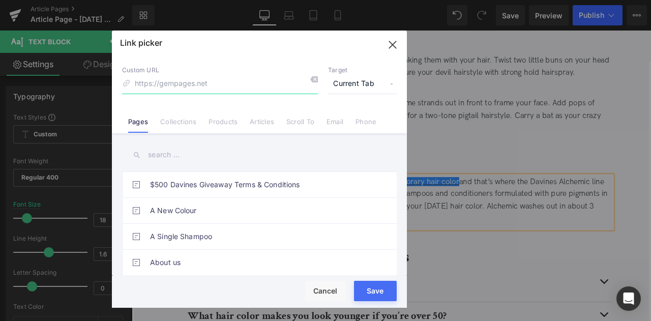
paste input "https://us.davines.com/pages/alchemic-system"
click at [207, 84] on input "https://us.davines.com/pages/alchemic-system" at bounding box center [220, 83] width 196 height 19
type input "/pages/alchemic-system"
click at [364, 80] on span "Current Tab" at bounding box center [362, 83] width 69 height 19
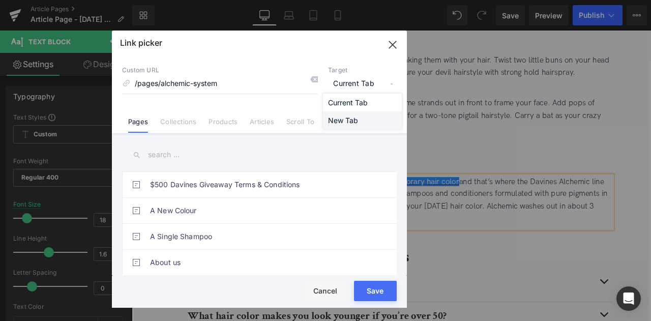
click at [351, 117] on li "New Tab" at bounding box center [362, 120] width 79 height 18
click at [384, 292] on button "Save" at bounding box center [375, 291] width 43 height 20
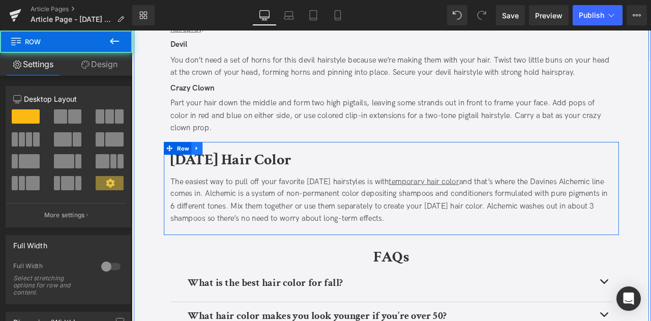
click at [208, 169] on icon at bounding box center [208, 170] width 7 height 8
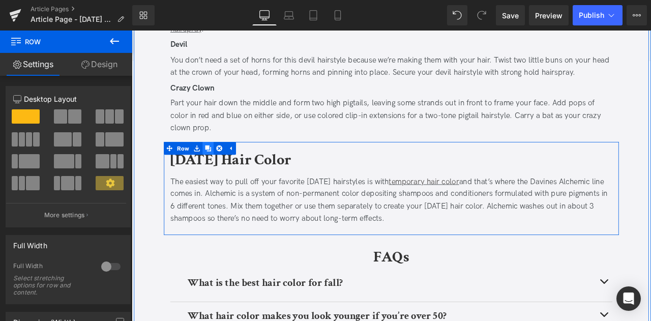
click at [219, 168] on icon at bounding box center [222, 169] width 7 height 7
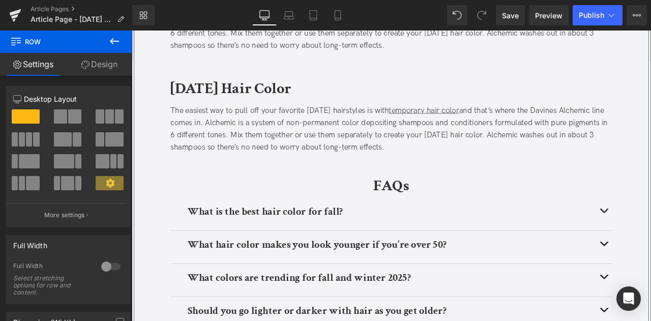
scroll to position [1638, 0]
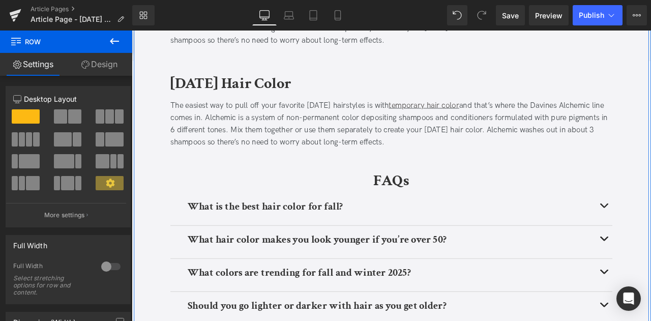
click at [297, 93] on b "Halloween Hair Color" at bounding box center [248, 93] width 143 height 24
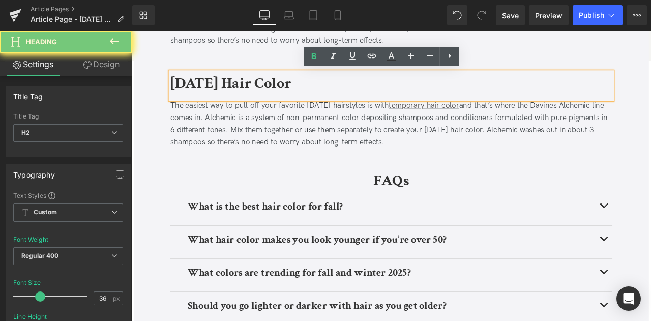
paste div
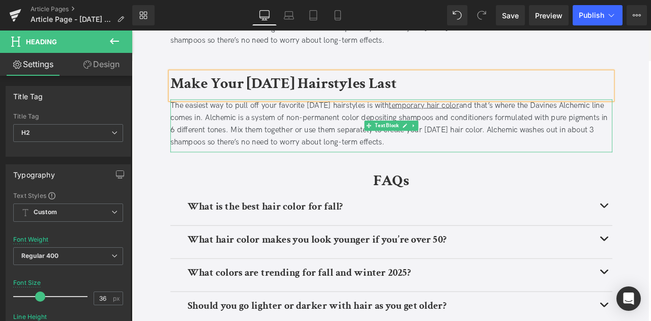
click at [280, 165] on div "The easiest way to pull off your favorite Halloween hairstyles is with temporar…" at bounding box center [439, 141] width 524 height 58
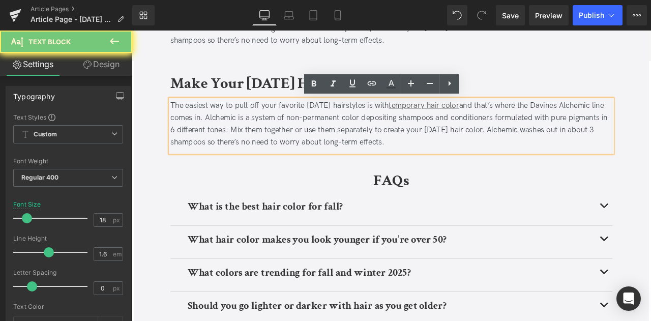
click at [280, 165] on div "The easiest way to pull off your favorite Halloween hairstyles is with temporar…" at bounding box center [439, 141] width 524 height 58
paste div
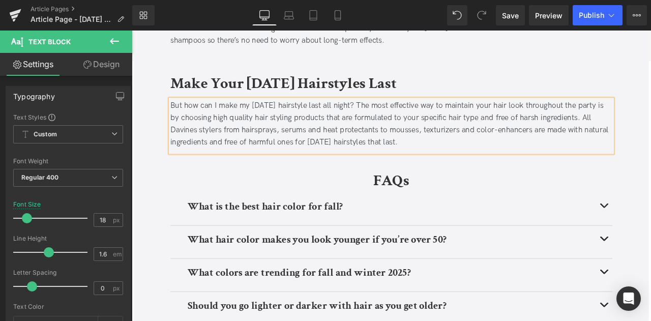
click at [295, 129] on div "But how can I make my Halloween hairstyle last all night? The most effective wa…" at bounding box center [439, 141] width 524 height 58
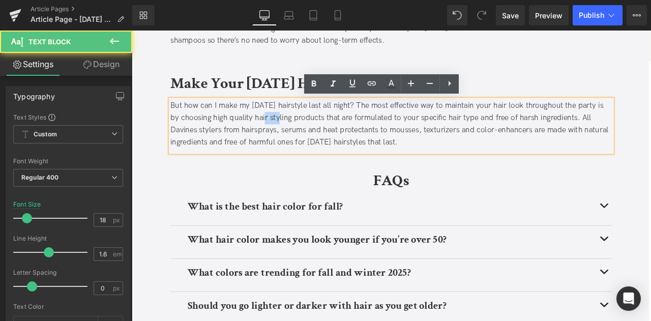
click at [295, 129] on div "But how can I make my Halloween hairstyle last all night? The most effective wa…" at bounding box center [439, 141] width 524 height 58
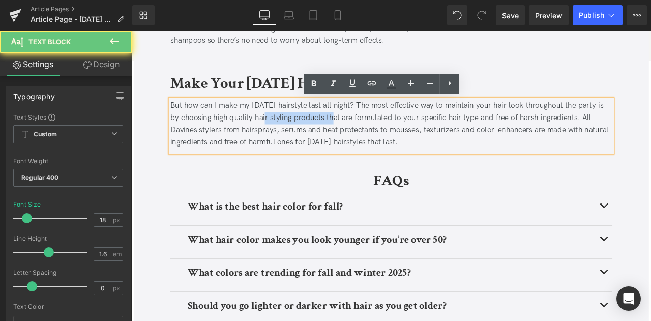
click at [333, 130] on div "But how can I make my Halloween hairstyle last all night? The most effective wa…" at bounding box center [439, 141] width 524 height 58
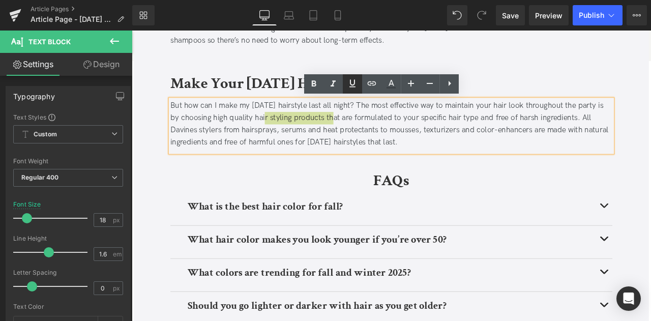
click at [352, 76] on link at bounding box center [352, 83] width 19 height 19
click at [370, 82] on icon at bounding box center [372, 83] width 12 height 12
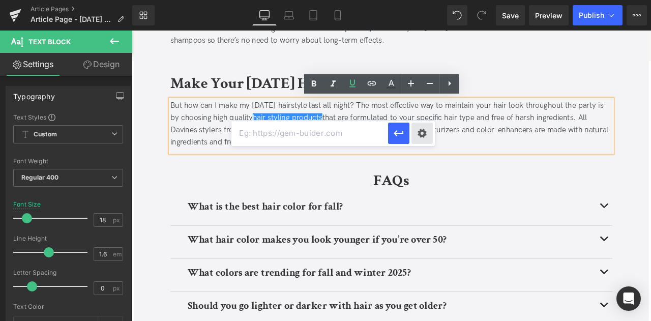
click at [423, 0] on div "Text Color Highlight Color #333333 Edit or remove link: Edit - Unlink - Cancel" at bounding box center [325, 0] width 651 height 0
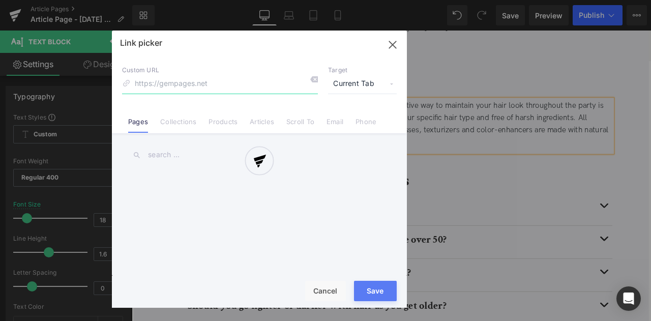
paste input "https://us.davines.com/collections/styling-products"
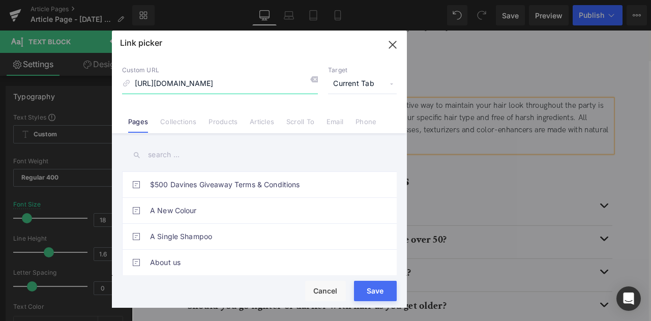
click at [211, 86] on input "https://us.davines.com/collections/styling-products" at bounding box center [220, 83] width 196 height 19
type input "/collections/styling-products"
click at [378, 77] on span "Current Tab" at bounding box center [362, 83] width 69 height 19
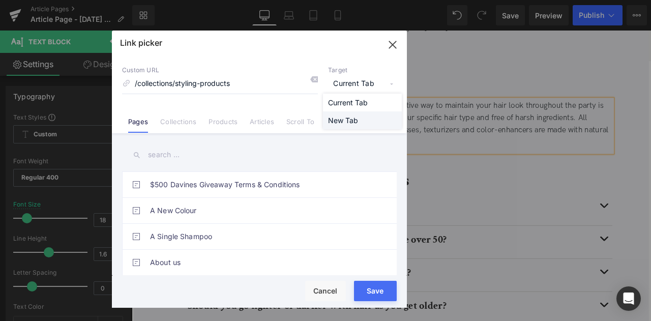
click at [363, 120] on li "New Tab" at bounding box center [362, 120] width 79 height 18
click at [378, 293] on button "Save" at bounding box center [375, 291] width 43 height 20
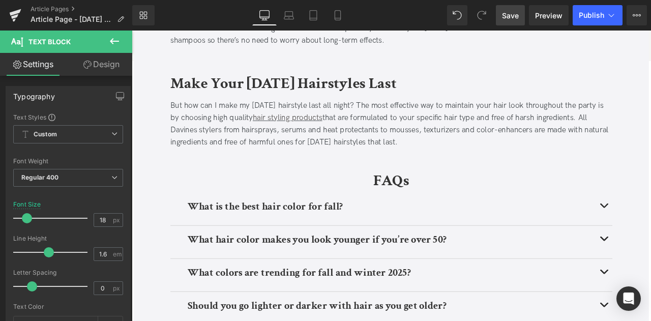
click at [516, 18] on span "Save" at bounding box center [510, 15] width 17 height 11
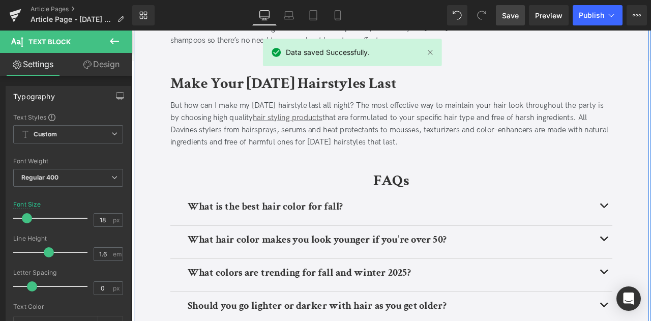
click at [132, 31] on div at bounding box center [132, 31] width 0 height 0
click at [257, 231] on b "What is the best hair color for fall?" at bounding box center [290, 239] width 184 height 16
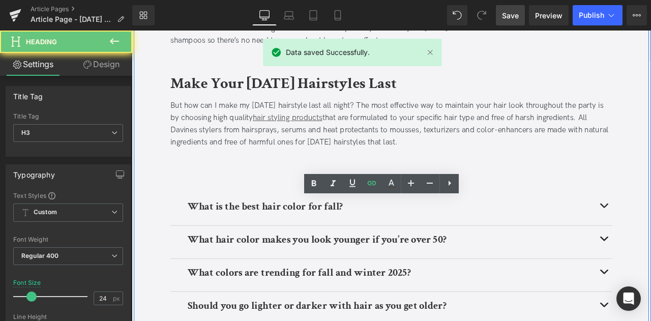
click at [257, 231] on b "What is the best hair color for fall?" at bounding box center [290, 239] width 184 height 16
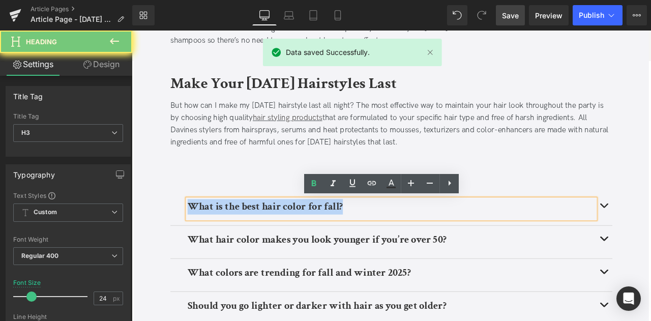
paste div
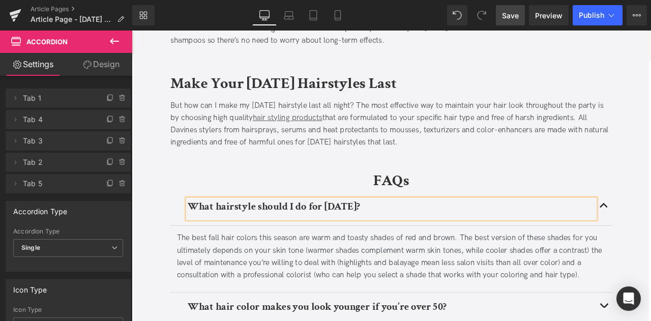
click at [361, 318] on div "The best fall hair colors this season are warm and toasty shades of red and bro…" at bounding box center [439, 298] width 508 height 58
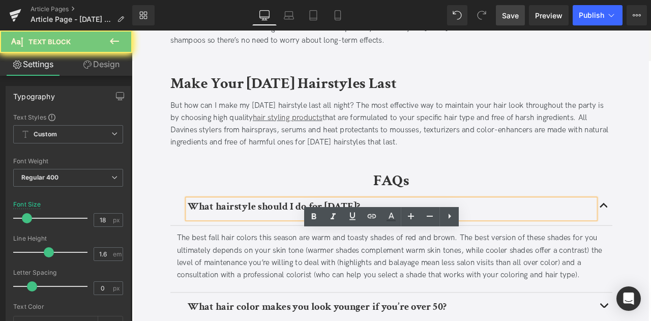
click at [361, 318] on div "The best fall hair colors this season are warm and toasty shades of red and bro…" at bounding box center [439, 298] width 508 height 58
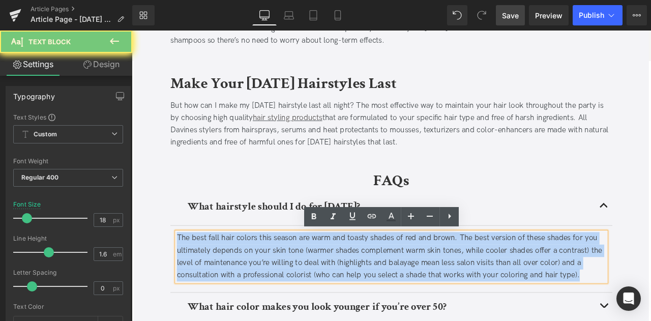
paste div
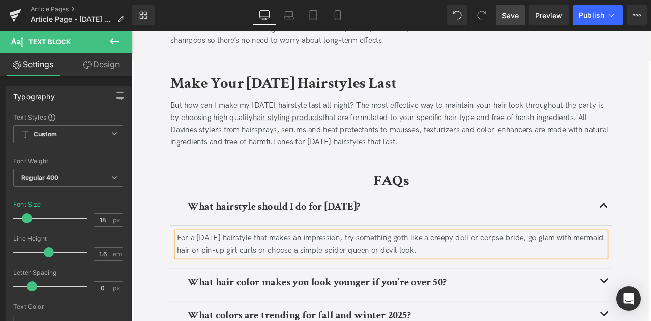
click at [231, 309] on article "For a Halloween hairstyle that makes an impression, try something goth like a c…" at bounding box center [439, 287] width 524 height 50
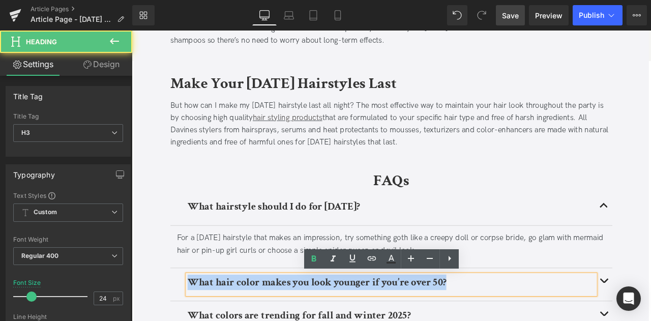
paste div
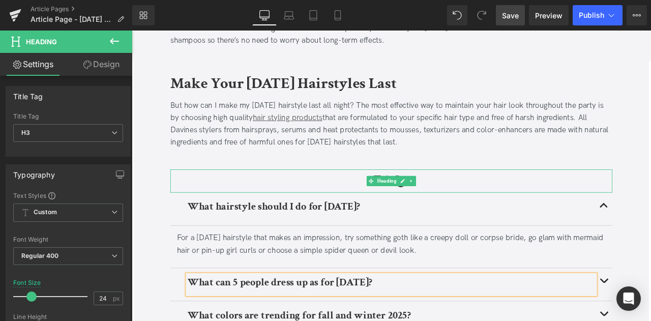
scroll to position [1817, 0]
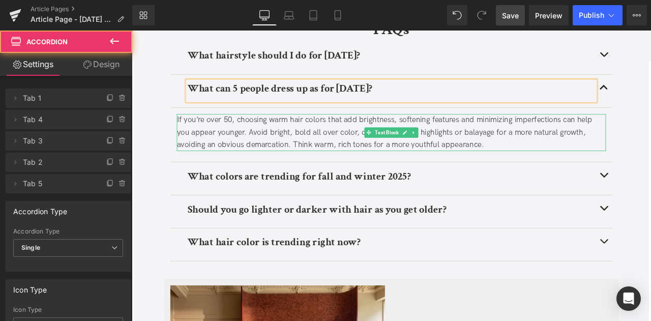
click at [376, 150] on div "If you’re over 50, choosing warm hair colors that add brightness, softening fea…" at bounding box center [439, 152] width 508 height 44
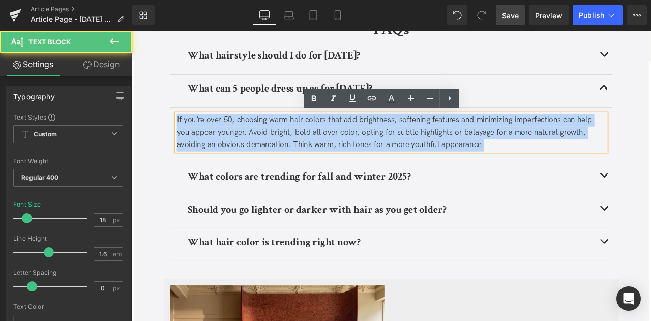
click at [376, 150] on div "If you’re over 50, choosing warm hair colors that add brightness, softening fea…" at bounding box center [439, 152] width 508 height 44
paste div
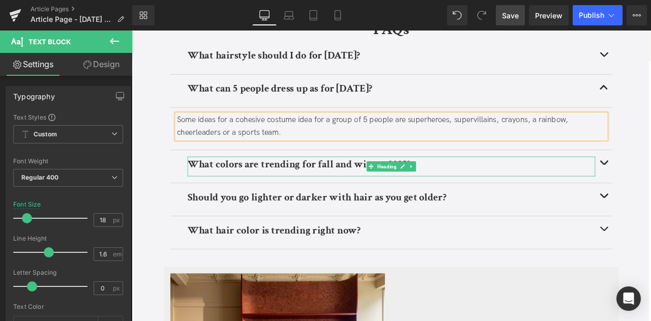
click at [267, 191] on b "What colors are trending for fall and winter 2025?" at bounding box center [330, 189] width 264 height 16
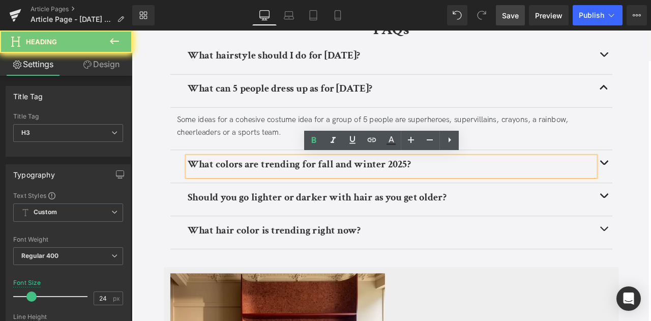
click at [267, 191] on b "What colors are trending for fall and winter 2025?" at bounding box center [330, 189] width 264 height 16
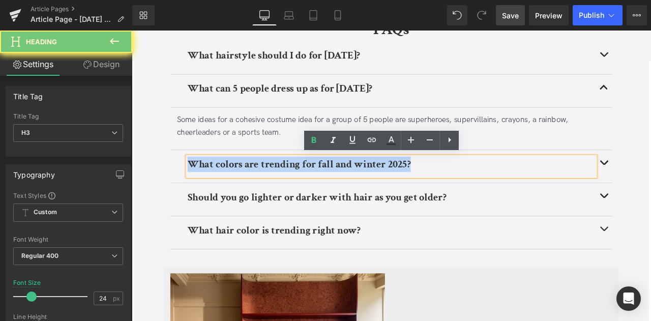
paste div
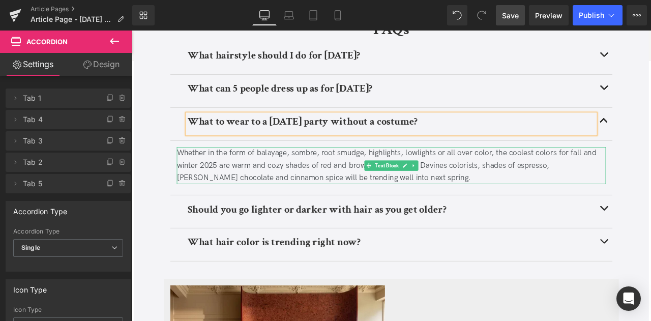
click at [366, 194] on div "Whether in the form of balayage, sombre, root smudge, highlights, lowlights or …" at bounding box center [439, 191] width 508 height 44
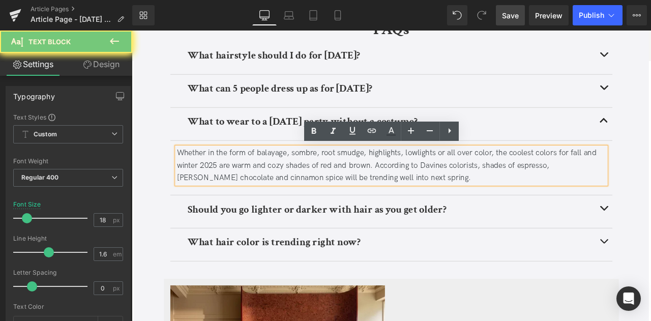
click at [366, 194] on div "Whether in the form of balayage, sombre, root smudge, highlights, lowlights or …" at bounding box center [439, 191] width 508 height 44
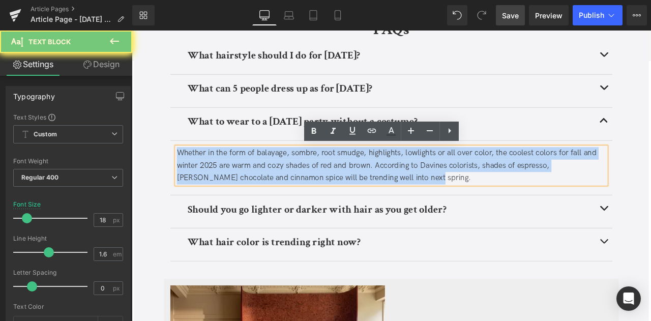
paste div
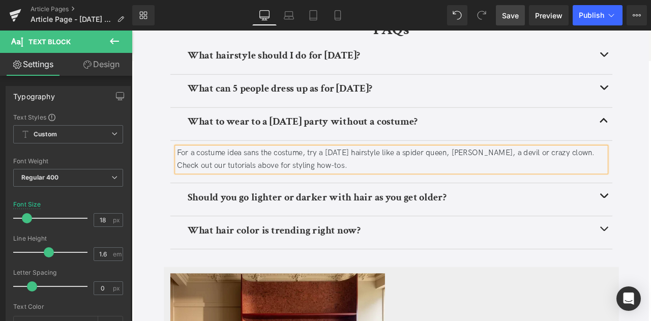
click at [349, 188] on div "For a costume idea sans the costume, try a Halloween hairstyle like a spider qu…" at bounding box center [439, 183] width 508 height 29
click at [378, 192] on div "For a costume idea sans the costume, try a Halloween hairstyle like a spider qu…" at bounding box center [439, 183] width 508 height 29
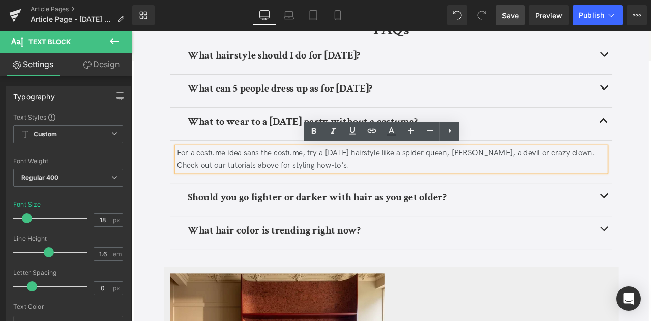
click at [266, 231] on b "Should you go lighter or darker with hair as you get older?" at bounding box center [351, 228] width 307 height 16
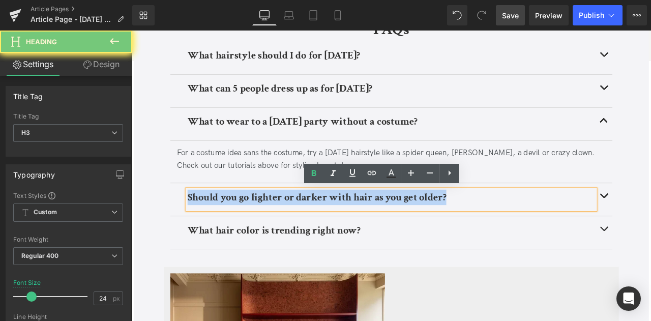
paste div
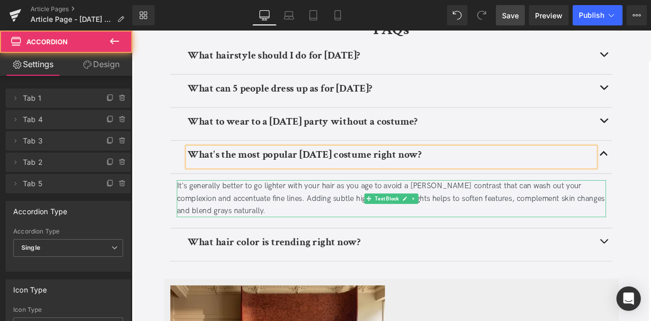
click at [307, 218] on div "It's generally better to go lighter with your hair as you age to avoid a [PERSO…" at bounding box center [439, 230] width 508 height 44
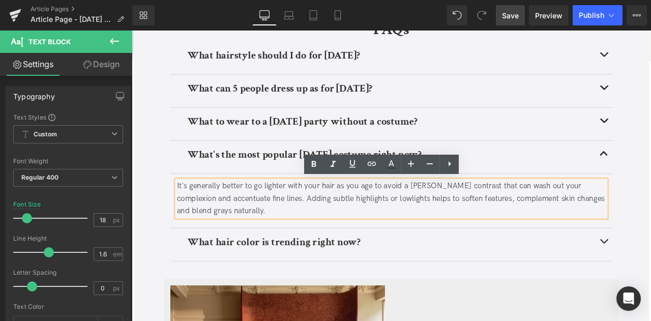
click at [307, 218] on div "It's generally better to go lighter with your hair as you age to avoid a [PERSO…" at bounding box center [439, 230] width 508 height 44
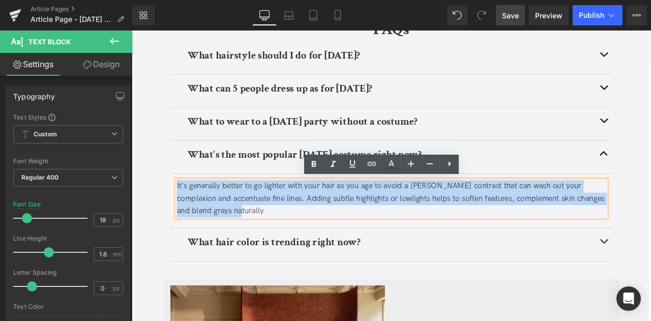
paste div
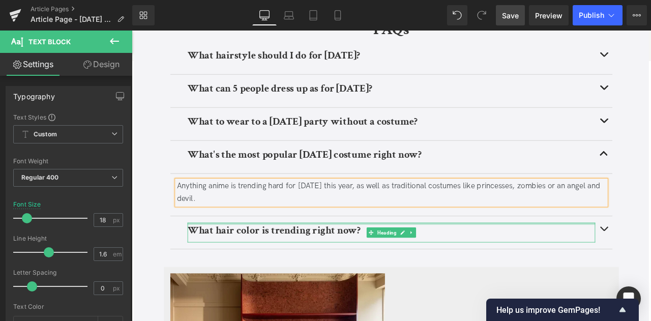
click at [239, 258] on div at bounding box center [439, 259] width 483 height 3
click at [239, 259] on b "What hair color is trending right now?" at bounding box center [300, 267] width 205 height 16
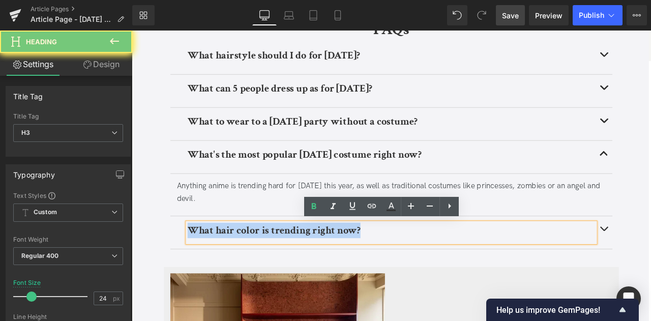
paste div
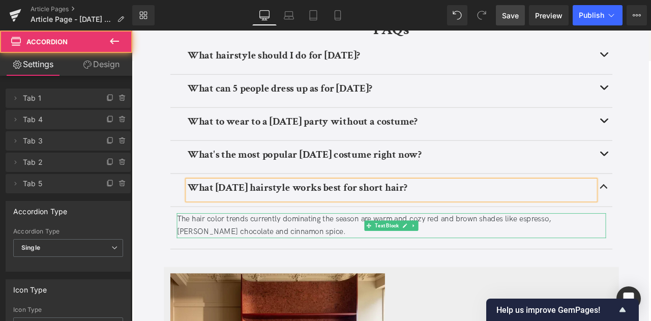
click at [290, 267] on div "The hair color trends currently dominating the season are warm and cozy red and…" at bounding box center [439, 261] width 508 height 29
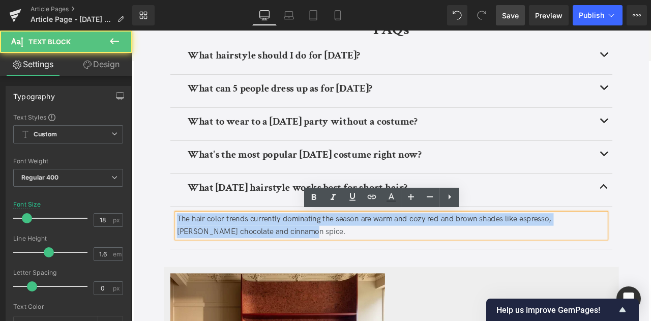
click at [290, 267] on div "The hair color trends currently dominating the season are warm and cozy red and…" at bounding box center [439, 261] width 508 height 29
paste div
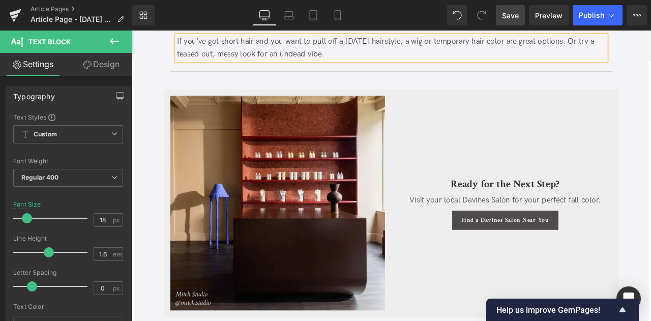
scroll to position [2038, 0]
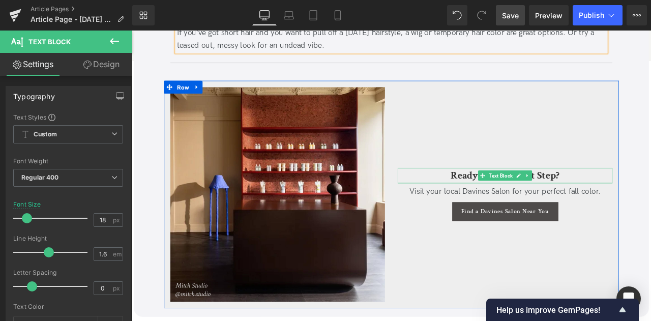
click at [528, 201] on b "Ready for the Next Step?" at bounding box center [574, 202] width 129 height 16
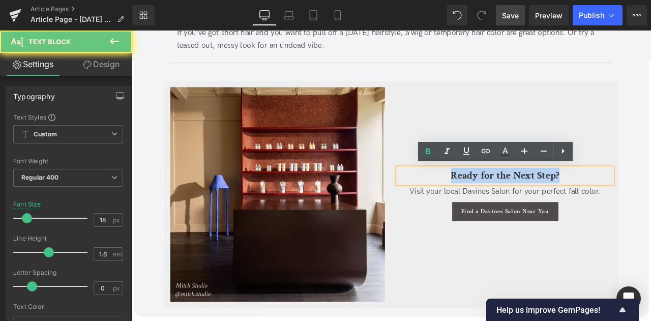
click at [528, 201] on b "Ready for the Next Step?" at bounding box center [574, 202] width 129 height 16
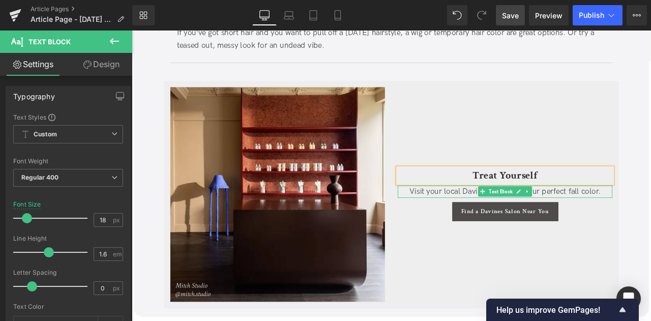
click at [521, 220] on span "Visit your local Davines Salon for your perfect fall color." at bounding box center [574, 221] width 226 height 11
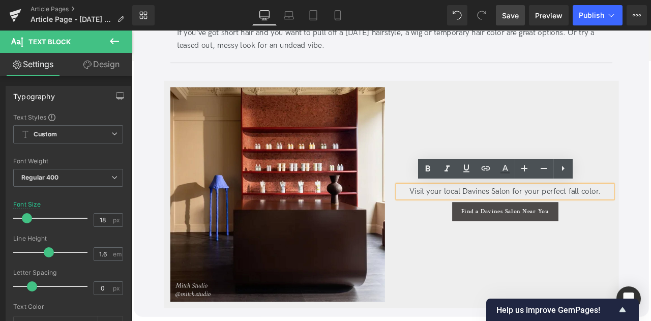
click at [583, 219] on span "Visit your local Davines Salon for your perfect fall color." at bounding box center [574, 221] width 226 height 11
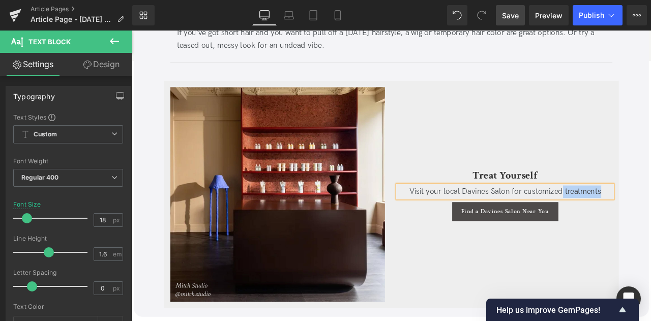
click at [639, 218] on span "Visit your local Davines Salon for customized treatments" at bounding box center [574, 221] width 227 height 11
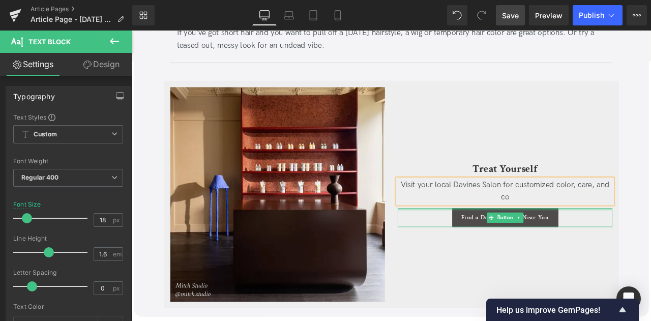
scroll to position [2030, 0]
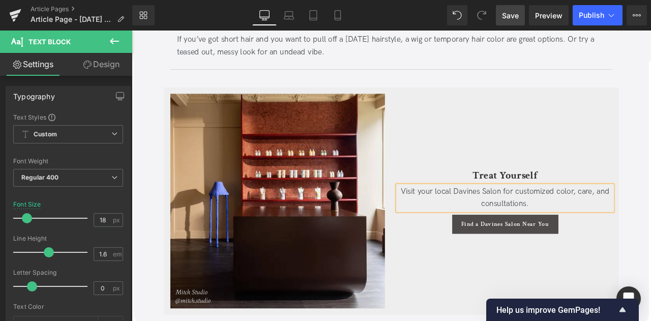
click at [650, 284] on div "Treat Yourself Text Block Visit your local Davines Salon for customized color, …" at bounding box center [573, 232] width 269 height 254
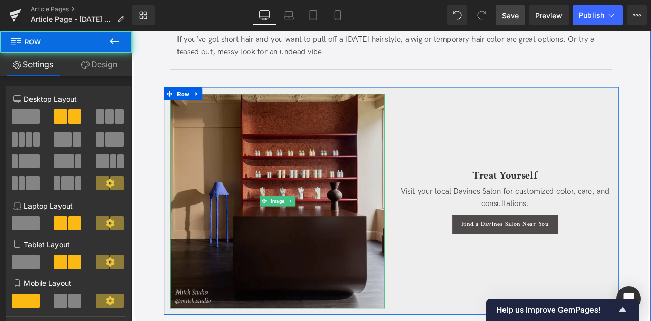
click at [319, 216] on img at bounding box center [304, 232] width 254 height 254
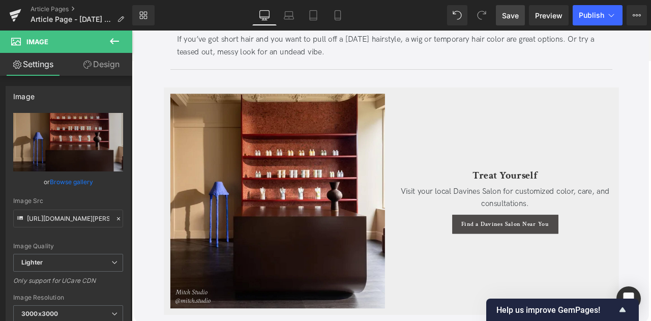
click at [512, 17] on span "Save" at bounding box center [510, 15] width 17 height 11
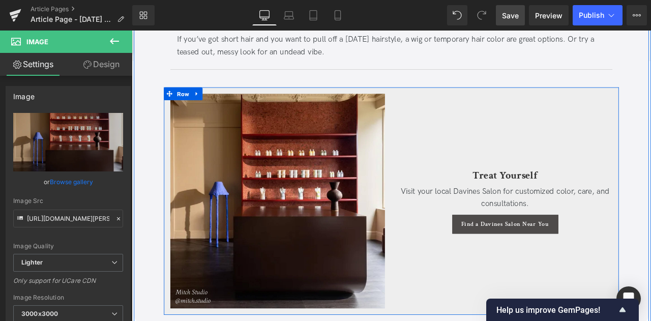
scroll to position [2057, 0]
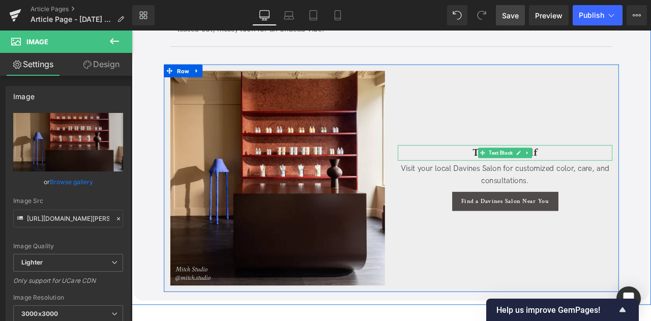
click at [523, 173] on h3 "Treat Yourself" at bounding box center [574, 175] width 254 height 18
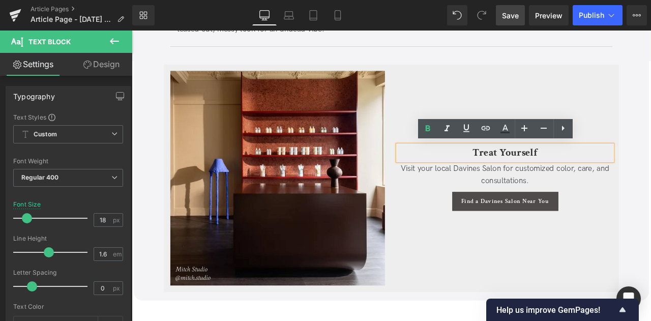
click at [523, 173] on h3 "Treat Yourself" at bounding box center [574, 175] width 254 height 18
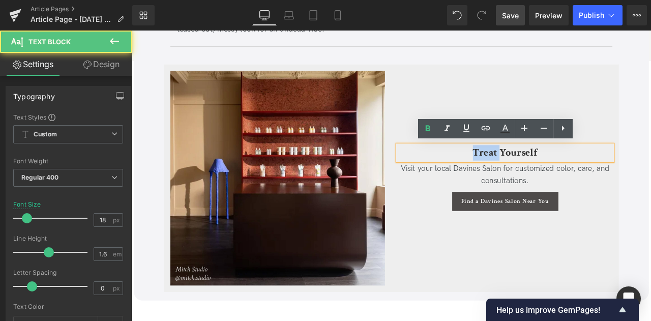
click at [523, 173] on h3 "Treat Yourself" at bounding box center [574, 175] width 254 height 18
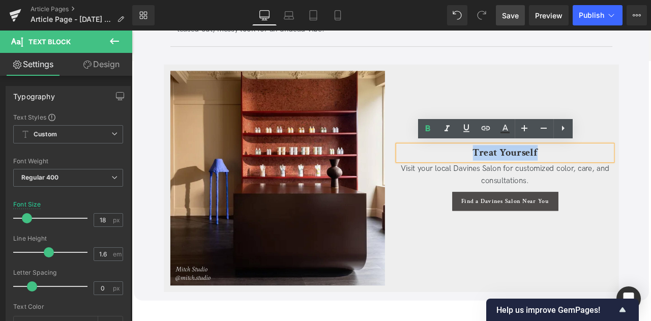
click at [523, 173] on h3 "Treat Yourself" at bounding box center [574, 175] width 254 height 18
click at [467, 268] on div "Treat Yourself Text Block Visit your local Davines Salon for customized color, …" at bounding box center [573, 205] width 269 height 254
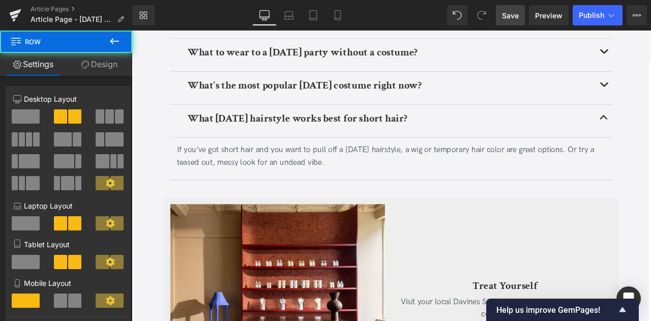
scroll to position [1894, 0]
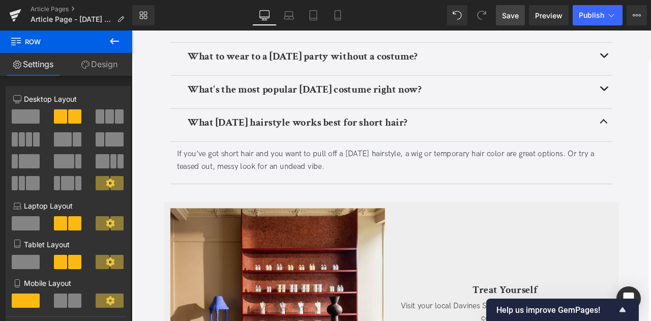
click at [512, 13] on span "Save" at bounding box center [510, 15] width 17 height 11
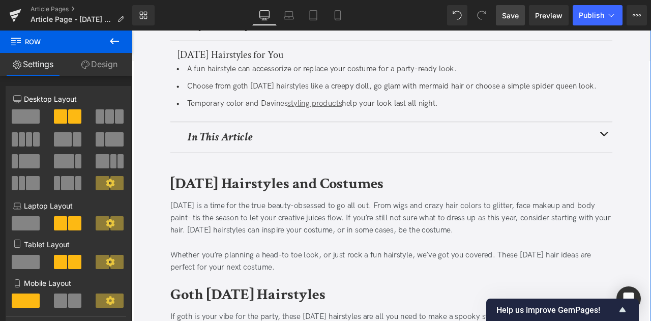
scroll to position [315, 0]
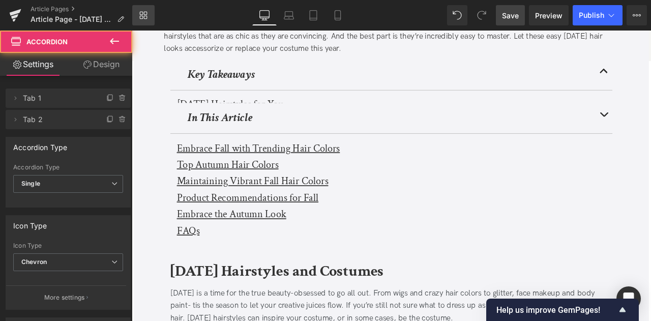
scroll to position [204, 0]
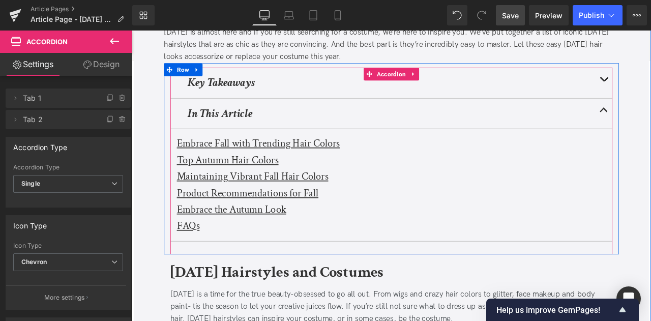
click at [274, 167] on u "Embrace Fall with Trending Hair Colors" at bounding box center [281, 164] width 193 height 16
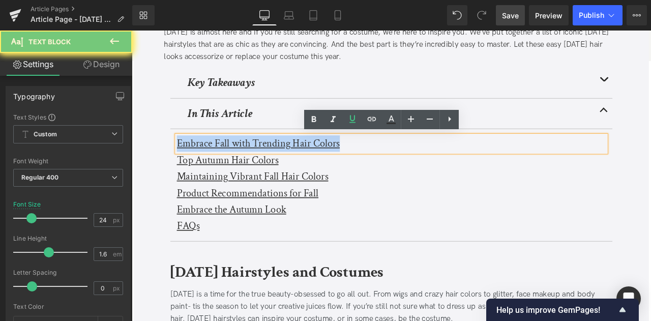
paste div
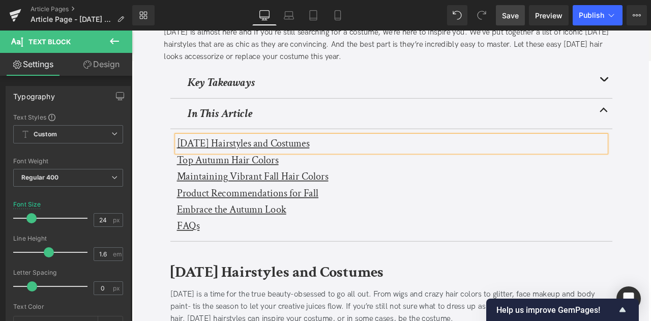
click at [282, 208] on u "Maintaining Vibrant Fall Hair Colors" at bounding box center [274, 203] width 179 height 16
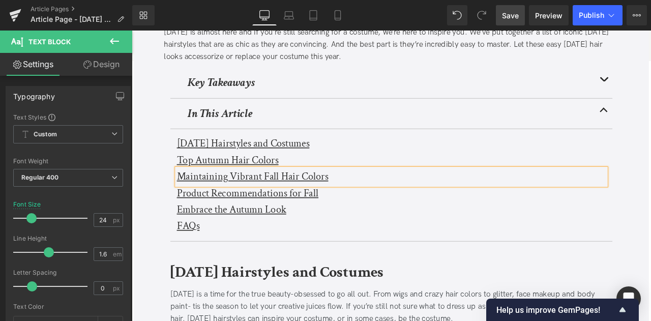
click at [282, 208] on u "Maintaining Vibrant Fall Hair Colors" at bounding box center [274, 203] width 179 height 16
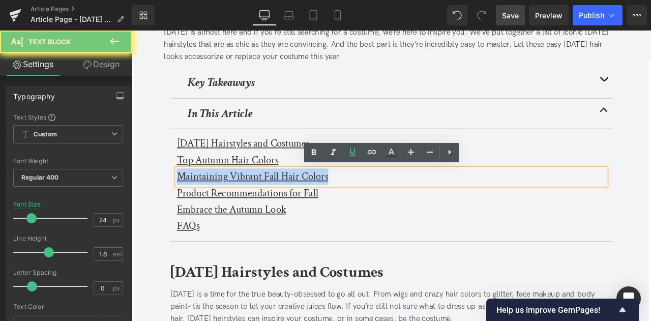
paste div
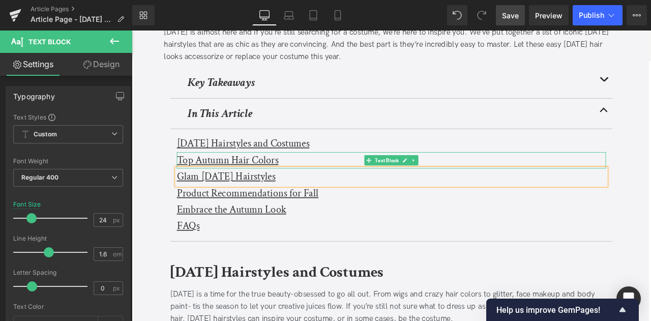
click at [268, 177] on u "Top Autumn Hair Colors" at bounding box center [245, 184] width 120 height 16
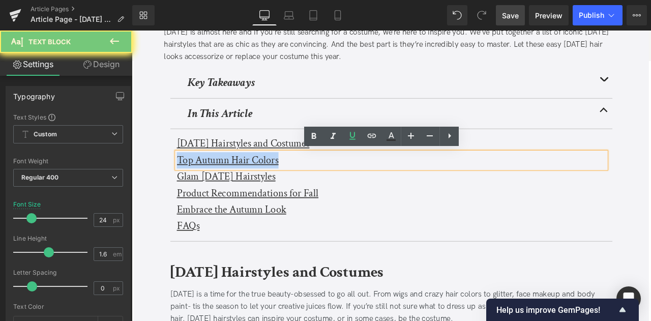
paste div
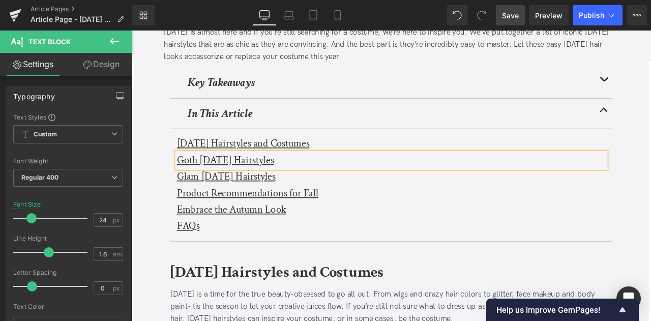
click at [235, 226] on u "Product Recommendations for Fall" at bounding box center [269, 223] width 168 height 16
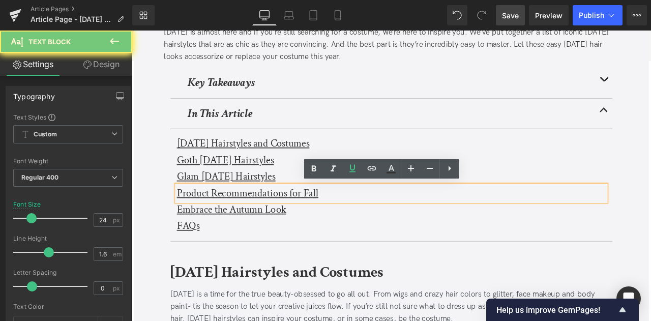
click at [235, 226] on u "Product Recommendations for Fall" at bounding box center [269, 223] width 168 height 16
paste div
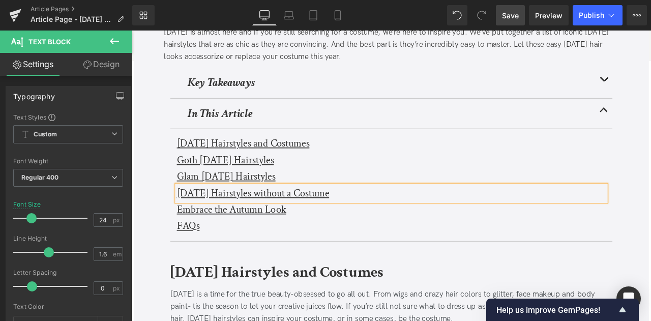
click at [286, 238] on u "Embrace the Autumn Look" at bounding box center [250, 242] width 130 height 16
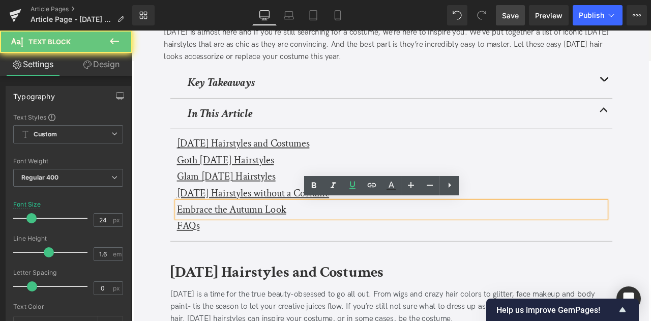
click at [286, 238] on u "Embrace the Autumn Look" at bounding box center [250, 242] width 130 height 16
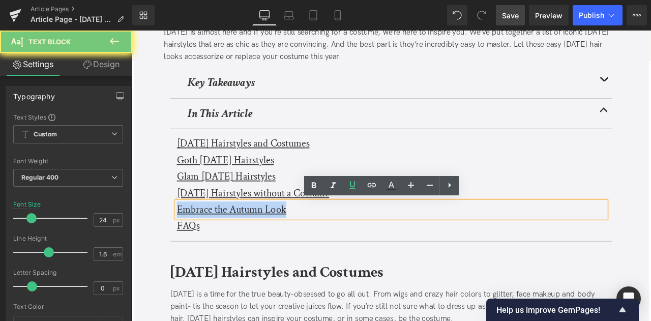
paste div
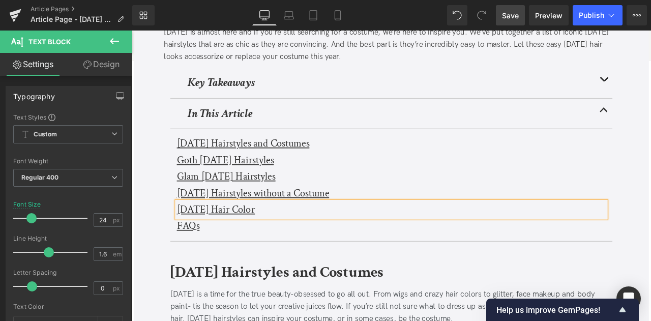
click at [320, 210] on div "Glam Halloween Hairstyles Text Block" at bounding box center [439, 203] width 508 height 19
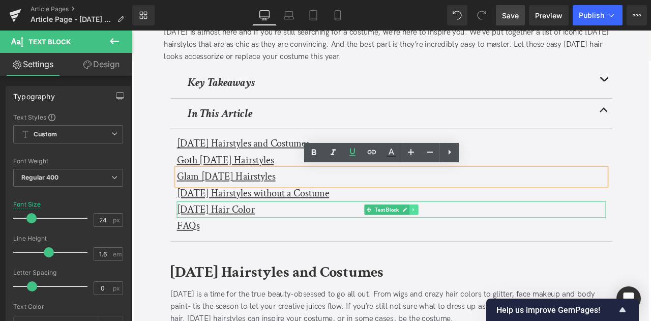
click at [463, 242] on icon at bounding box center [466, 242] width 6 height 6
click at [460, 241] on icon at bounding box center [461, 242] width 6 height 6
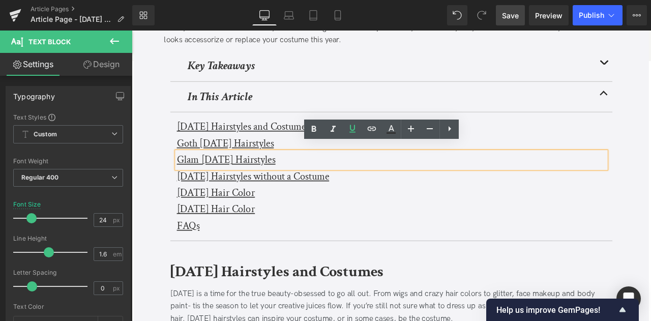
scroll to position [384, 0]
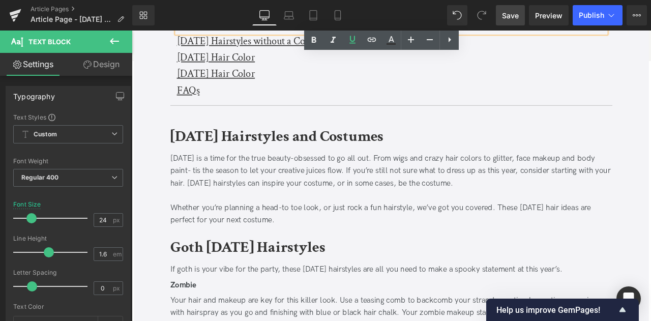
click at [251, 77] on u "Halloween Hair Color" at bounding box center [231, 82] width 93 height 16
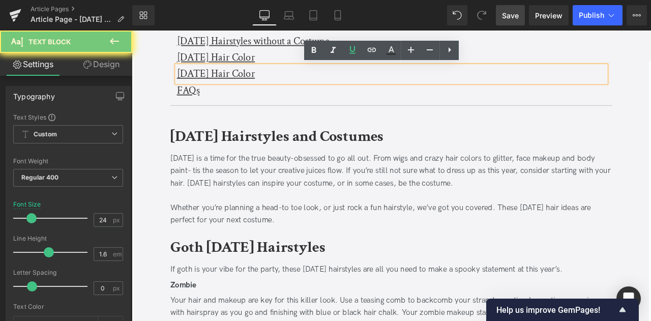
paste div
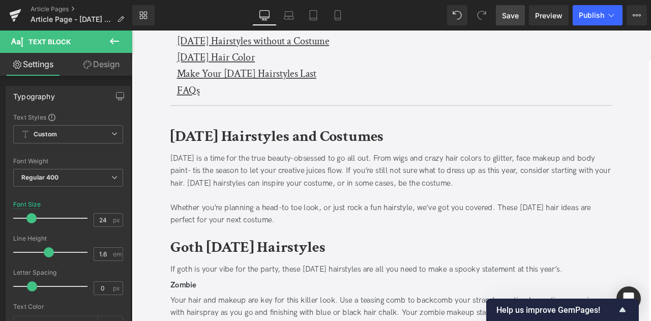
click at [508, 19] on span "Save" at bounding box center [510, 15] width 17 height 11
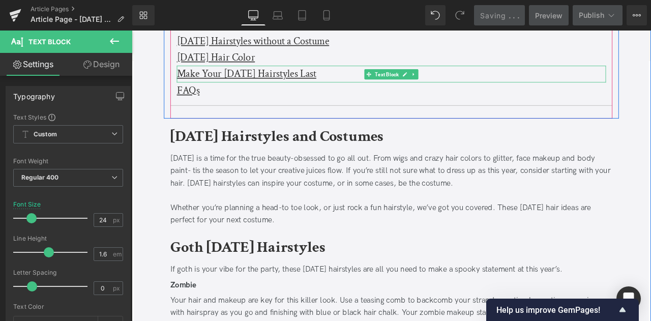
click at [196, 79] on u "Make Your Halloween Hairstyles Last" at bounding box center [267, 82] width 165 height 16
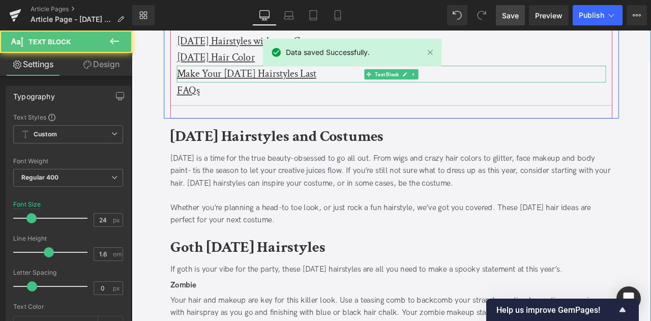
click at [219, 80] on u "Make Your Halloween Hairstyles Last" at bounding box center [267, 82] width 165 height 16
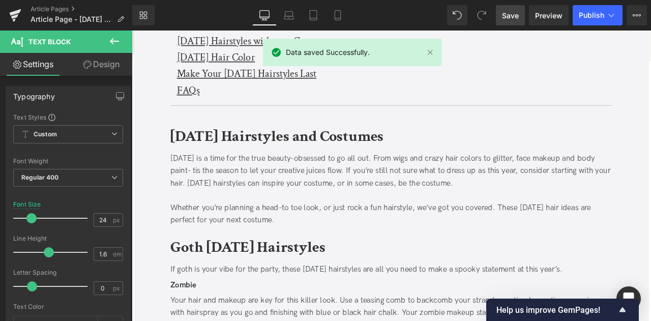
click at [103, 65] on link "Design" at bounding box center [101, 64] width 66 height 23
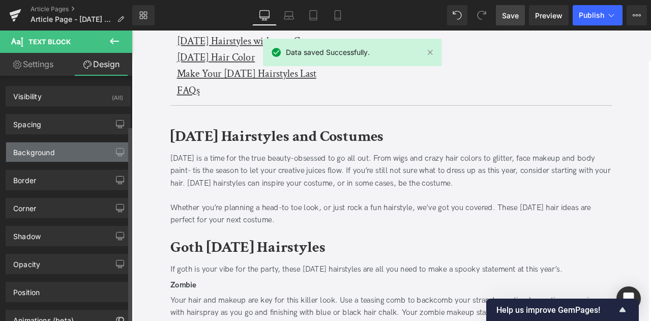
scroll to position [62, 0]
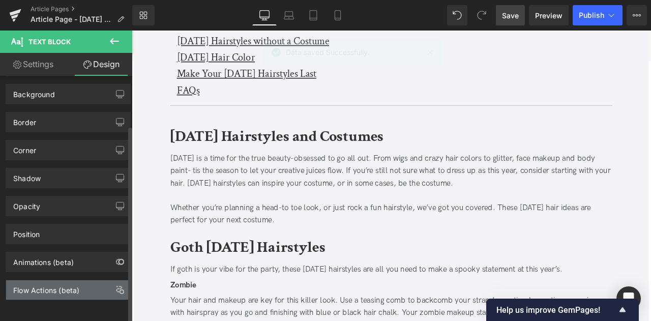
click at [77, 281] on div "Flow Actions (beta)" at bounding box center [46, 287] width 66 height 14
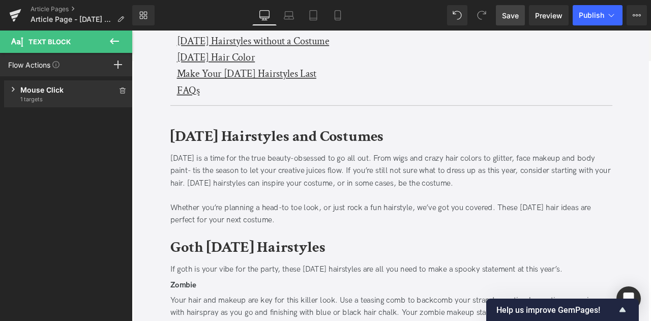
click at [56, 88] on div "Mouse Click" at bounding box center [68, 89] width 96 height 11
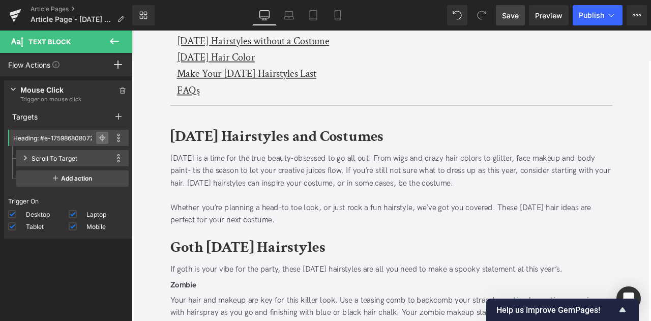
click at [99, 137] on icon at bounding box center [102, 137] width 7 height 7
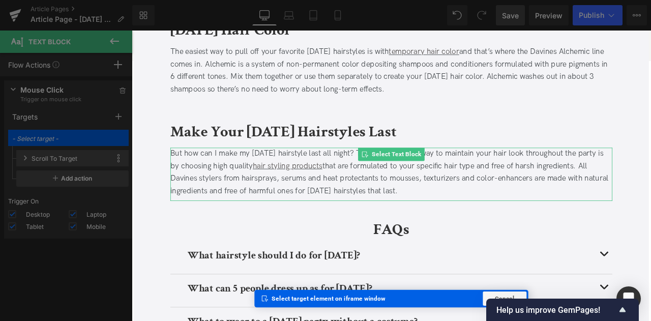
scroll to position [1645, 0]
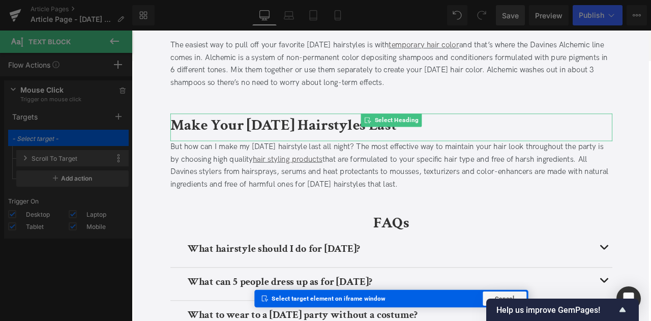
click at [248, 131] on b "Make Your Halloween Hairstyles Last" at bounding box center [311, 143] width 268 height 24
type input "Heading: #e-1759868589884"
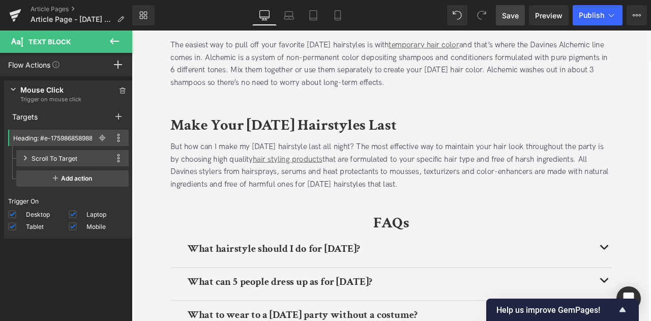
click at [515, 20] on span "Save" at bounding box center [510, 15] width 17 height 11
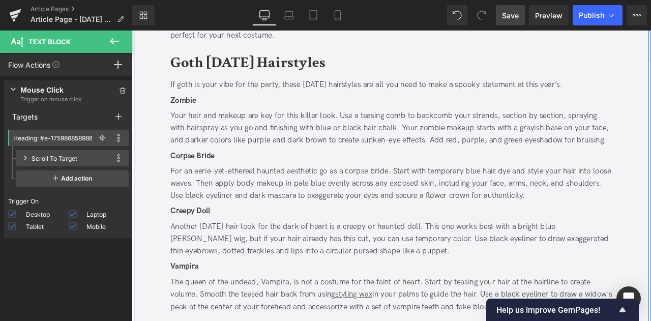
scroll to position [603, 0]
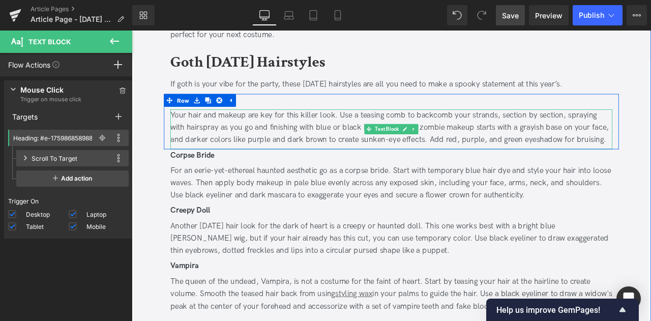
click at [232, 144] on div "Your hair and makeup are key for this killer look. Use a teasing comb to backco…" at bounding box center [439, 146] width 524 height 44
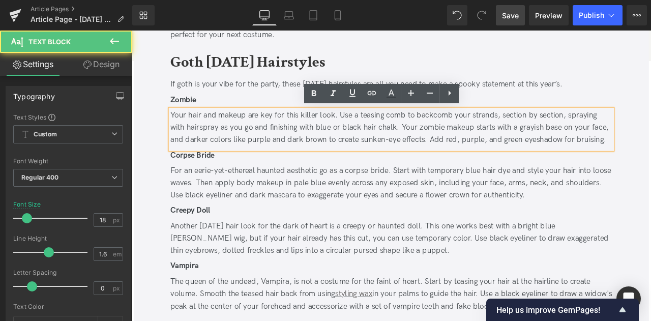
click at [183, 141] on div "Your hair and makeup are key for this killer look. Use a teasing comb to backco…" at bounding box center [439, 146] width 524 height 44
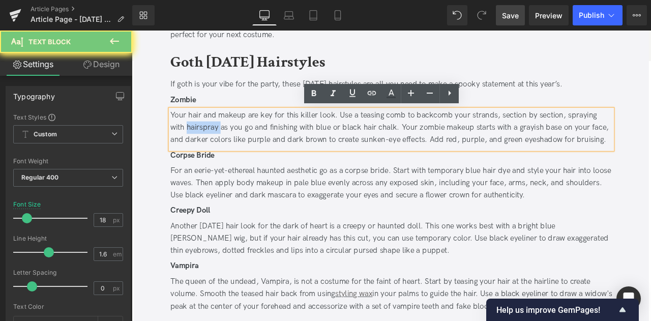
click at [183, 141] on div "Your hair and makeup are key for this killer look. Use a teasing comb to backco…" at bounding box center [439, 146] width 524 height 44
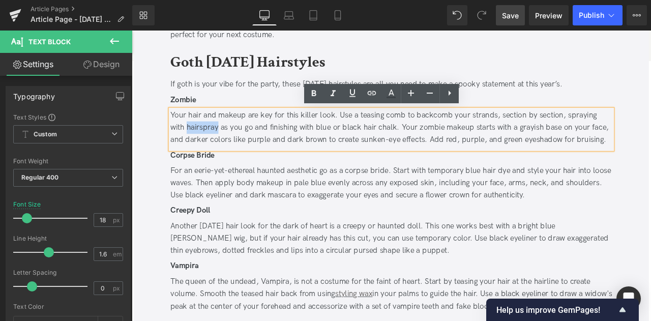
click at [191, 142] on div "Your hair and makeup are key for this killer look. Use a teasing comb to backco…" at bounding box center [439, 146] width 524 height 44
click at [351, 89] on icon at bounding box center [352, 93] width 6 height 8
click at [376, 97] on icon at bounding box center [372, 93] width 12 height 12
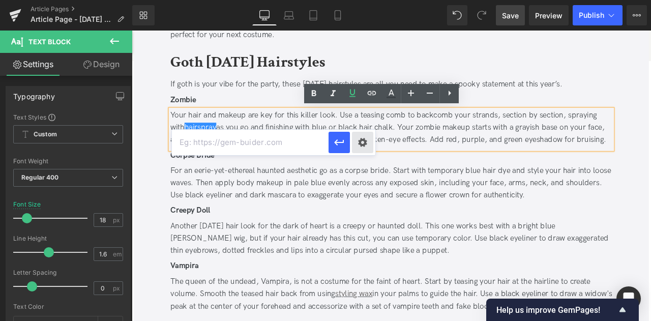
click at [360, 0] on div "Text Color Highlight Color #333333 Edit or remove link: Edit - Unlink - Cancel" at bounding box center [325, 0] width 651 height 0
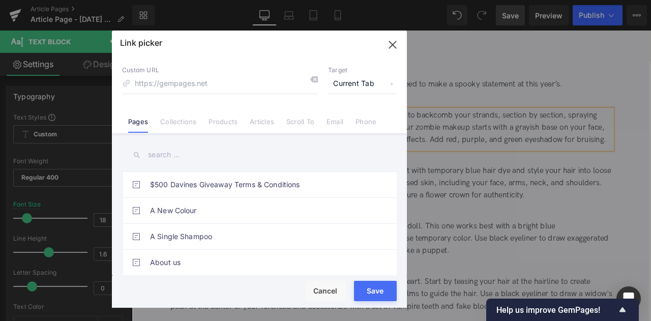
click at [359, 79] on span "Current Tab" at bounding box center [362, 83] width 69 height 19
click at [350, 118] on li "New Tab" at bounding box center [362, 120] width 79 height 18
click at [230, 123] on link "Products" at bounding box center [222, 124] width 29 height 15
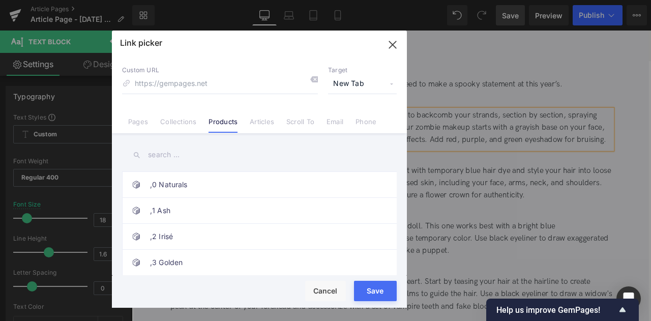
click at [169, 153] on input "text" at bounding box center [259, 154] width 275 height 23
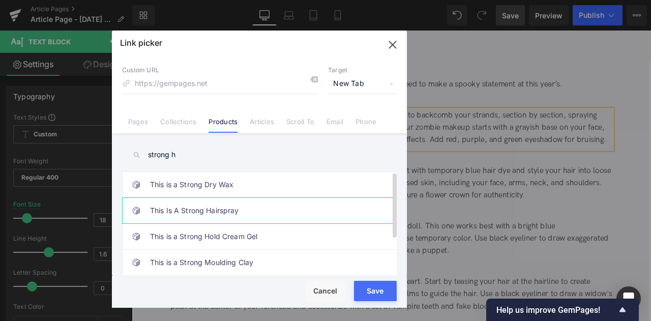
type input "strong h"
click at [225, 204] on link "This Is A Strong Hairspray" at bounding box center [262, 210] width 224 height 25
type input "/products/this-is-a-strong-hair-spray"
click at [374, 292] on button "Save" at bounding box center [375, 291] width 43 height 20
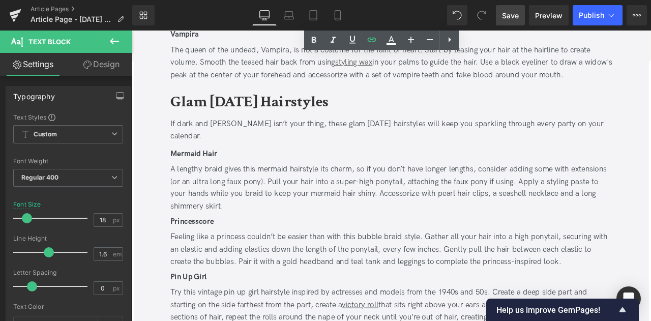
scroll to position [896, 0]
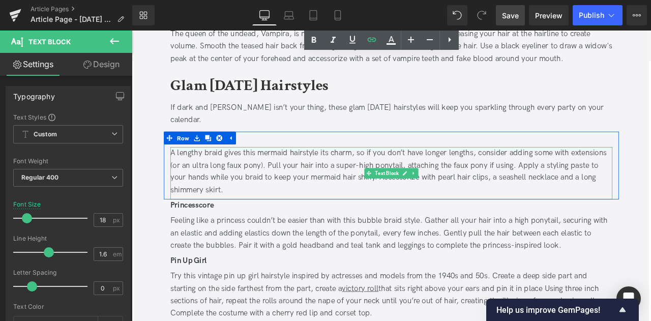
click at [395, 169] on div "A lengthy braid gives this mermaid hairstyle its charm, so if you don’t have lo…" at bounding box center [439, 198] width 524 height 58
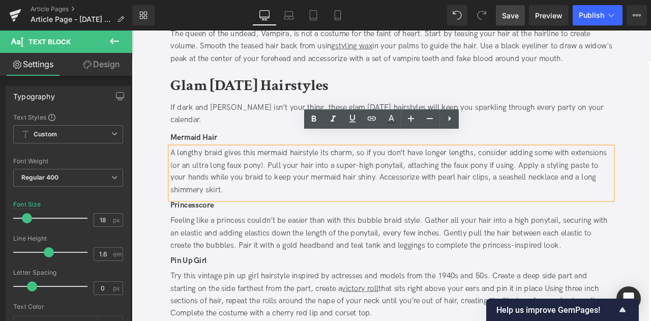
click at [629, 175] on div "A lengthy braid gives this mermaid hairstyle its charm, so if you don’t have lo…" at bounding box center [439, 198] width 524 height 58
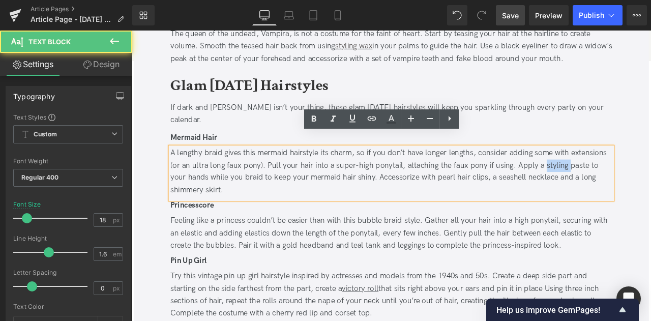
click at [629, 175] on div "A lengthy braid gives this mermaid hairstyle its charm, so if you don’t have lo…" at bounding box center [439, 198] width 524 height 58
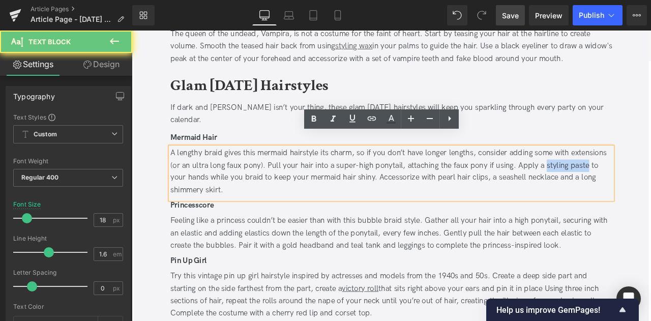
click at [650, 175] on div "A lengthy braid gives this mermaid hairstyle its charm, so if you don’t have lo…" at bounding box center [439, 198] width 524 height 58
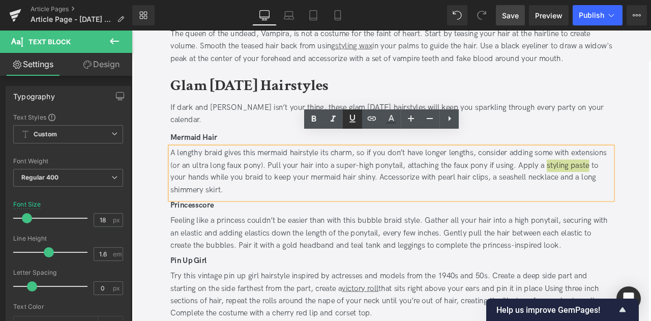
click at [354, 115] on icon at bounding box center [352, 118] width 12 height 12
click at [373, 119] on icon at bounding box center [372, 118] width 12 height 12
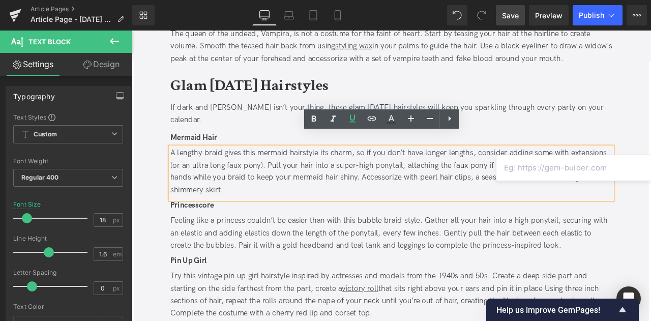
click at [561, 169] on div "A lengthy braid gives this mermaid hairstyle its charm, so if you don’t have lo…" at bounding box center [439, 198] width 524 height 58
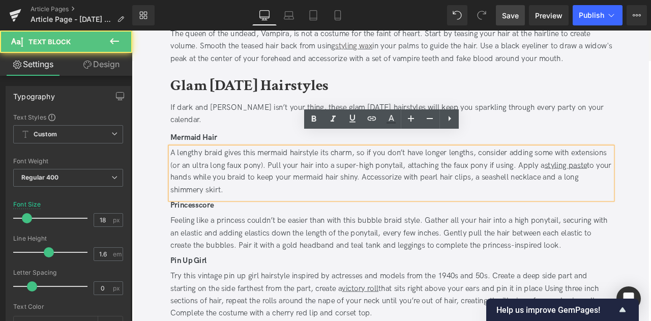
click at [621, 185] on u "styling paste" at bounding box center [646, 190] width 50 height 11
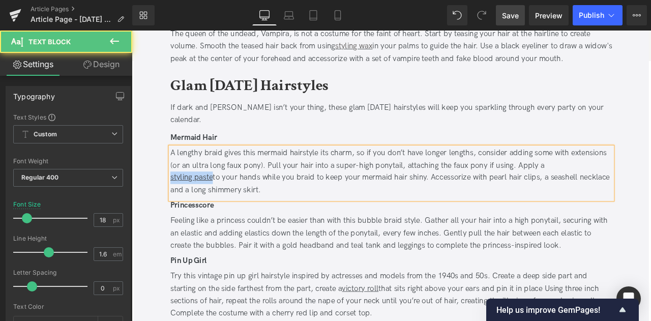
click at [225, 199] on u "styling paste" at bounding box center [202, 204] width 50 height 11
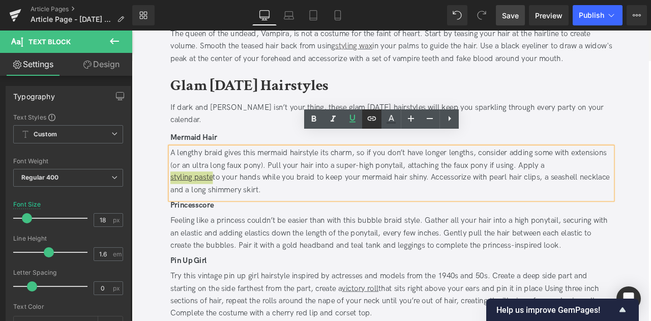
click at [372, 120] on icon at bounding box center [372, 118] width 12 height 12
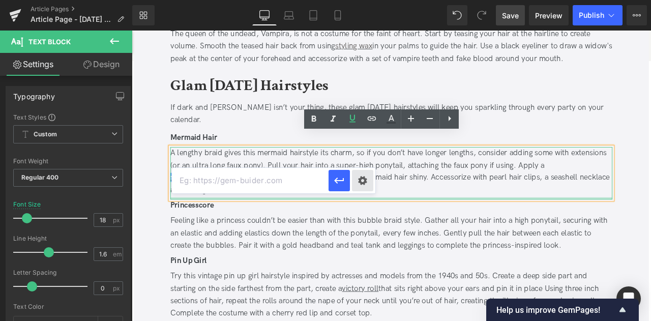
click at [367, 0] on div "Text Color Highlight Color #333333 Edit or remove link: Edit - Unlink - Cancel" at bounding box center [325, 0] width 651 height 0
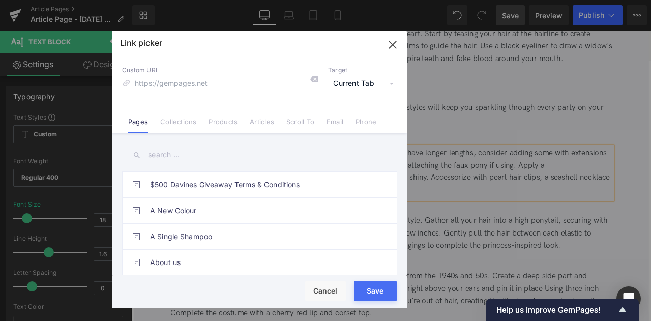
click at [343, 90] on span "Current Tab" at bounding box center [362, 83] width 69 height 19
click at [342, 123] on li "New Tab" at bounding box center [362, 120] width 79 height 18
click at [221, 119] on link "Products" at bounding box center [222, 124] width 29 height 15
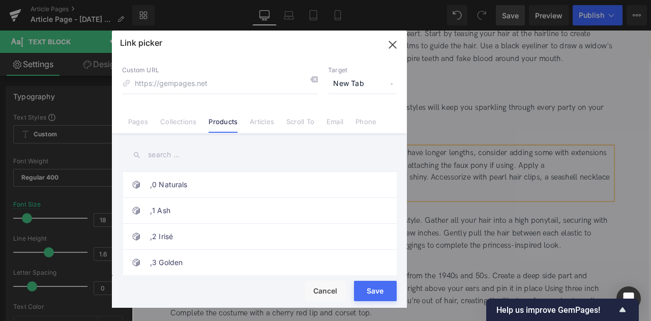
click at [144, 161] on input "text" at bounding box center [259, 154] width 275 height 23
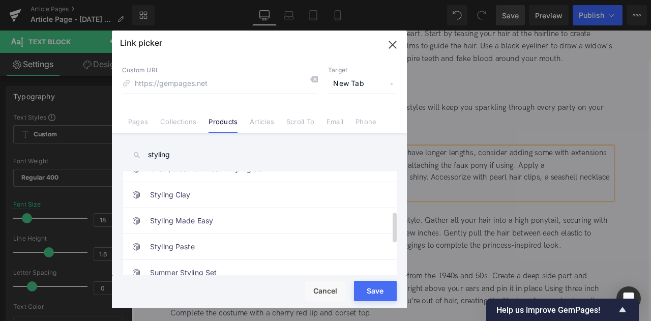
scroll to position [148, 0]
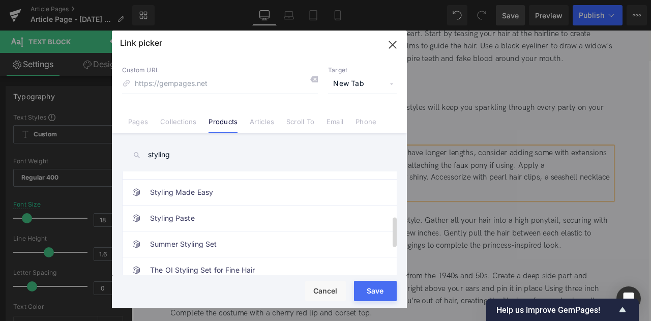
type input "styling"
click at [262, 206] on link "Styling Paste" at bounding box center [262, 217] width 224 height 25
type input "/products/styling-paste"
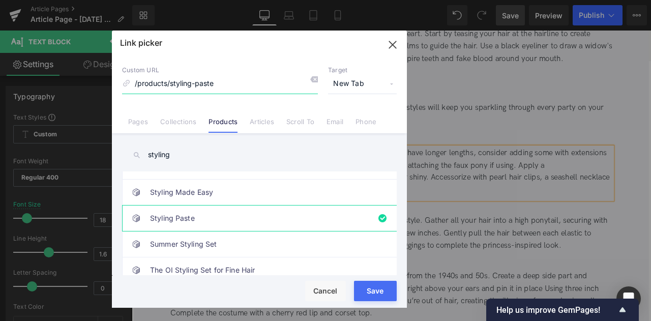
click at [222, 83] on input "/products/styling-paste" at bounding box center [220, 83] width 196 height 19
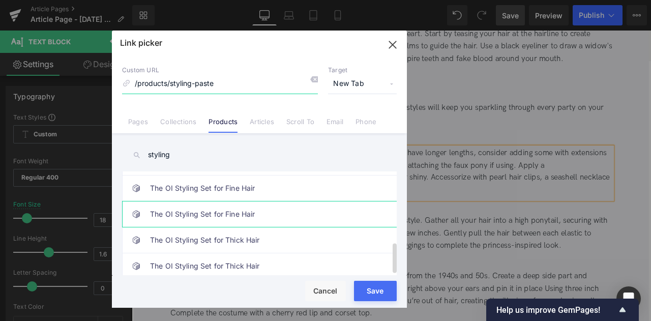
scroll to position [0, 0]
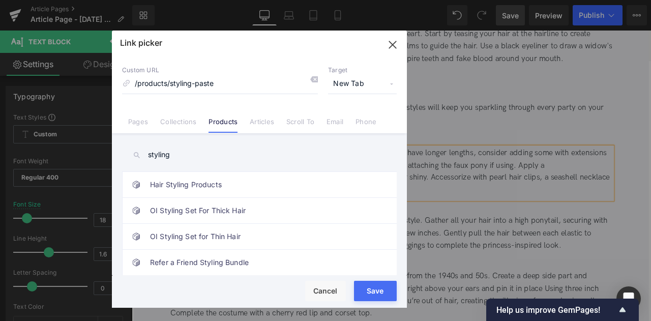
click at [171, 157] on input "styling" at bounding box center [259, 154] width 275 height 23
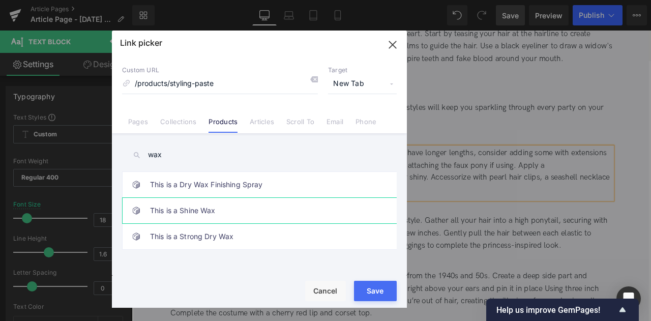
type input "wax"
click at [191, 204] on link "This is a Shine Wax" at bounding box center [262, 210] width 224 height 25
type input "/products/this-is-a-shine-wax"
click at [239, 81] on input "/products/this-is-a-shine-wax" at bounding box center [220, 83] width 196 height 19
click at [390, 287] on button "Save" at bounding box center [375, 291] width 43 height 20
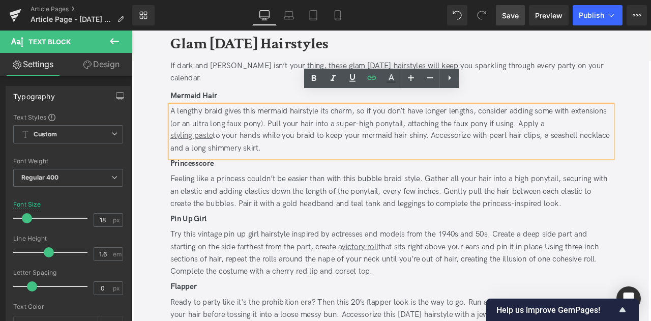
scroll to position [947, 0]
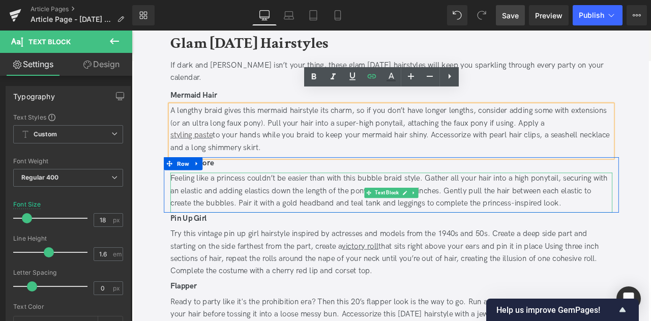
click at [278, 199] on div "Feeling like a princess couldn’t be easier than with this bubble braid style. G…" at bounding box center [439, 221] width 524 height 44
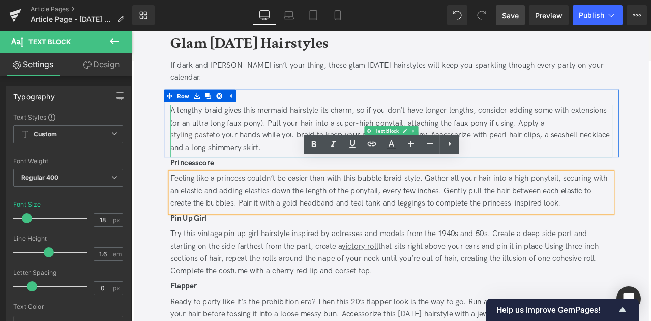
click at [296, 147] on div "styling paste to your hands while you braid to keep your mermaid hair shiny. Ac…" at bounding box center [439, 161] width 524 height 29
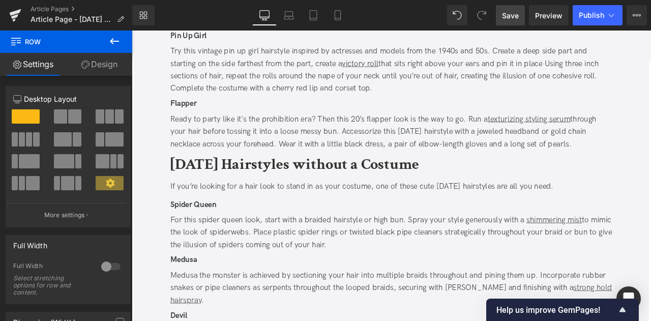
scroll to position [1220, 0]
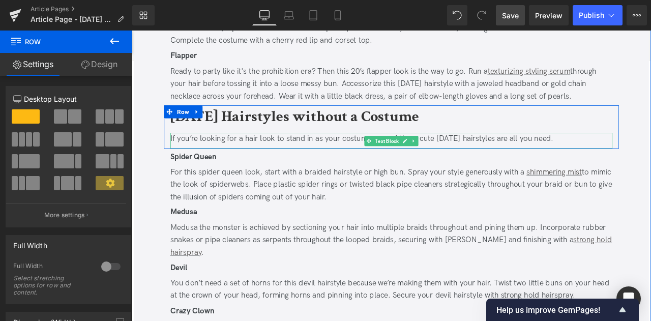
click at [504, 151] on div "If you’re looking for a hair look to stand in as your costume, one of these cut…" at bounding box center [439, 158] width 524 height 15
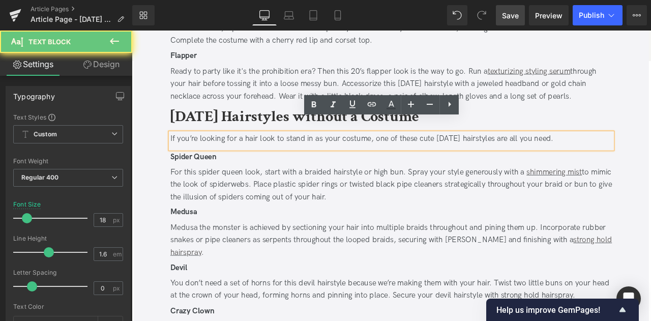
click at [497, 151] on div "If you’re looking for a hair look to stand in as your costume, one of these cut…" at bounding box center [439, 158] width 524 height 15
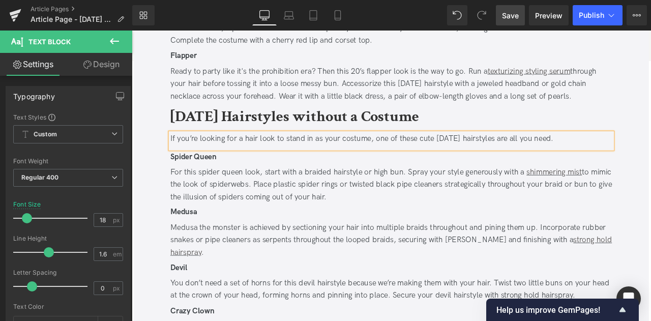
click at [471, 191] on div "For this spider queen look, start with a braided hairstyle or high bun. Spray y…" at bounding box center [439, 213] width 524 height 44
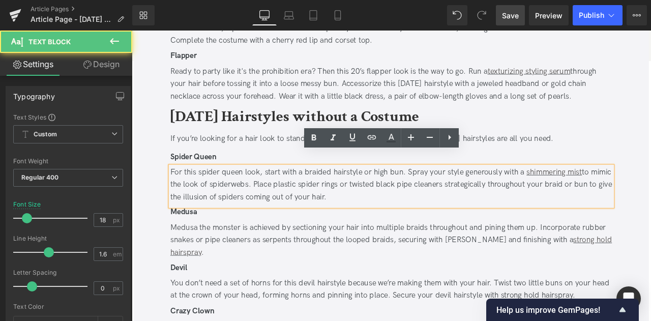
click at [164, 205] on div "11 Chic and Easy Halloween Hairstyles Heading Updated on October 13, 2025 | 5 m…" at bounding box center [439, 77] width 559 height 2313
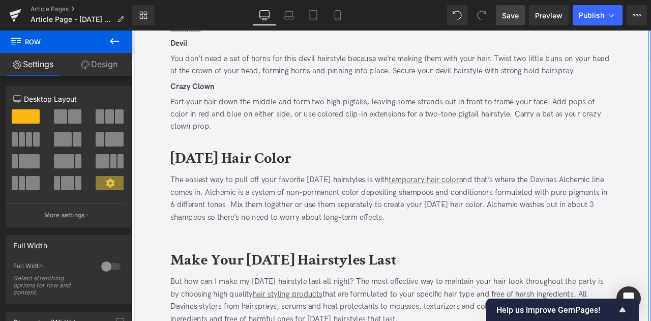
scroll to position [1602, 0]
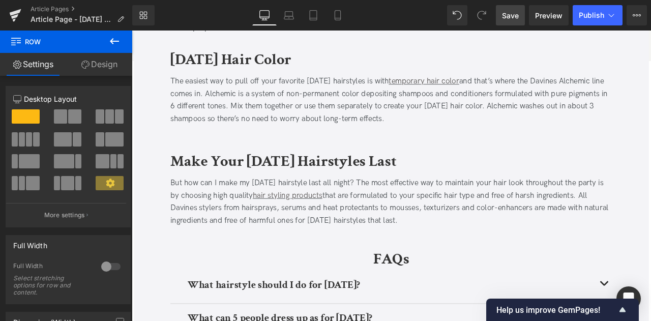
click at [511, 13] on span "Save" at bounding box center [510, 15] width 17 height 11
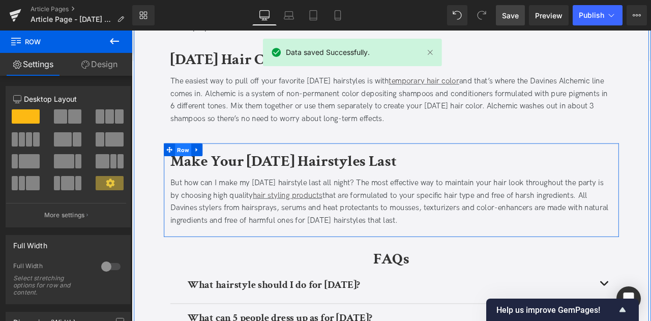
click at [192, 164] on span "Row" at bounding box center [192, 171] width 19 height 15
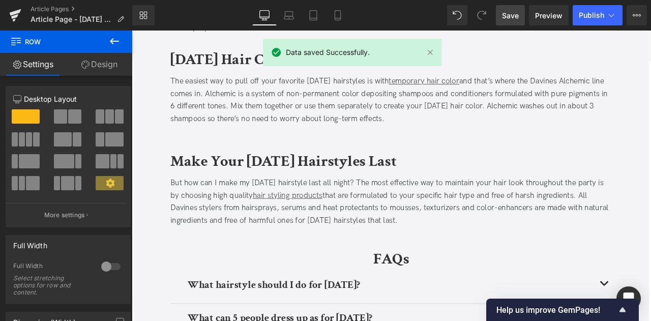
click at [113, 38] on icon at bounding box center [114, 41] width 12 height 12
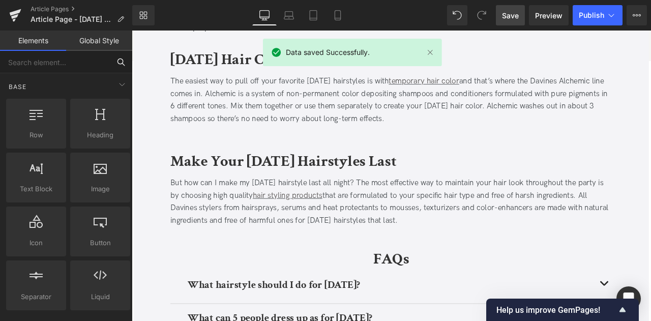
click at [79, 67] on input "text" at bounding box center [55, 62] width 110 height 22
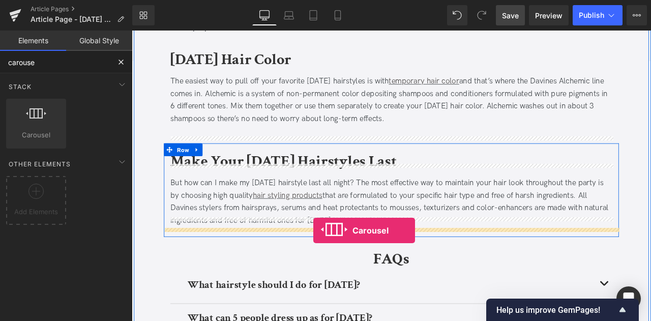
drag, startPoint x: 167, startPoint y: 157, endPoint x: 347, endPoint y: 267, distance: 210.7
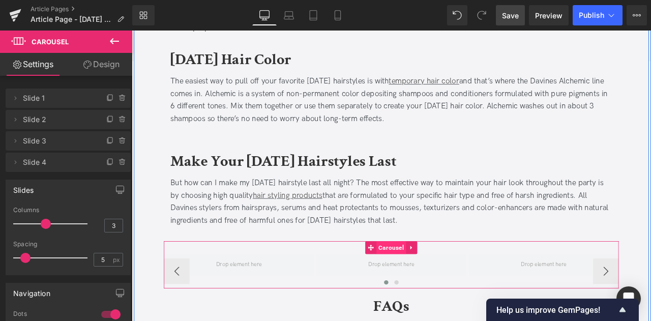
click at [429, 280] on span "Carousel" at bounding box center [438, 287] width 35 height 15
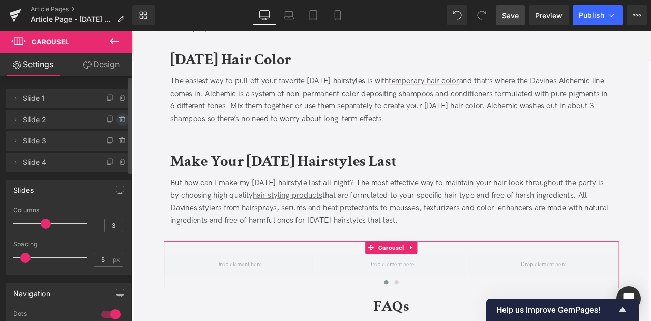
click at [121, 117] on icon at bounding box center [122, 116] width 2 height 1
click at [117, 117] on button "Delete" at bounding box center [112, 119] width 32 height 13
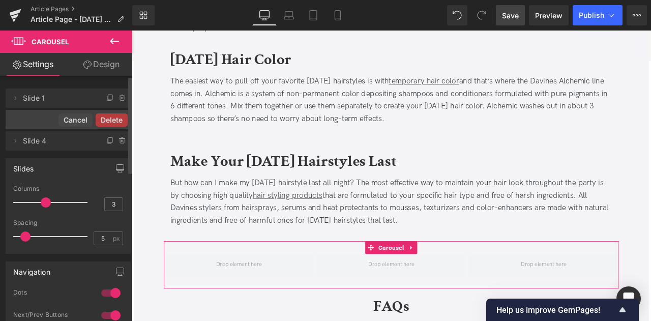
click at [117, 117] on button "Delete" at bounding box center [112, 119] width 32 height 13
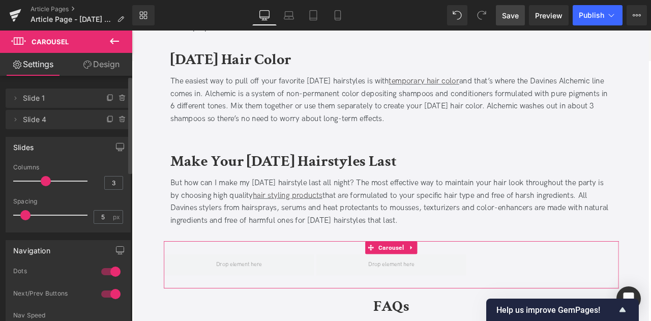
click at [121, 117] on icon at bounding box center [122, 116] width 2 height 1
click at [117, 117] on button "Delete" at bounding box center [112, 119] width 32 height 13
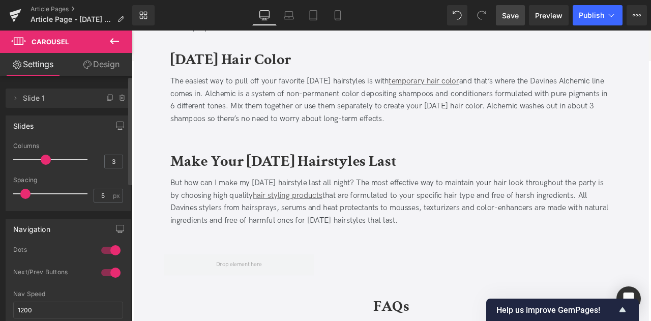
click at [109, 47] on button at bounding box center [115, 42] width 36 height 22
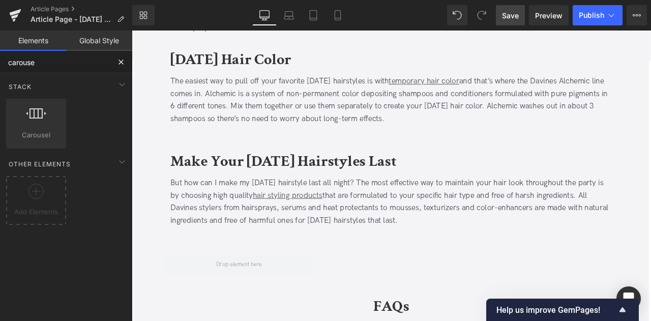
click at [81, 59] on input "carouse" at bounding box center [55, 62] width 110 height 22
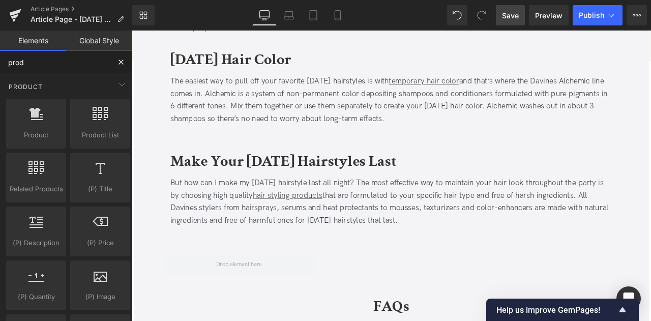
type input "produ"
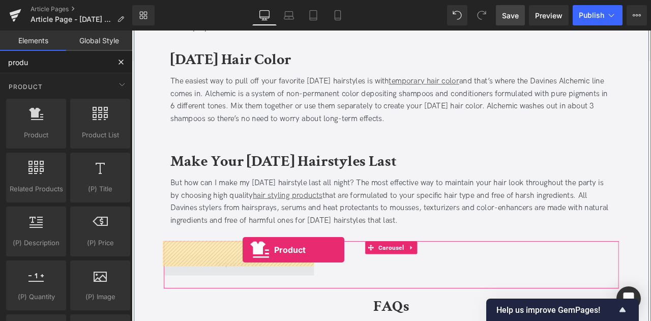
drag, startPoint x: 173, startPoint y: 142, endPoint x: 262, endPoint y: 291, distance: 173.9
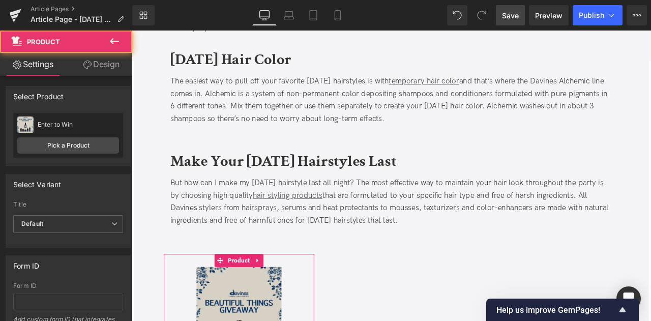
click at [92, 68] on link "Design" at bounding box center [101, 64] width 66 height 23
click at [0, 0] on div "Background" at bounding box center [0, 0] width 0 height 0
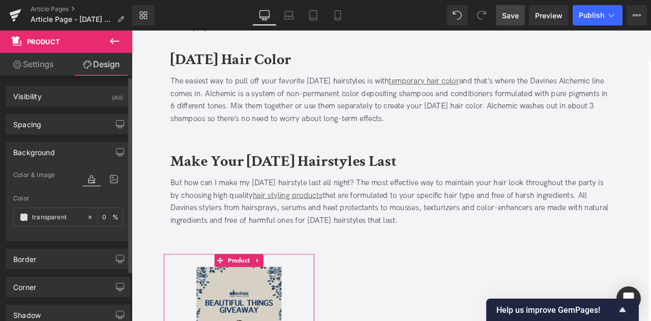
type input "0"
type input "30"
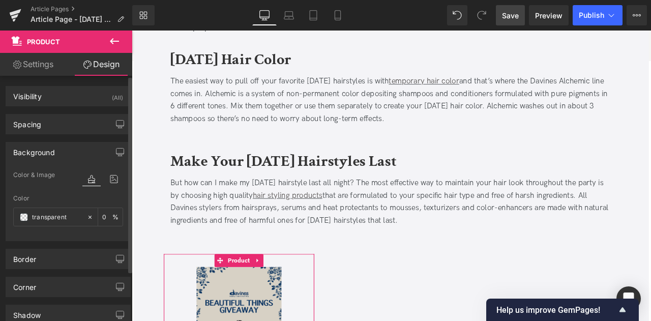
type input "10"
type input "30"
type input "10"
type input "transparent"
type input "0"
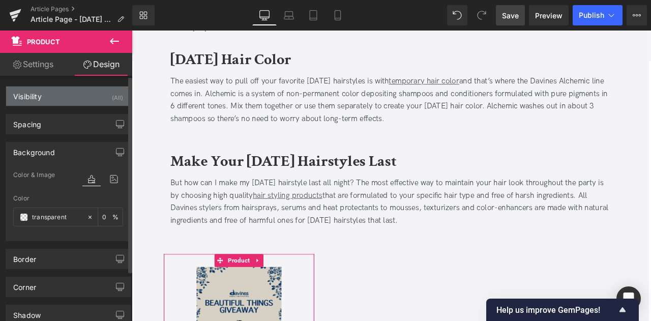
click at [77, 100] on div "Visibility (All)" at bounding box center [68, 95] width 124 height 19
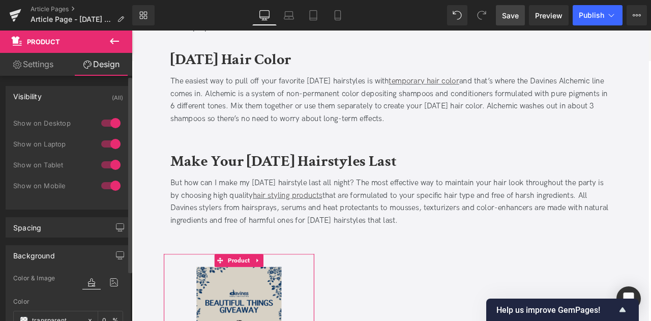
click at [45, 97] on div "Visibility (All)" at bounding box center [68, 95] width 124 height 19
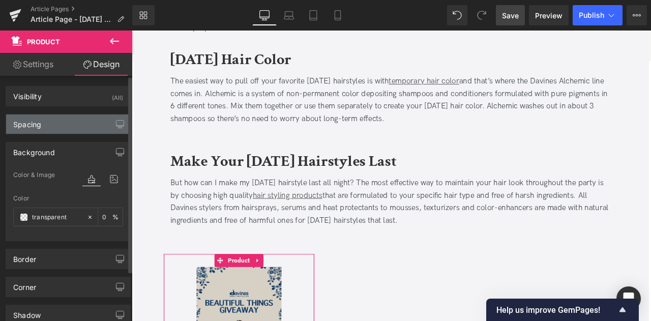
click at [54, 120] on div "Spacing" at bounding box center [68, 123] width 124 height 19
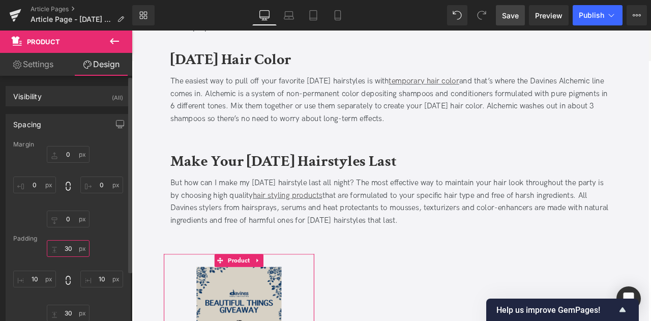
click at [66, 248] on input "30" at bounding box center [68, 248] width 43 height 17
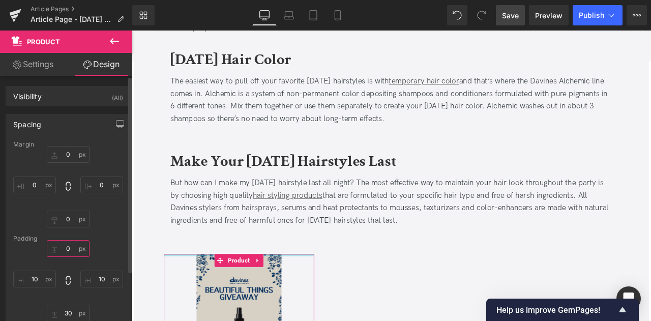
type input "0"
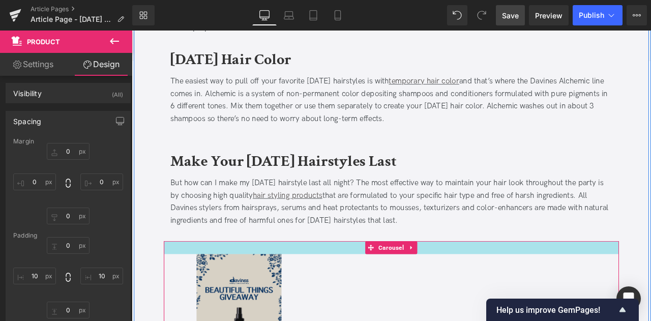
click at [221, 280] on div at bounding box center [439, 287] width 539 height 15
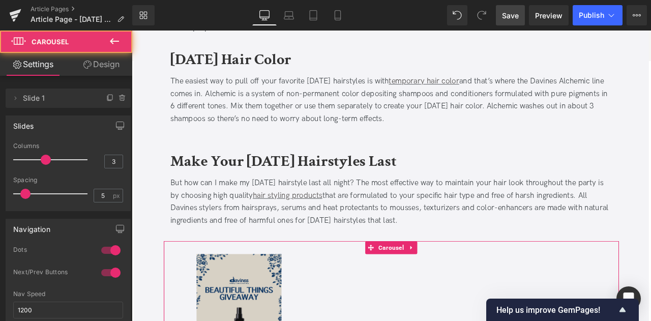
click at [96, 59] on link "Design" at bounding box center [101, 64] width 66 height 23
click at [0, 0] on div "Spacing" at bounding box center [0, 0] width 0 height 0
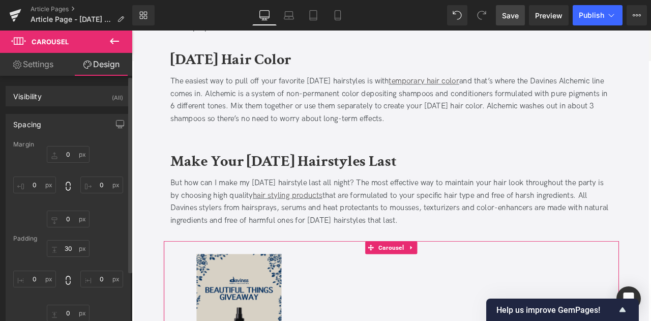
type input "0"
type input "30"
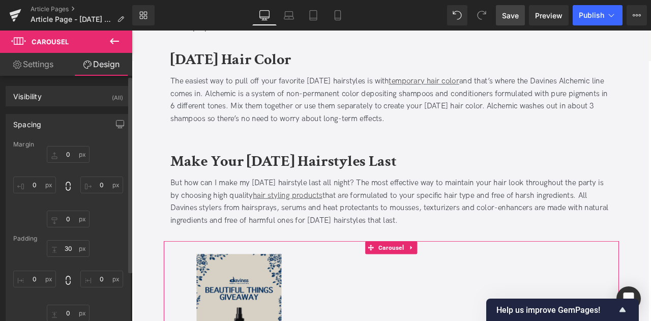
type input "0"
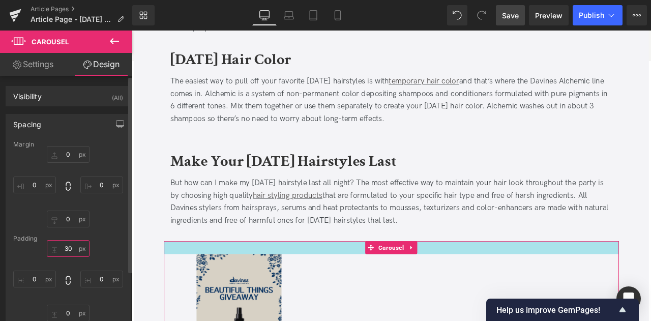
click at [71, 252] on input "30" at bounding box center [68, 248] width 43 height 17
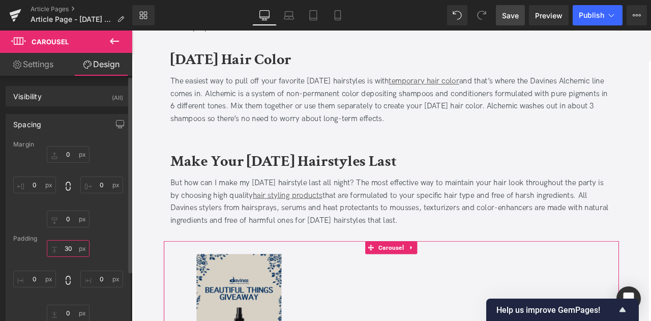
type input "9"
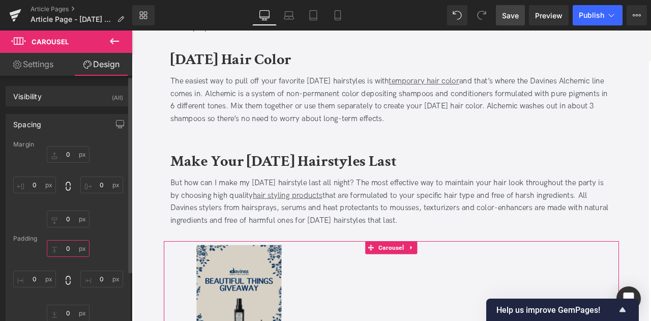
type input "0"
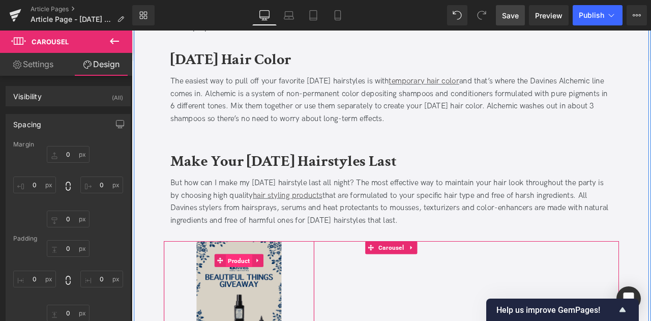
click at [261, 296] on span "Product" at bounding box center [259, 303] width 32 height 15
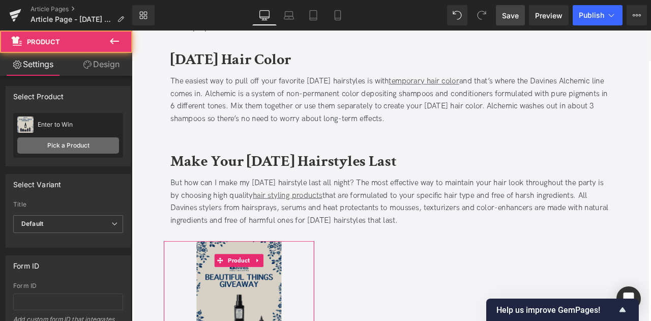
click at [78, 139] on link "Pick a Product" at bounding box center [68, 145] width 102 height 16
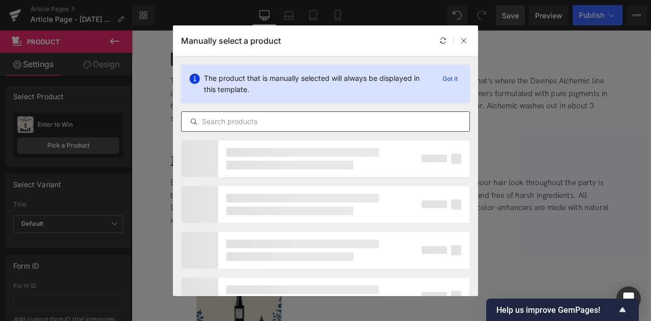
click at [261, 117] on input "text" at bounding box center [325, 121] width 288 height 12
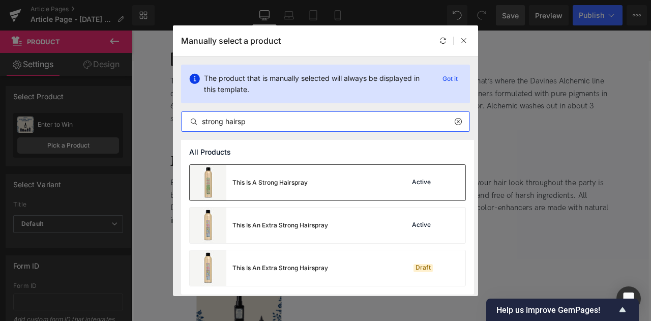
type input "strong hairsp"
click at [261, 187] on div "This Is A Strong Hairspray" at bounding box center [249, 183] width 118 height 36
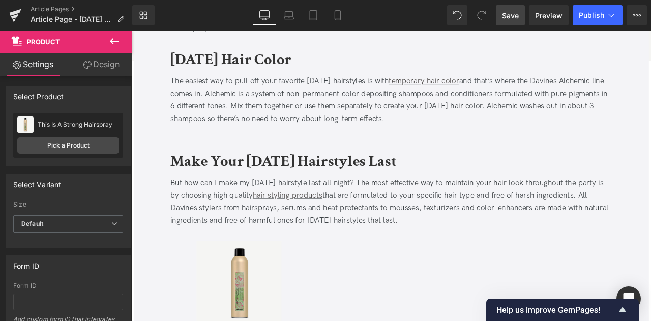
scroll to position [1762, 0]
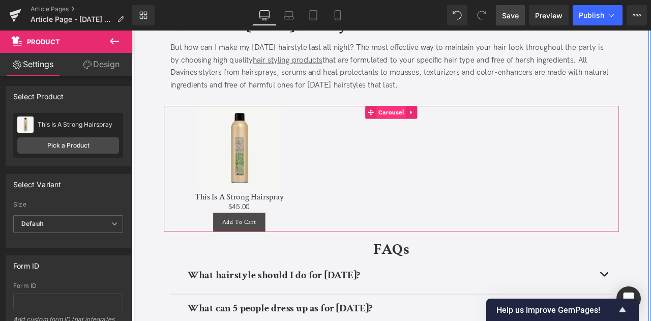
click at [437, 120] on span "Carousel" at bounding box center [438, 127] width 35 height 15
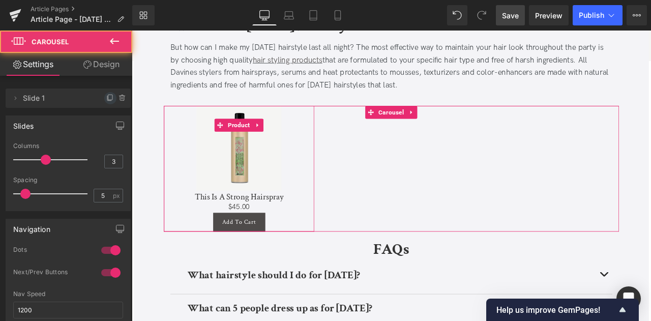
click at [106, 101] on icon at bounding box center [110, 98] width 8 height 8
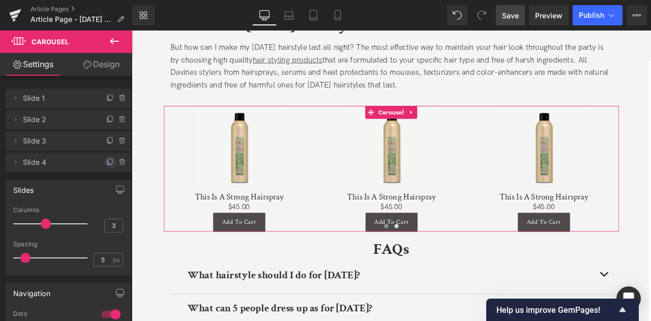
click at [106, 160] on icon at bounding box center [110, 162] width 8 height 8
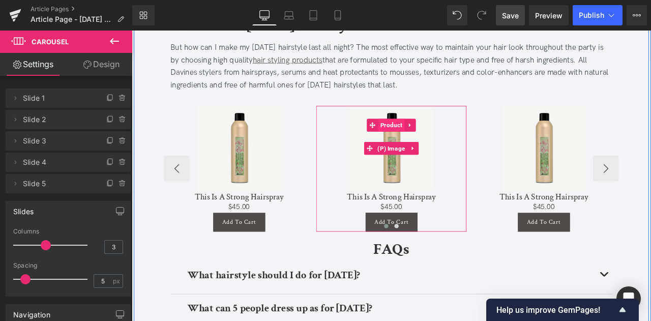
click at [438, 135] on span "Product" at bounding box center [439, 142] width 32 height 15
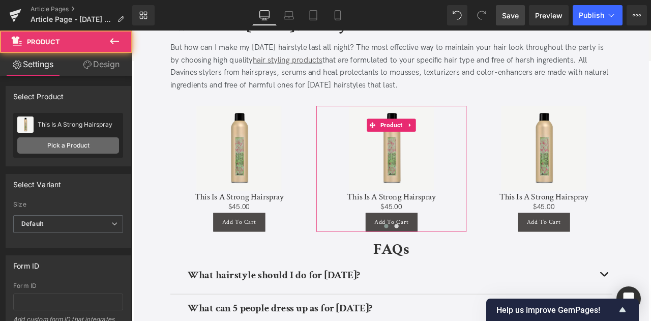
click at [78, 152] on link "Pick a Product" at bounding box center [68, 145] width 102 height 16
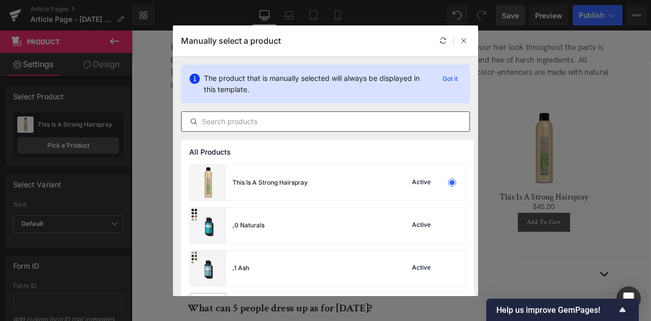
click at [229, 122] on input "text" at bounding box center [325, 121] width 288 height 12
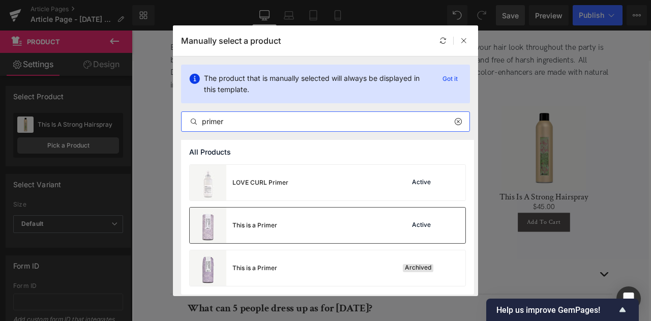
type input "primer"
click at [267, 223] on div "This is a Primer" at bounding box center [254, 225] width 45 height 9
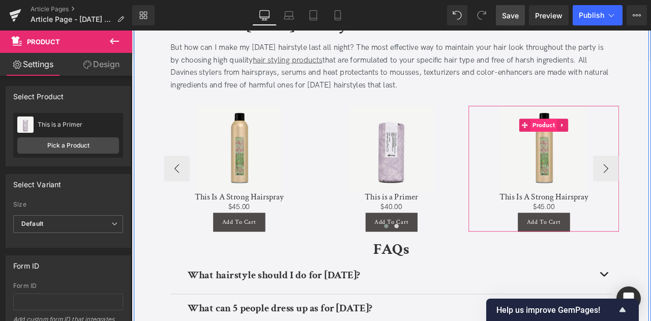
click at [618, 135] on span "Product" at bounding box center [620, 142] width 32 height 15
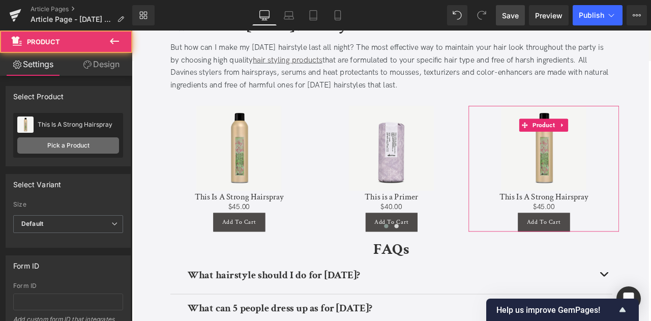
click at [64, 137] on link "Pick a Product" at bounding box center [68, 145] width 102 height 16
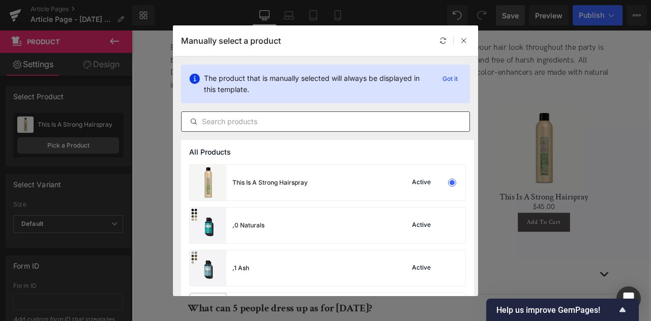
click at [199, 126] on input "text" at bounding box center [325, 121] width 288 height 12
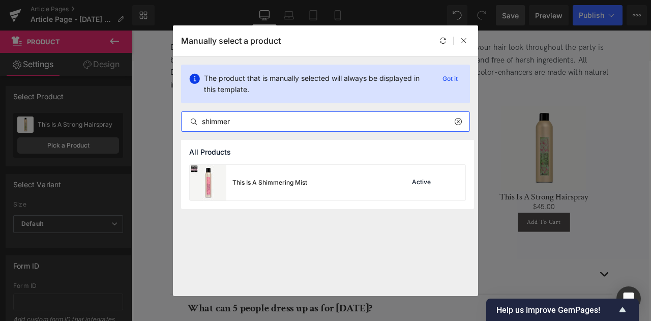
type input "shimmer"
click at [282, 182] on div "This Is A Shimmering Mist" at bounding box center [269, 182] width 75 height 9
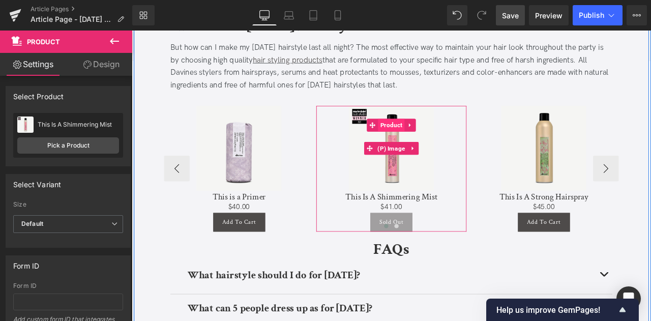
click at [436, 135] on span "Product" at bounding box center [439, 142] width 32 height 15
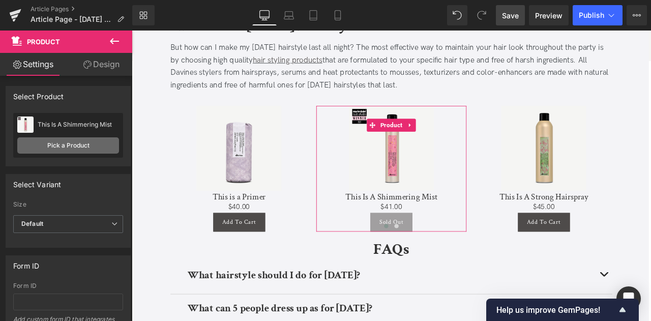
click at [66, 143] on link "Pick a Product" at bounding box center [68, 145] width 102 height 16
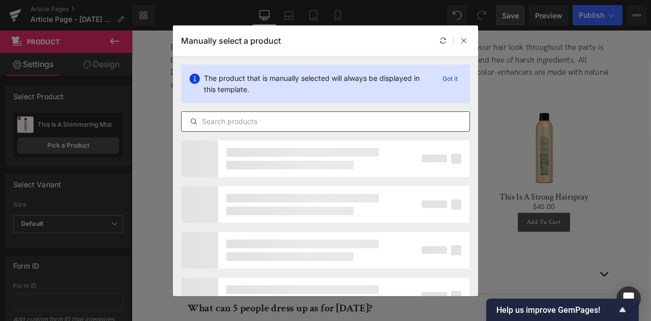
click at [304, 125] on input "text" at bounding box center [325, 121] width 288 height 12
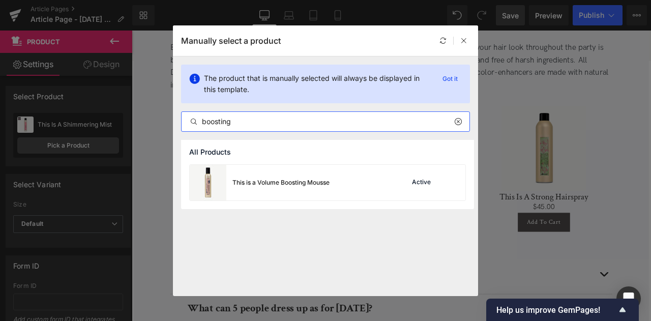
type input "boosting"
click at [292, 200] on div "This is a Volume Boosting Mousse" at bounding box center [260, 183] width 140 height 36
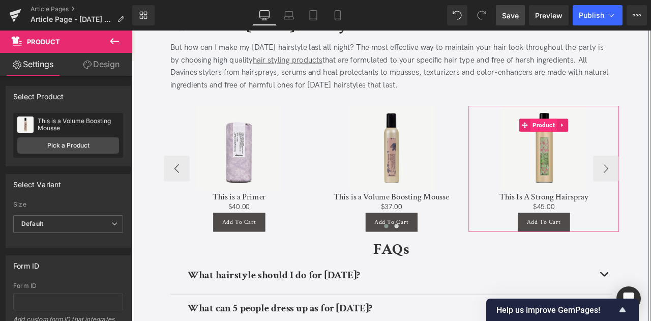
click at [624, 135] on span "Product" at bounding box center [620, 142] width 32 height 15
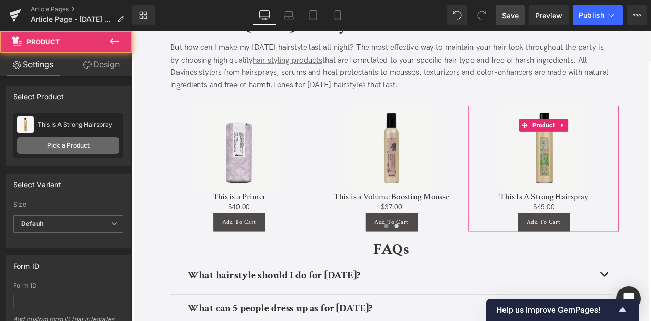
click at [92, 138] on link "Pick a Product" at bounding box center [68, 145] width 102 height 16
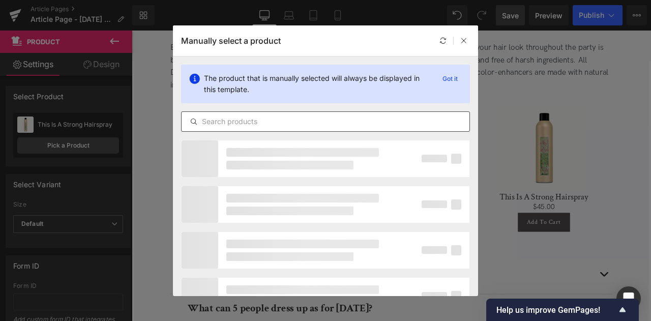
click at [233, 121] on input "text" at bounding box center [325, 121] width 288 height 12
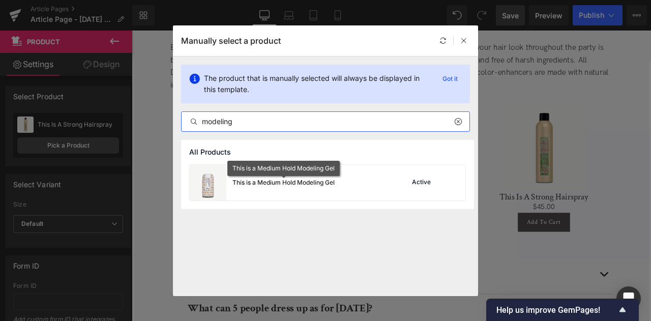
type input "modeling"
click at [272, 179] on div "This is a Medium Hold Modeling Gel" at bounding box center [283, 182] width 102 height 9
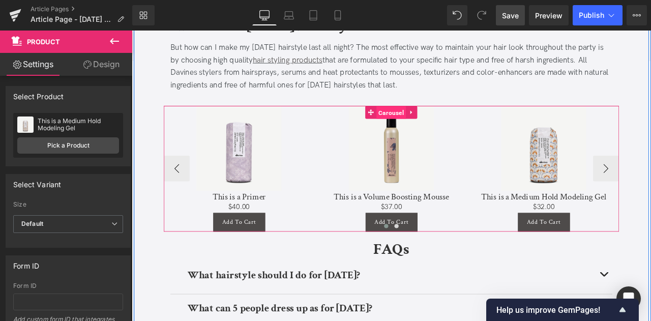
click at [440, 120] on span "Carousel" at bounding box center [438, 127] width 35 height 15
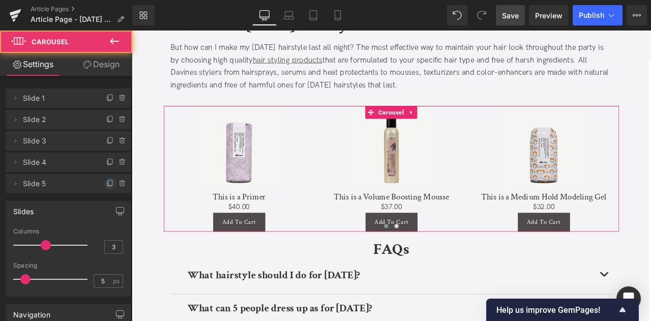
click at [108, 183] on icon at bounding box center [110, 183] width 8 height 8
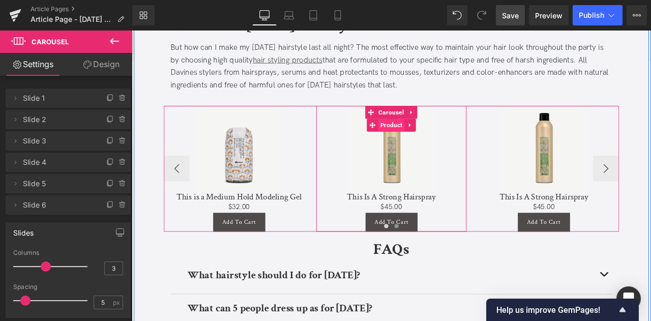
click at [436, 135] on span "Product" at bounding box center [439, 142] width 32 height 15
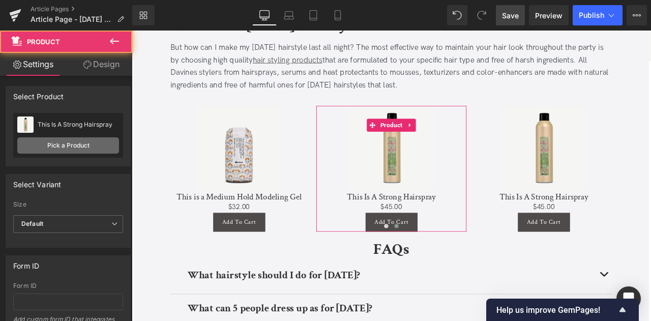
click at [92, 143] on link "Pick a Product" at bounding box center [68, 145] width 102 height 16
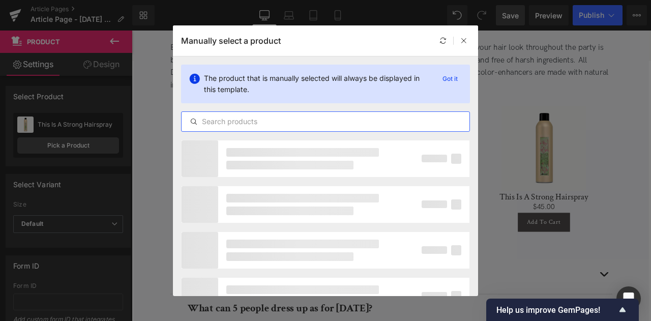
click at [281, 119] on input "text" at bounding box center [325, 121] width 288 height 12
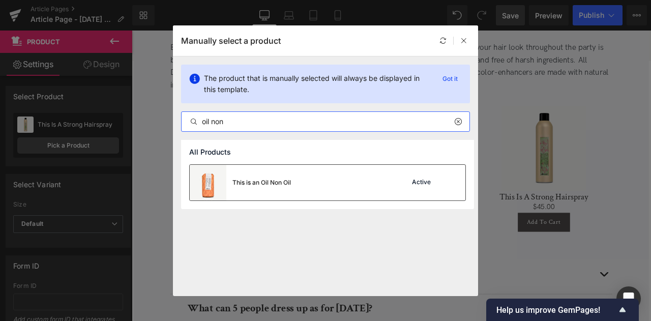
type input "oil non"
click at [282, 181] on div "This is an Oil Non Oil" at bounding box center [261, 182] width 58 height 9
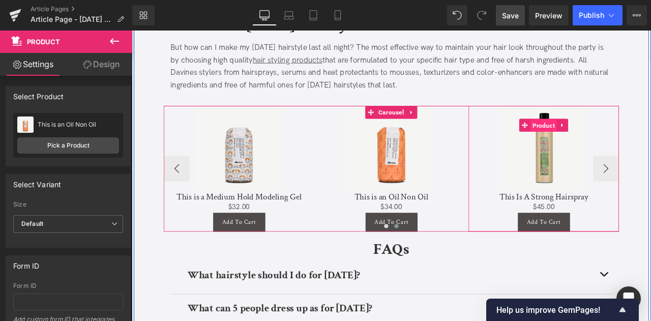
click at [621, 136] on span "Product" at bounding box center [620, 143] width 32 height 15
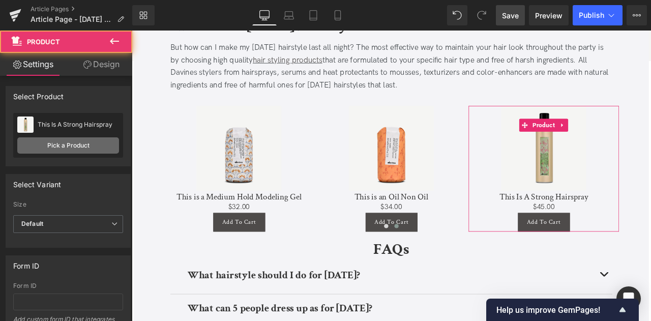
click at [95, 142] on link "Pick a Product" at bounding box center [68, 145] width 102 height 16
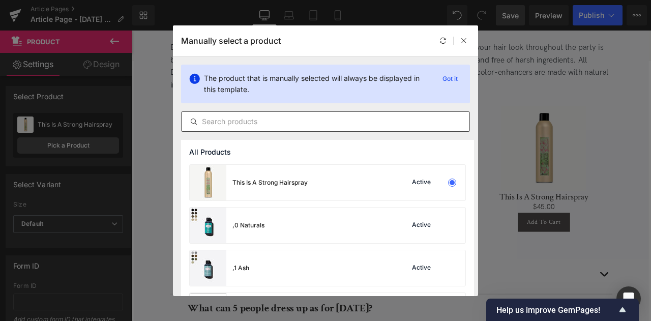
click at [296, 126] on input "text" at bounding box center [325, 121] width 288 height 12
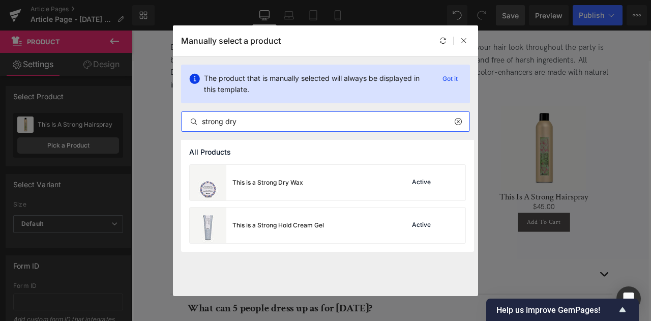
type input "strong dry"
click at [317, 179] on div "This is a Strong Dry Wax Active" at bounding box center [328, 183] width 276 height 36
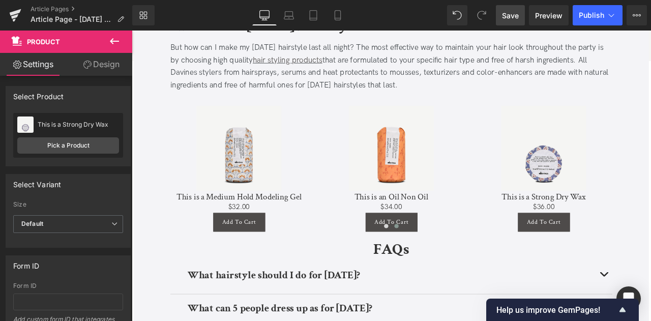
click at [508, 17] on span "Save" at bounding box center [510, 15] width 17 height 11
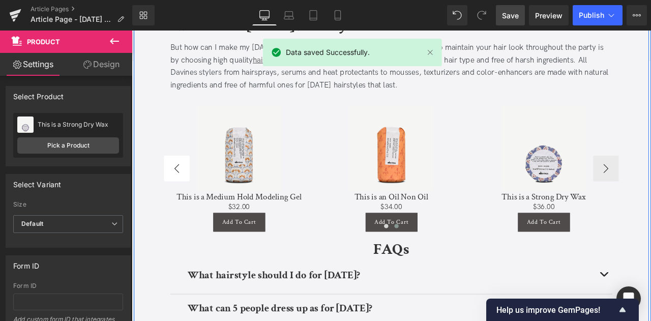
click at [179, 185] on button "‹" at bounding box center [185, 194] width 31 height 31
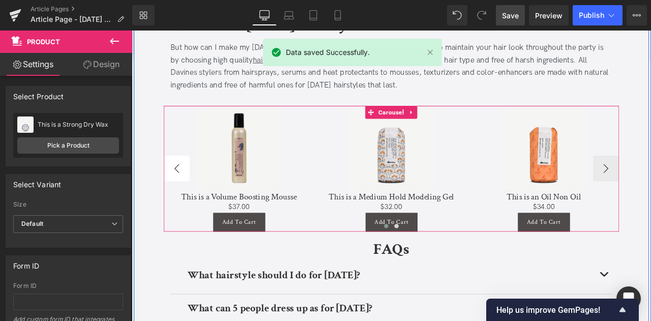
click at [179, 185] on button "‹" at bounding box center [185, 194] width 31 height 31
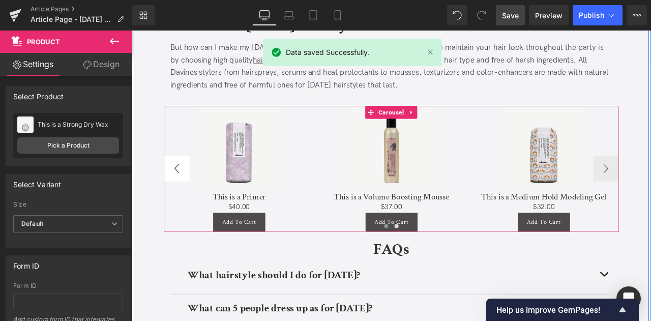
click at [179, 185] on button "‹" at bounding box center [185, 194] width 31 height 31
click at [179, 185] on div "Sale Off (P) Image This Is A Strong Hairspray (P) Title $0 $45.00 (P) Price Add…" at bounding box center [530, 194] width 1083 height 149
click at [179, 185] on div "Sale Off" at bounding box center [259, 170] width 168 height 101
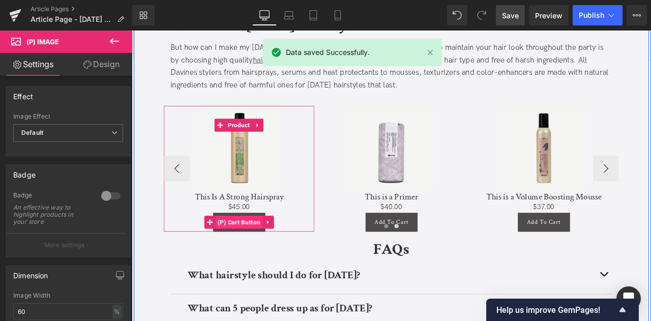
click at [257, 250] on span "(P) Cart Button" at bounding box center [259, 257] width 56 height 15
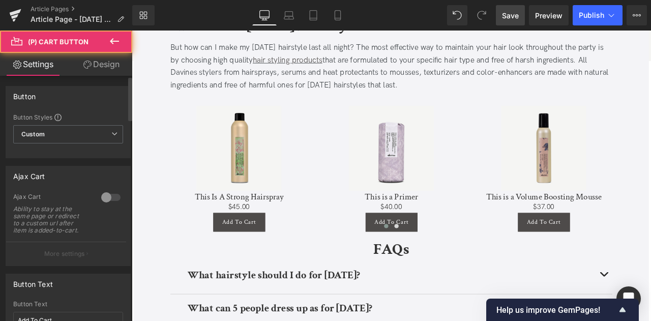
scroll to position [138, 0]
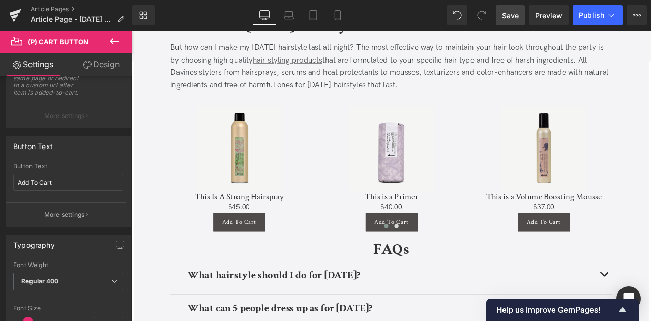
click at [102, 66] on link "Design" at bounding box center [101, 64] width 66 height 23
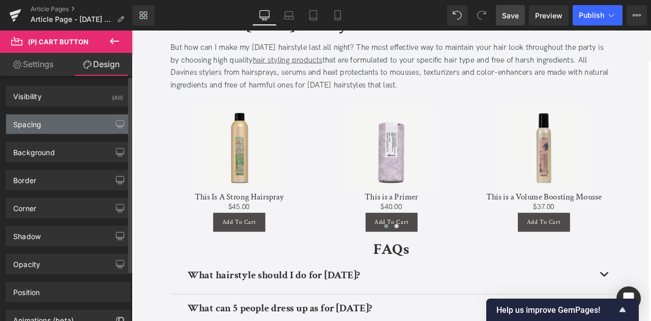
click at [70, 125] on div "Spacing" at bounding box center [68, 123] width 124 height 19
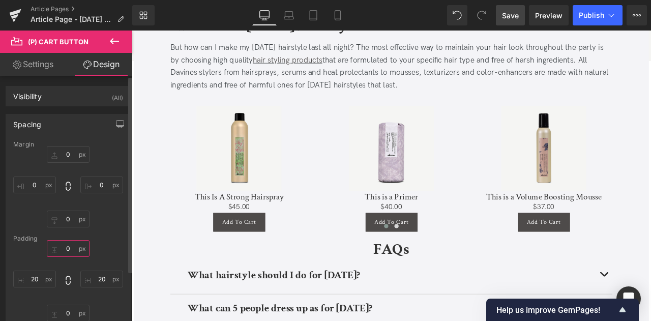
click at [72, 250] on input "0" at bounding box center [68, 248] width 43 height 17
click at [70, 218] on input "0" at bounding box center [68, 218] width 43 height 17
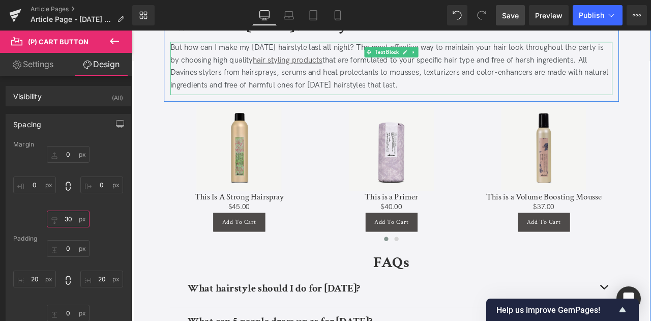
type input "30"
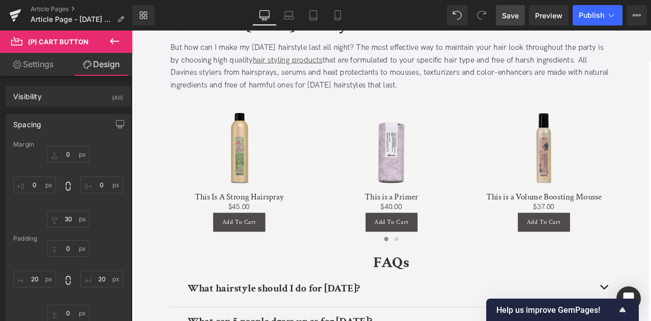
click at [502, 19] on link "Save" at bounding box center [510, 15] width 29 height 20
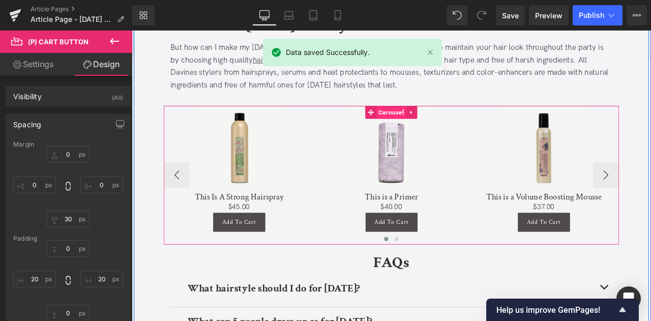
click at [440, 120] on span "Carousel" at bounding box center [438, 127] width 35 height 15
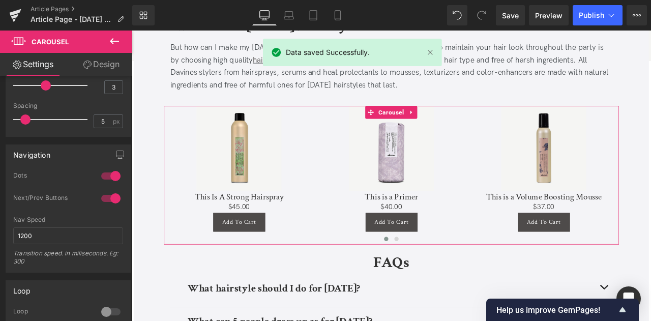
scroll to position [256, 0]
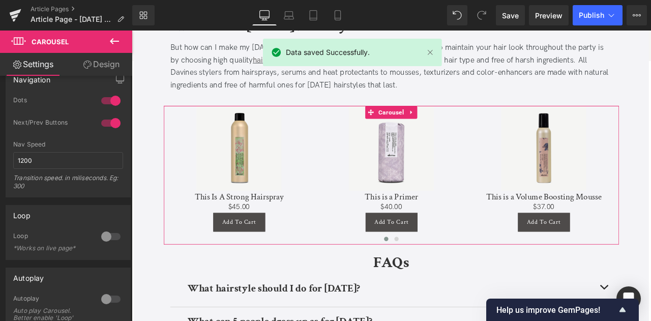
click at [106, 238] on div at bounding box center [111, 236] width 24 height 16
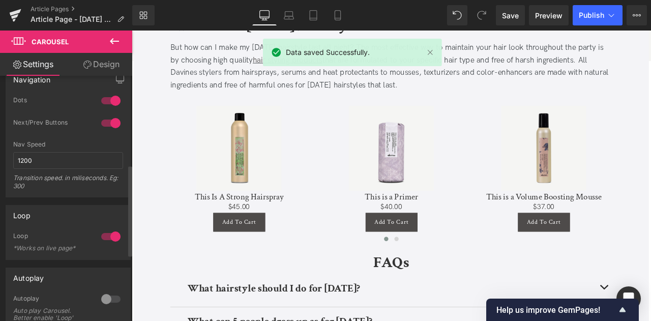
scroll to position [225, 0]
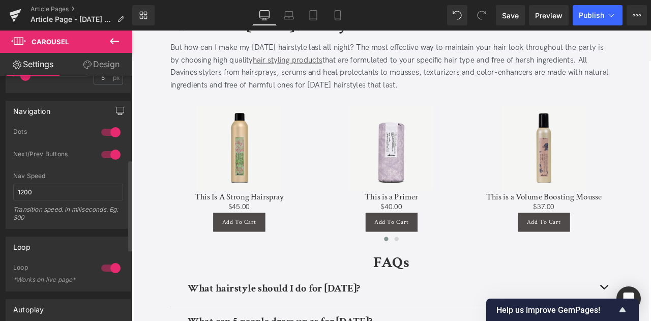
click at [116, 107] on icon "button" at bounding box center [120, 110] width 8 height 6
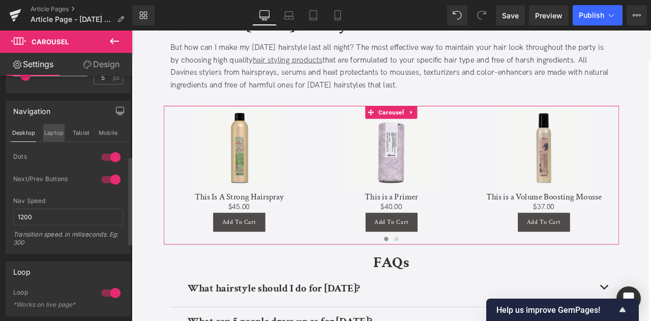
click at [56, 130] on button "Laptop" at bounding box center [53, 132] width 21 height 17
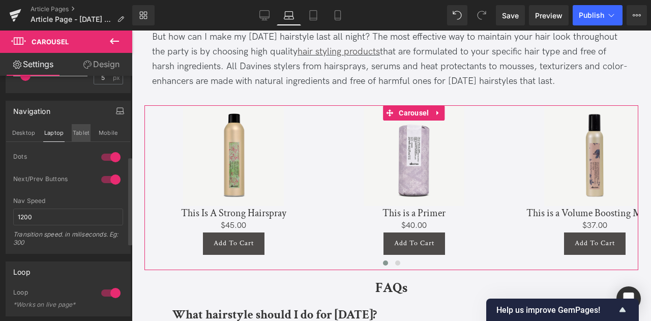
click at [77, 130] on button "Tablet" at bounding box center [81, 132] width 19 height 17
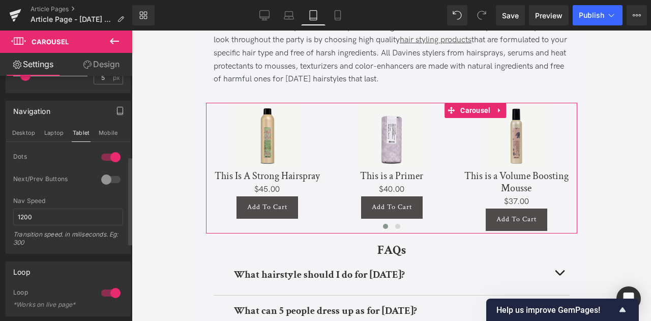
scroll to position [1797, 0]
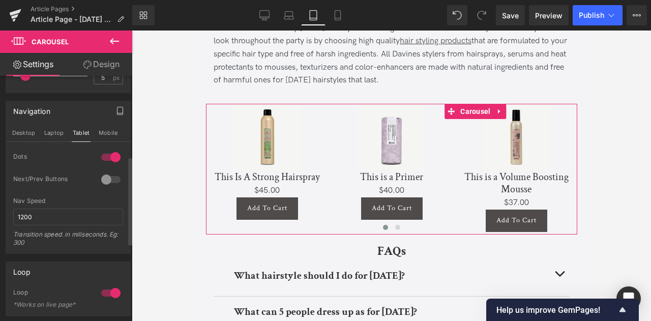
click at [105, 177] on div at bounding box center [111, 179] width 24 height 16
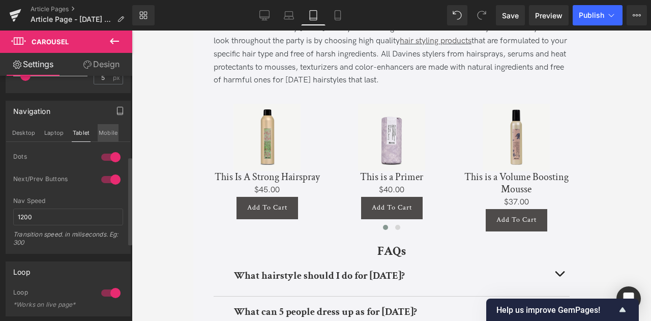
click at [100, 130] on button "Mobile" at bounding box center [108, 132] width 21 height 17
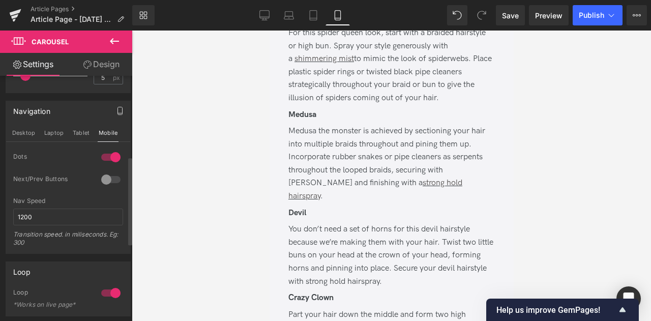
scroll to position [2428, 0]
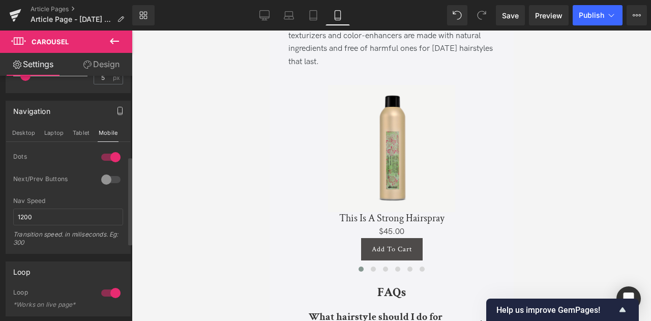
click at [104, 175] on div at bounding box center [111, 179] width 24 height 16
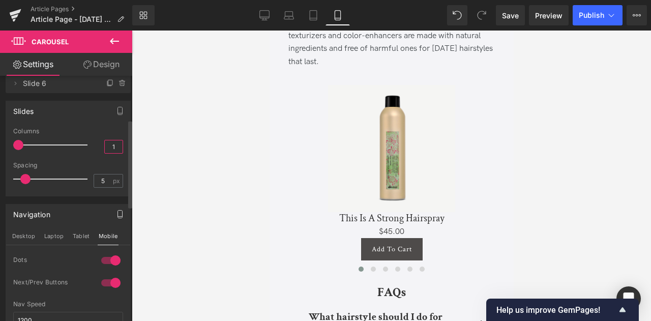
click at [117, 146] on input "1" at bounding box center [114, 146] width 18 height 13
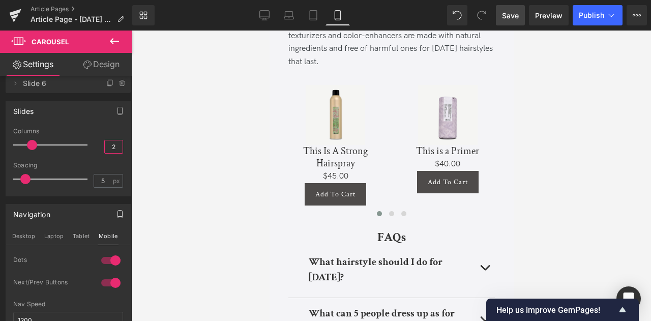
type input "2"
click at [514, 17] on span "Save" at bounding box center [510, 15] width 17 height 11
click at [259, 18] on icon at bounding box center [264, 15] width 10 height 8
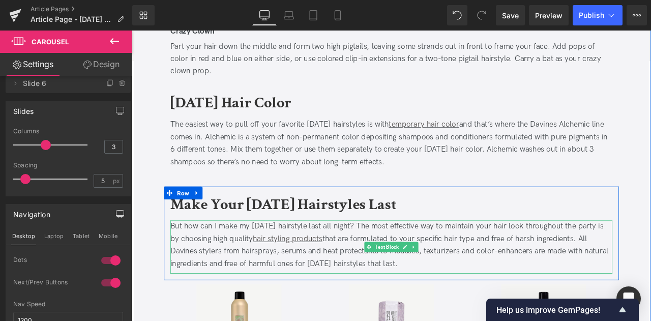
scroll to position [1551, 0]
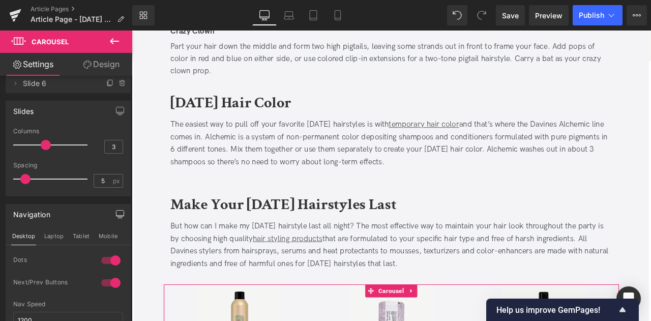
click at [112, 40] on icon at bounding box center [114, 41] width 9 height 6
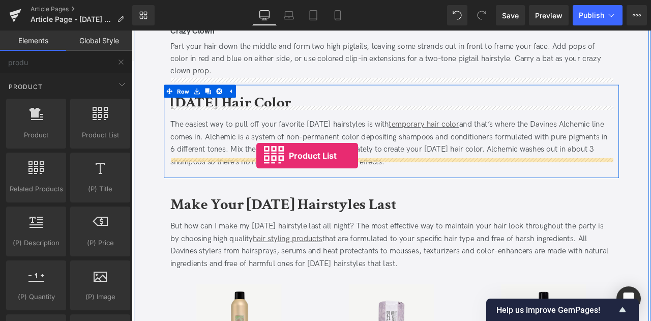
drag, startPoint x: 218, startPoint y: 162, endPoint x: 279, endPoint y: 179, distance: 63.3
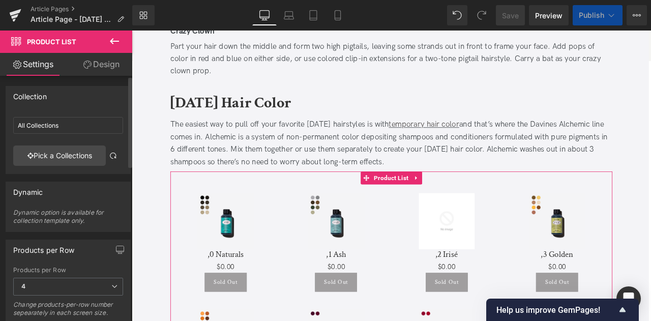
scroll to position [2, 0]
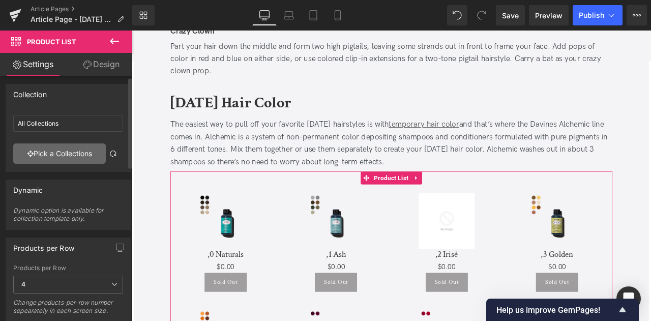
click at [63, 146] on link "Pick a Collections" at bounding box center [59, 153] width 93 height 20
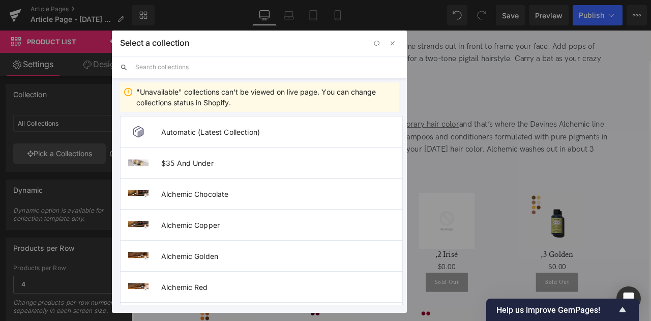
click at [179, 62] on input "text" at bounding box center [266, 67] width 263 height 22
type input "alchemic"
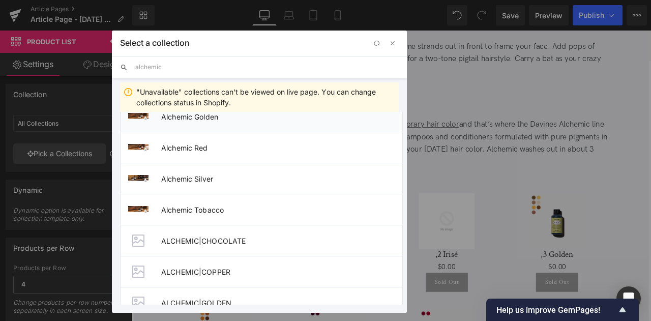
scroll to position [0, 0]
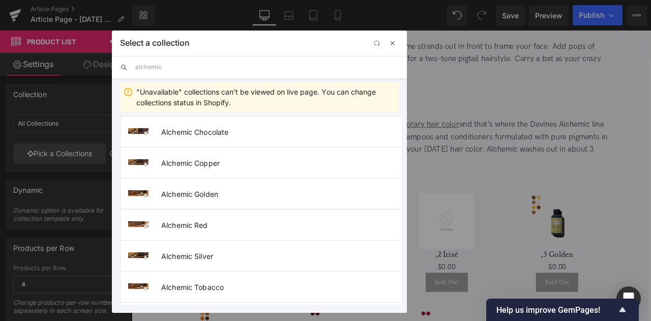
click at [391, 42] on span "button" at bounding box center [392, 43] width 8 height 8
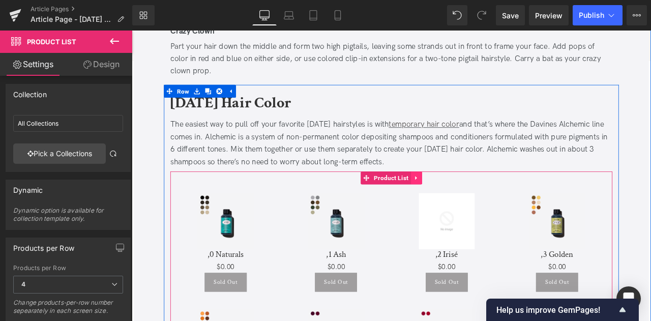
click at [465, 202] on icon at bounding box center [468, 206] width 7 height 8
click at [475, 202] on icon at bounding box center [475, 205] width 7 height 7
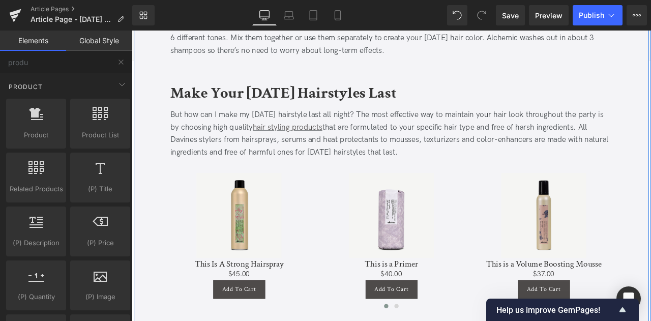
scroll to position [1683, 0]
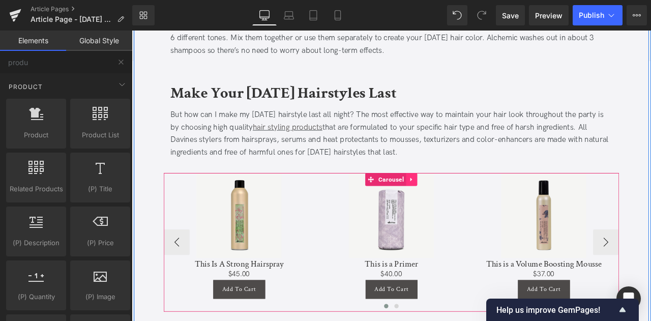
click at [462, 203] on icon at bounding box center [463, 207] width 7 height 8
click at [450, 199] on link at bounding box center [456, 206] width 13 height 15
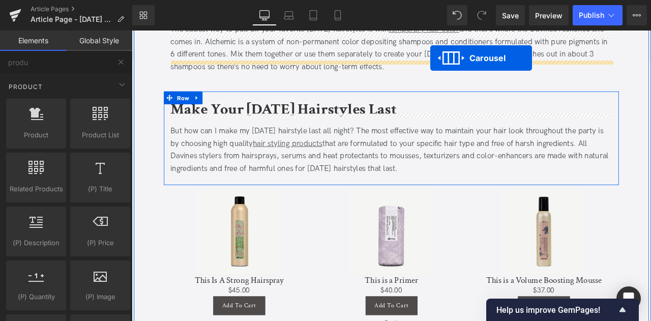
scroll to position [1613, 0]
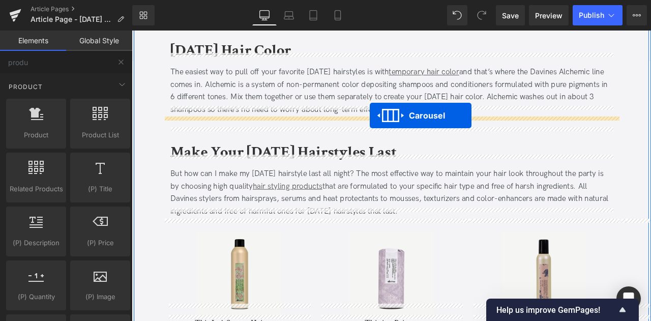
drag, startPoint x: 416, startPoint y: 232, endPoint x: 414, endPoint y: 131, distance: 101.2
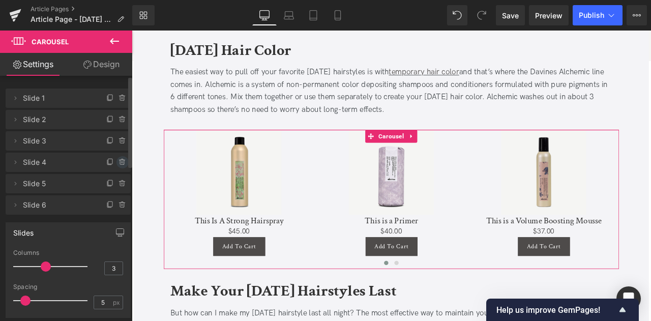
click at [118, 162] on icon at bounding box center [122, 162] width 8 height 8
click at [117, 162] on button "Delete" at bounding box center [112, 162] width 32 height 13
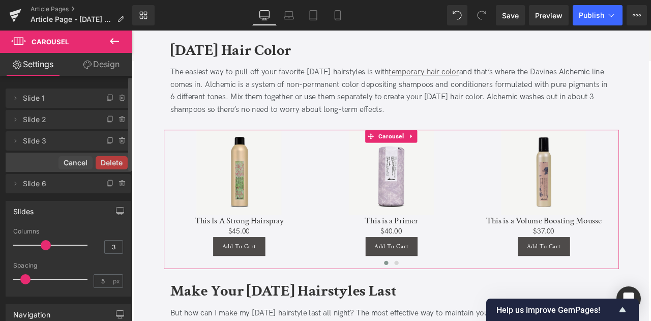
click at [117, 162] on button "Delete" at bounding box center [112, 162] width 32 height 13
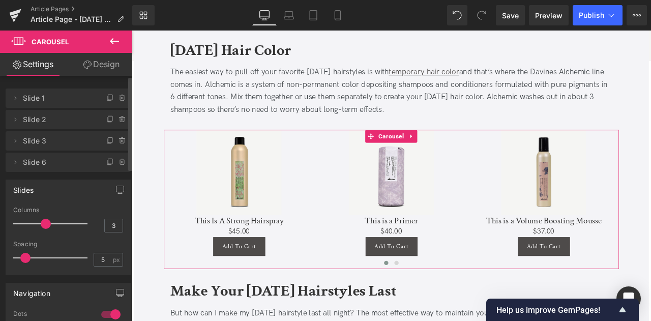
click at [118, 162] on icon at bounding box center [122, 162] width 8 height 8
click at [117, 162] on button "Delete" at bounding box center [112, 162] width 32 height 13
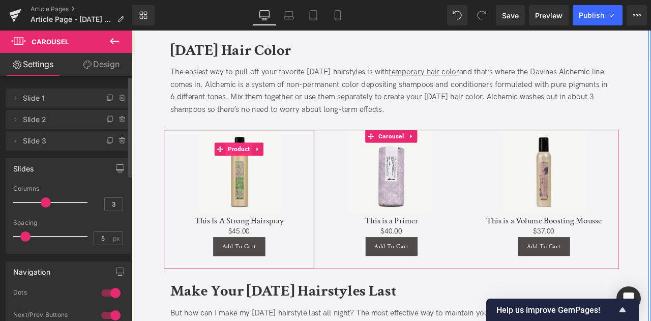
click at [260, 164] on span "Product" at bounding box center [259, 171] width 32 height 15
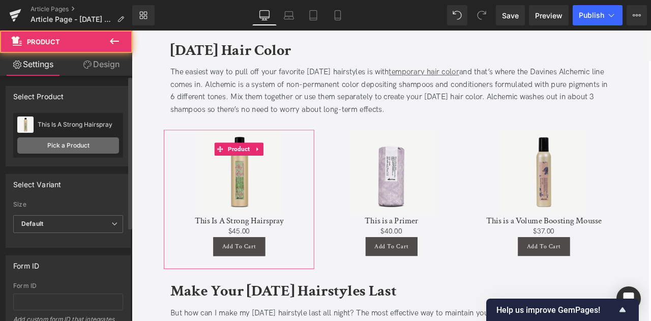
click at [93, 144] on link "Pick a Product" at bounding box center [68, 145] width 102 height 16
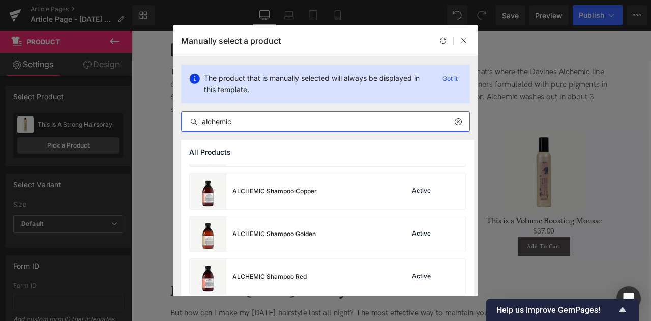
scroll to position [336, 0]
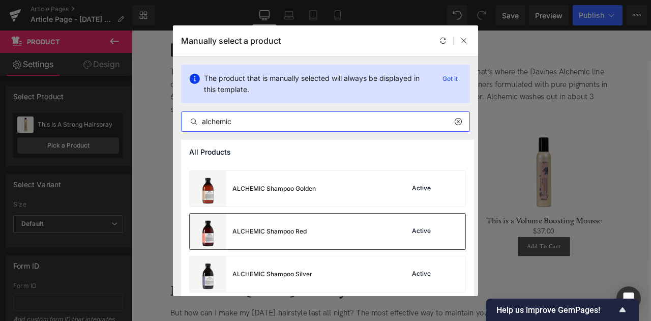
type input "alchemic"
click at [322, 235] on div "ALCHEMIC Shampoo Red Active" at bounding box center [328, 232] width 276 height 36
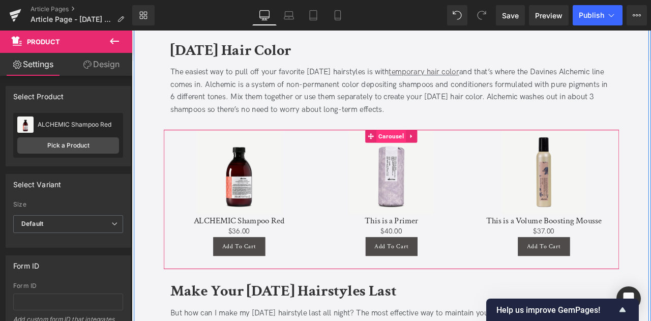
click at [436, 148] on span "Carousel" at bounding box center [438, 155] width 35 height 15
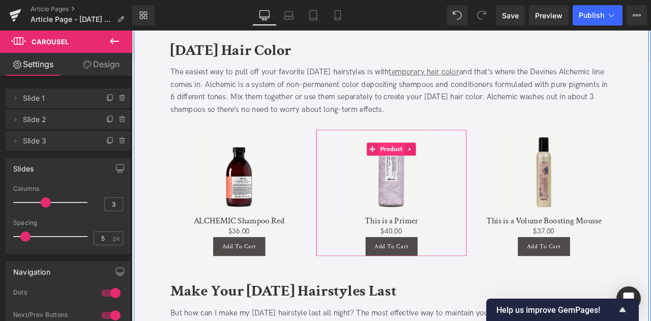
click at [434, 164] on span "Product" at bounding box center [439, 171] width 32 height 15
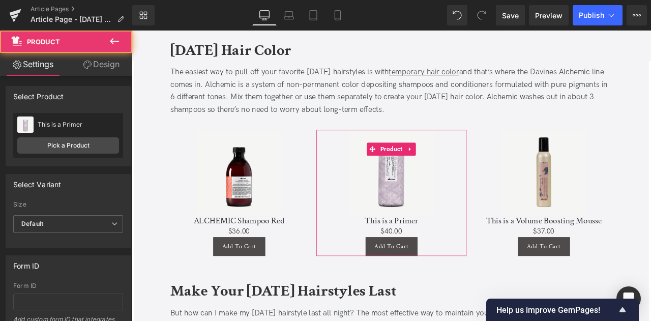
click at [97, 154] on div "This is a Primer This is a Primer Pick a Product" at bounding box center [68, 135] width 110 height 45
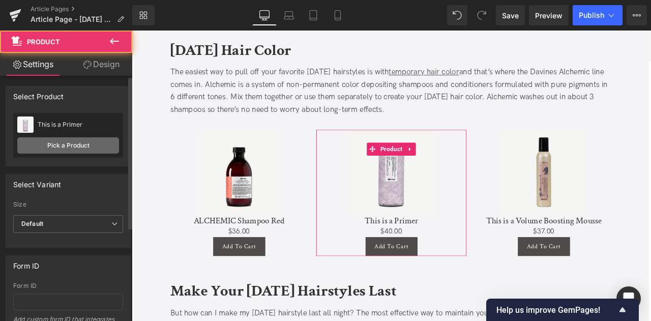
click at [93, 148] on link "Pick a Product" at bounding box center [68, 145] width 102 height 16
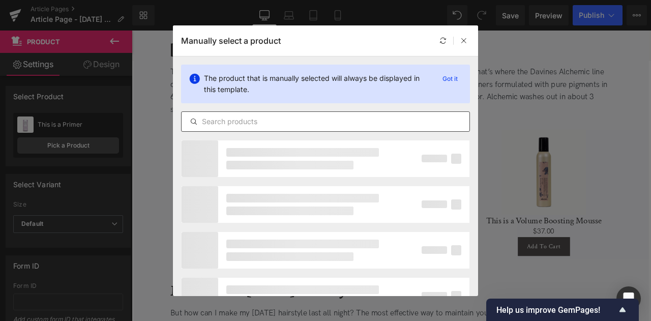
click at [221, 119] on input "text" at bounding box center [325, 121] width 288 height 12
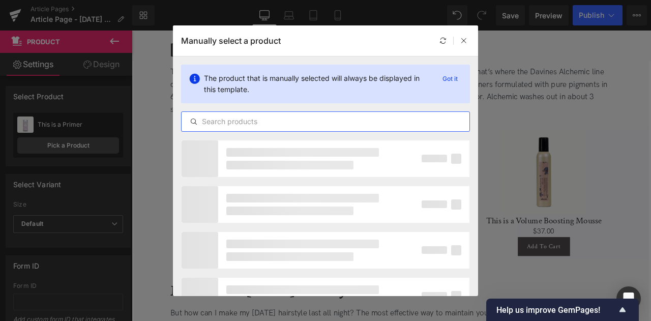
paste input "alchemic"
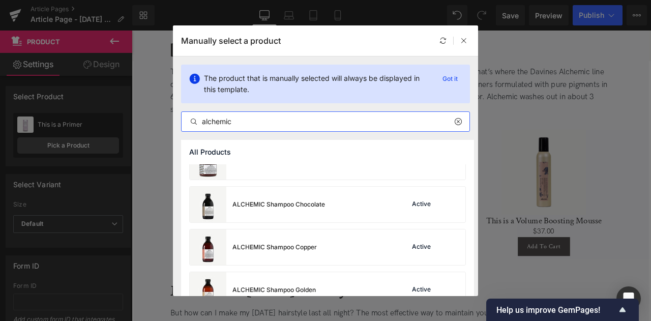
scroll to position [237, 0]
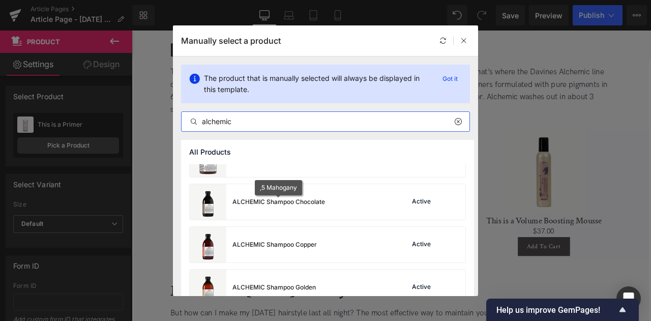
type input "alchemic"
click at [293, 201] on div "ALCHEMIC Shampoo Chocolate" at bounding box center [278, 201] width 93 height 9
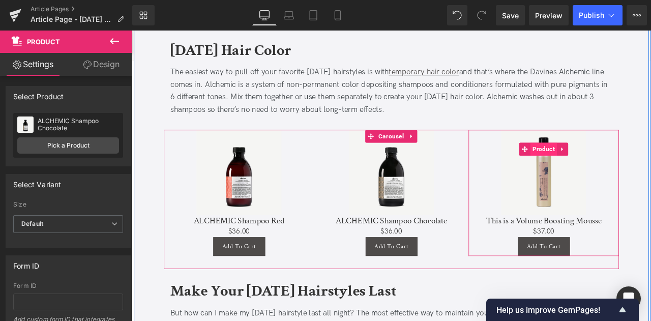
click at [620, 164] on span "Product" at bounding box center [620, 171] width 32 height 15
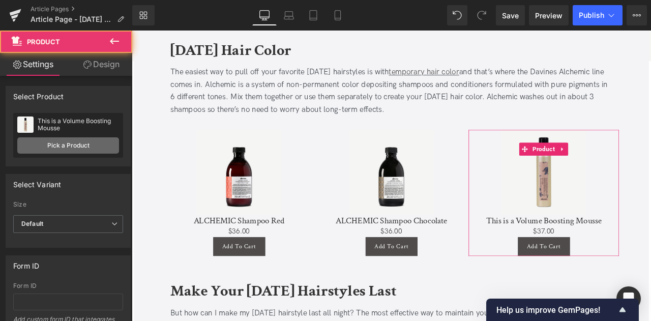
click at [95, 147] on link "Pick a Product" at bounding box center [68, 145] width 102 height 16
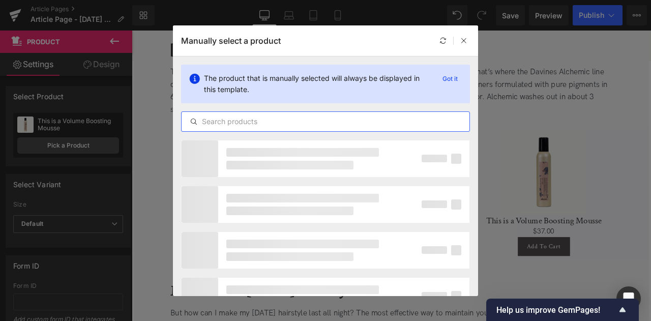
click at [208, 120] on input "text" at bounding box center [325, 121] width 288 height 12
paste input "alchemic"
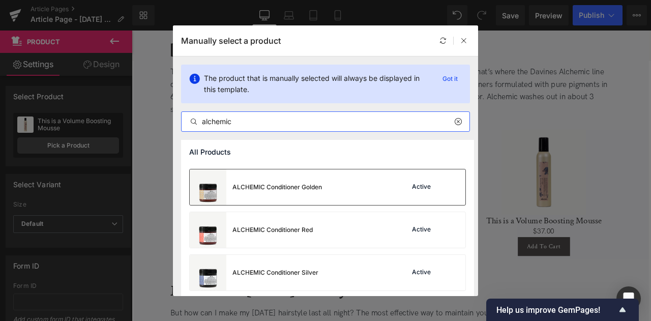
scroll to position [80, 0]
type input "alchemic"
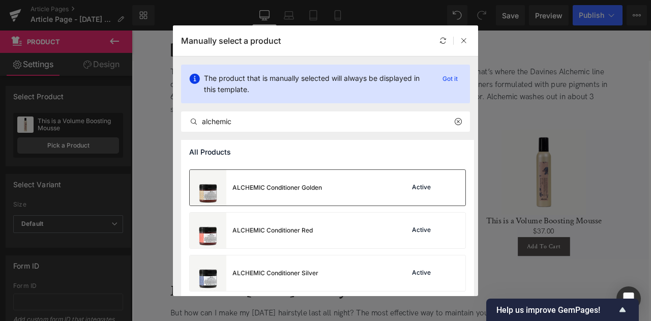
drag, startPoint x: 238, startPoint y: 177, endPoint x: 160, endPoint y: 171, distance: 78.6
click at [238, 177] on div "ALCHEMIC Conditioner Golden" at bounding box center [256, 188] width 132 height 36
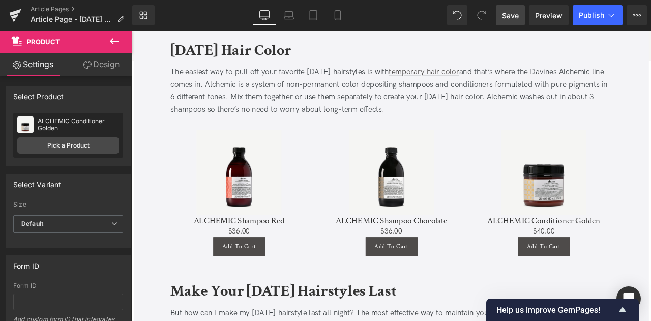
click at [508, 20] on span "Save" at bounding box center [510, 15] width 17 height 11
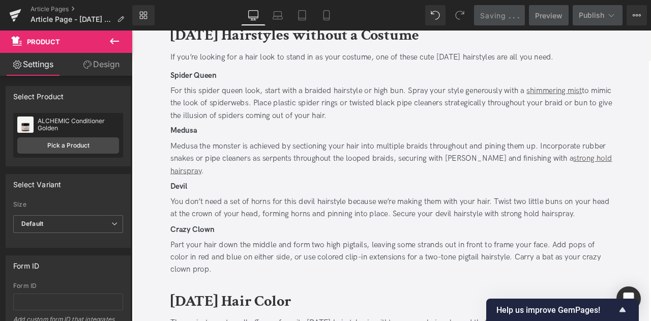
scroll to position [1315, 0]
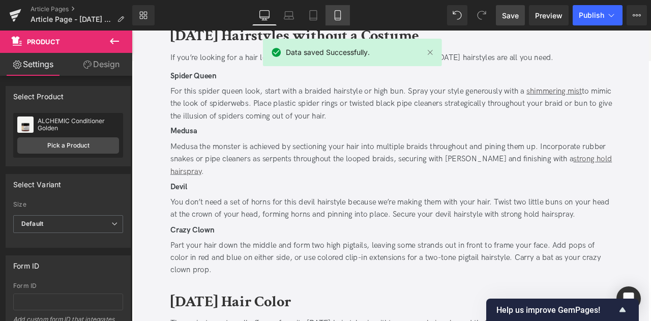
click at [329, 17] on link "Mobile" at bounding box center [337, 15] width 24 height 20
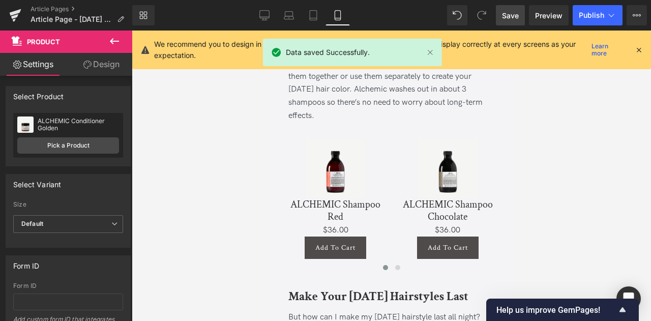
scroll to position [2207, 0]
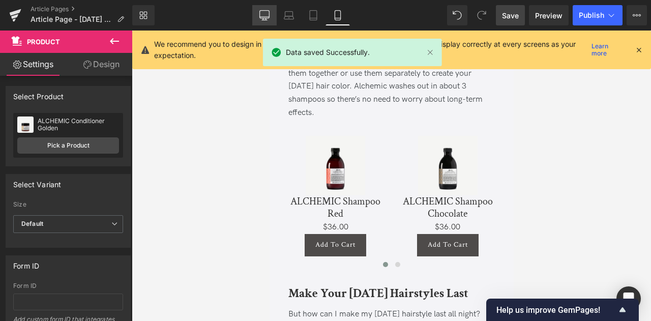
click at [264, 16] on icon at bounding box center [264, 15] width 10 height 10
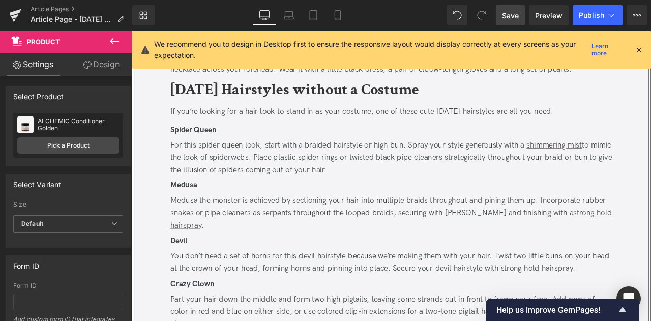
scroll to position [1251, 0]
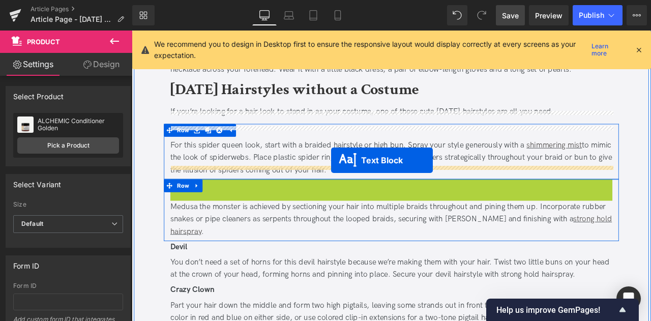
drag, startPoint x: 408, startPoint y: 201, endPoint x: 368, endPoint y: 184, distance: 43.1
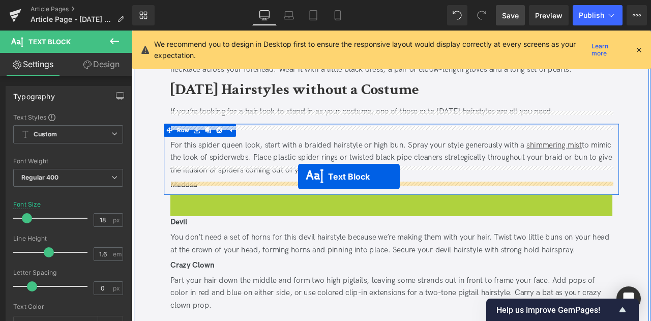
drag, startPoint x: 411, startPoint y: 230, endPoint x: 329, endPoint y: 203, distance: 86.7
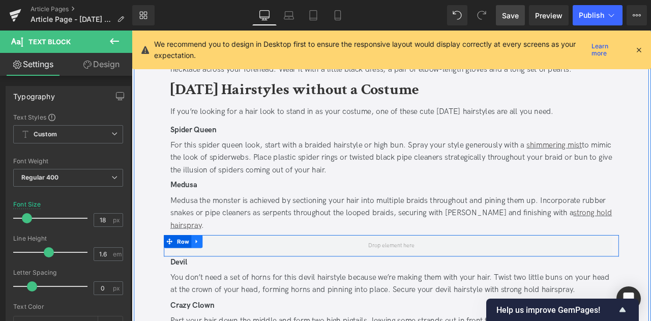
click at [209, 277] on icon at bounding box center [208, 281] width 7 height 8
click at [232, 277] on icon at bounding box center [235, 280] width 7 height 7
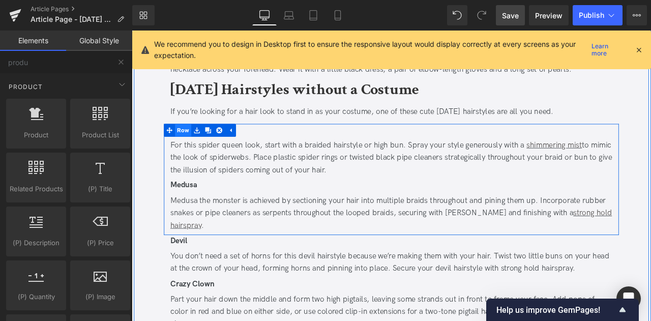
click at [186, 141] on span "Row" at bounding box center [192, 148] width 19 height 15
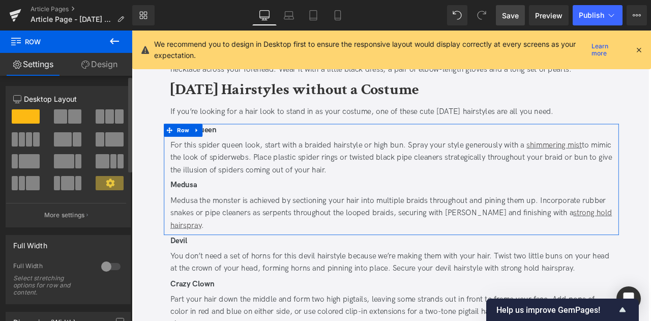
click at [62, 122] on span at bounding box center [60, 116] width 13 height 14
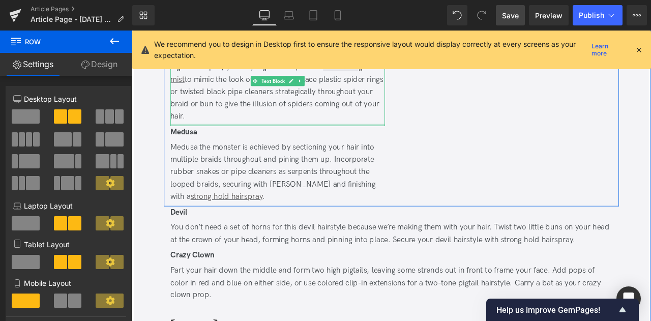
scroll to position [1359, 0]
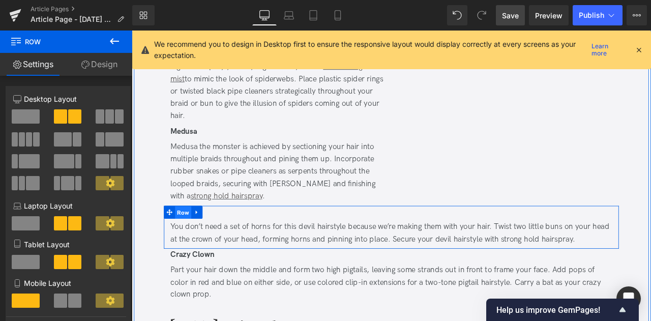
click at [194, 238] on span "Row" at bounding box center [192, 245] width 19 height 15
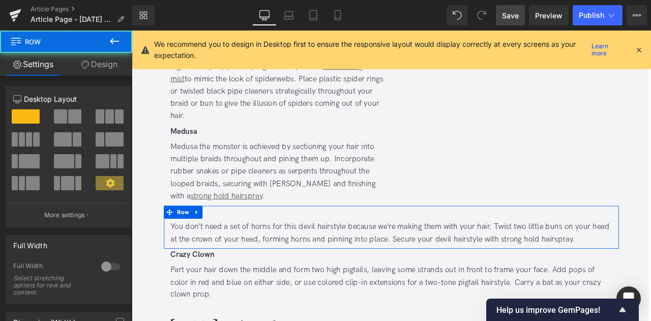
click at [65, 118] on button at bounding box center [68, 116] width 29 height 14
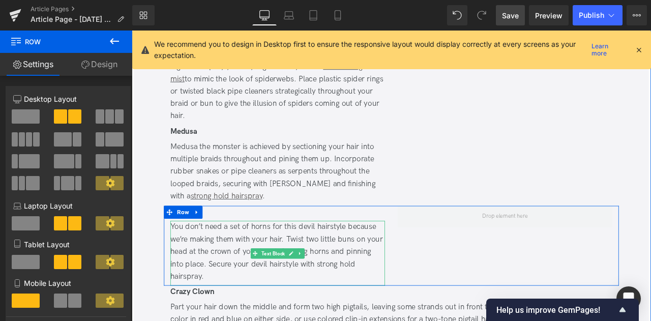
scroll to position [1431, 0]
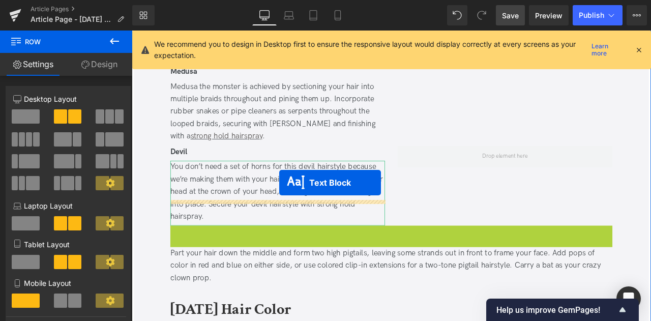
drag, startPoint x: 406, startPoint y: 243, endPoint x: 307, endPoint y: 210, distance: 104.3
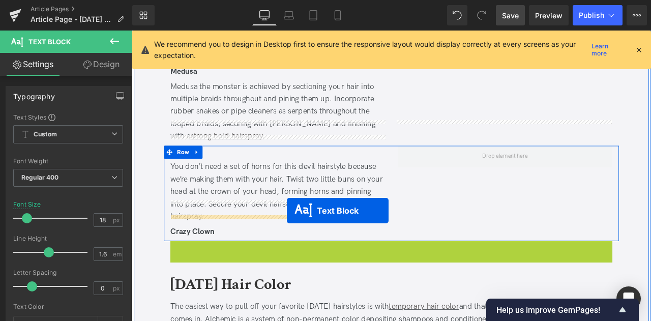
drag, startPoint x: 411, startPoint y: 273, endPoint x: 315, endPoint y: 244, distance: 99.9
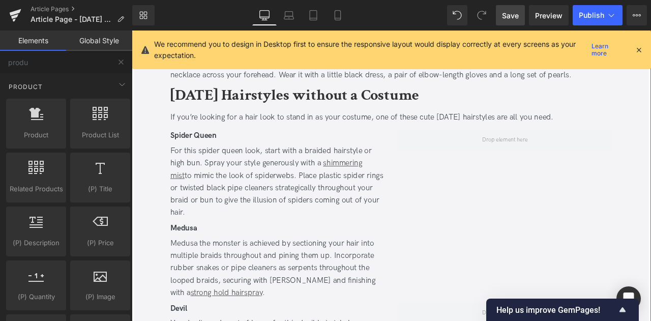
scroll to position [1244, 0]
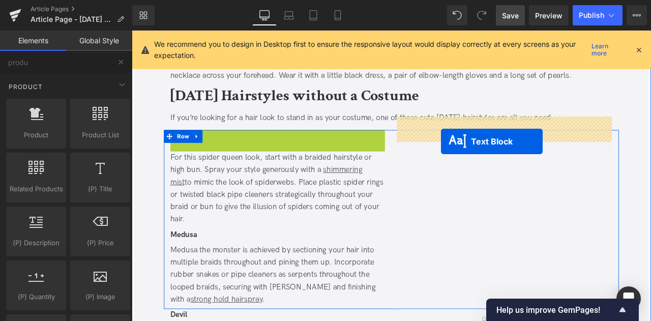
drag, startPoint x: 275, startPoint y: 142, endPoint x: 498, endPoint y: 162, distance: 223.6
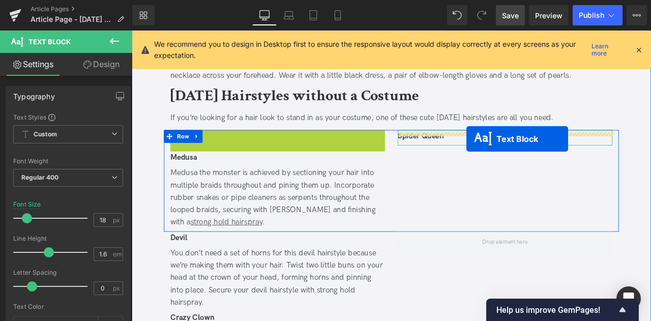
drag, startPoint x: 278, startPoint y: 169, endPoint x: 528, endPoint y: 159, distance: 250.3
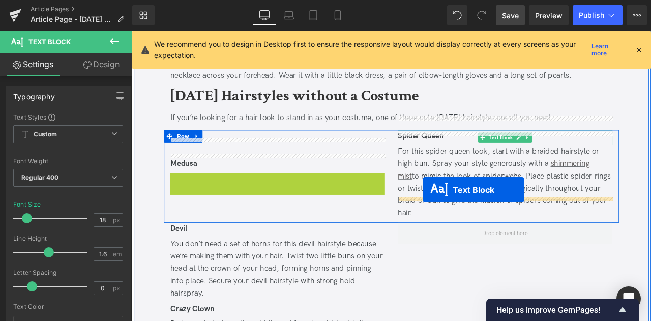
drag, startPoint x: 275, startPoint y: 190, endPoint x: 476, endPoint y: 219, distance: 203.3
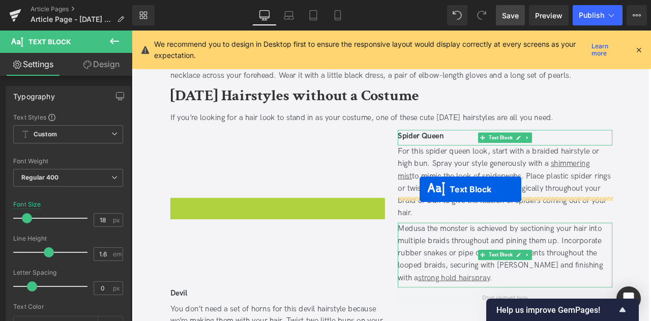
drag, startPoint x: 278, startPoint y: 219, endPoint x: 473, endPoint y: 219, distance: 195.2
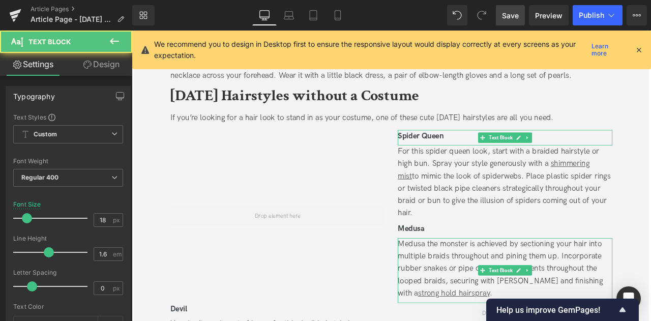
click at [351, 267] on div at bounding box center [304, 250] width 269 height 204
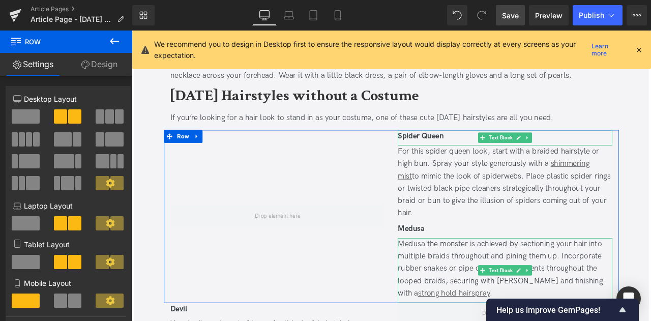
click at [111, 39] on icon at bounding box center [114, 41] width 9 height 6
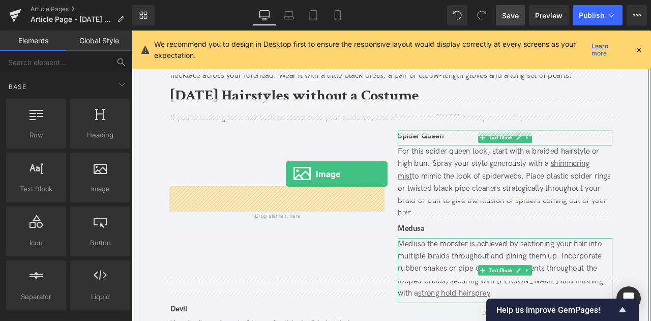
drag, startPoint x: 225, startPoint y: 207, endPoint x: 314, endPoint y: 200, distance: 89.3
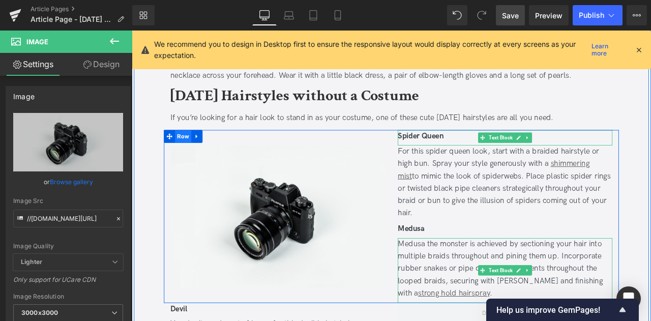
click at [185, 148] on span "Row" at bounding box center [192, 155] width 19 height 15
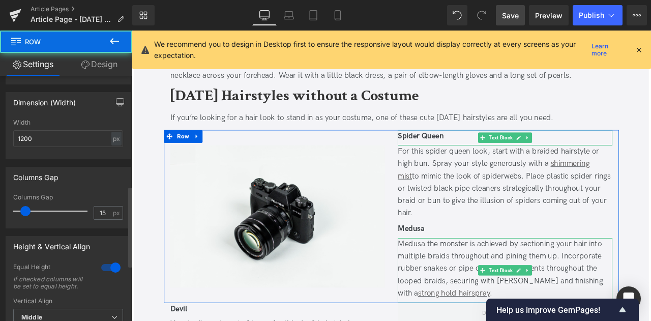
scroll to position [502, 0]
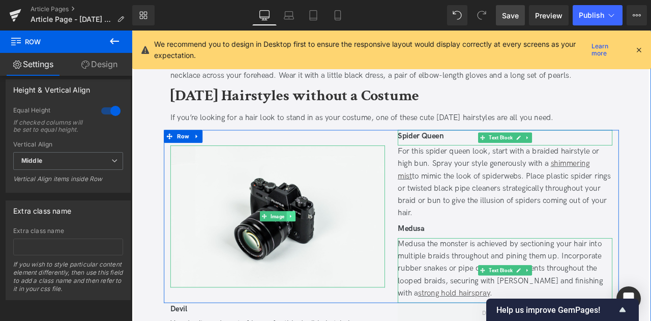
click at [318, 248] on icon at bounding box center [320, 251] width 6 height 6
click at [316, 248] on icon at bounding box center [315, 251] width 6 height 6
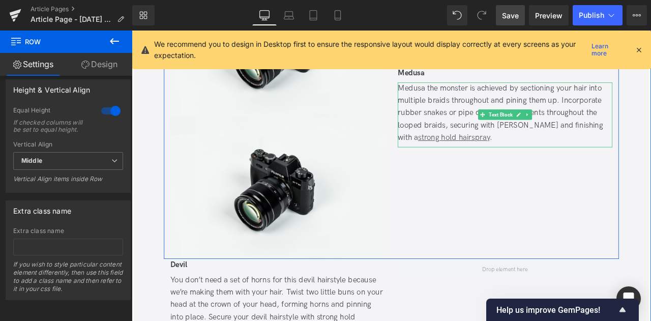
scroll to position [1474, 0]
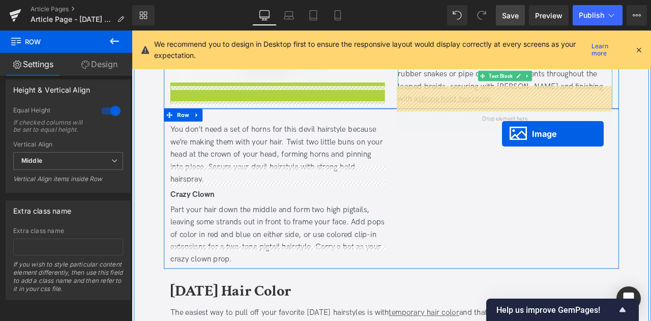
drag, startPoint x: 299, startPoint y: 154, endPoint x: 570, endPoint y: 153, distance: 271.5
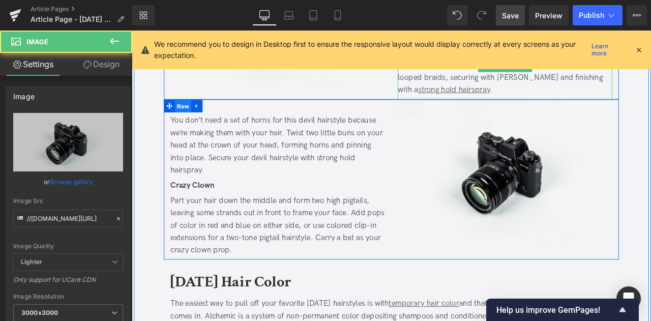
click at [189, 113] on span "Row" at bounding box center [192, 120] width 19 height 15
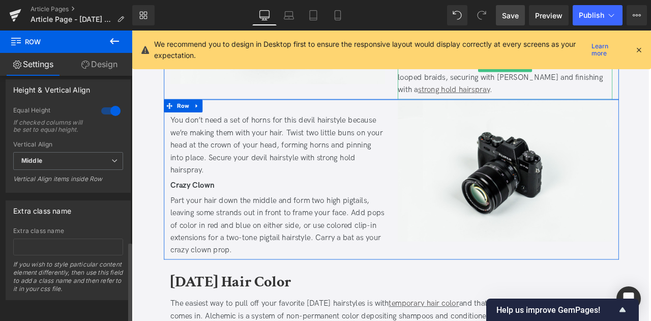
click at [103, 103] on div at bounding box center [111, 111] width 24 height 16
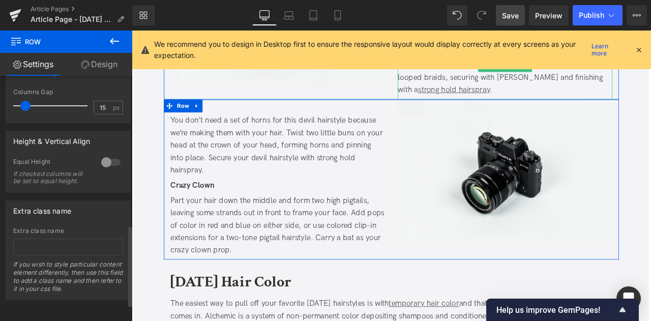
click at [104, 154] on div at bounding box center [111, 162] width 24 height 16
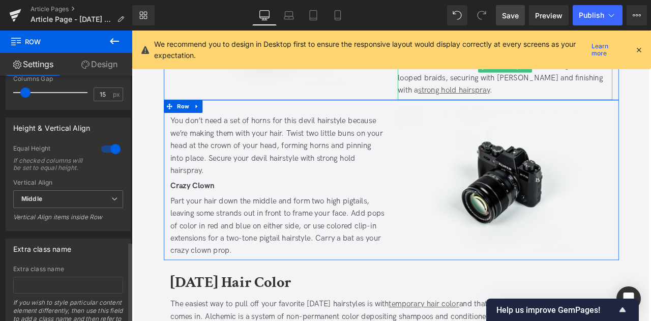
scroll to position [502, 0]
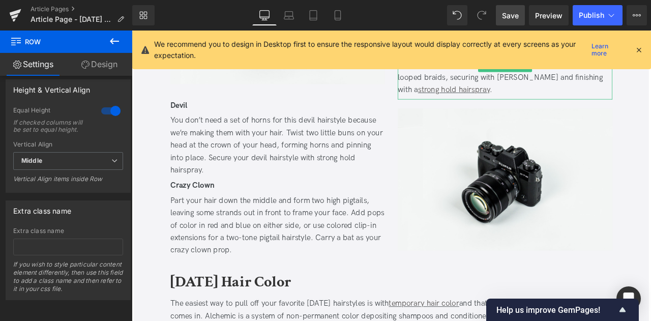
click at [512, 14] on span "Save" at bounding box center [510, 15] width 17 height 11
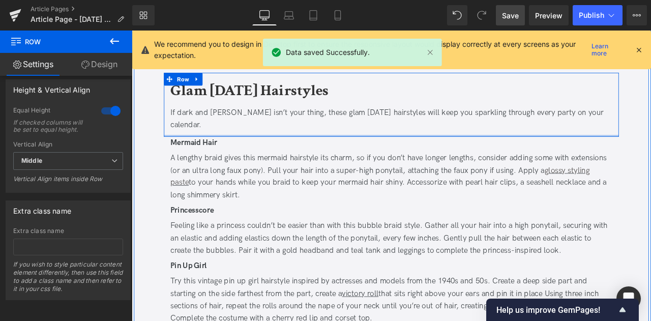
scroll to position [890, 0]
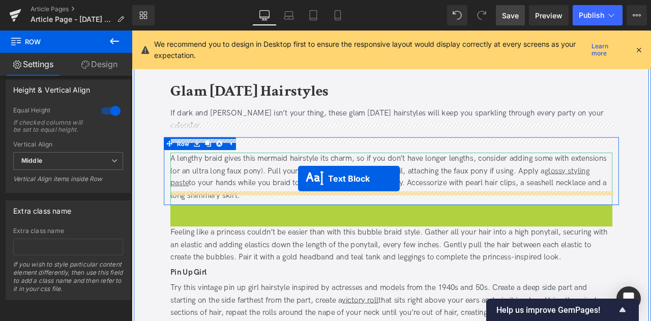
drag, startPoint x: 407, startPoint y: 234, endPoint x: 329, endPoint y: 206, distance: 83.3
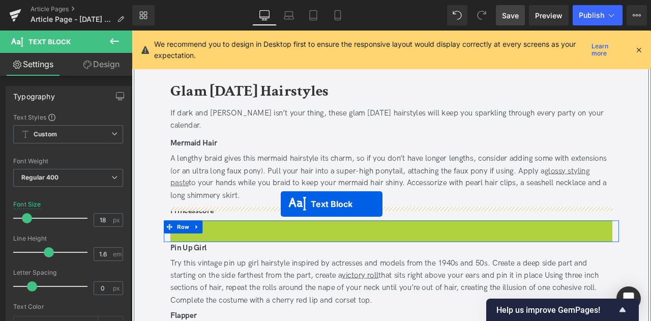
drag, startPoint x: 410, startPoint y: 264, endPoint x: 308, endPoint y: 236, distance: 105.4
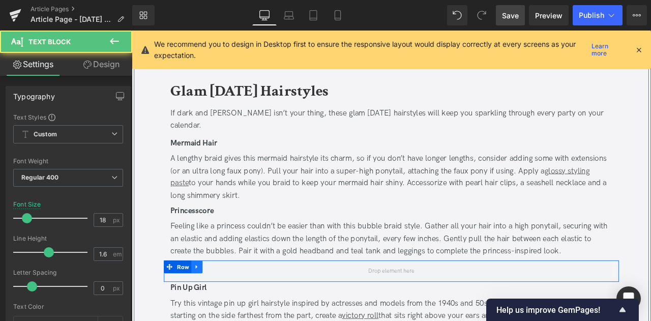
click at [205, 307] on icon at bounding box center [208, 311] width 7 height 8
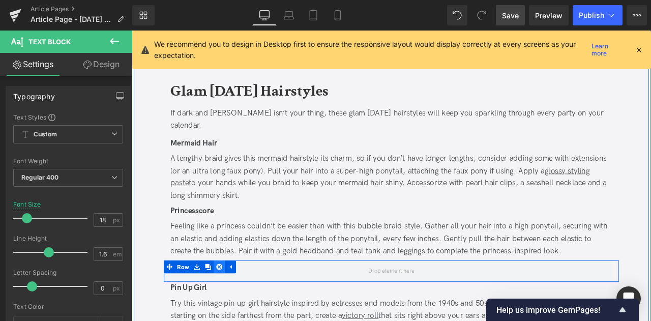
click at [232, 307] on icon at bounding box center [235, 310] width 7 height 7
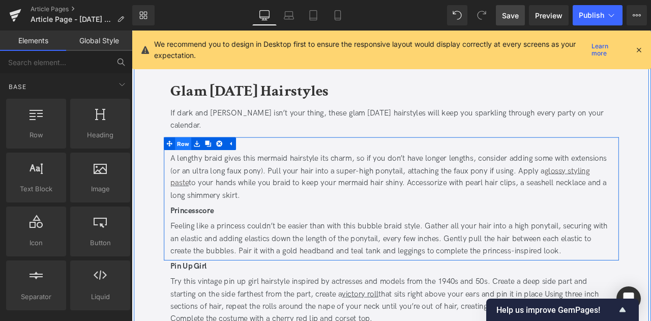
click at [183, 157] on span "Row" at bounding box center [192, 164] width 19 height 15
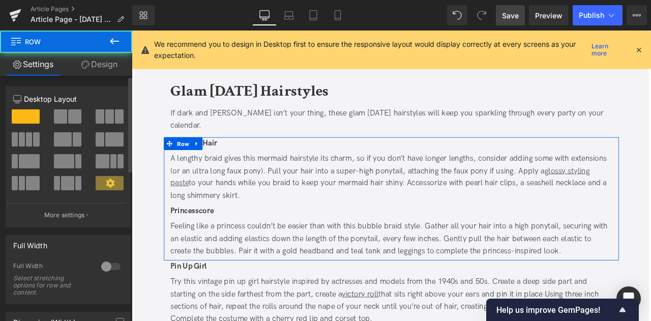
click at [71, 110] on span at bounding box center [74, 116] width 13 height 14
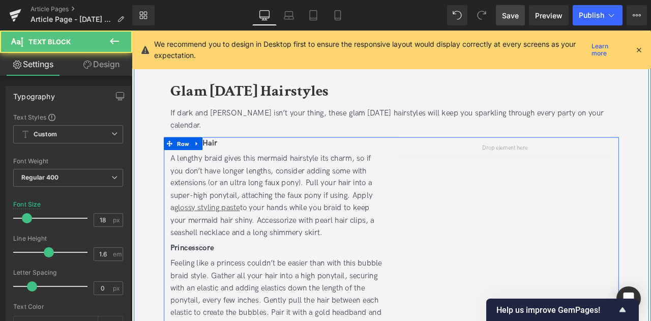
drag, startPoint x: 271, startPoint y: 209, endPoint x: 581, endPoint y: 183, distance: 311.2
click at [581, 183] on div "Mermaid Hair Text Block A lengthy braid gives this mermaid hairstyle its charm,…" at bounding box center [439, 274] width 539 height 234
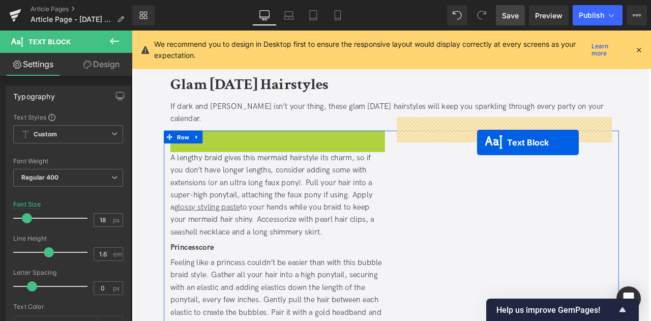
drag, startPoint x: 278, startPoint y: 151, endPoint x: 541, endPoint y: 163, distance: 263.1
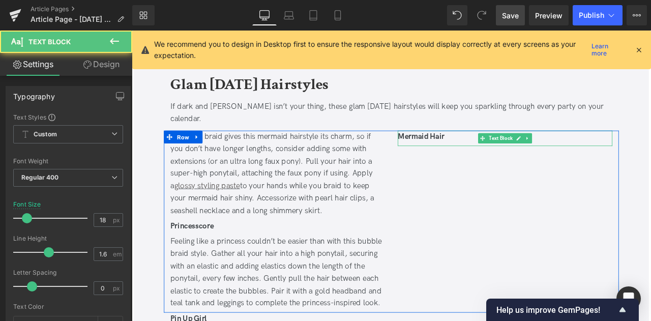
scroll to position [872, 0]
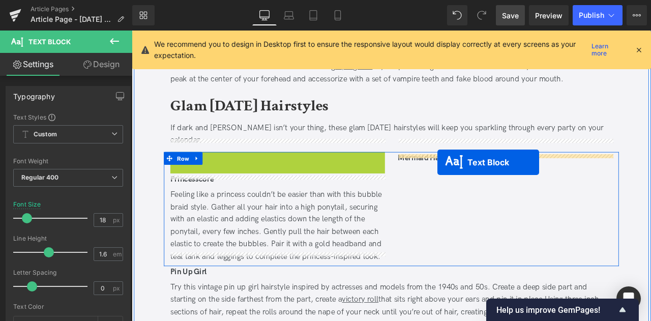
drag, startPoint x: 272, startPoint y: 215, endPoint x: 494, endPoint y: 187, distance: 222.9
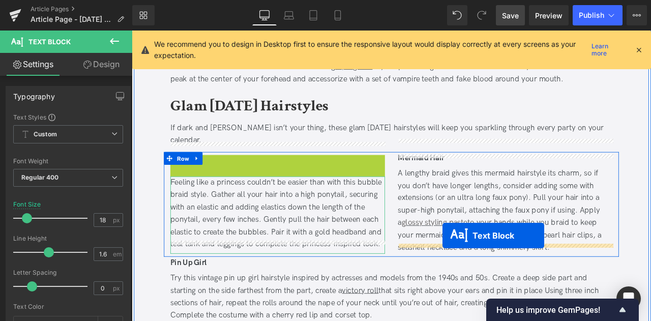
drag, startPoint x: 275, startPoint y: 173, endPoint x: 500, endPoint y: 273, distance: 246.0
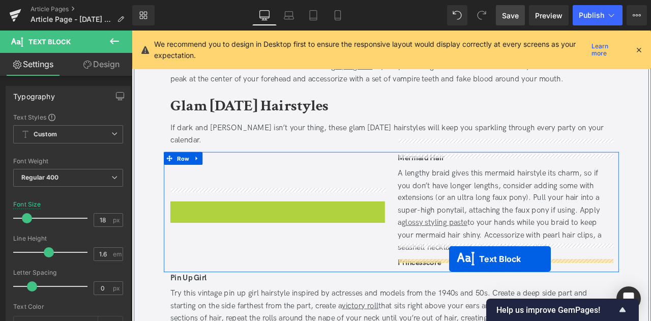
drag, startPoint x: 278, startPoint y: 228, endPoint x: 508, endPoint y: 301, distance: 241.7
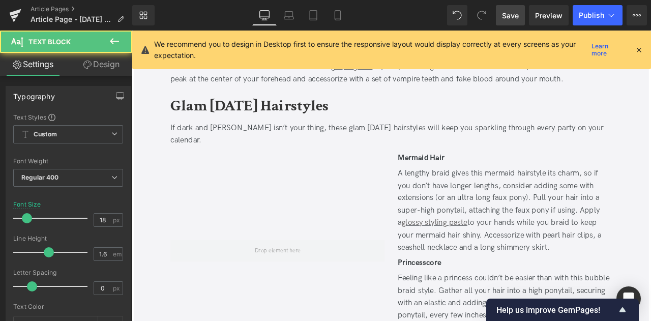
click at [112, 39] on icon at bounding box center [114, 41] width 9 height 6
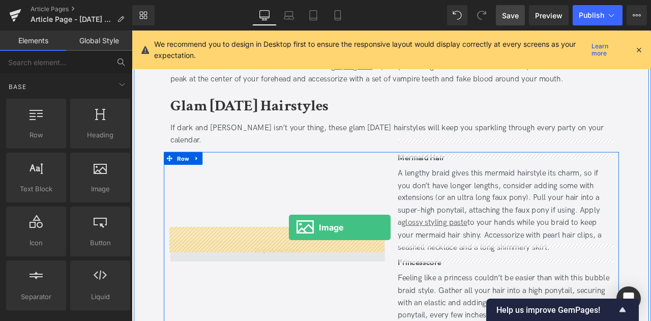
drag, startPoint x: 225, startPoint y: 220, endPoint x: 318, endPoint y: 264, distance: 102.3
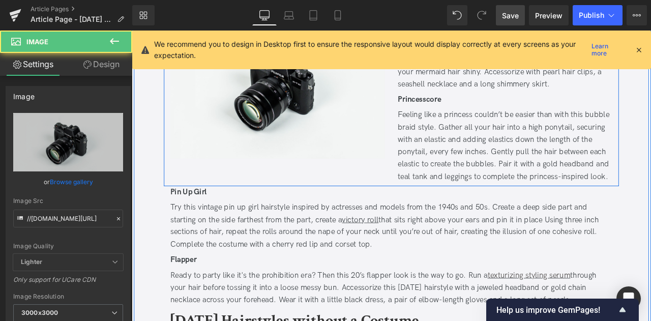
scroll to position [1110, 0]
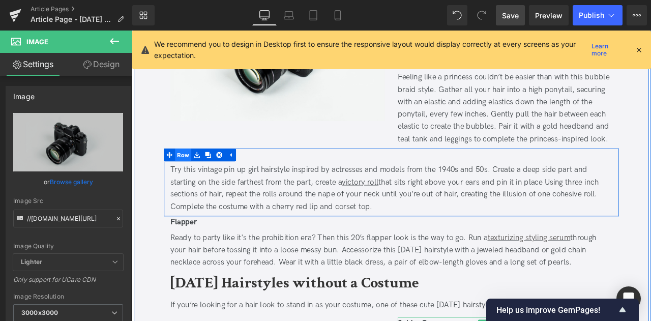
click at [190, 170] on span "Row" at bounding box center [192, 177] width 19 height 15
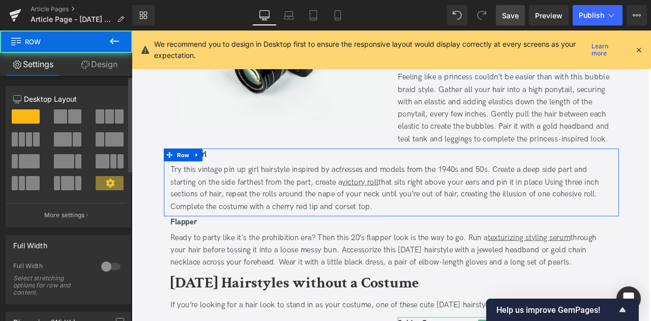
click at [70, 119] on span at bounding box center [74, 116] width 13 height 14
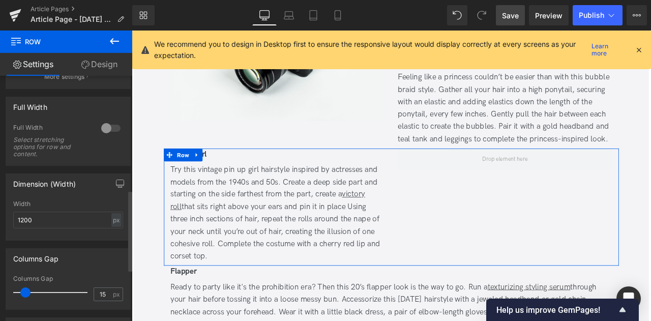
scroll to position [423, 0]
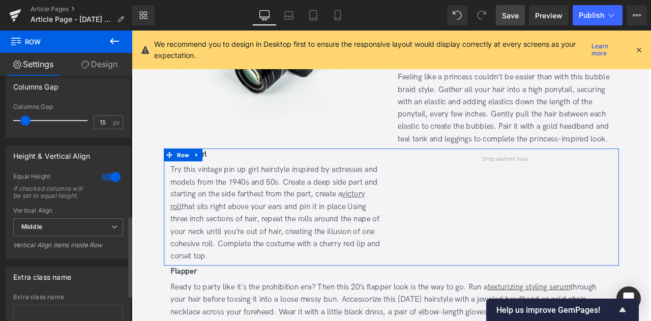
click at [116, 172] on div at bounding box center [111, 177] width 24 height 16
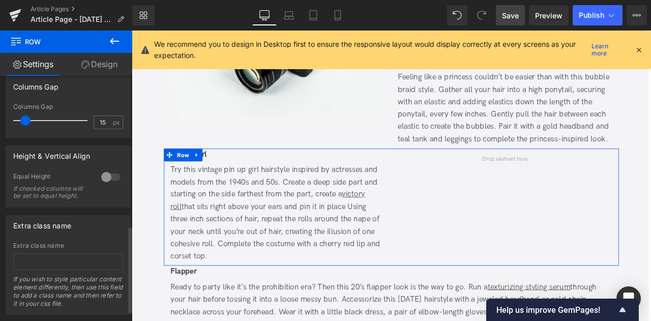
click at [111, 176] on div at bounding box center [111, 177] width 24 height 16
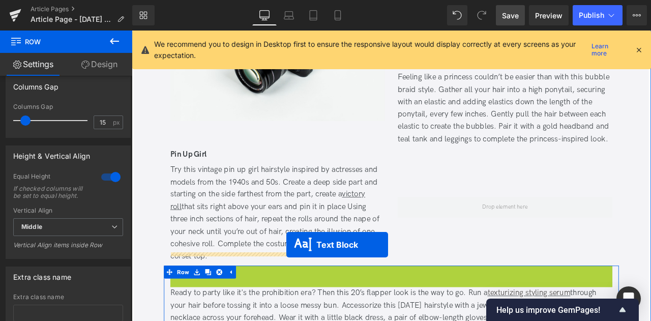
drag, startPoint x: 408, startPoint y: 303, endPoint x: 315, endPoint y: 284, distance: 94.9
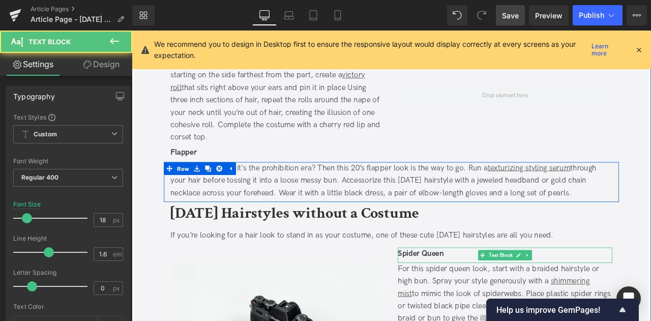
scroll to position [1252, 0]
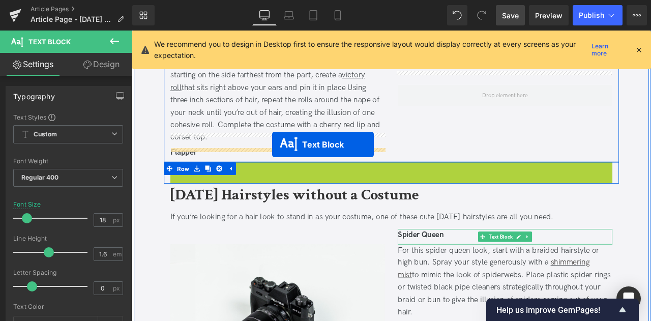
drag, startPoint x: 411, startPoint y: 193, endPoint x: 298, endPoint y: 165, distance: 116.2
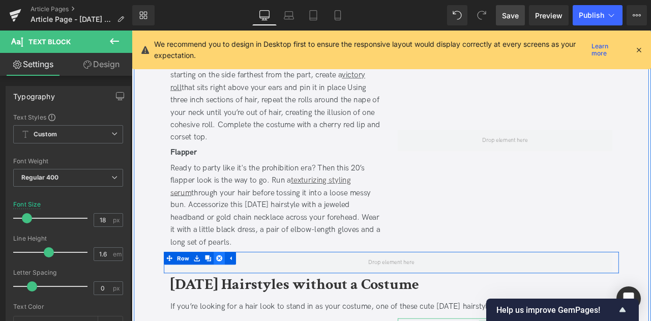
click at [232, 296] on icon at bounding box center [235, 300] width 7 height 8
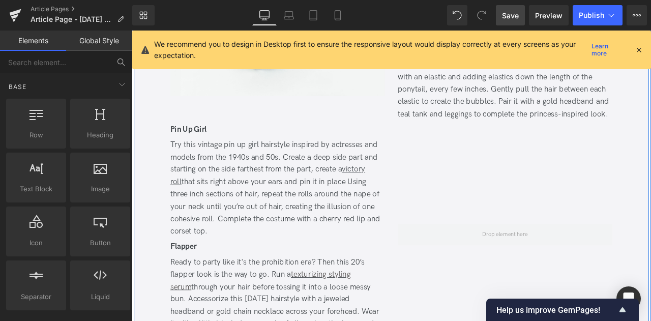
scroll to position [1143, 0]
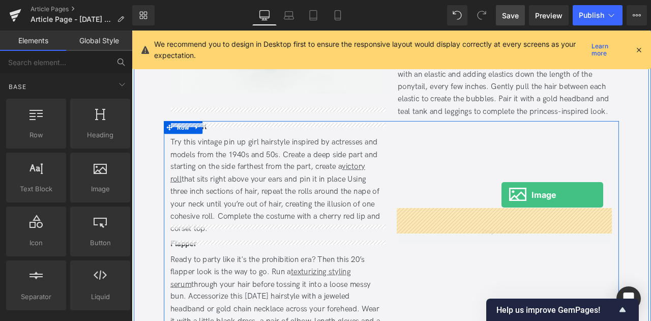
drag, startPoint x: 225, startPoint y: 210, endPoint x: 570, endPoint y: 225, distance: 345.0
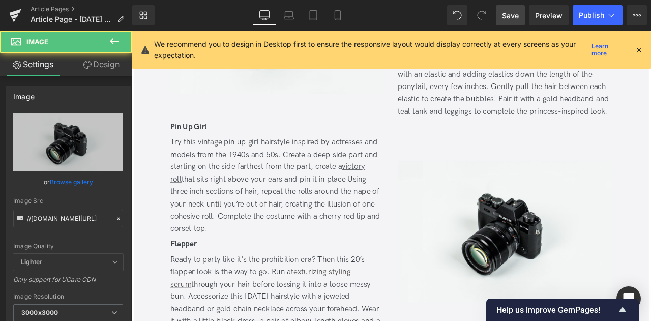
click at [514, 9] on link "Save" at bounding box center [510, 15] width 29 height 20
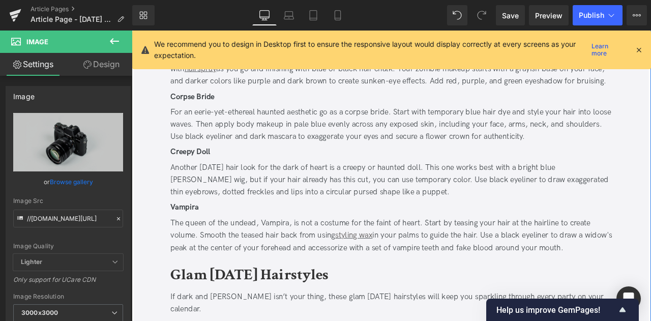
scroll to position [587, 0]
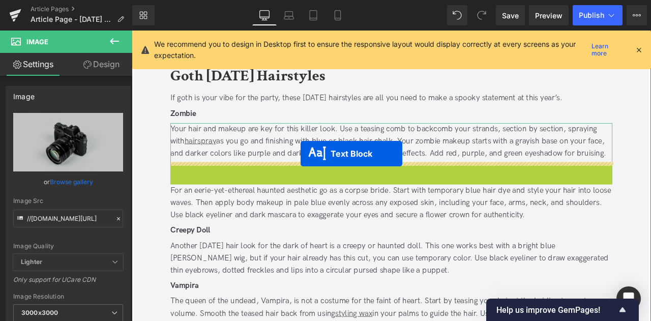
drag, startPoint x: 411, startPoint y: 197, endPoint x: 331, endPoint y: 176, distance: 82.5
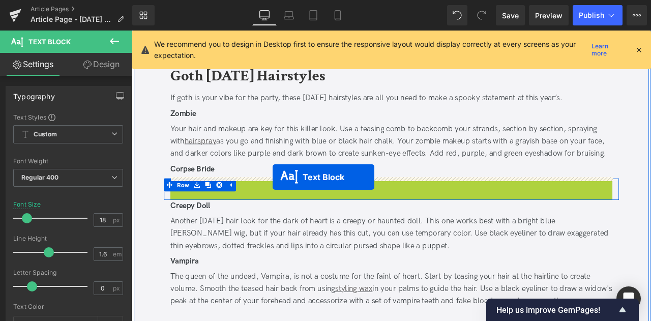
drag, startPoint x: 413, startPoint y: 232, endPoint x: 298, endPoint y: 204, distance: 118.2
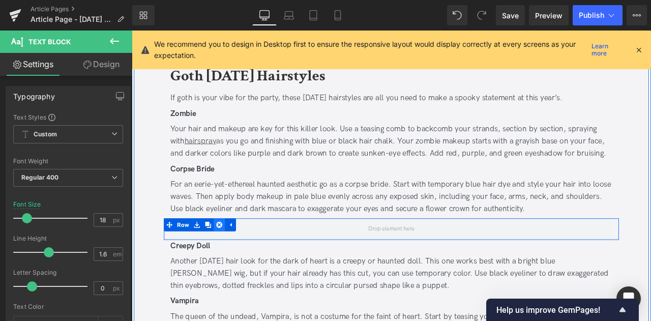
click at [232, 255] on link at bounding box center [235, 260] width 13 height 15
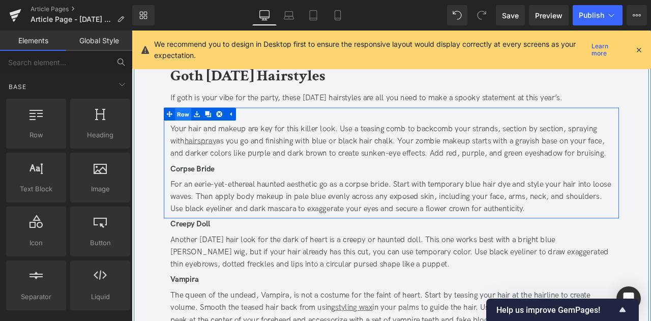
click at [189, 126] on span "Row" at bounding box center [192, 129] width 19 height 15
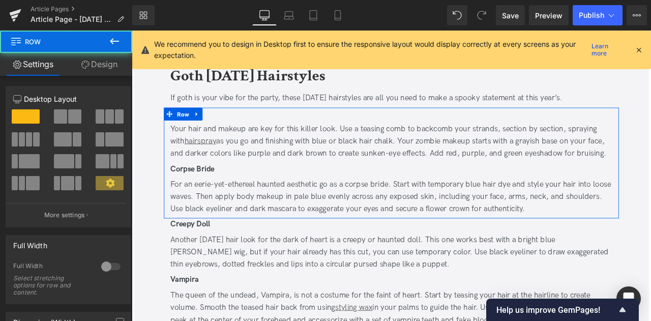
click at [69, 118] on span at bounding box center [74, 116] width 13 height 14
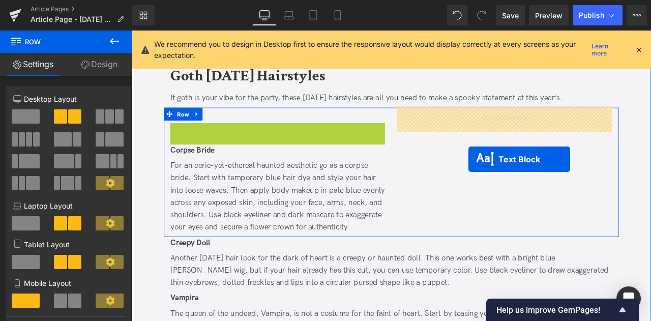
drag, startPoint x: 285, startPoint y: 190, endPoint x: 531, endPoint y: 183, distance: 245.7
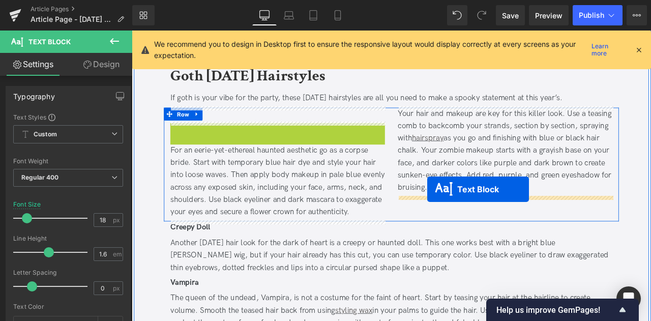
drag, startPoint x: 274, startPoint y: 144, endPoint x: 482, endPoint y: 220, distance: 221.3
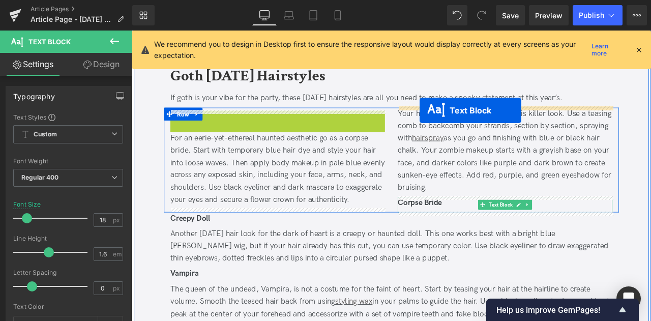
drag, startPoint x: 264, startPoint y: 137, endPoint x: 473, endPoint y: 125, distance: 209.3
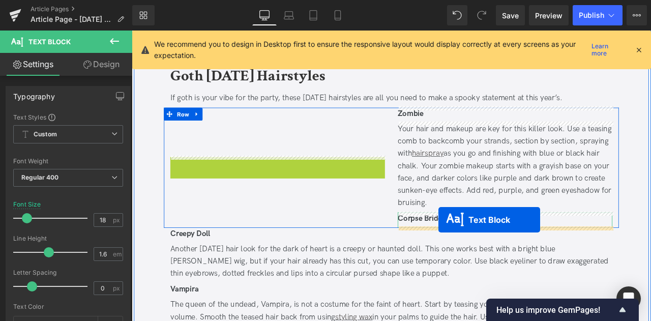
drag, startPoint x: 276, startPoint y: 192, endPoint x: 495, endPoint y: 255, distance: 228.0
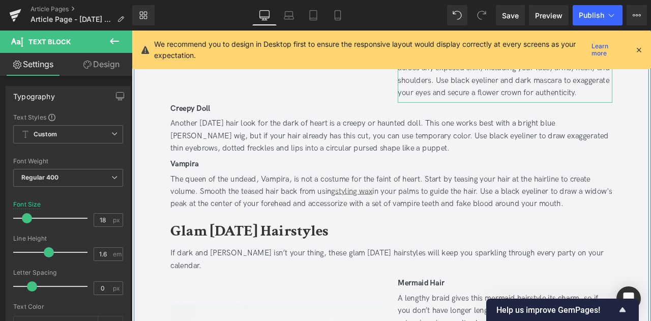
scroll to position [641, 0]
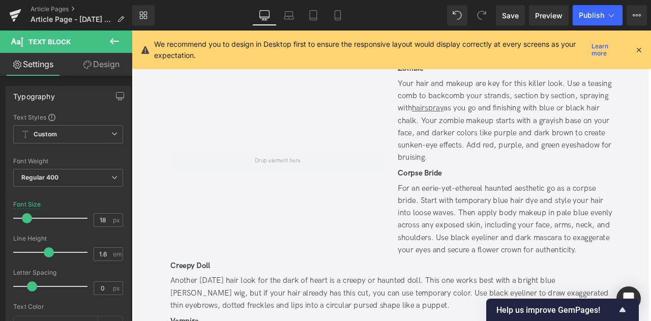
click at [113, 37] on icon at bounding box center [114, 41] width 12 height 12
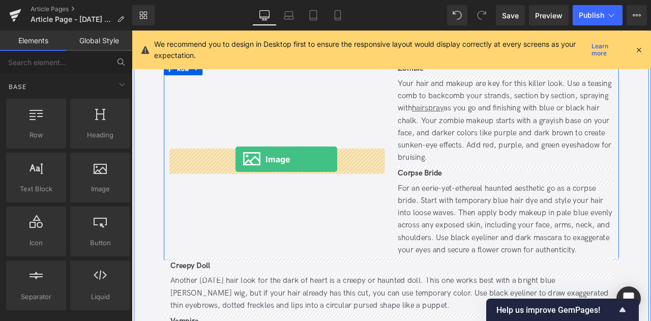
drag, startPoint x: 174, startPoint y: 193, endPoint x: 345, endPoint y: 173, distance: 172.0
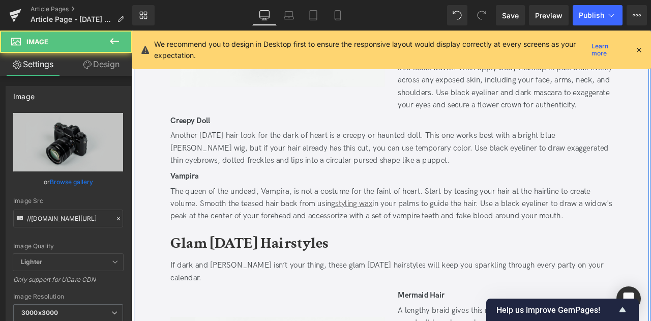
scroll to position [812, 0]
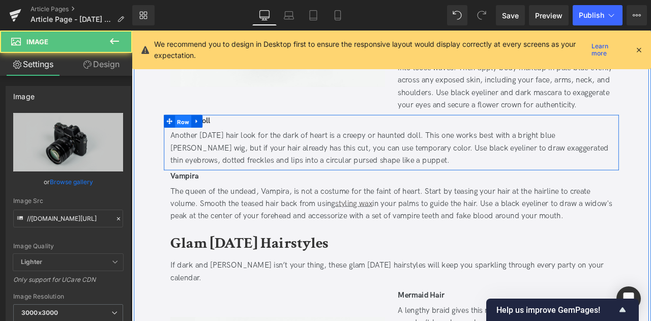
click at [194, 131] on span "Row" at bounding box center [192, 138] width 19 height 15
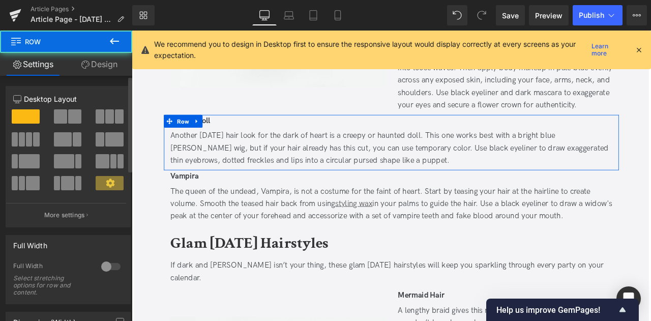
click at [78, 118] on span at bounding box center [74, 116] width 13 height 14
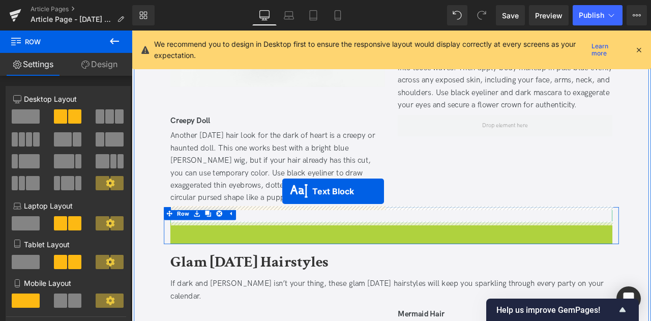
drag, startPoint x: 410, startPoint y: 276, endPoint x: 310, endPoint y: 221, distance: 114.2
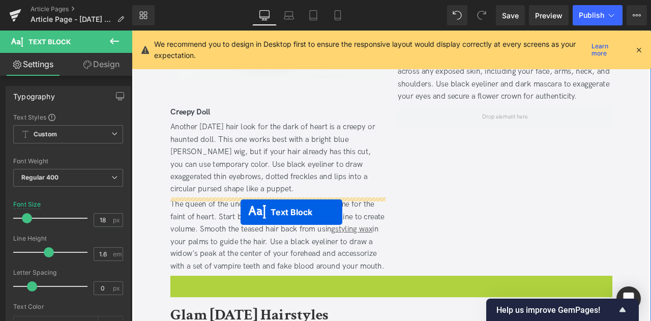
drag, startPoint x: 410, startPoint y: 353, endPoint x: 261, endPoint y: 246, distance: 183.6
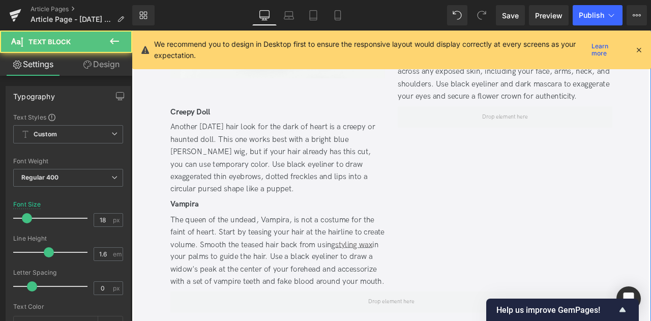
scroll to position [967, 0]
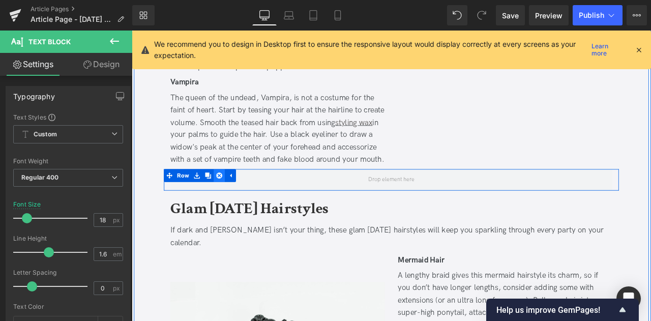
click at [232, 206] on icon at bounding box center [235, 202] width 7 height 8
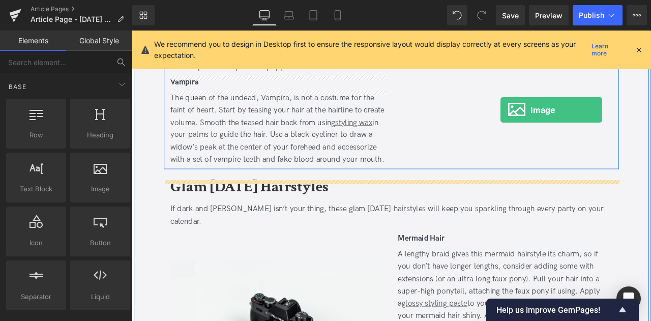
drag, startPoint x: 256, startPoint y: 160, endPoint x: 568, endPoint y: 125, distance: 314.6
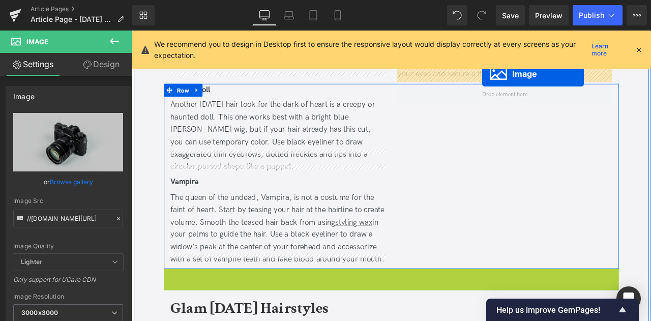
scroll to position [818, 0]
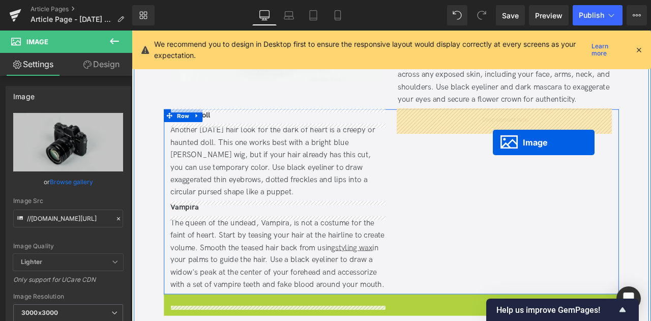
drag, startPoint x: 421, startPoint y: 321, endPoint x: 559, endPoint y: 163, distance: 209.7
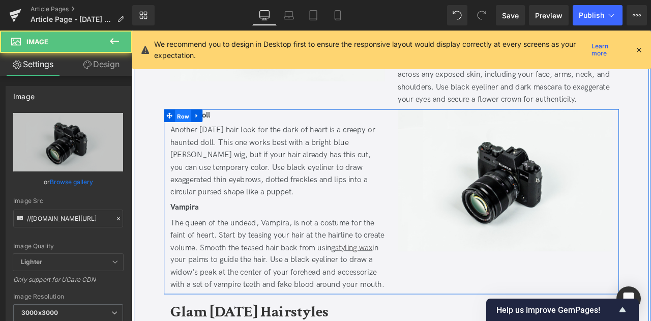
click at [196, 131] on span "Row" at bounding box center [192, 132] width 19 height 15
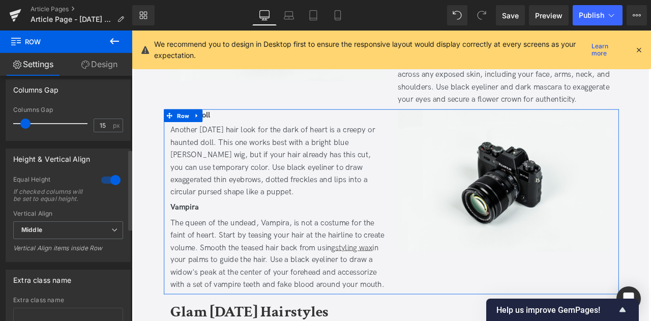
scroll to position [502, 0]
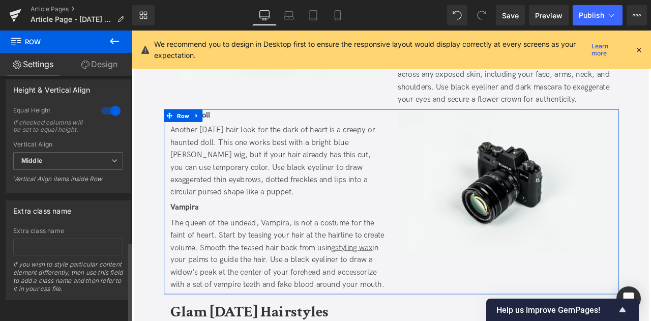
click at [103, 106] on div "Equal Height If checked columns will be set to equal height." at bounding box center [68, 123] width 110 height 35
click at [102, 103] on div at bounding box center [111, 111] width 24 height 16
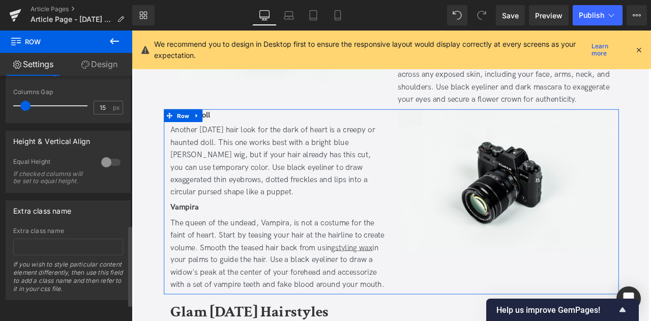
click at [108, 138] on div "Height & Vertical Align 0 Equal Height If checked columns will be set to equal …" at bounding box center [68, 162] width 125 height 62
click at [106, 154] on div at bounding box center [111, 162] width 24 height 16
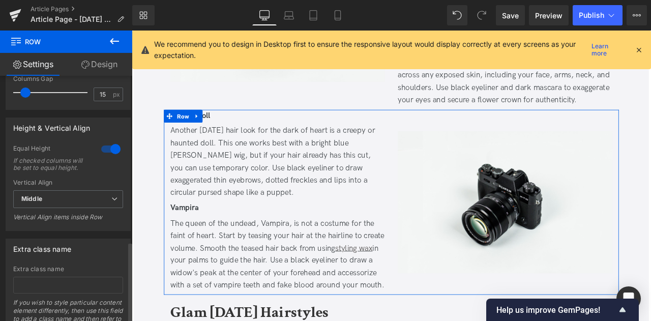
scroll to position [502, 0]
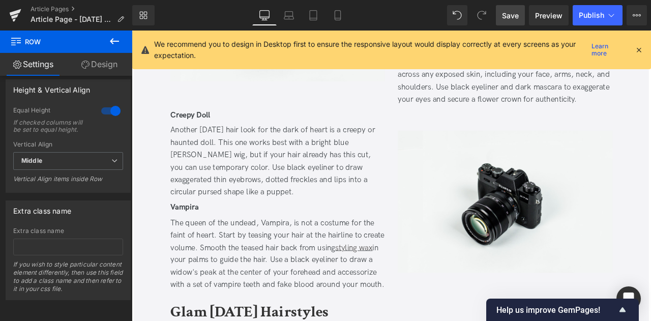
drag, startPoint x: 506, startPoint y: 15, endPoint x: 258, endPoint y: 278, distance: 361.4
click at [506, 15] on span "Save" at bounding box center [510, 15] width 17 height 11
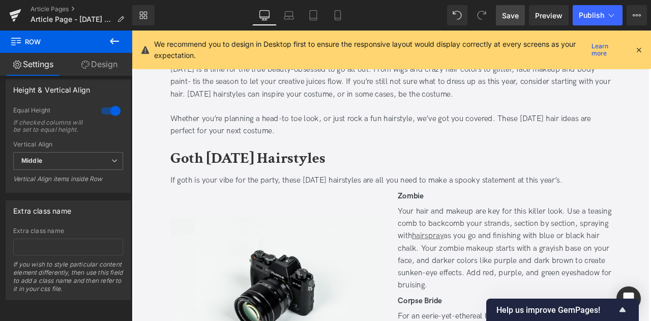
scroll to position [422, 0]
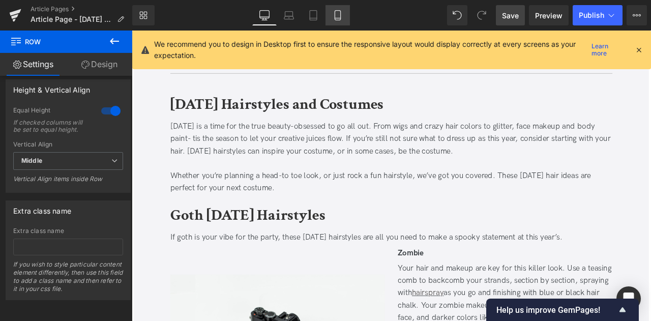
click at [330, 16] on link "Mobile" at bounding box center [337, 15] width 24 height 20
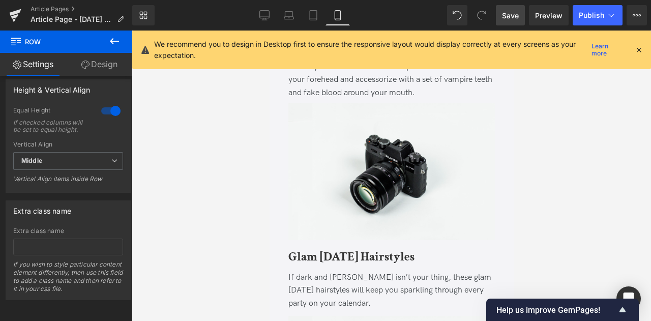
scroll to position [1225, 0]
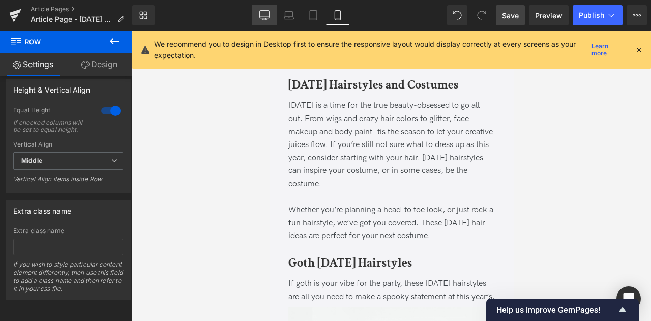
click at [260, 17] on icon at bounding box center [264, 15] width 10 height 8
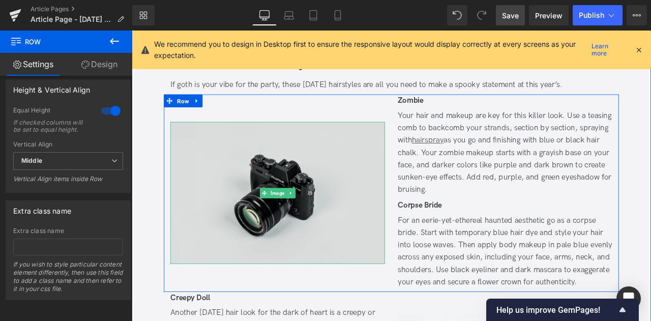
scroll to position [607, 0]
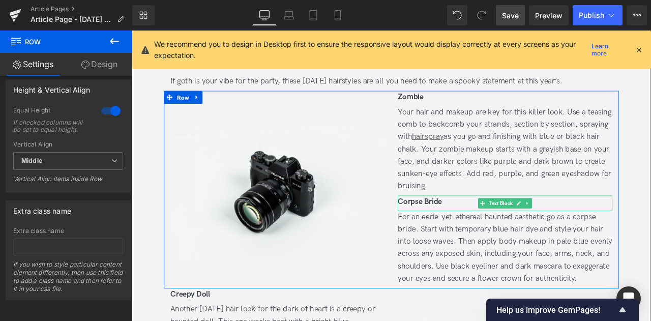
click at [494, 229] on b "Corpse Bride" at bounding box center [473, 232] width 52 height 11
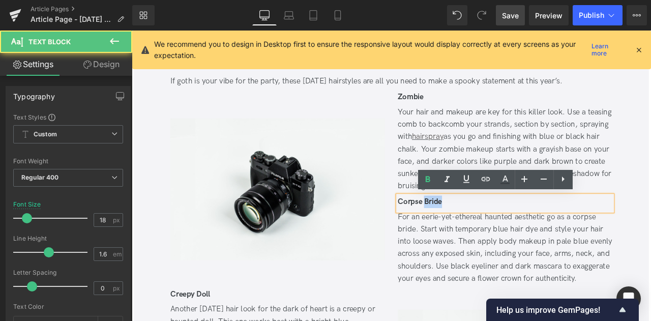
click at [494, 229] on b "Corpse Bride" at bounding box center [473, 232] width 52 height 11
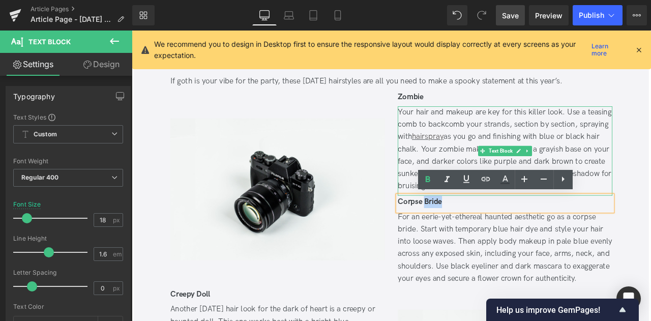
click at [476, 176] on div "Your hair and makeup are key for this killer look. Use a teasing comb to backco…" at bounding box center [574, 171] width 254 height 103
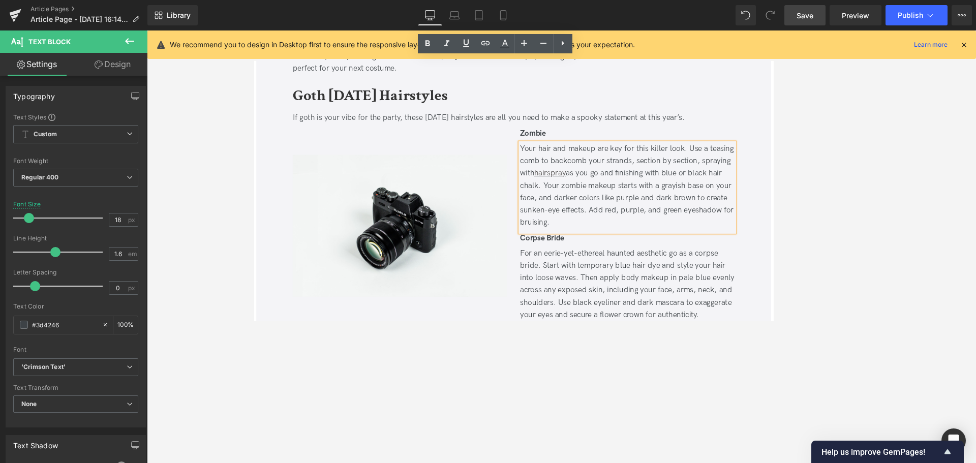
scroll to position [523, 0]
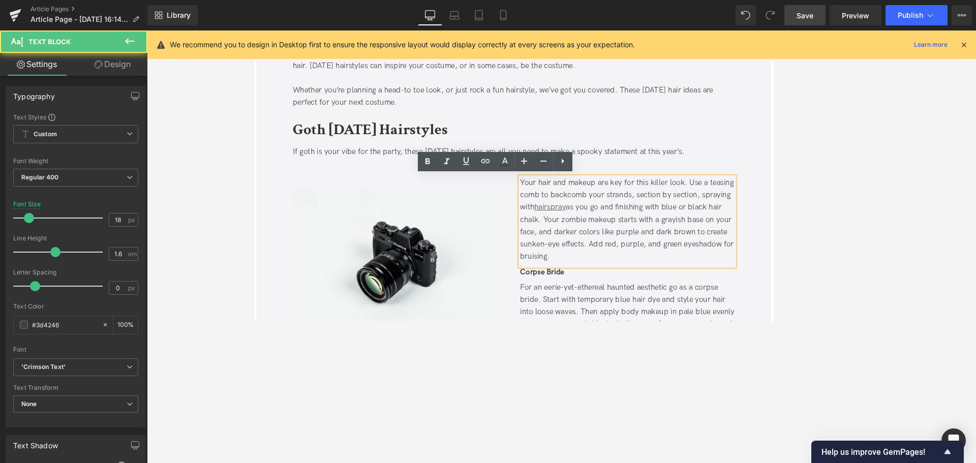
click at [612, 246] on div "Your hair and makeup are key for this killer look. Use a teasing comb to backco…" at bounding box center [696, 255] width 254 height 103
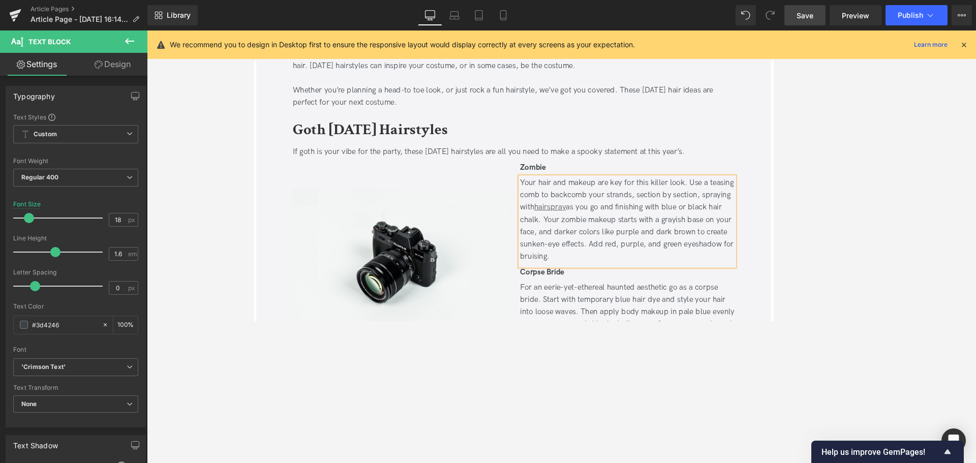
click at [650, 10] on span "Save" at bounding box center [805, 15] width 17 height 11
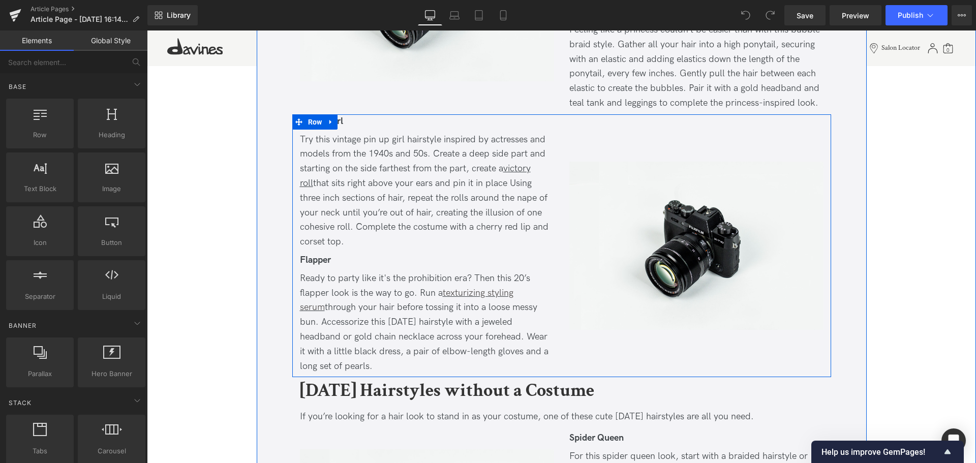
scroll to position [1265, 0]
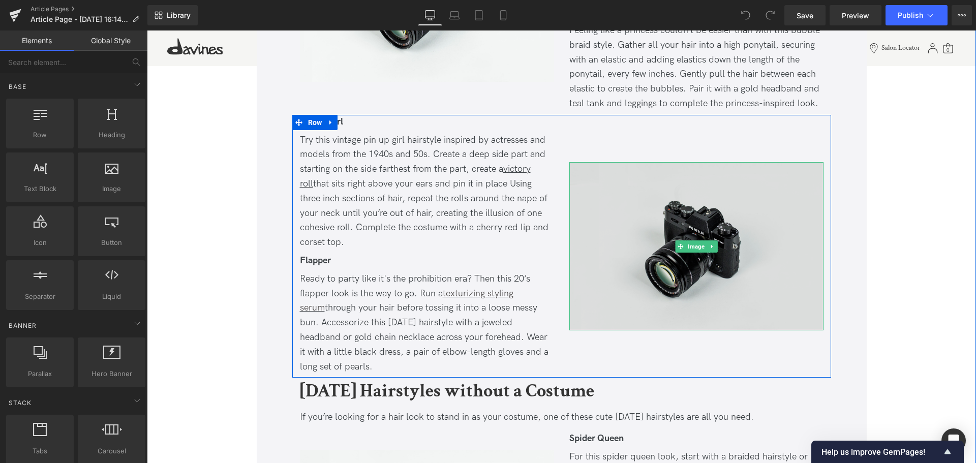
click at [634, 278] on img at bounding box center [696, 246] width 254 height 168
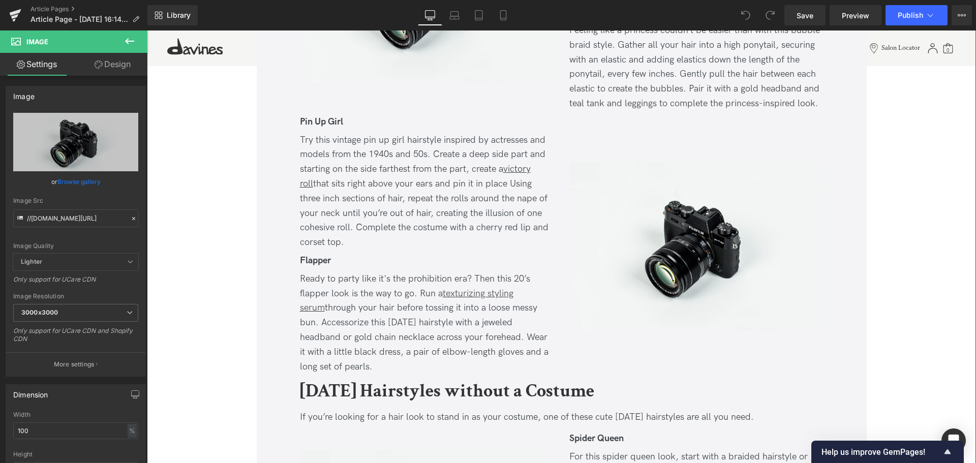
click at [231, 324] on div "Image 11 Chic and Easy [DATE] Hairstyles Heading Updated on [DATE] | 5 min read…" at bounding box center [561, 351] width 829 height 3170
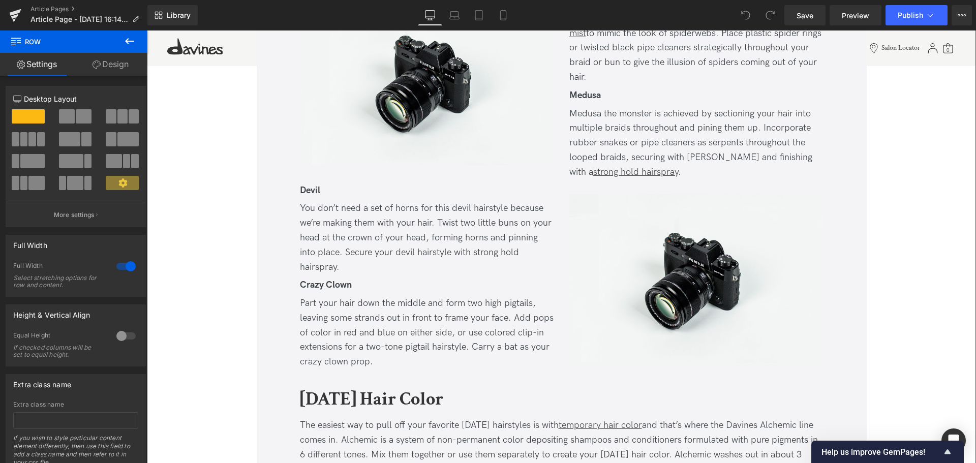
scroll to position [1718, 0]
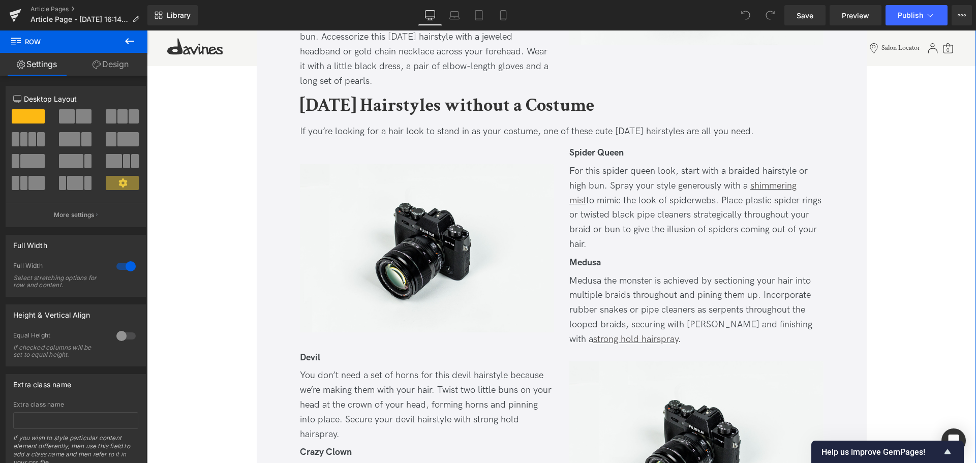
scroll to position [1550, 0]
